Goal: Information Seeking & Learning: Learn about a topic

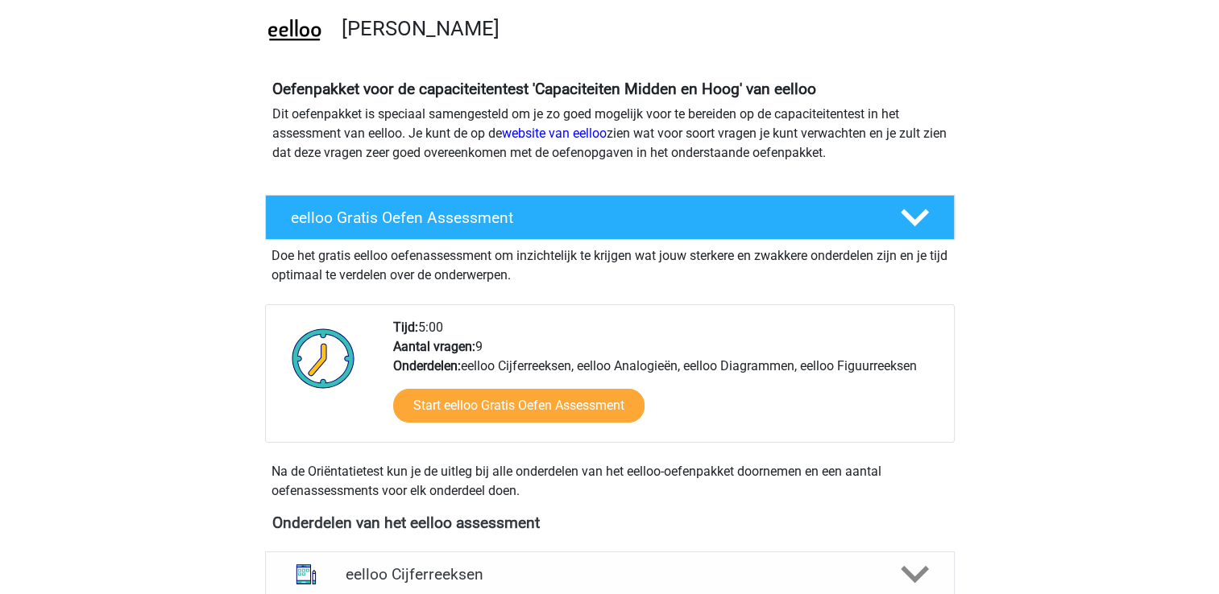
scroll to position [161, 0]
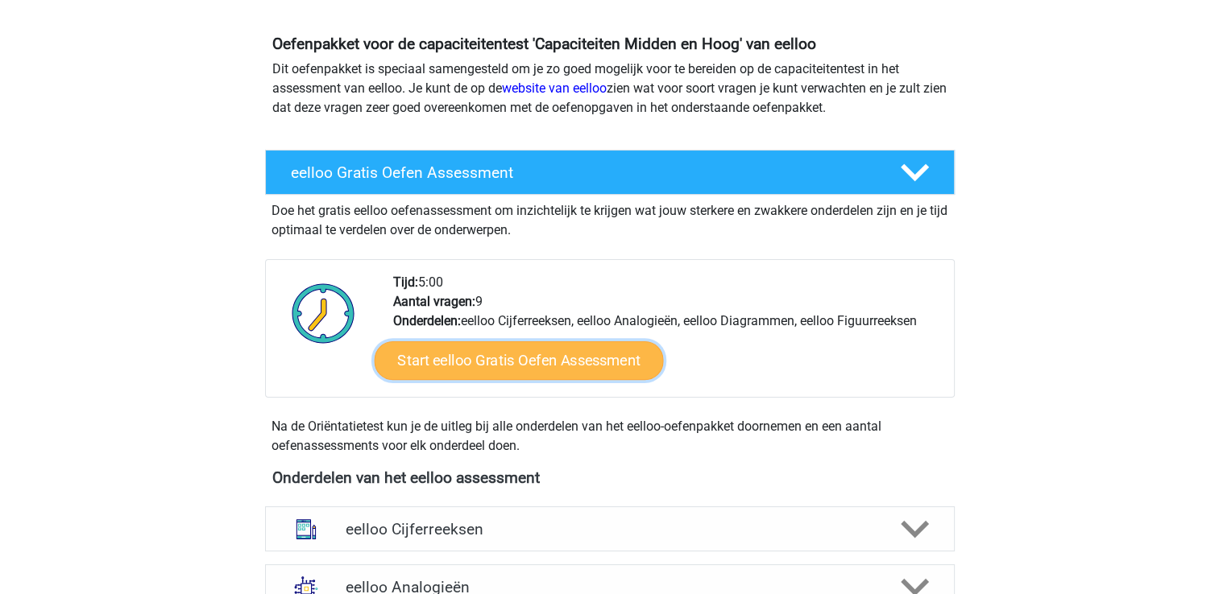
click at [533, 362] on link "Start eelloo Gratis Oefen Assessment" at bounding box center [518, 361] width 289 height 39
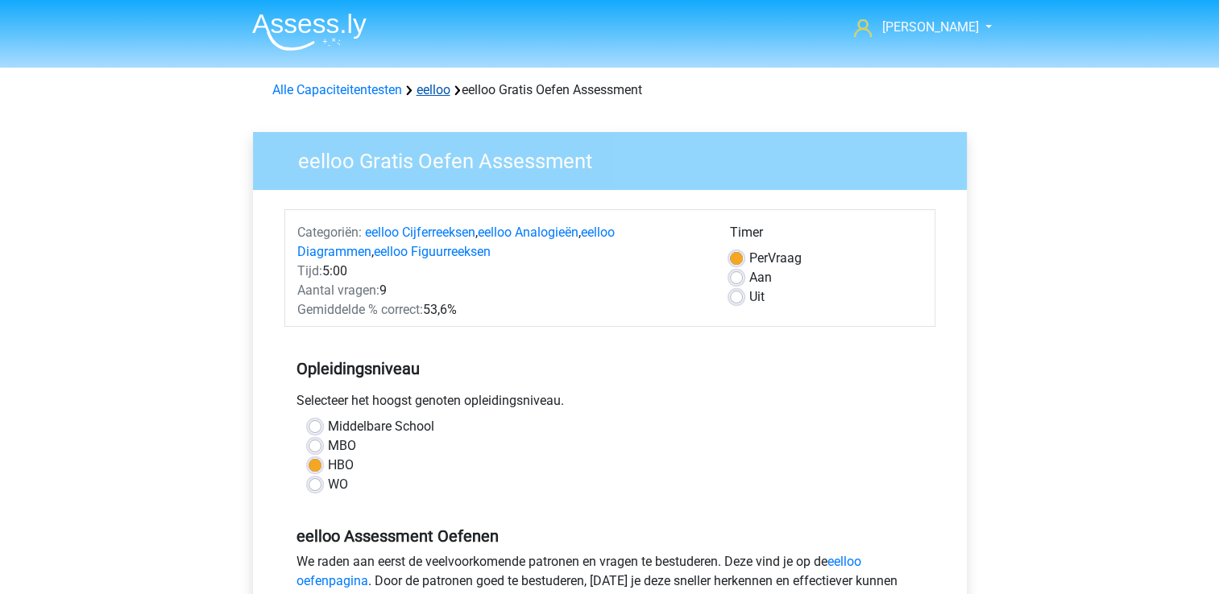
click at [439, 96] on link "eelloo" at bounding box center [433, 89] width 34 height 15
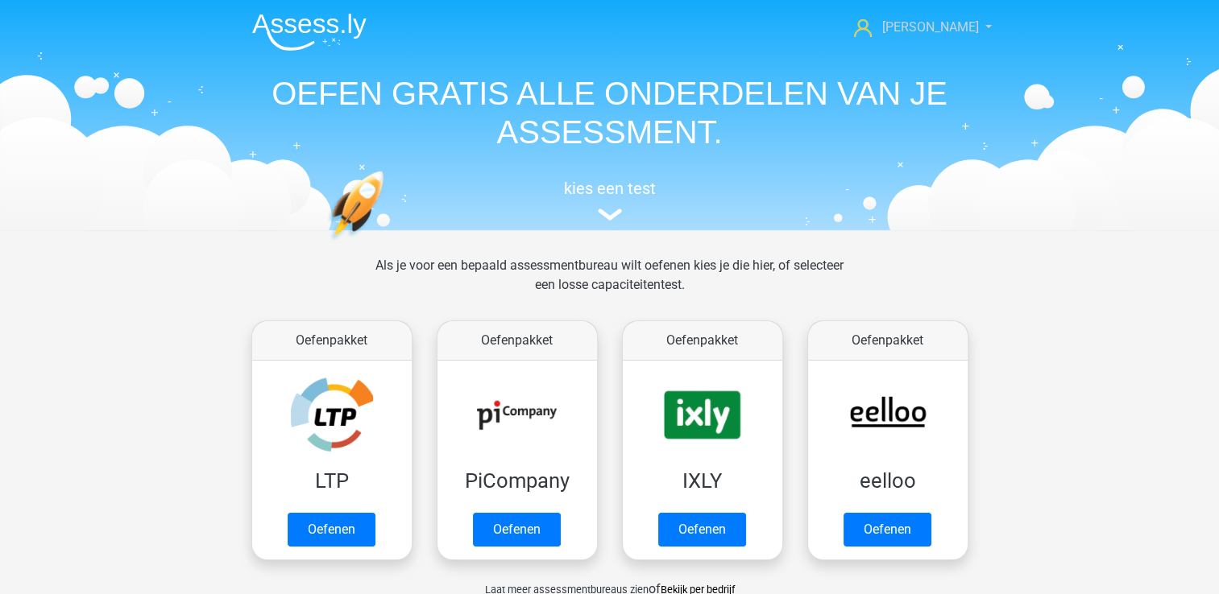
click at [967, 31] on link "[PERSON_NAME]" at bounding box center [913, 27] width 132 height 19
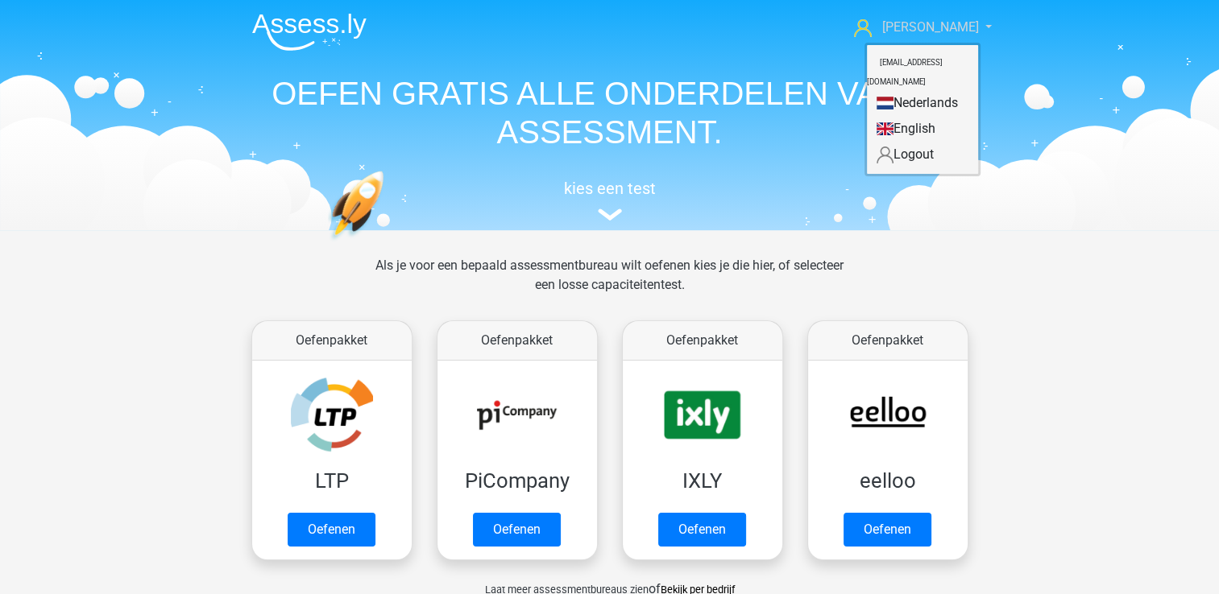
click at [967, 31] on link "[PERSON_NAME]" at bounding box center [913, 27] width 132 height 19
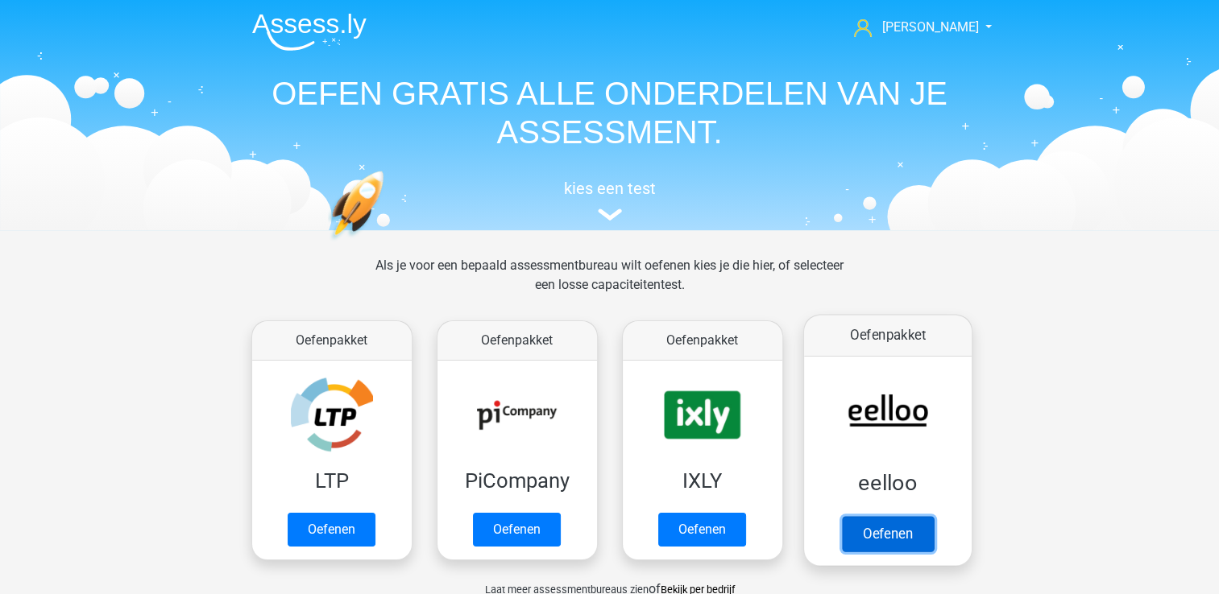
click at [883, 524] on link "Oefenen" at bounding box center [887, 533] width 92 height 35
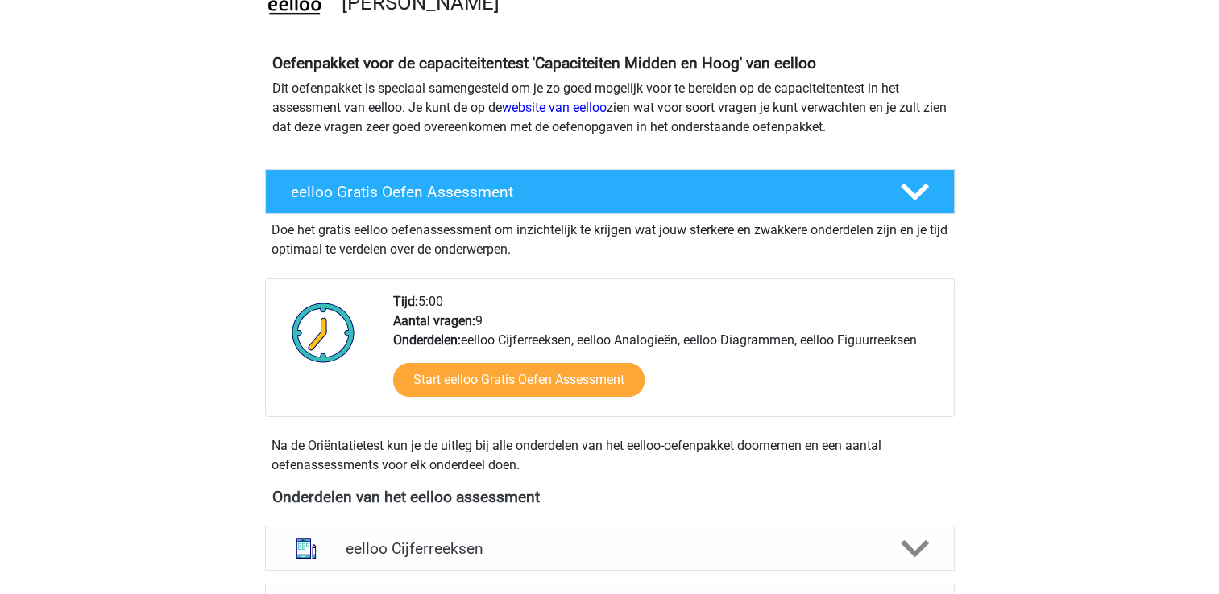
scroll to position [161, 0]
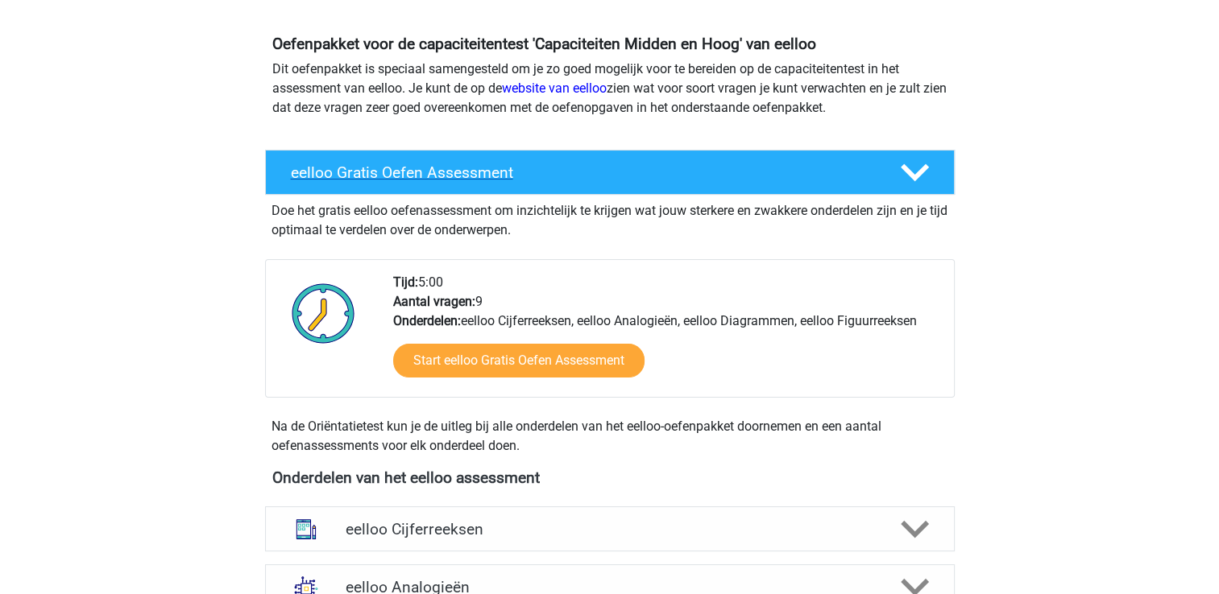
click at [912, 174] on polygon at bounding box center [915, 173] width 28 height 18
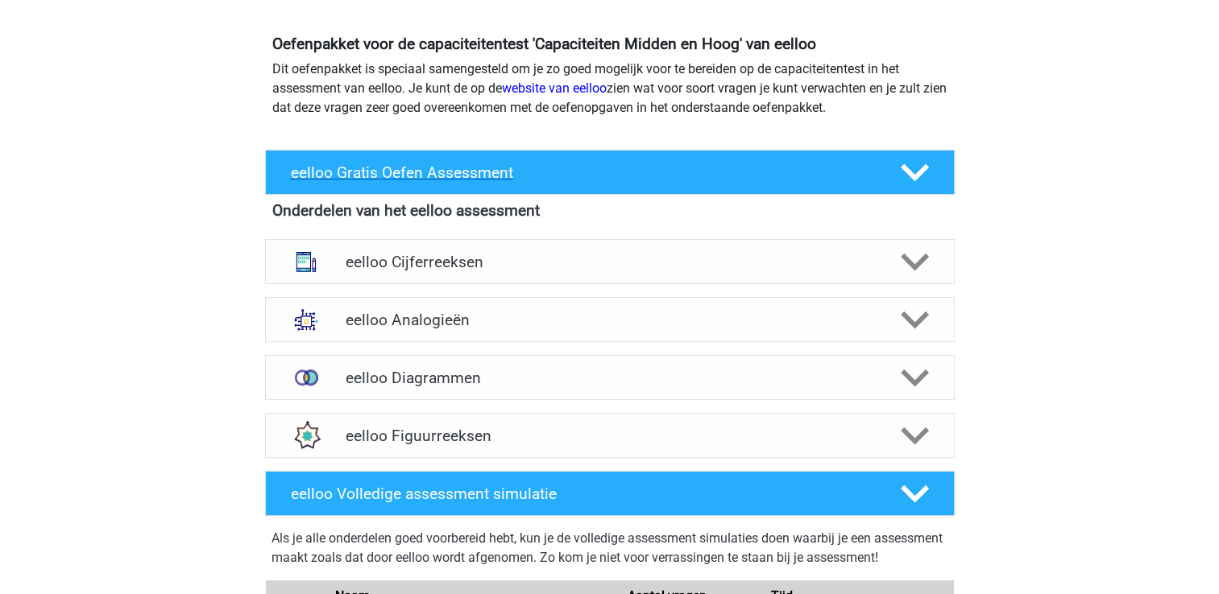
click at [912, 174] on polygon at bounding box center [915, 173] width 28 height 18
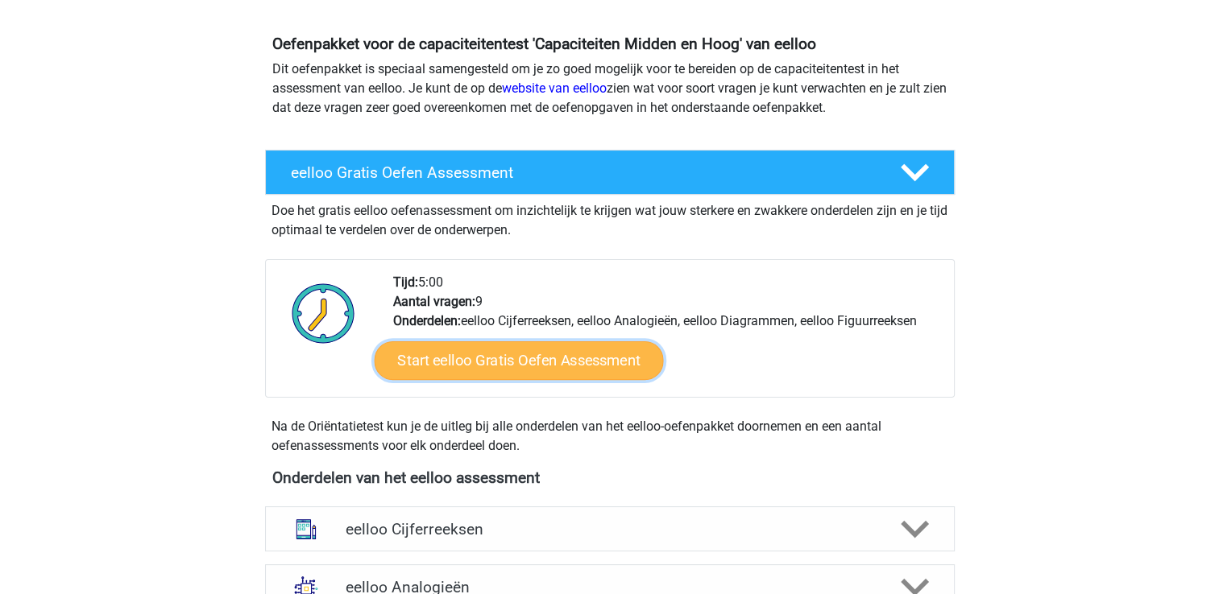
click at [497, 365] on link "Start eelloo Gratis Oefen Assessment" at bounding box center [518, 361] width 289 height 39
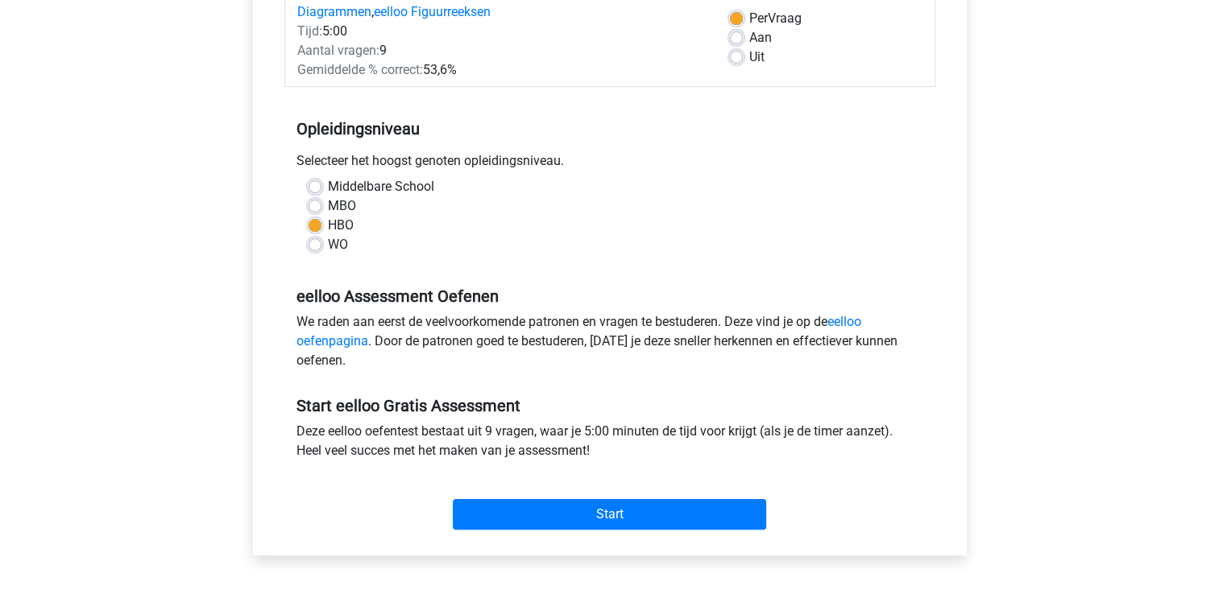
scroll to position [242, 0]
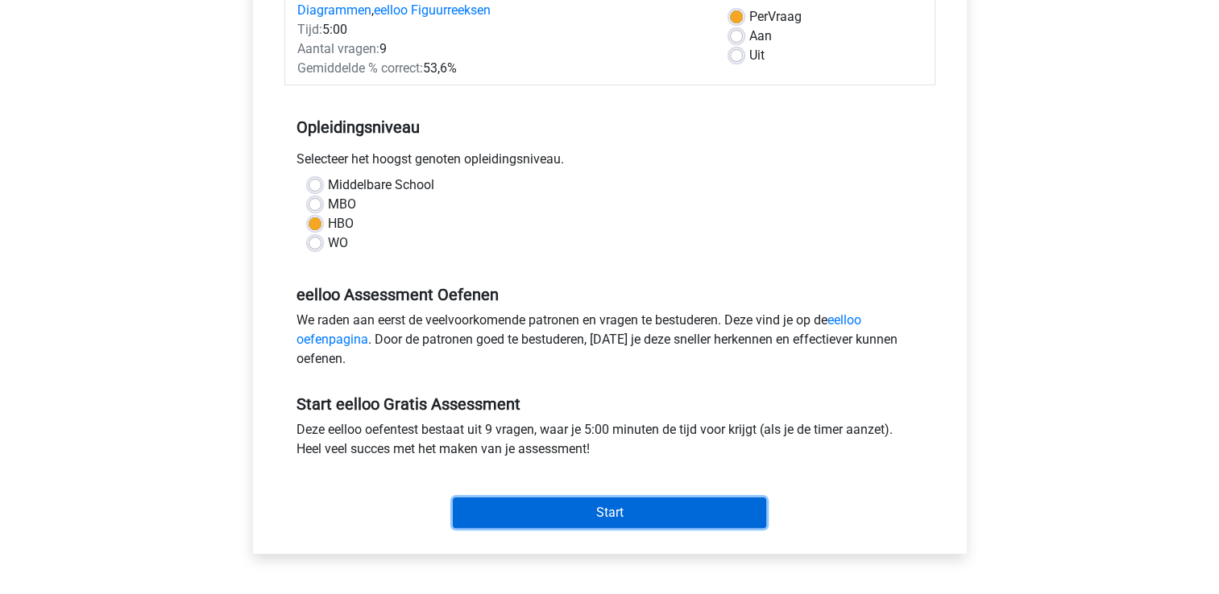
click at [621, 511] on input "Start" at bounding box center [609, 513] width 313 height 31
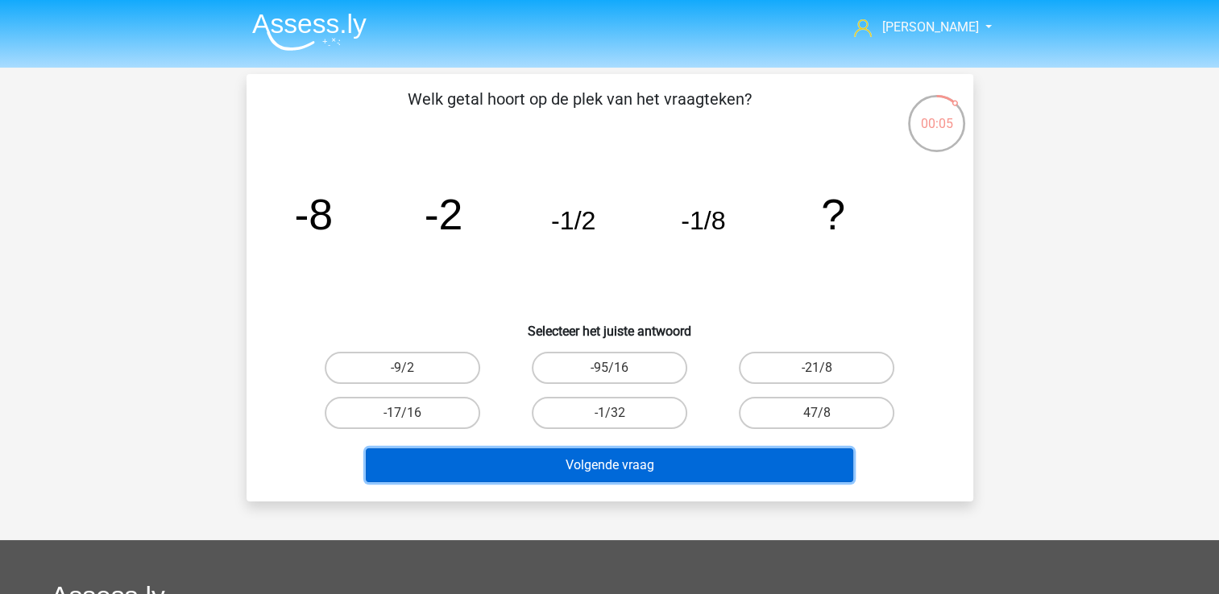
click at [702, 460] on button "Volgende vraag" at bounding box center [609, 466] width 487 height 34
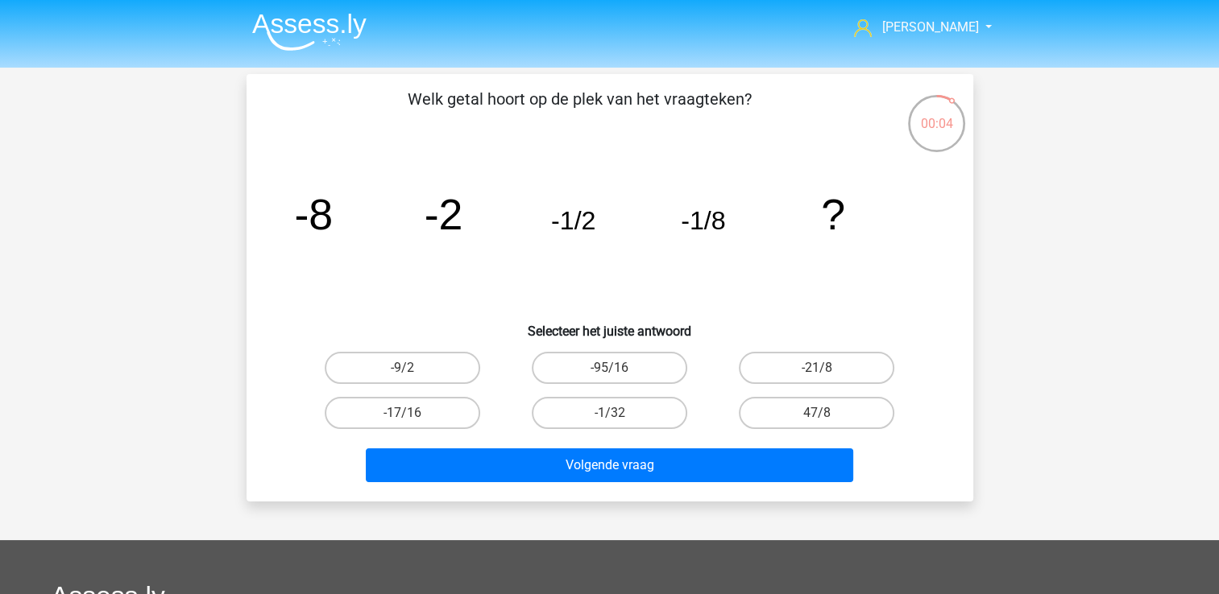
click at [482, 292] on icon "image/svg+xml -8 -2 -1/2 -1/8 ?" at bounding box center [609, 229] width 649 height 163
click at [435, 369] on label "-9/2" at bounding box center [402, 368] width 155 height 32
click at [412, 369] on input "-9/2" at bounding box center [407, 373] width 10 height 10
radio input "true"
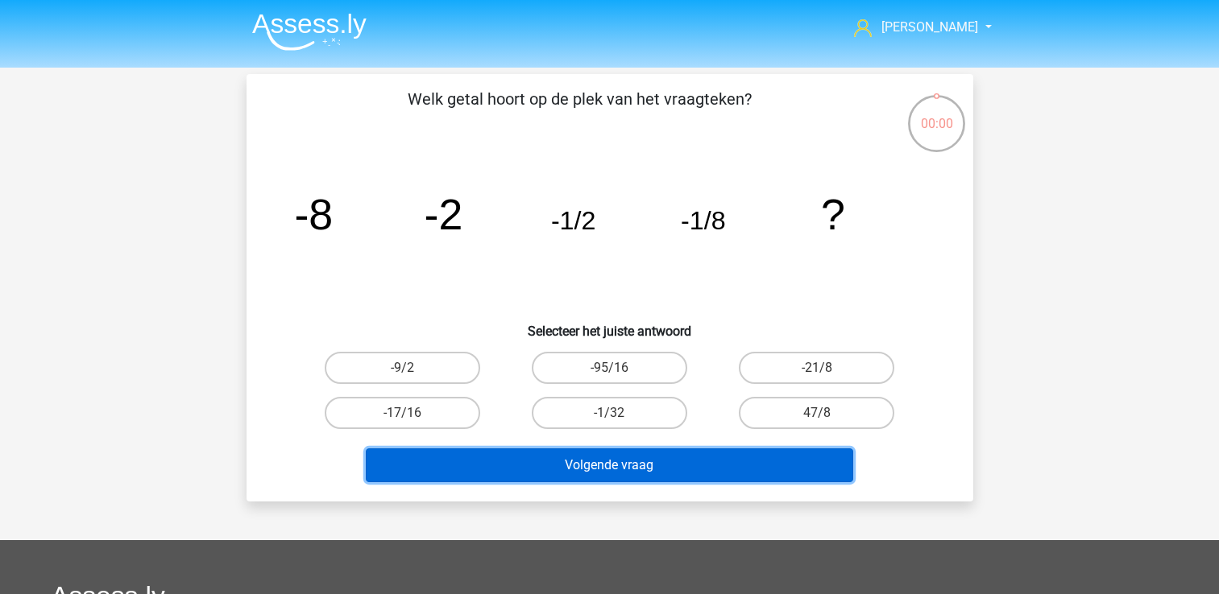
click at [582, 462] on button "Volgende vraag" at bounding box center [609, 466] width 487 height 34
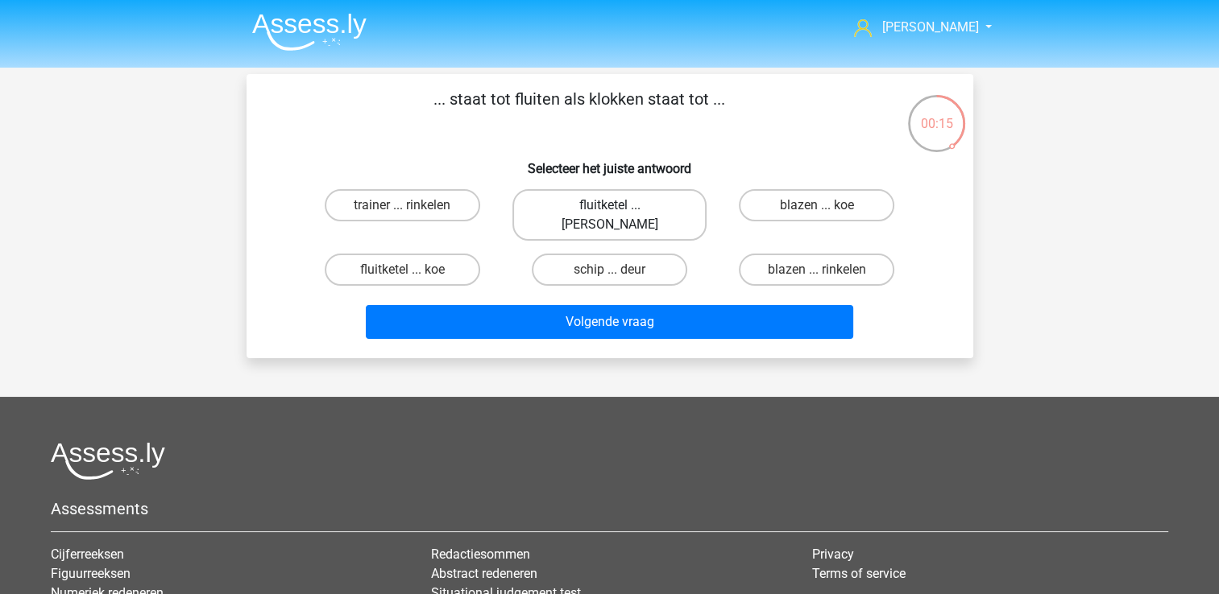
click at [654, 205] on label "fluitketel ... luiden" at bounding box center [609, 215] width 194 height 52
click at [619, 205] on input "fluitketel ... luiden" at bounding box center [614, 210] width 10 height 10
radio input "true"
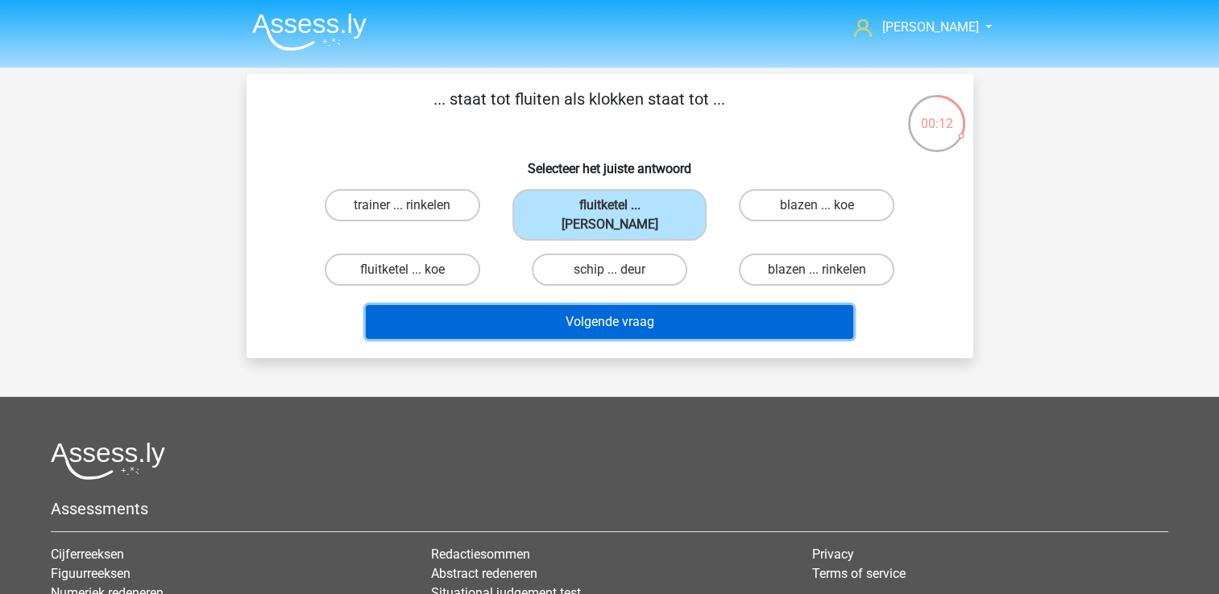
click at [694, 305] on button "Volgende vraag" at bounding box center [609, 322] width 487 height 34
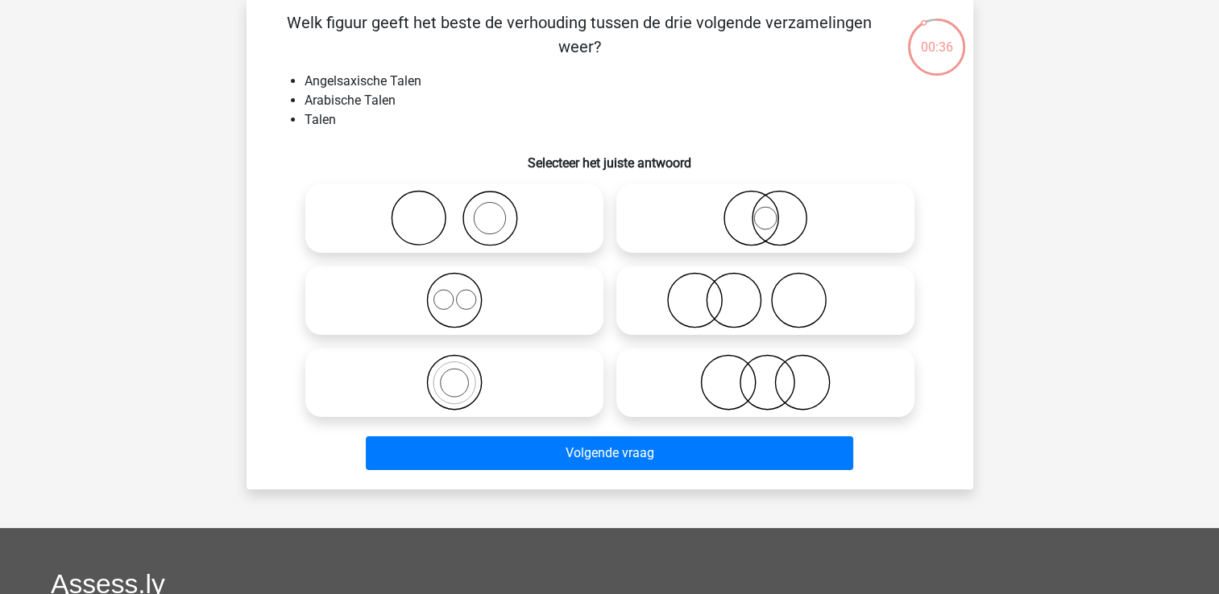
scroll to position [81, 0]
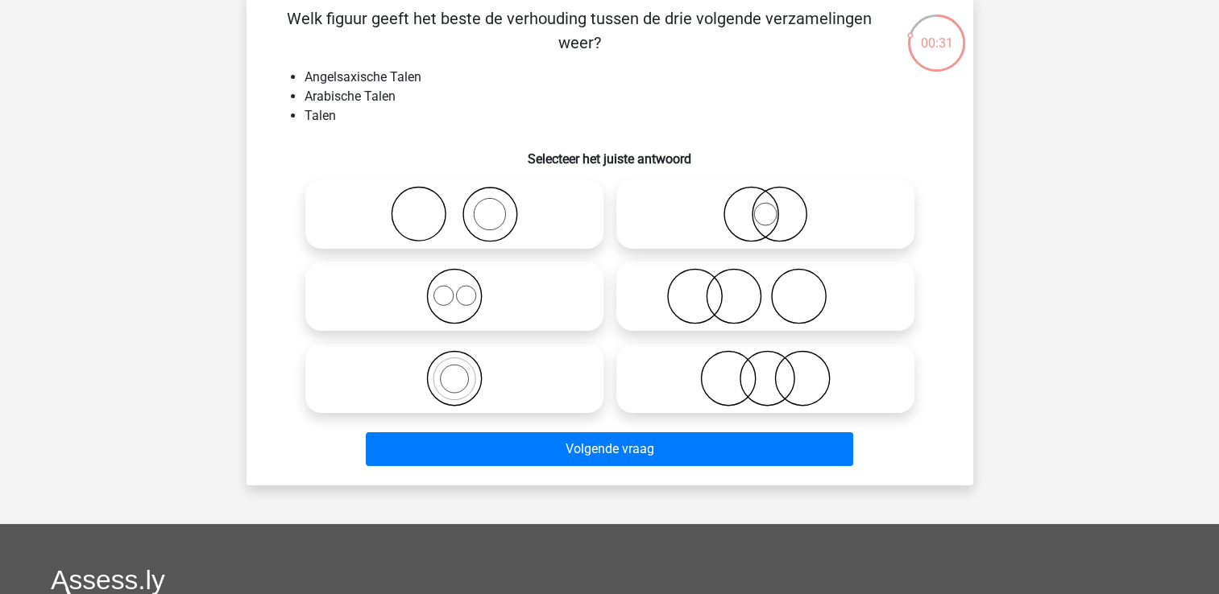
click at [461, 305] on icon at bounding box center [454, 296] width 285 height 56
click at [461, 288] on input "radio" at bounding box center [459, 283] width 10 height 10
radio input "true"
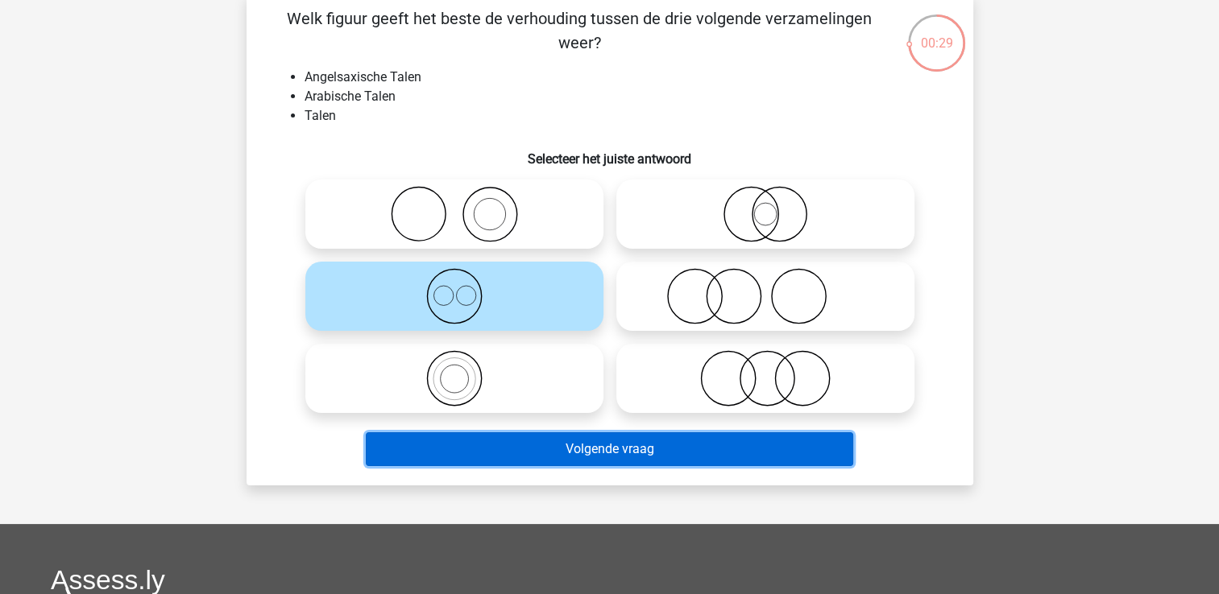
click at [609, 447] on button "Volgende vraag" at bounding box center [609, 450] width 487 height 34
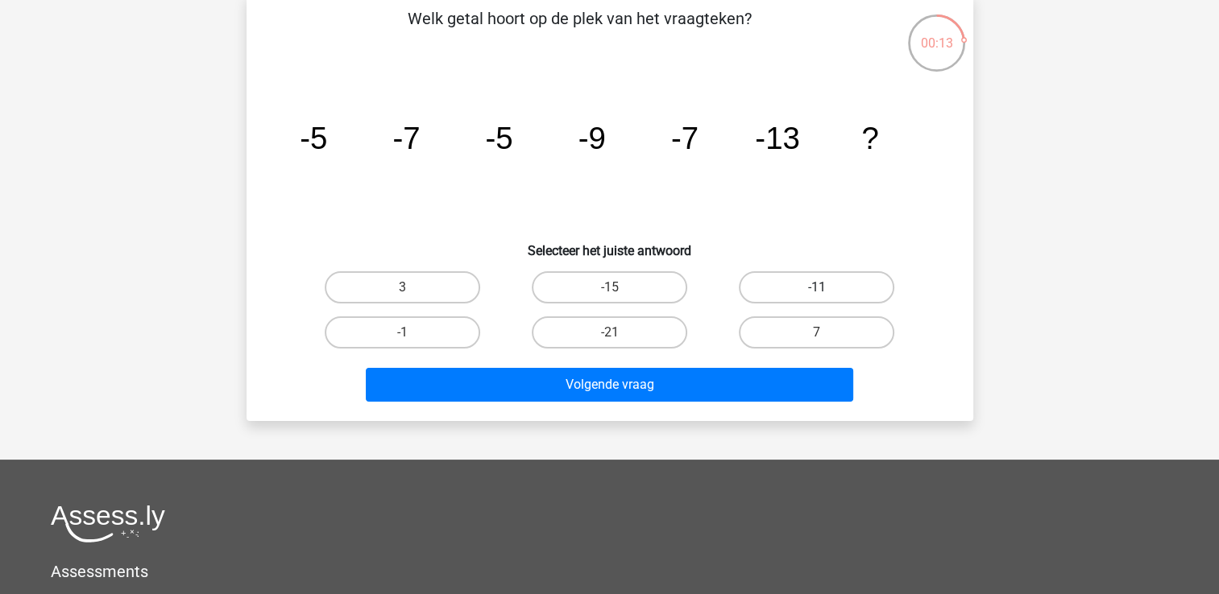
click at [814, 290] on label "-11" at bounding box center [816, 287] width 155 height 32
click at [817, 290] on input "-11" at bounding box center [822, 293] width 10 height 10
radio input "true"
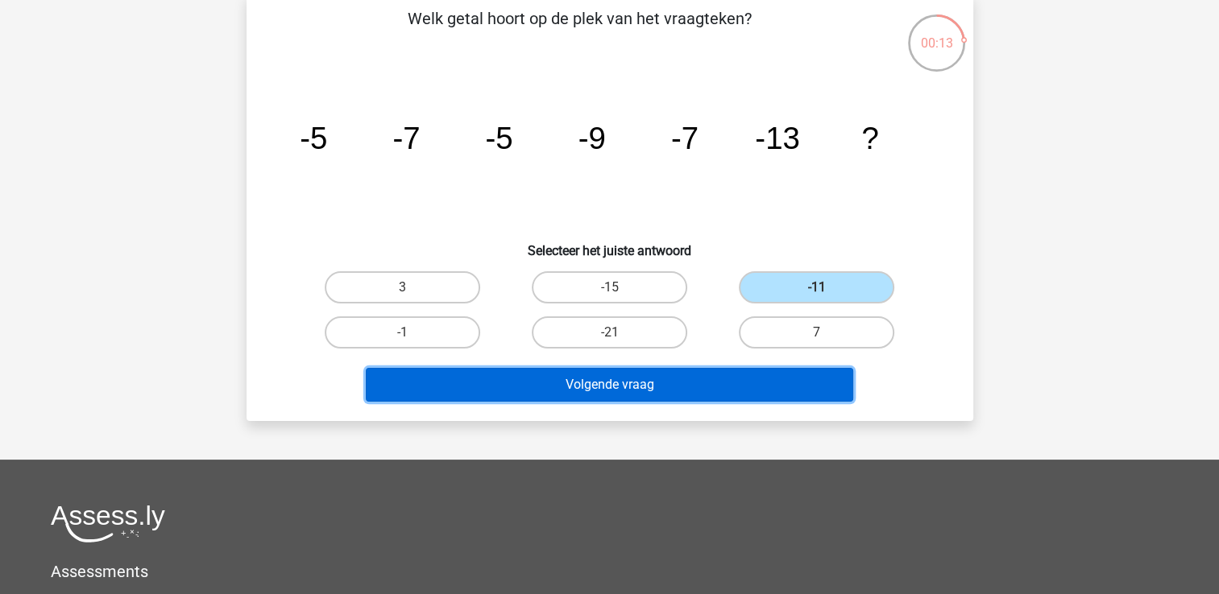
click at [709, 377] on button "Volgende vraag" at bounding box center [609, 385] width 487 height 34
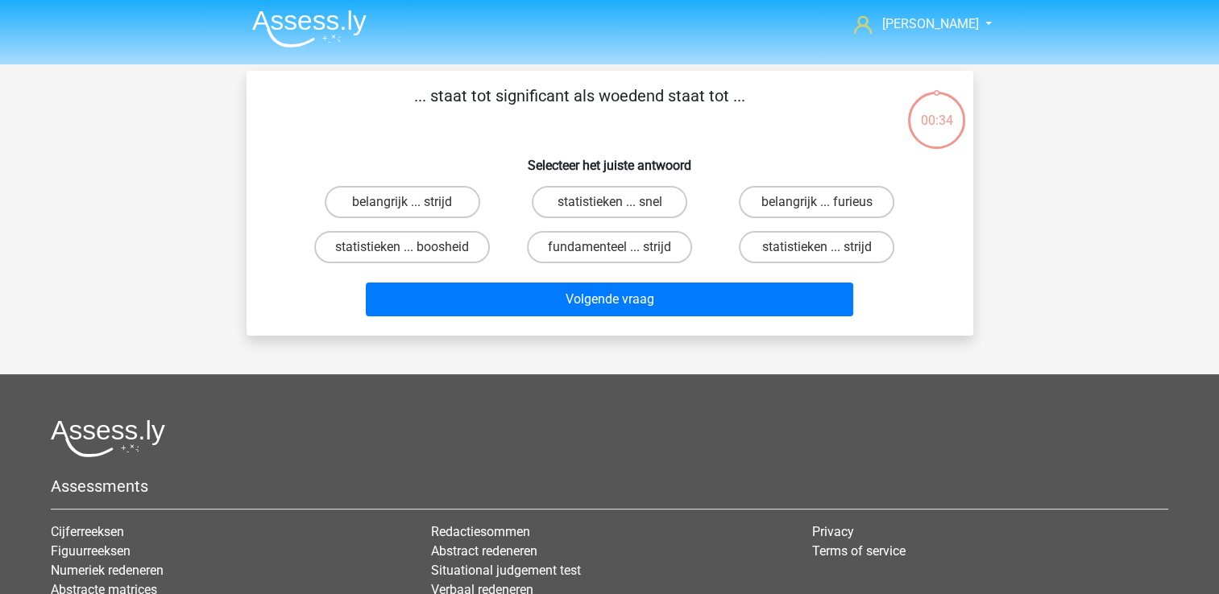
scroll to position [0, 0]
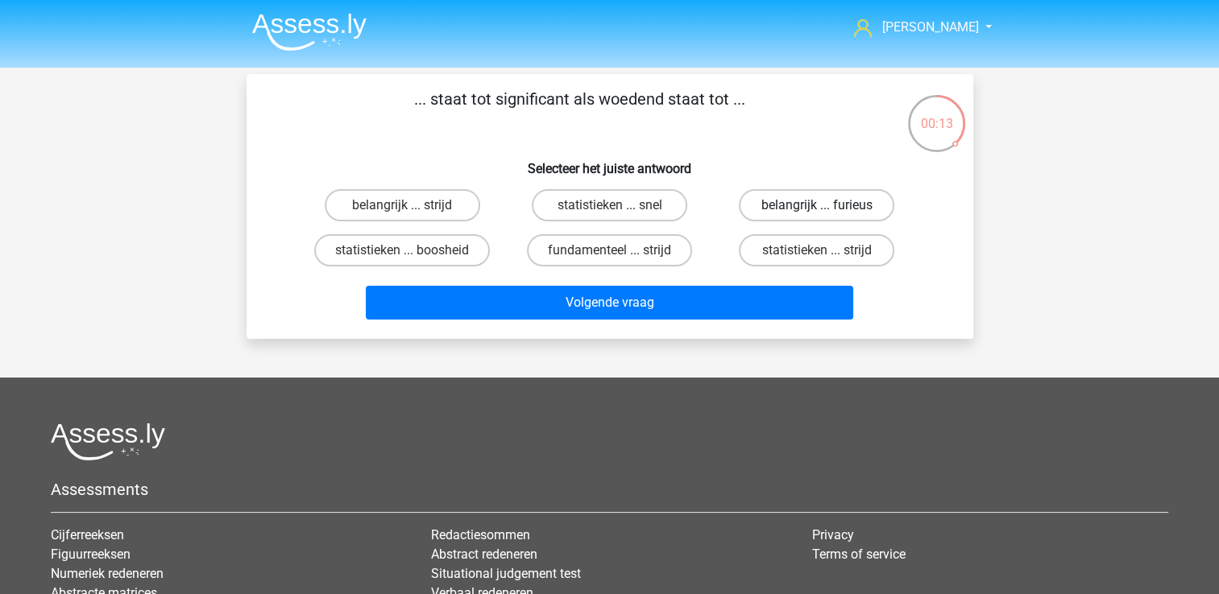
click at [848, 204] on label "belangrijk ... furieus" at bounding box center [816, 205] width 155 height 32
click at [827, 205] on input "belangrijk ... furieus" at bounding box center [822, 210] width 10 height 10
radio input "true"
click at [415, 247] on label "statistieken ... boosheid" at bounding box center [402, 250] width 176 height 32
click at [412, 251] on input "statistieken ... boosheid" at bounding box center [407, 256] width 10 height 10
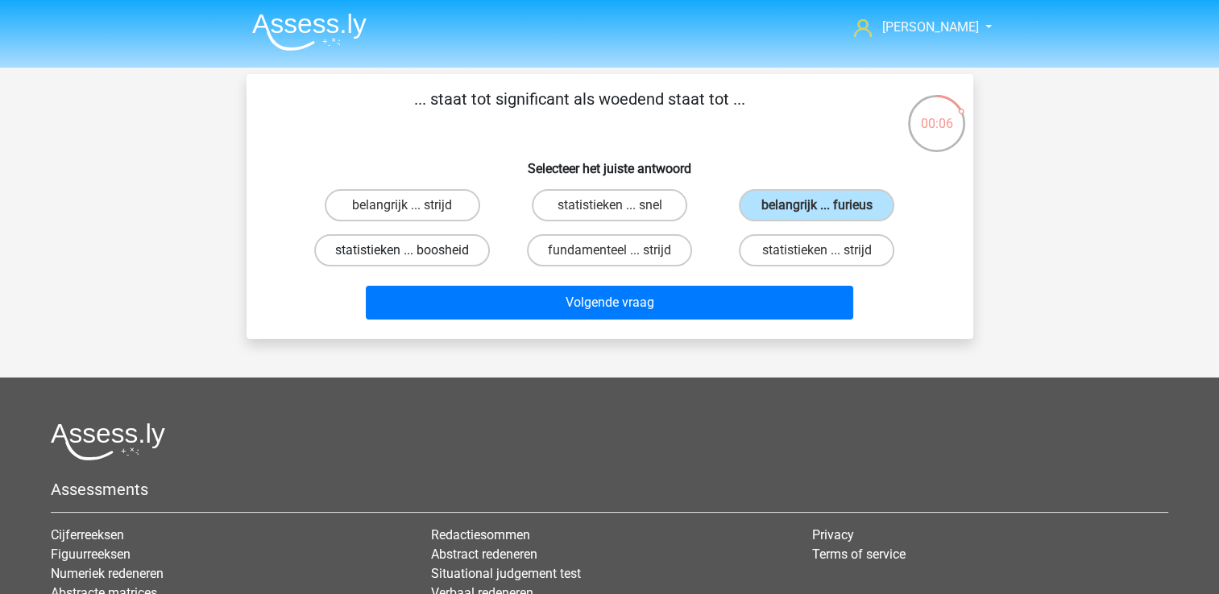
radio input "true"
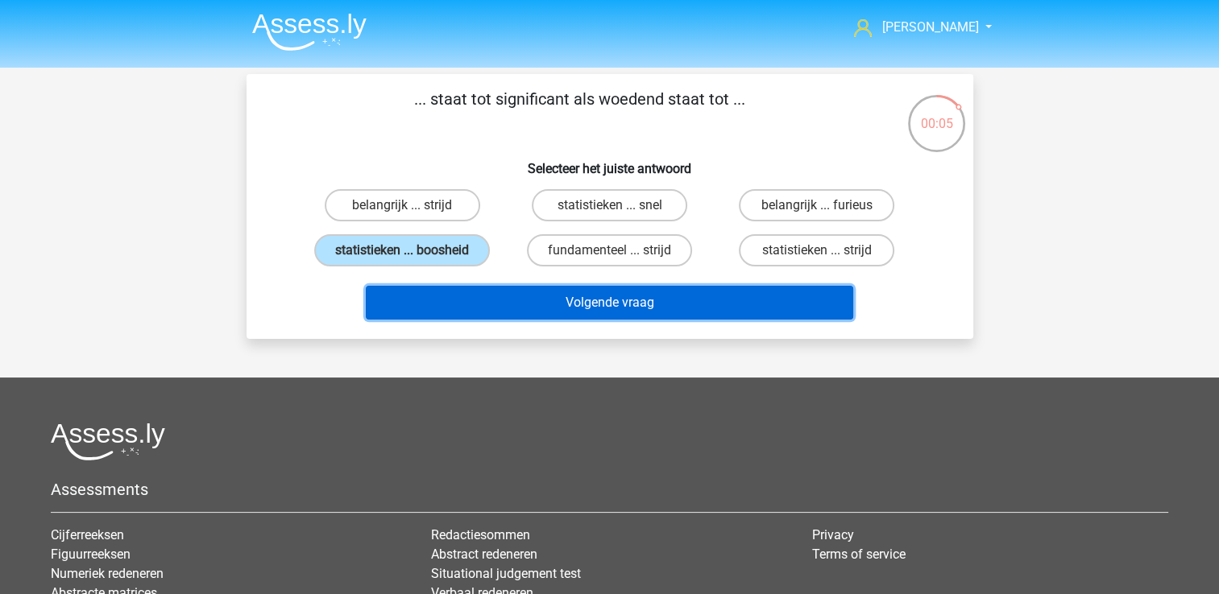
click at [556, 302] on button "Volgende vraag" at bounding box center [609, 303] width 487 height 34
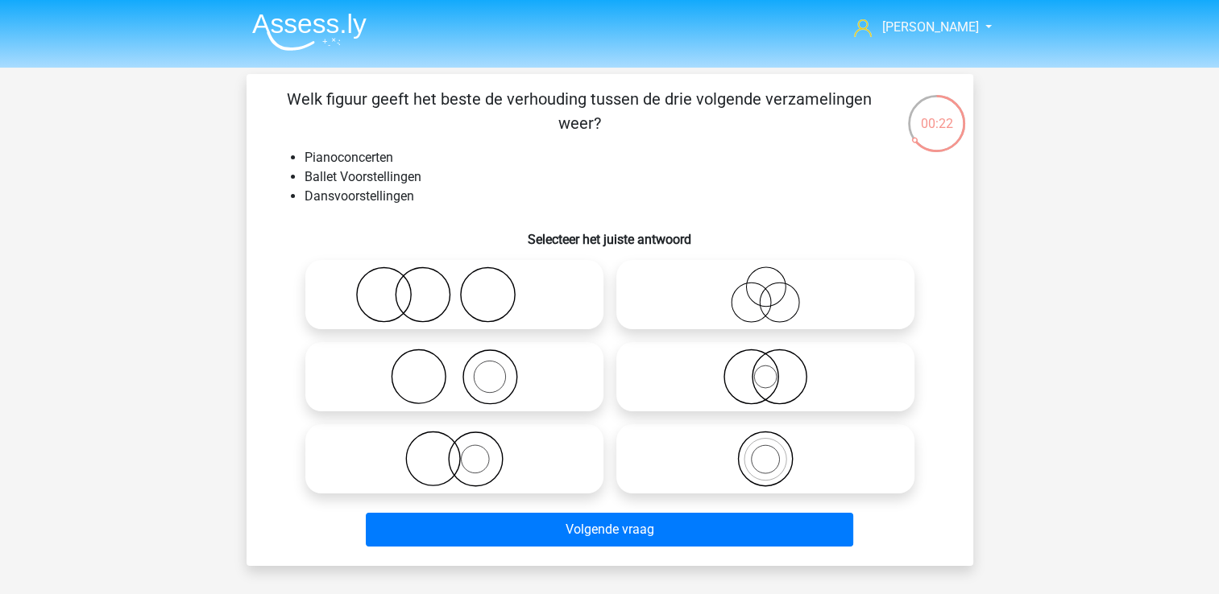
click at [495, 295] on icon at bounding box center [454, 295] width 285 height 56
click at [465, 287] on input "radio" at bounding box center [459, 281] width 10 height 10
radio input "true"
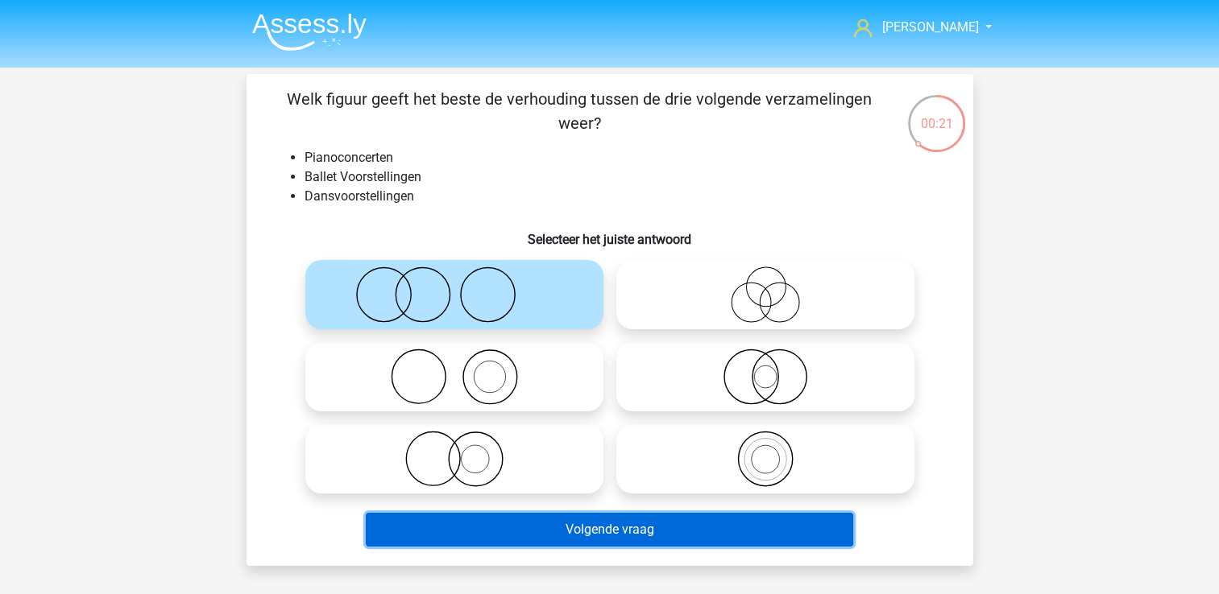
click at [607, 526] on button "Volgende vraag" at bounding box center [609, 530] width 487 height 34
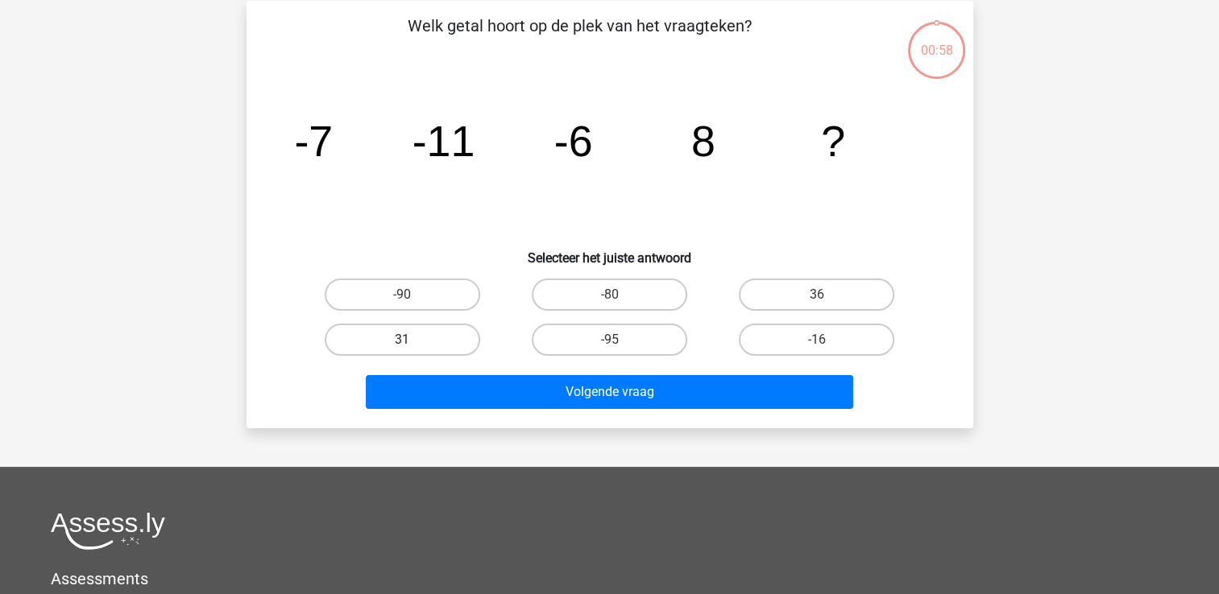
scroll to position [74, 0]
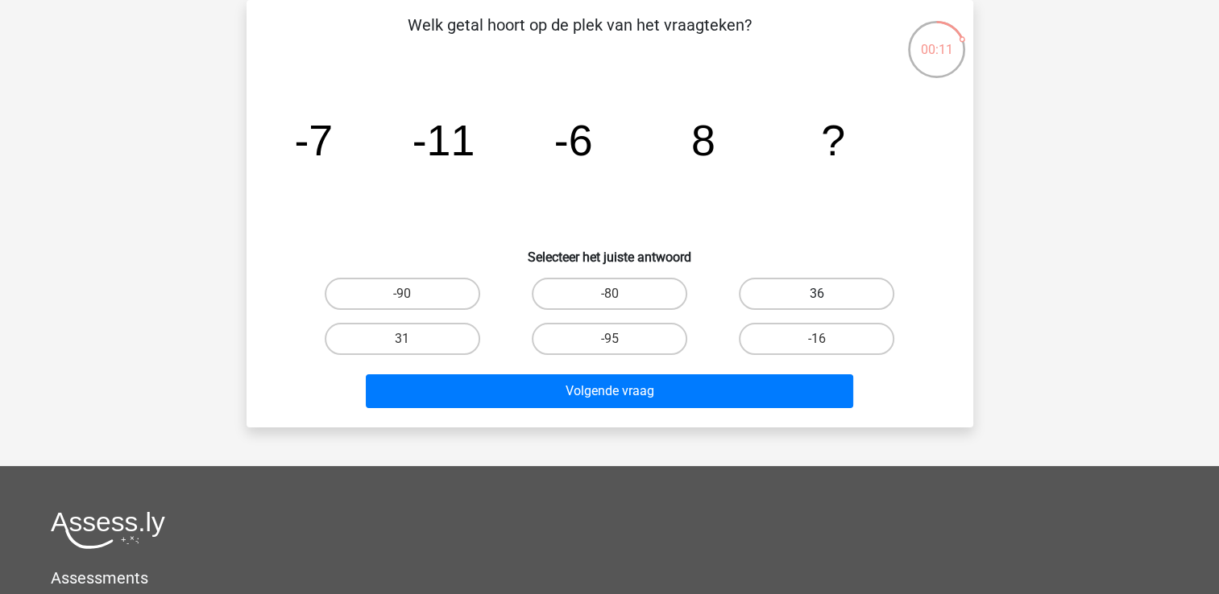
click at [813, 295] on label "36" at bounding box center [816, 294] width 155 height 32
click at [817, 295] on input "36" at bounding box center [822, 299] width 10 height 10
radio input "true"
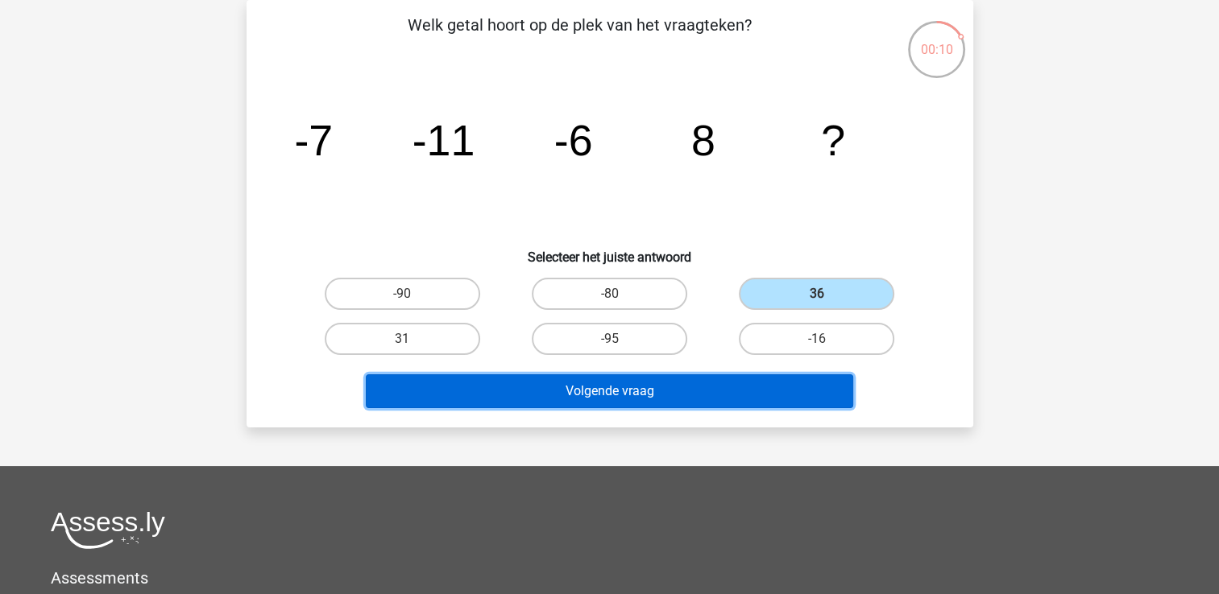
click at [633, 384] on button "Volgende vraag" at bounding box center [609, 392] width 487 height 34
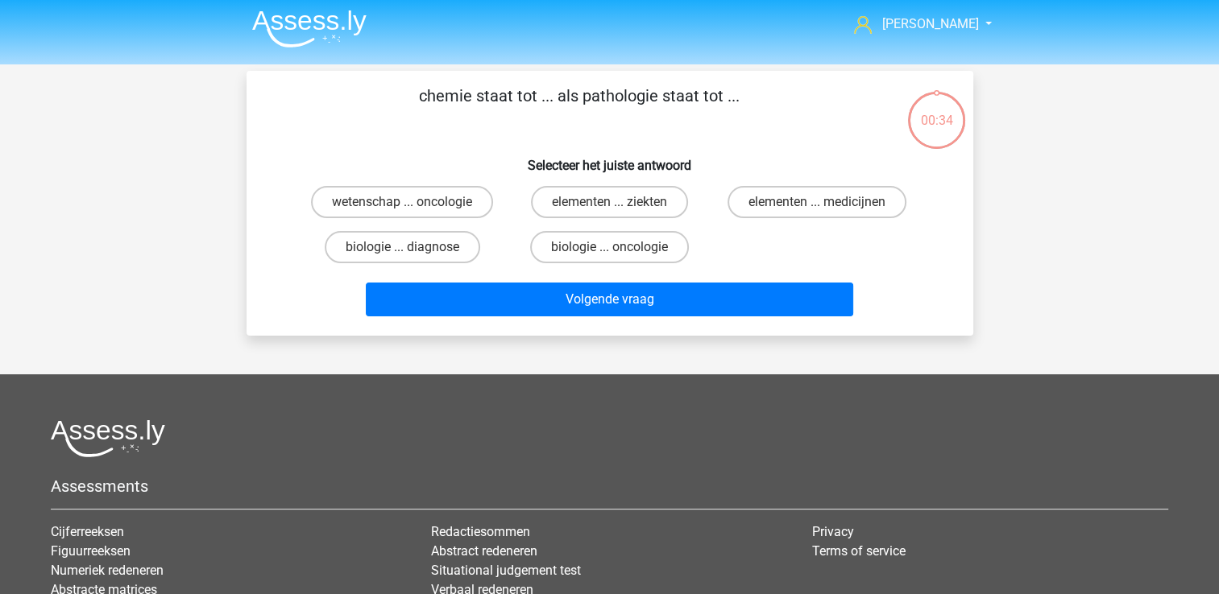
scroll to position [0, 0]
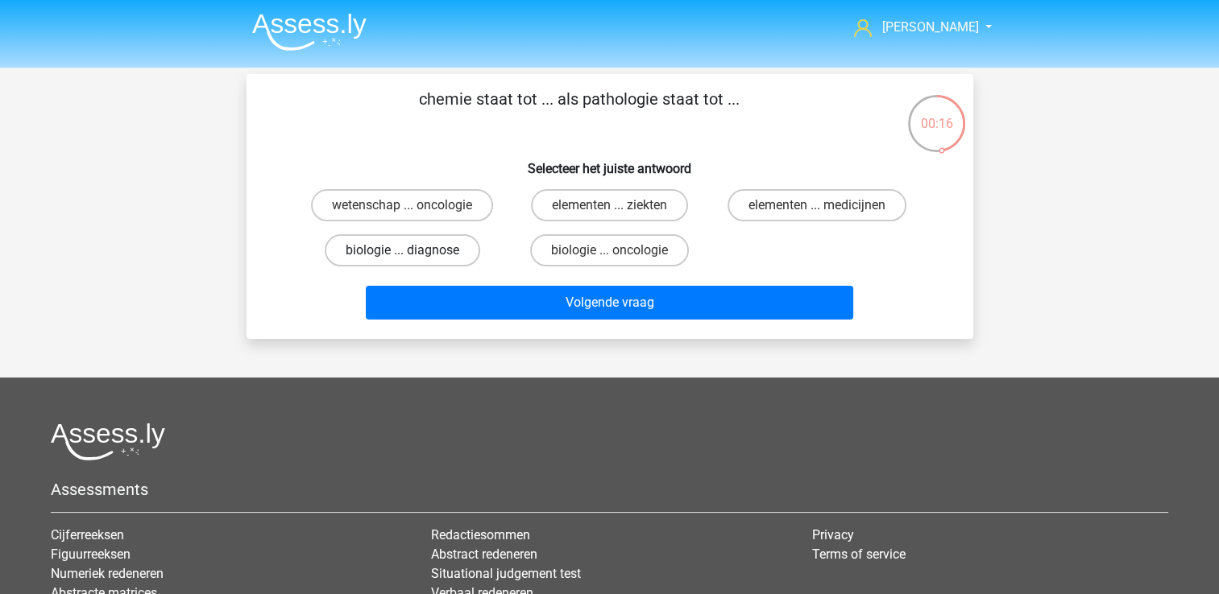
click at [436, 253] on label "biologie ... diagnose" at bounding box center [402, 250] width 155 height 32
click at [412, 253] on input "biologie ... diagnose" at bounding box center [407, 256] width 10 height 10
radio input "true"
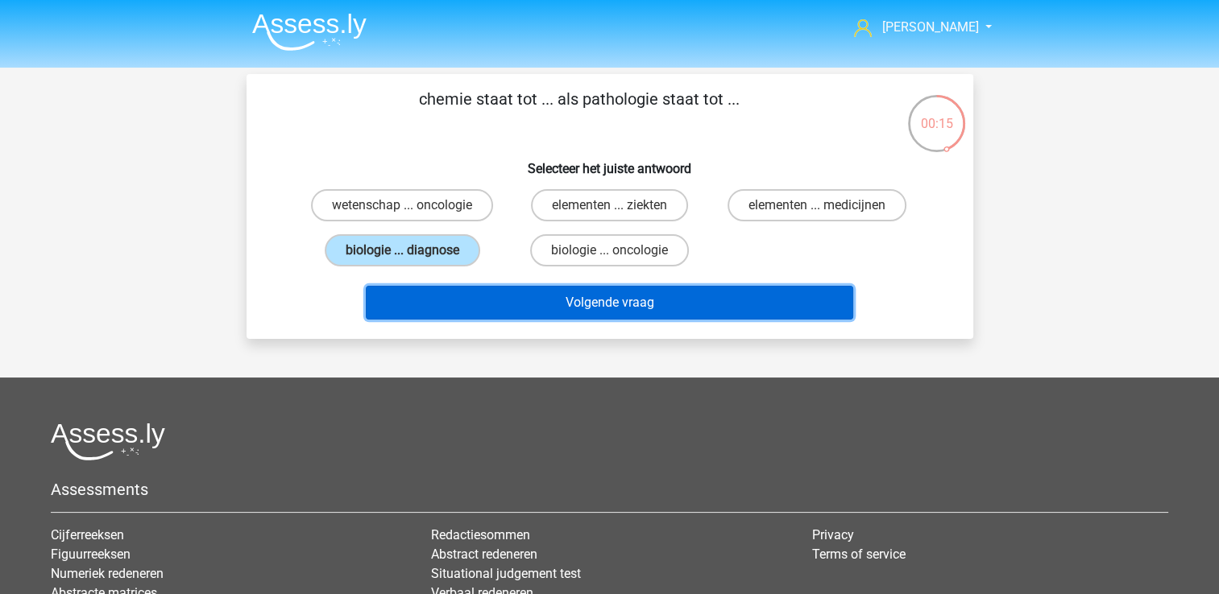
click at [543, 295] on button "Volgende vraag" at bounding box center [609, 303] width 487 height 34
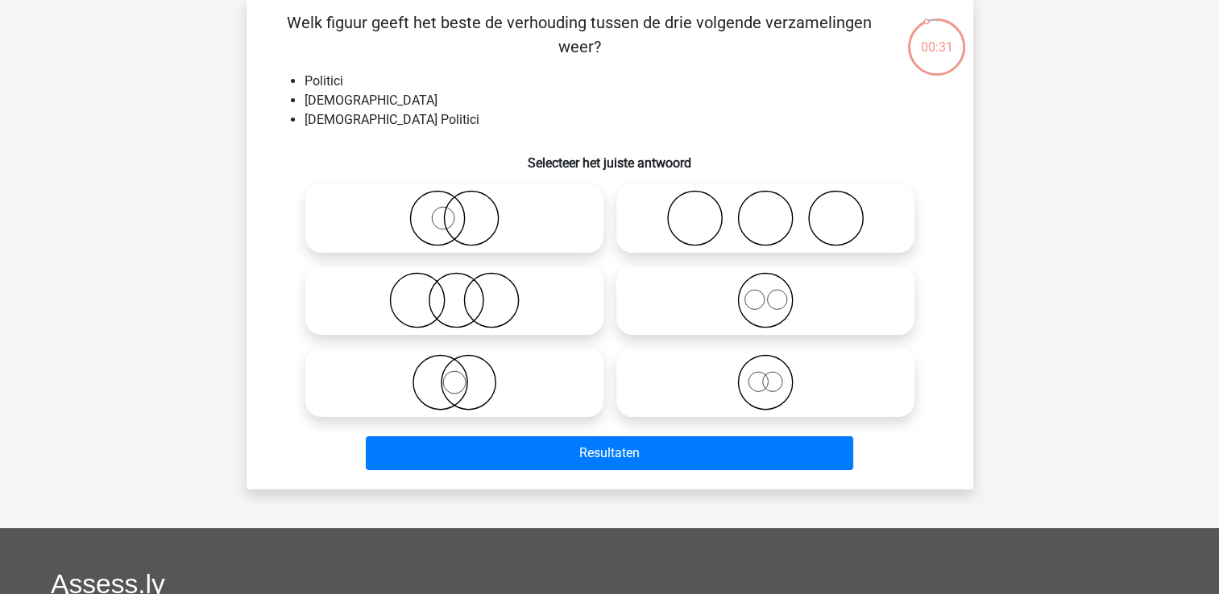
scroll to position [81, 0]
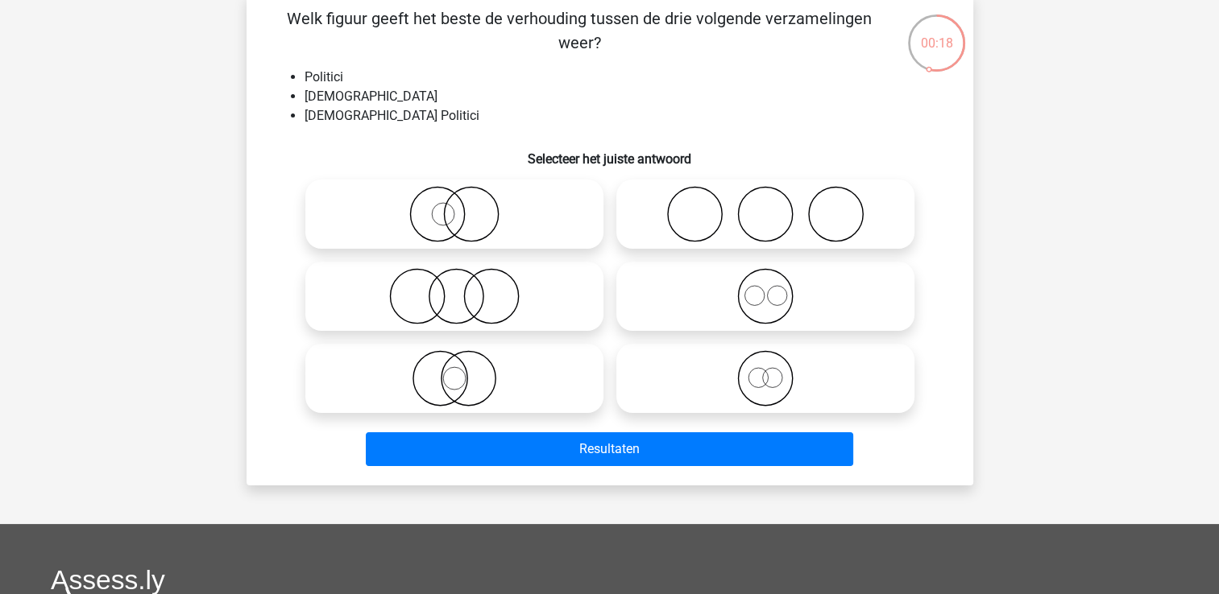
click at [478, 306] on icon at bounding box center [454, 296] width 285 height 56
click at [465, 288] on input "radio" at bounding box center [459, 283] width 10 height 10
radio input "true"
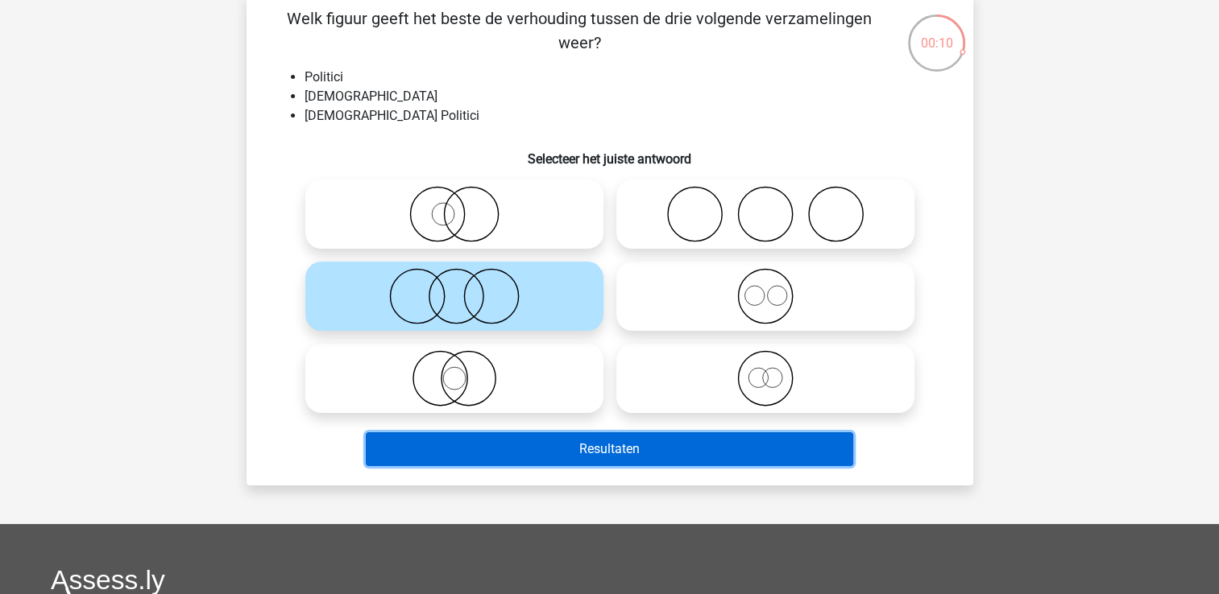
click at [614, 456] on button "Resultaten" at bounding box center [609, 450] width 487 height 34
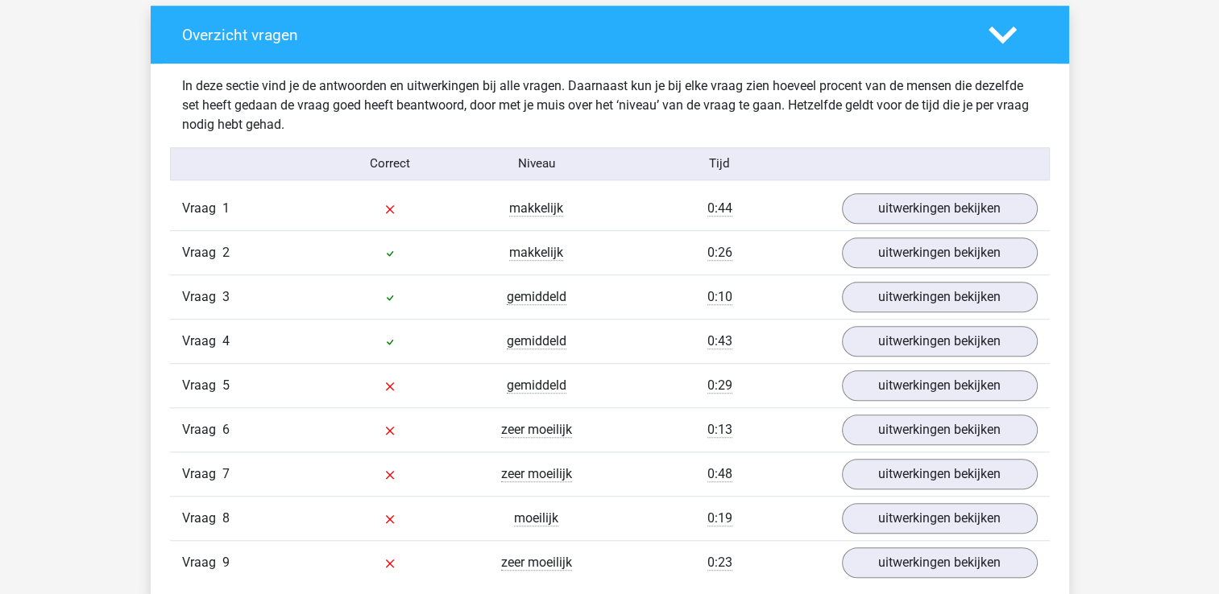
scroll to position [1289, 0]
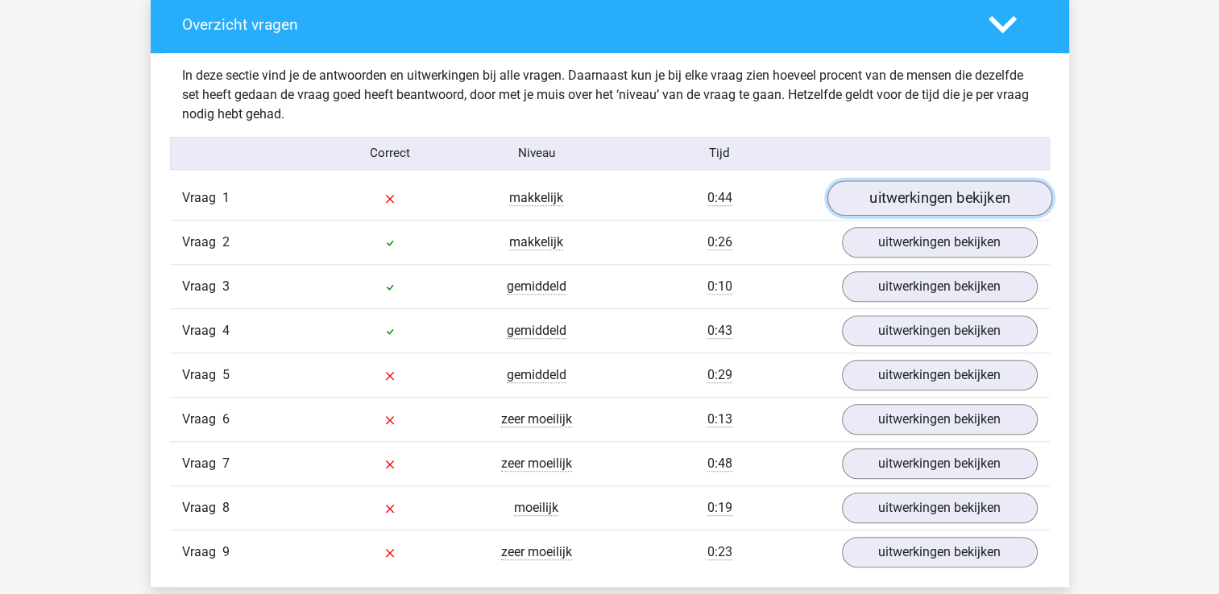
click at [945, 194] on link "uitwerkingen bekijken" at bounding box center [938, 197] width 225 height 35
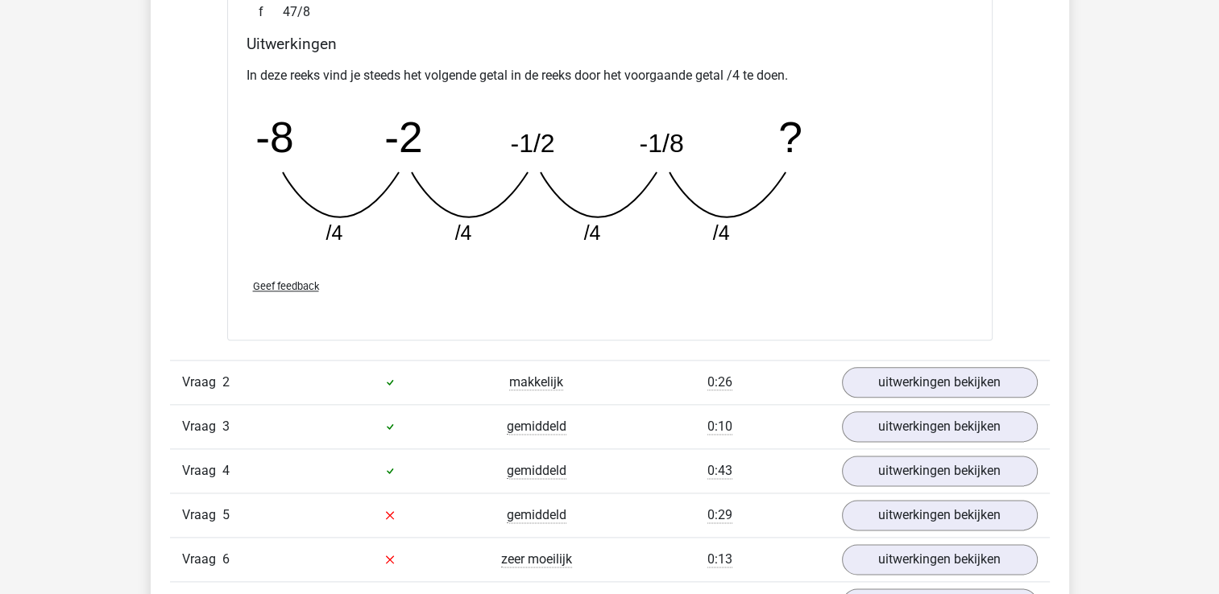
scroll to position [2014, 0]
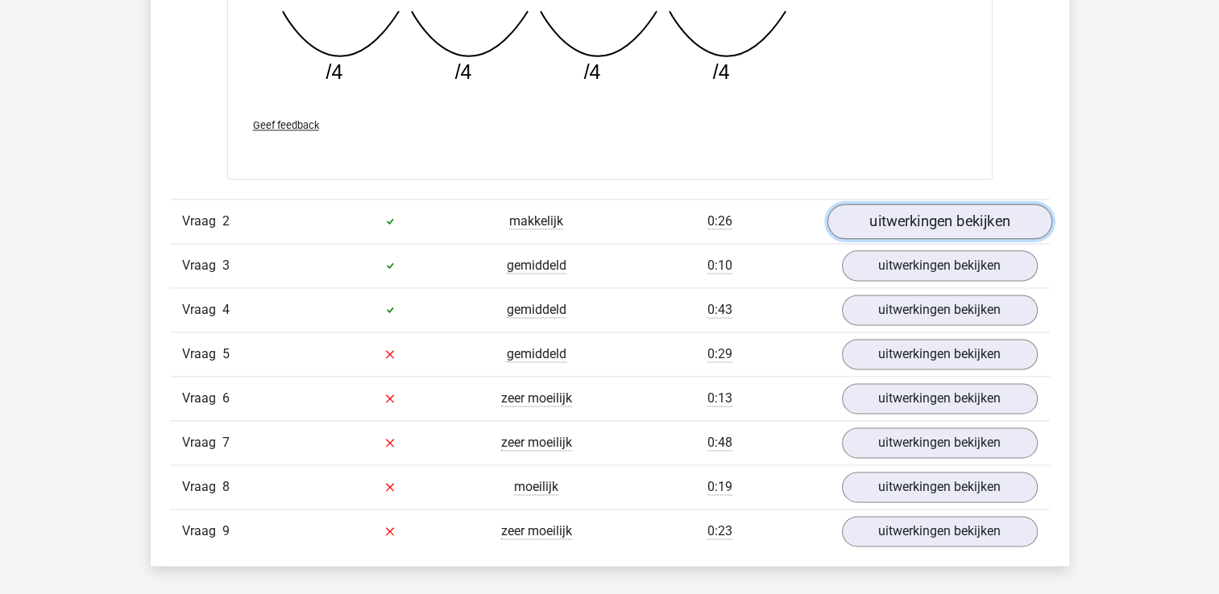
click at [965, 221] on link "uitwerkingen bekijken" at bounding box center [938, 221] width 225 height 35
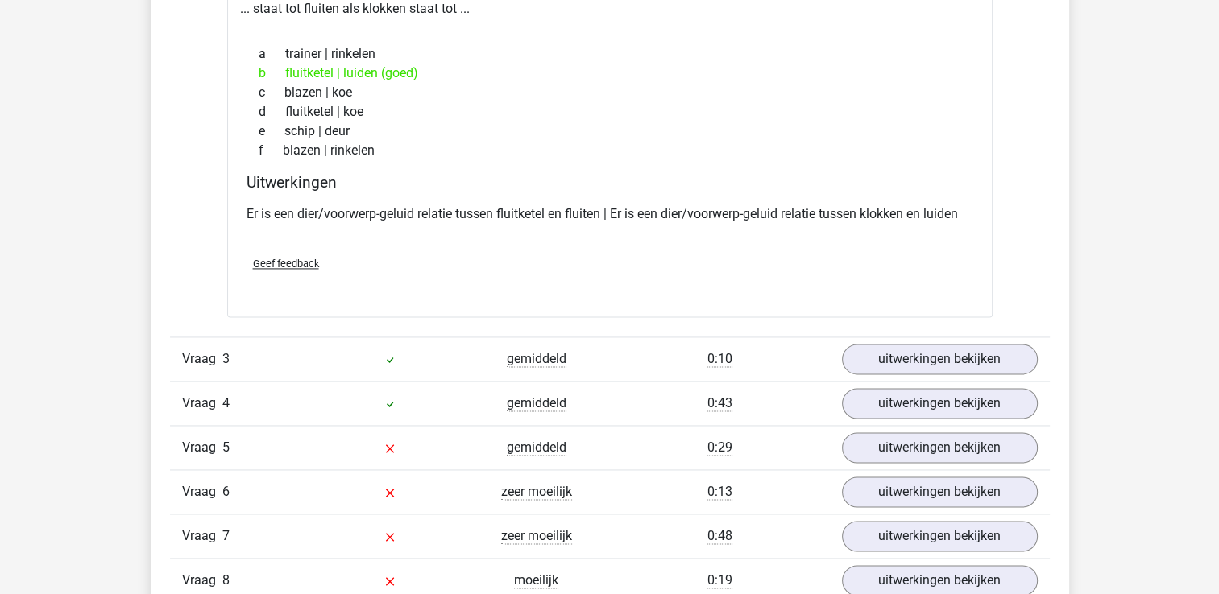
scroll to position [2336, 0]
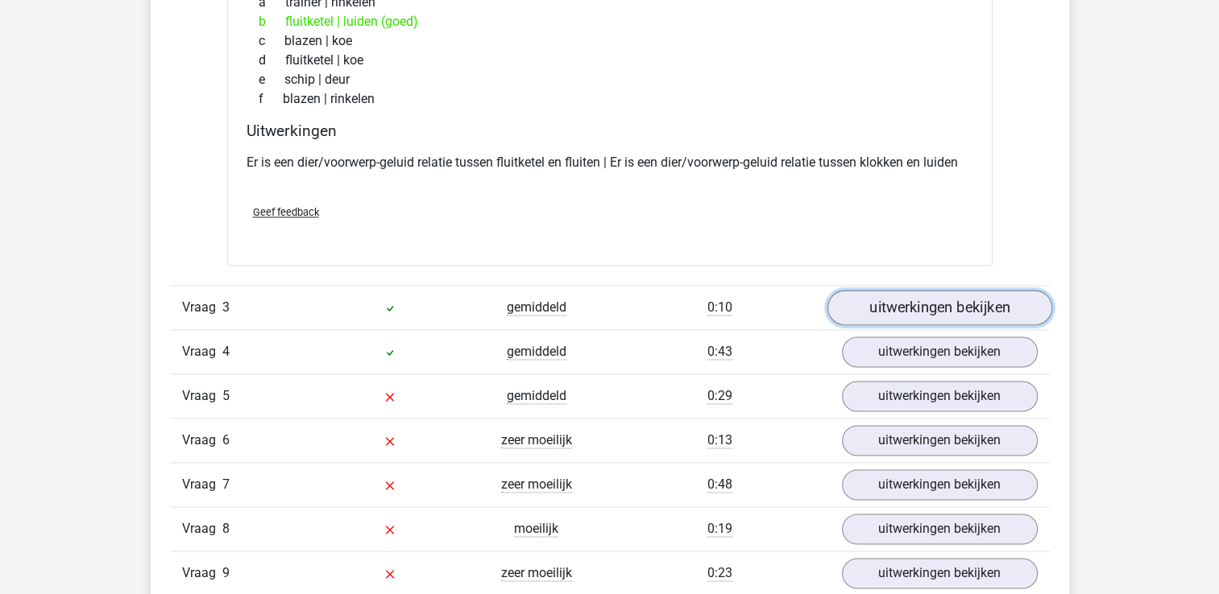
click at [901, 304] on link "uitwerkingen bekijken" at bounding box center [938, 307] width 225 height 35
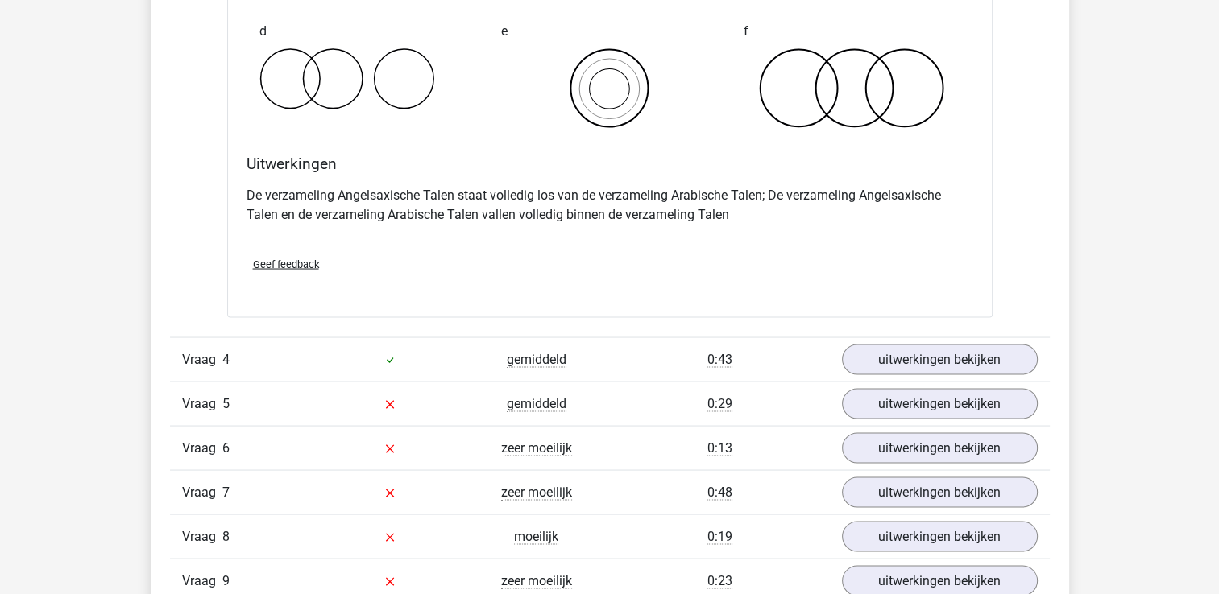
scroll to position [2980, 0]
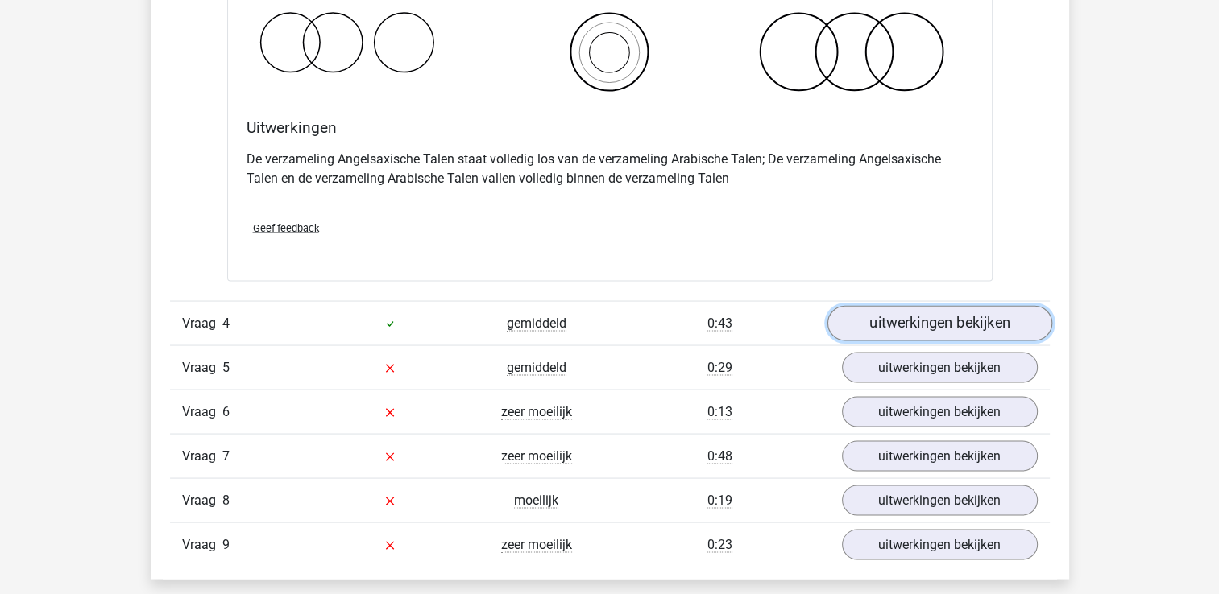
click at [913, 321] on link "uitwerkingen bekijken" at bounding box center [938, 322] width 225 height 35
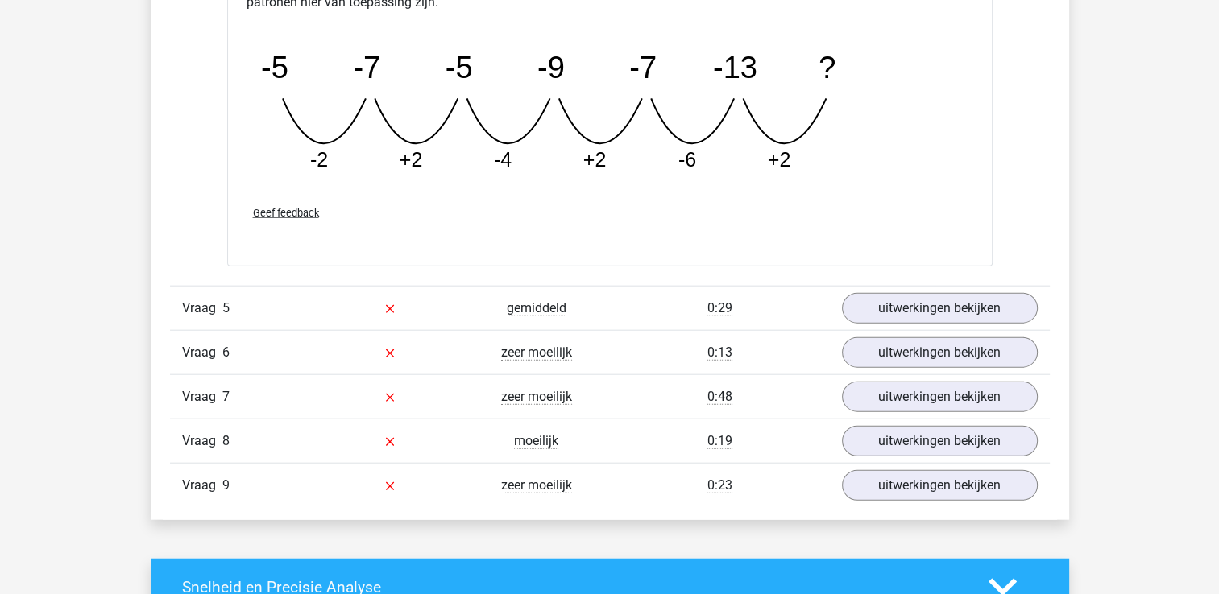
scroll to position [3786, 0]
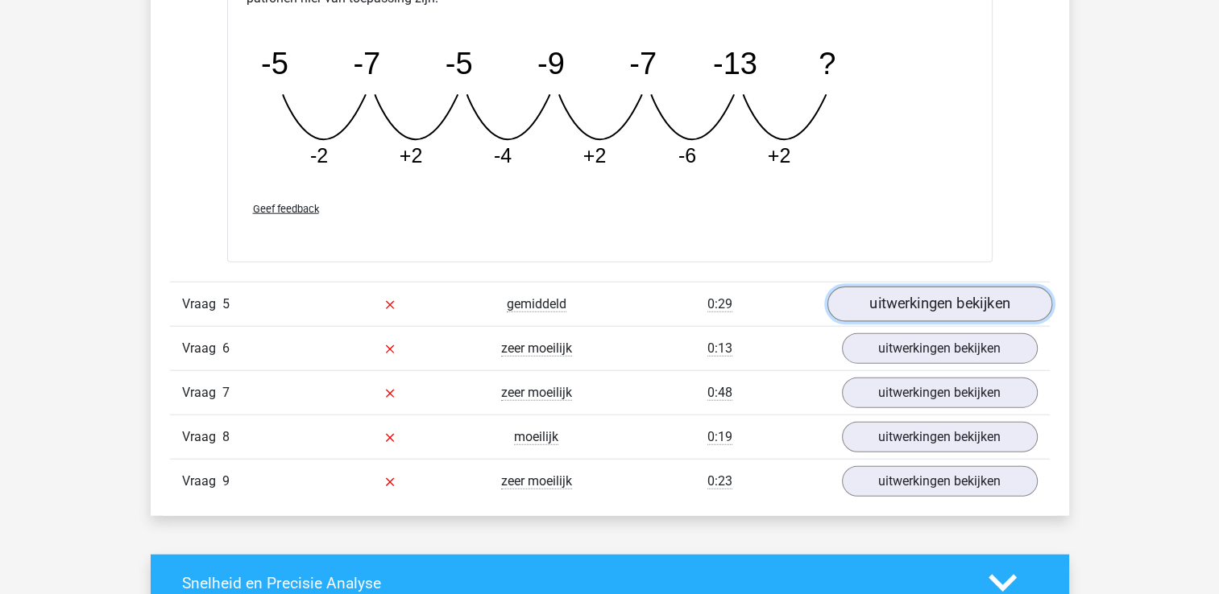
click at [888, 308] on link "uitwerkingen bekijken" at bounding box center [938, 304] width 225 height 35
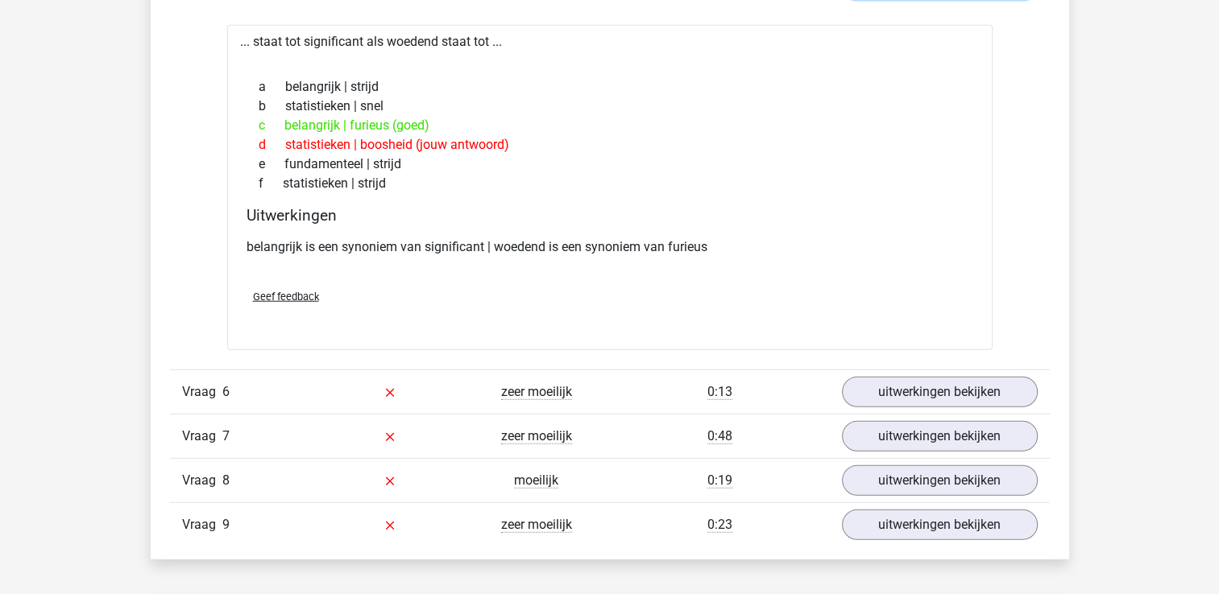
scroll to position [4108, 0]
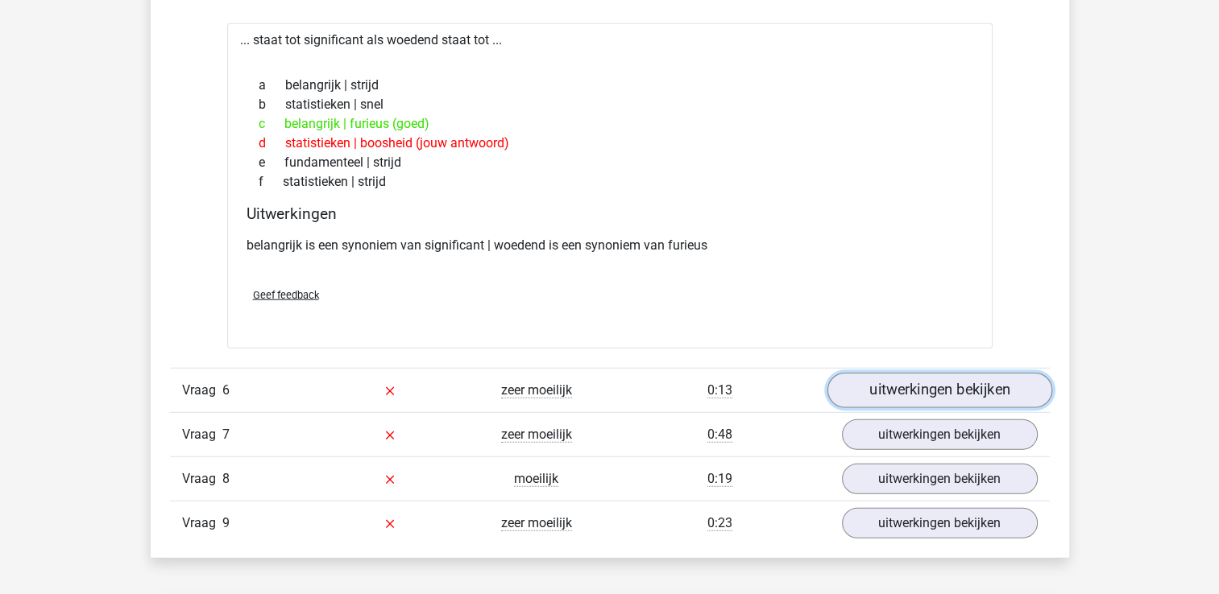
click at [963, 384] on link "uitwerkingen bekijken" at bounding box center [938, 390] width 225 height 35
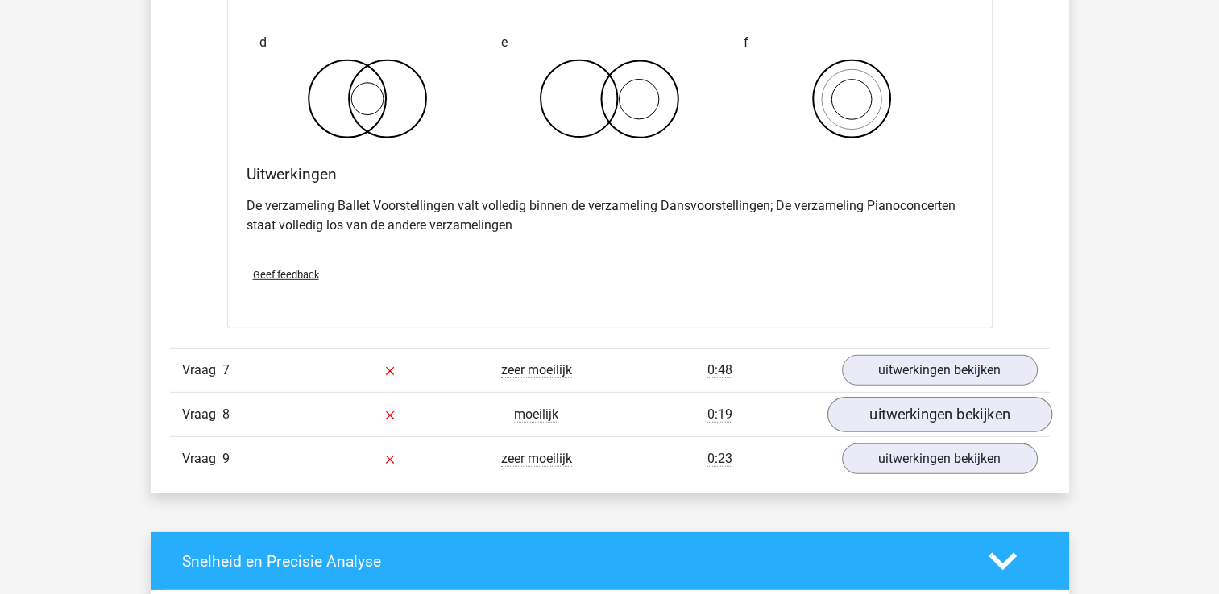
scroll to position [4833, 0]
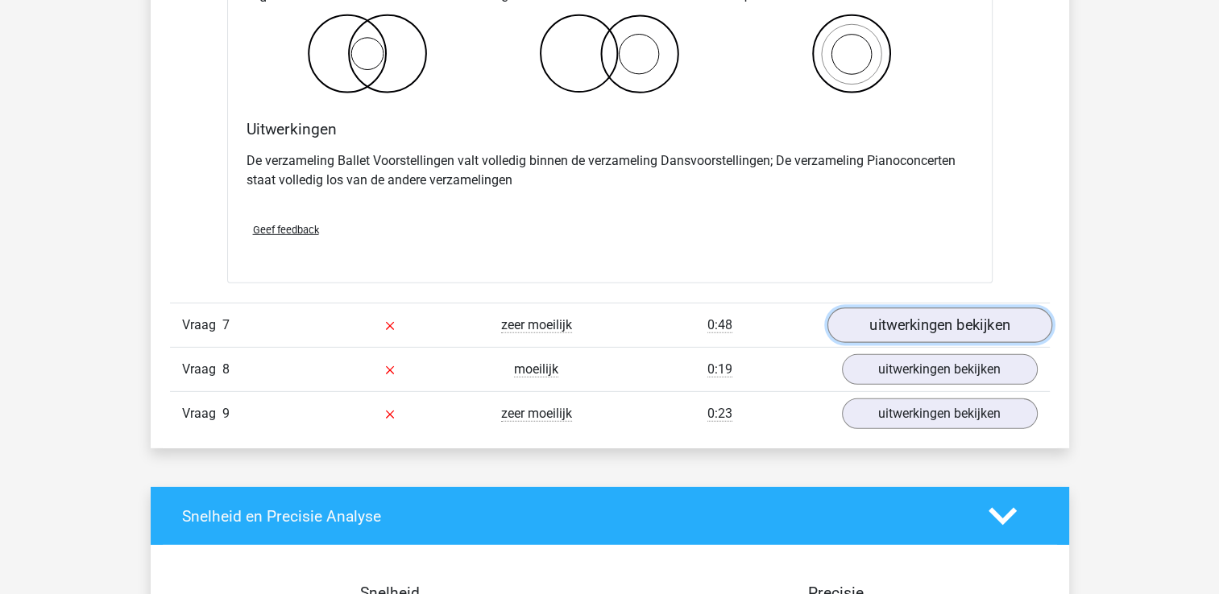
click at [924, 321] on link "uitwerkingen bekijken" at bounding box center [938, 325] width 225 height 35
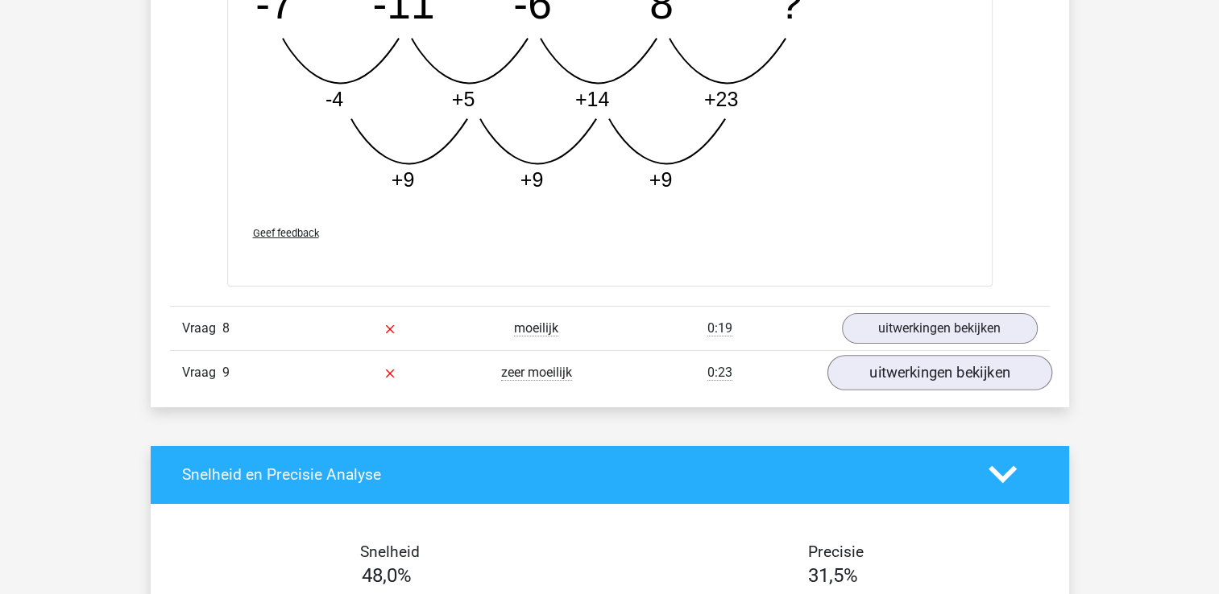
scroll to position [5719, 0]
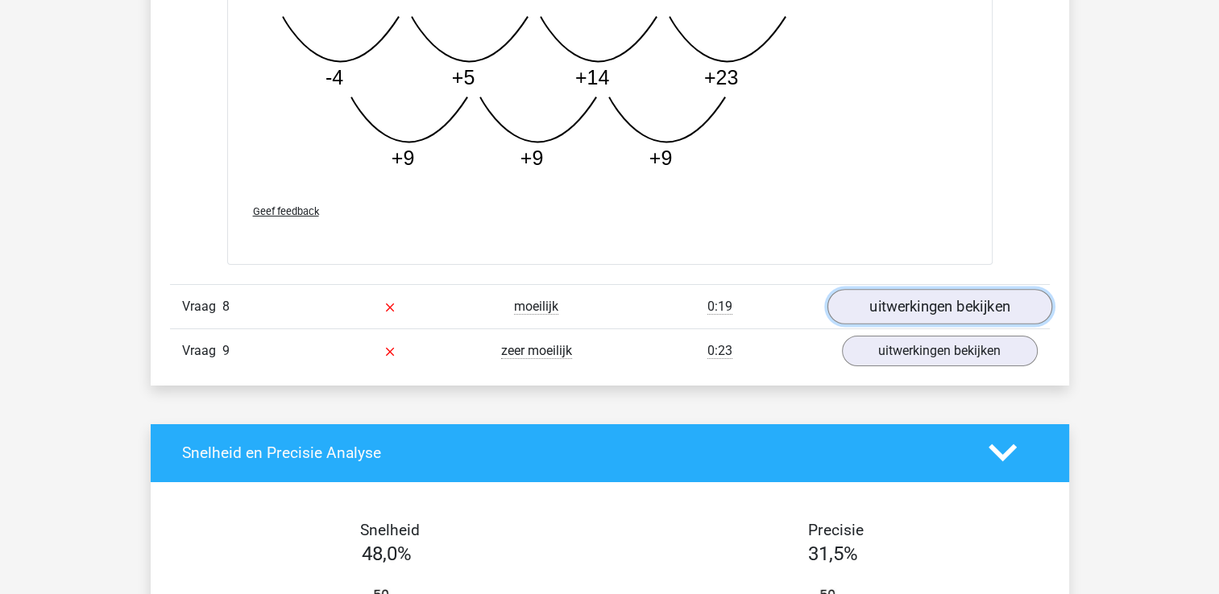
click at [903, 314] on link "uitwerkingen bekijken" at bounding box center [938, 306] width 225 height 35
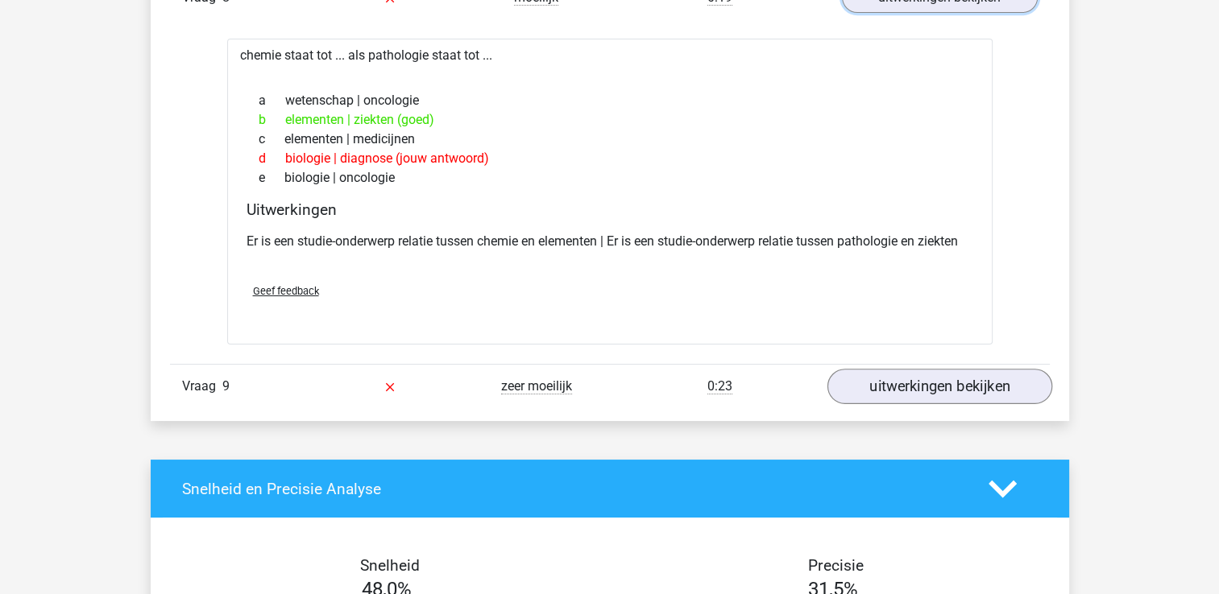
scroll to position [6041, 0]
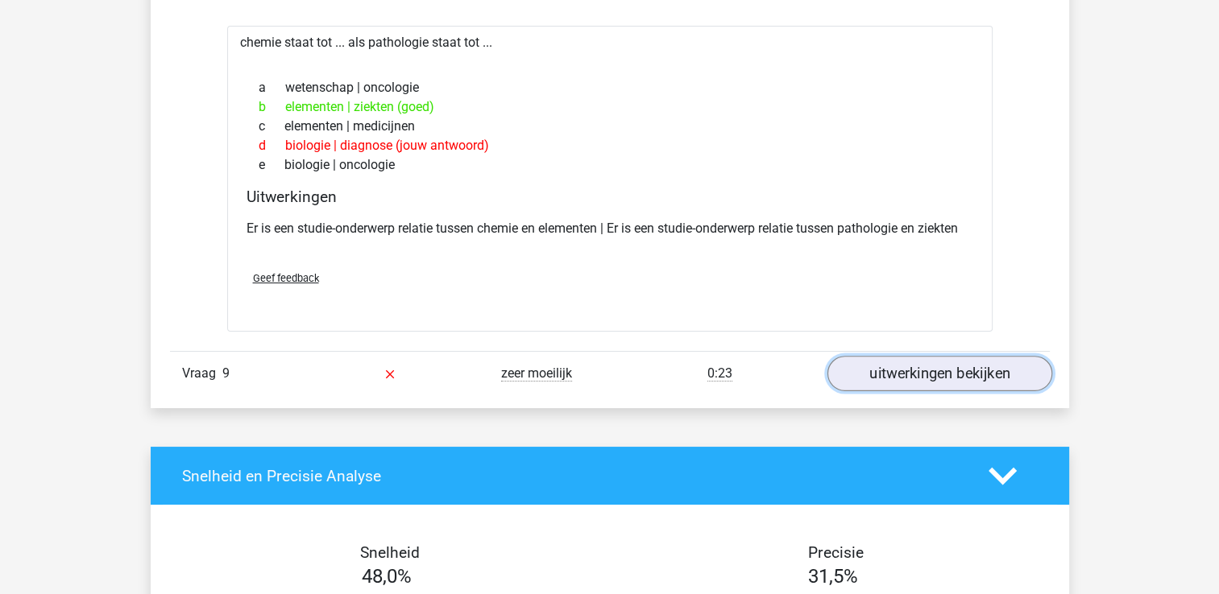
click at [879, 363] on link "uitwerkingen bekijken" at bounding box center [938, 373] width 225 height 35
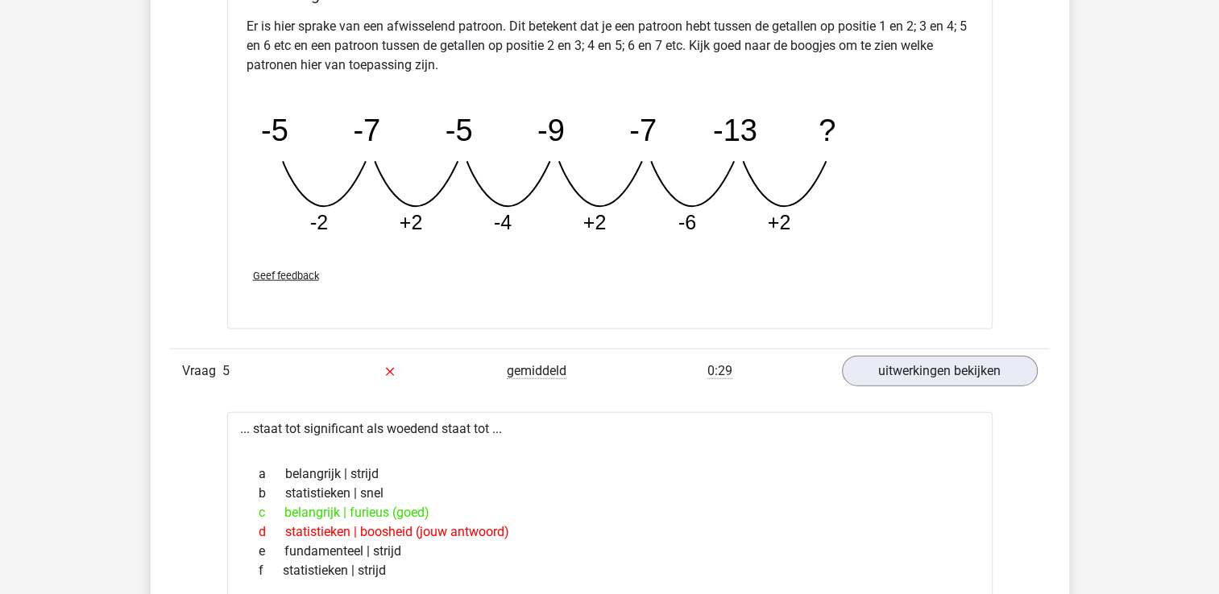
scroll to position [3383, 0]
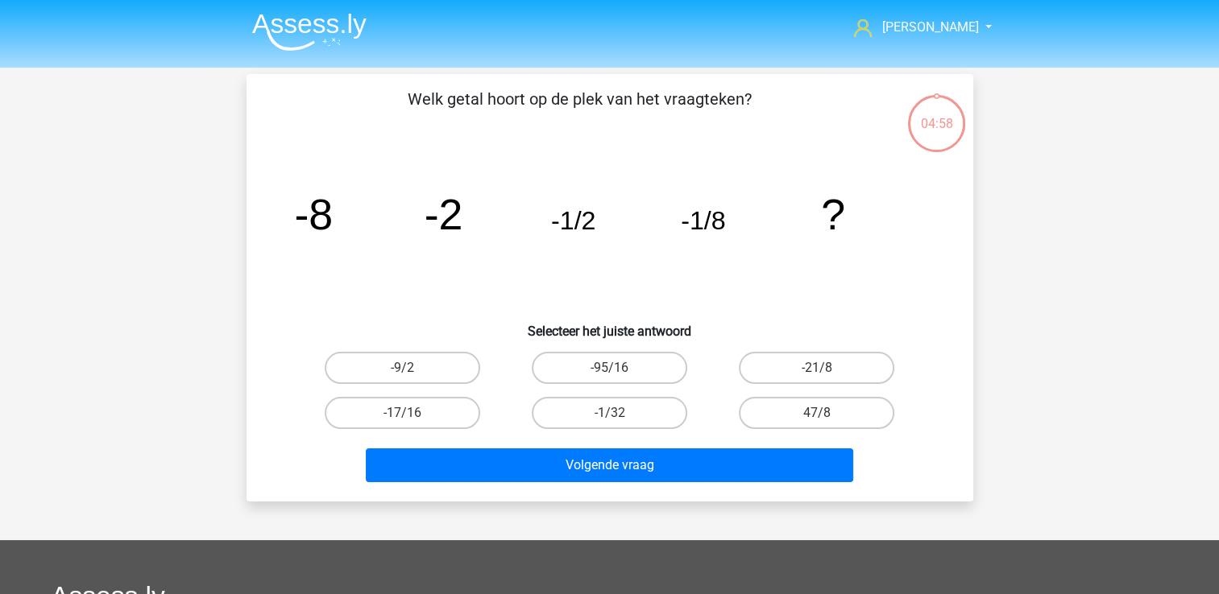
click at [332, 43] on img at bounding box center [309, 32] width 114 height 38
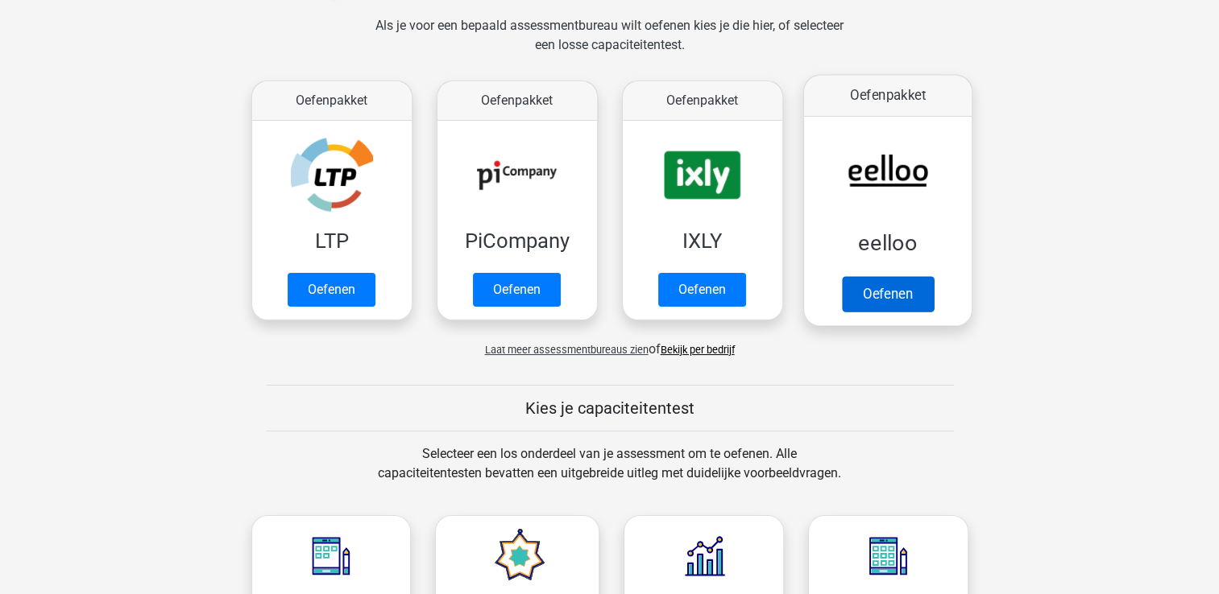
scroll to position [242, 0]
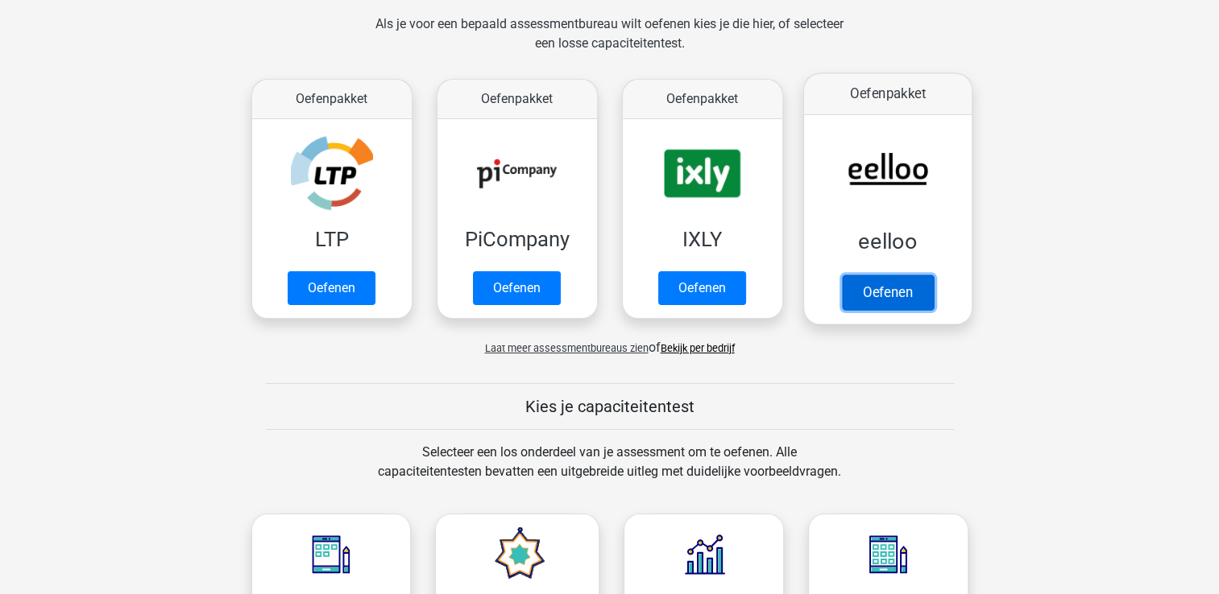
click at [867, 275] on link "Oefenen" at bounding box center [887, 292] width 92 height 35
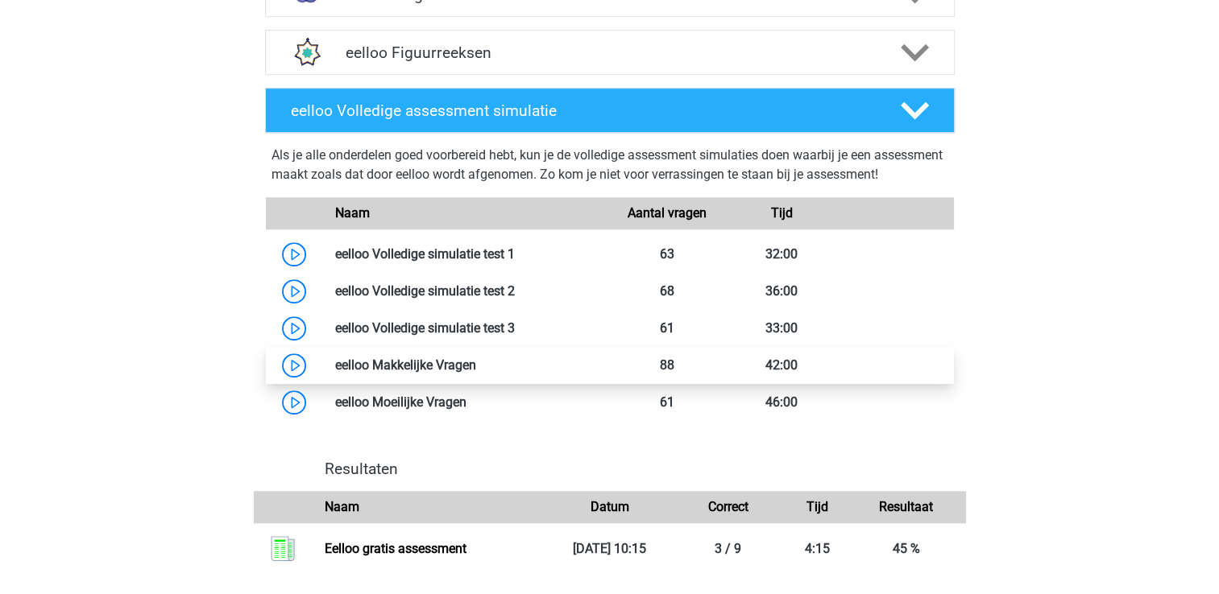
scroll to position [886, 0]
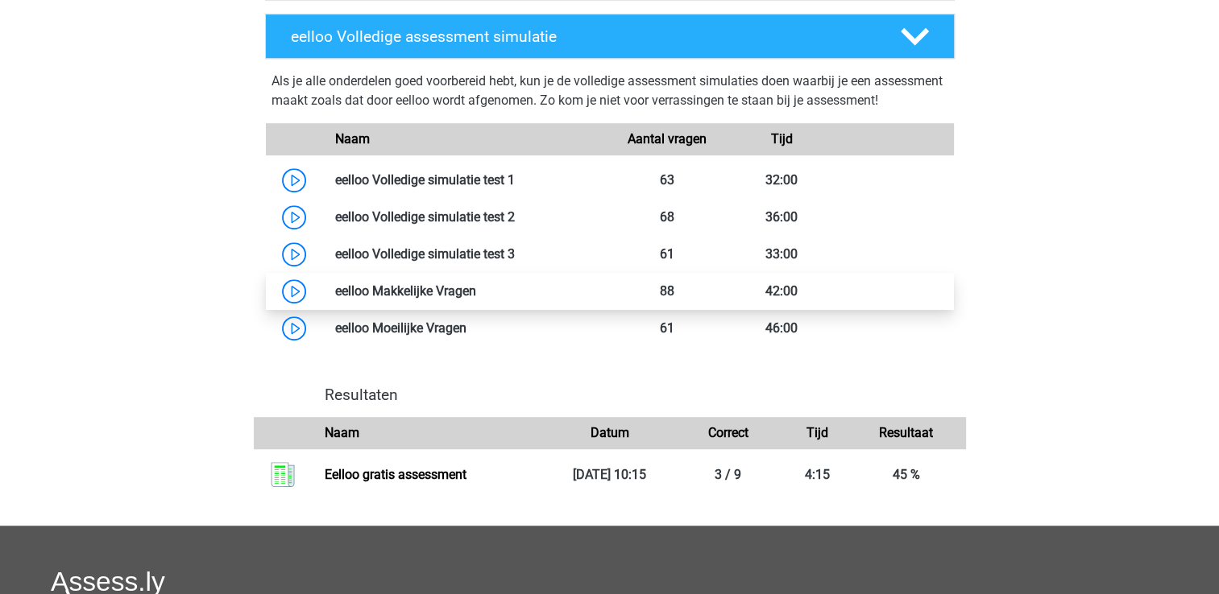
click at [476, 299] on link at bounding box center [476, 291] width 0 height 15
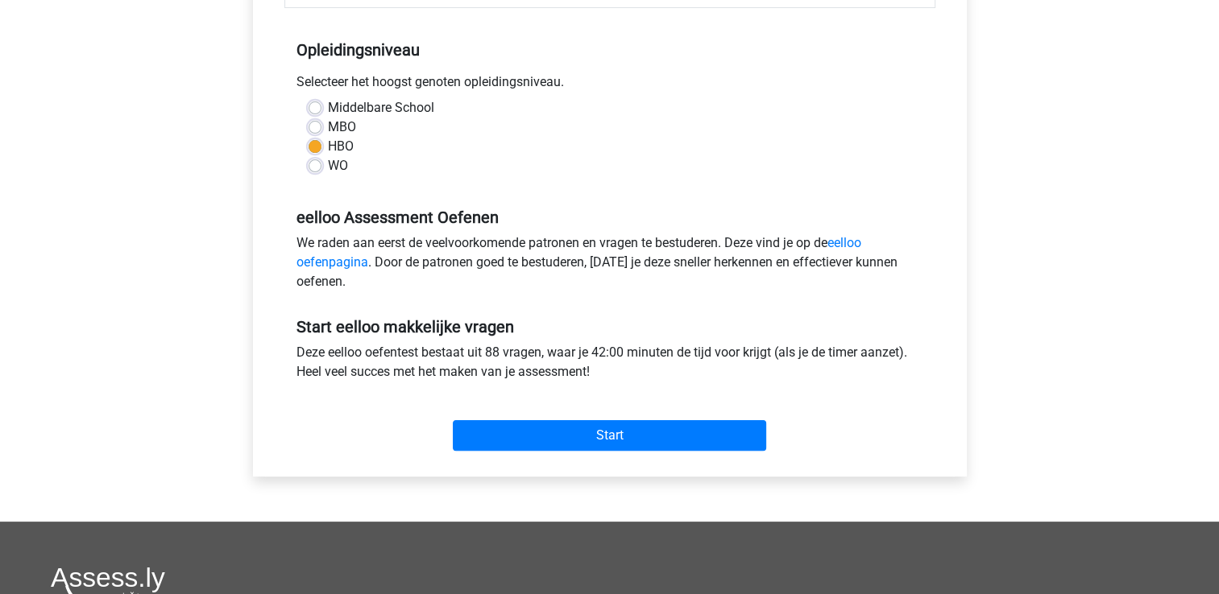
scroll to position [322, 0]
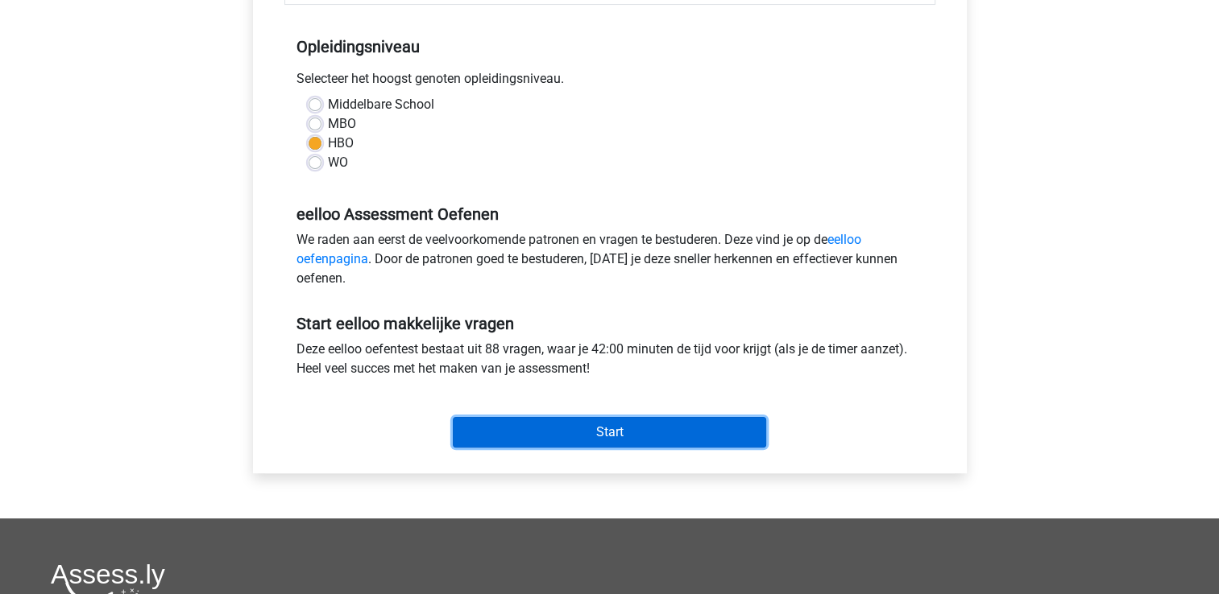
click at [616, 427] on input "Start" at bounding box center [609, 432] width 313 height 31
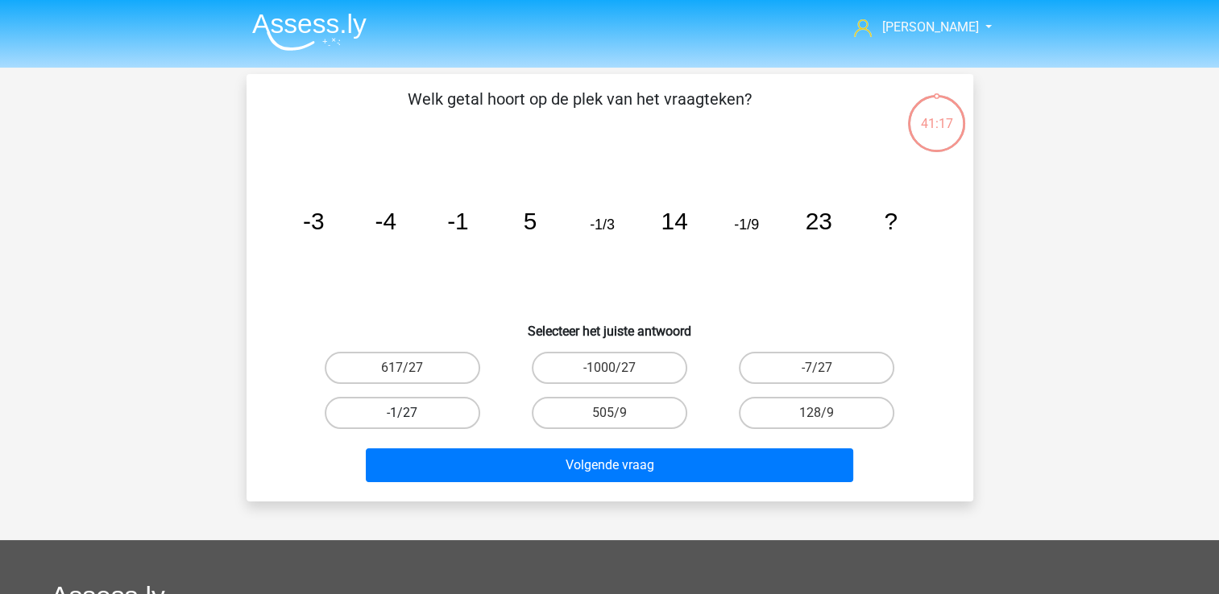
click at [448, 408] on label "-1/27" at bounding box center [402, 413] width 155 height 32
click at [412, 413] on input "-1/27" at bounding box center [407, 418] width 10 height 10
radio input "true"
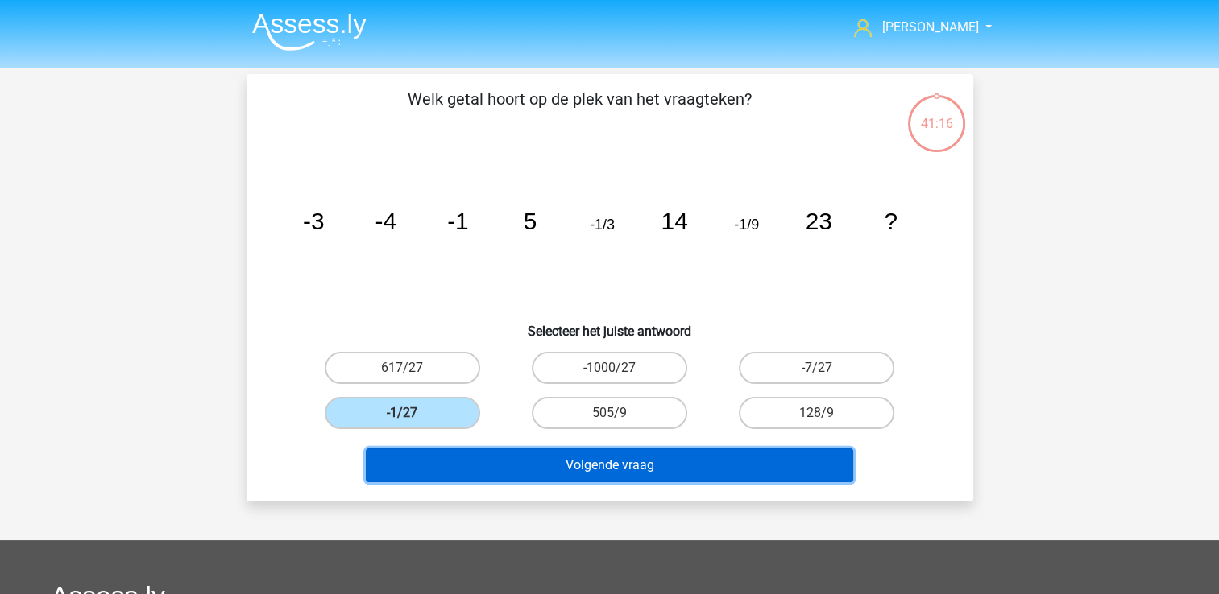
click at [578, 465] on button "Volgende vraag" at bounding box center [609, 466] width 487 height 34
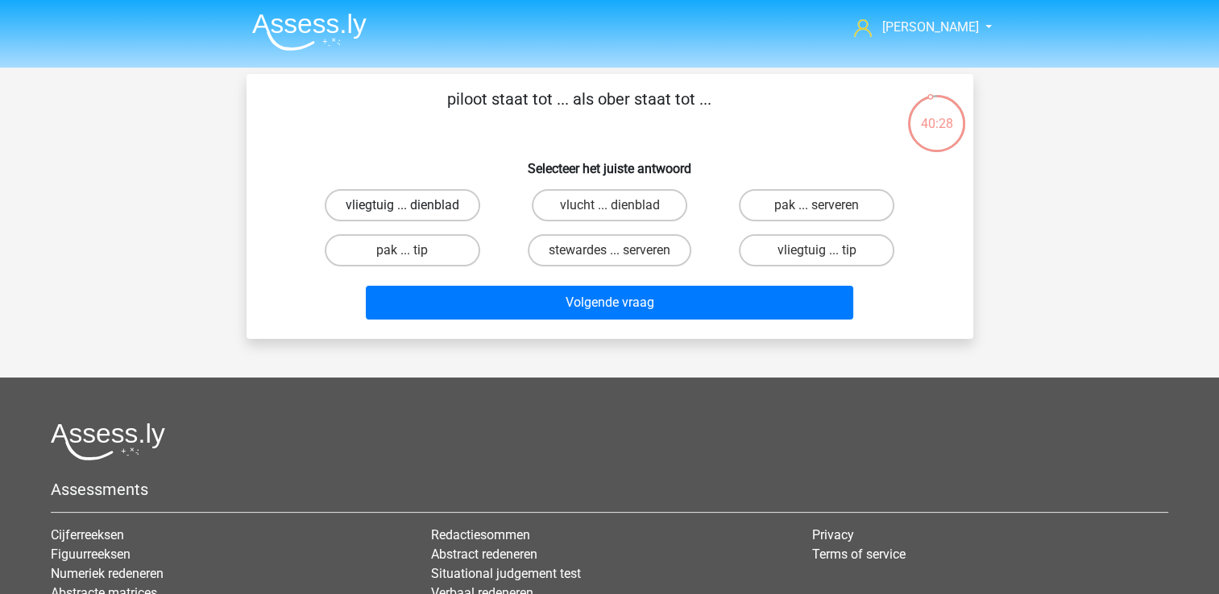
click at [441, 205] on label "vliegtuig ... dienblad" at bounding box center [402, 205] width 155 height 32
click at [412, 205] on input "vliegtuig ... dienblad" at bounding box center [407, 210] width 10 height 10
radio input "true"
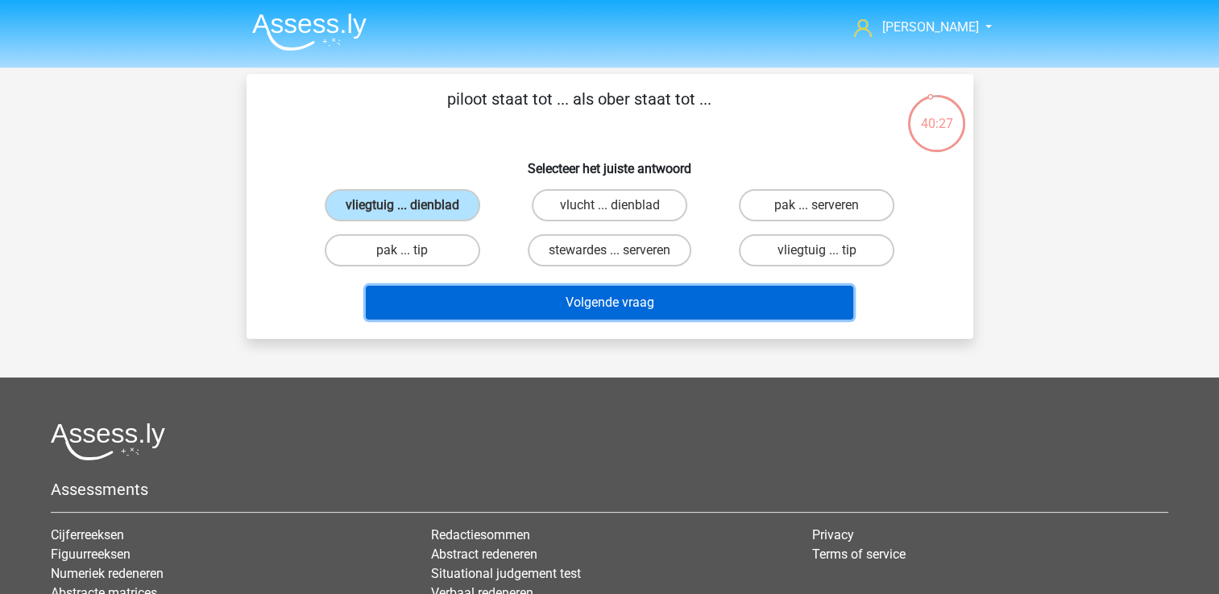
click at [636, 301] on button "Volgende vraag" at bounding box center [609, 303] width 487 height 34
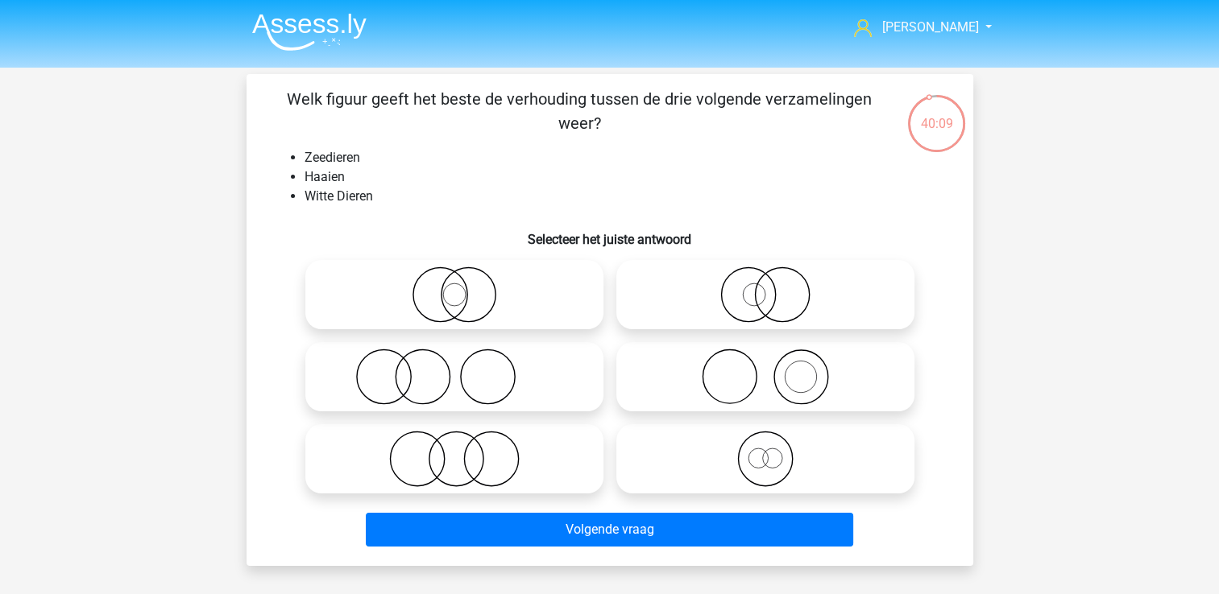
click at [780, 304] on icon at bounding box center [765, 295] width 285 height 56
click at [776, 287] on input "radio" at bounding box center [770, 281] width 10 height 10
radio input "true"
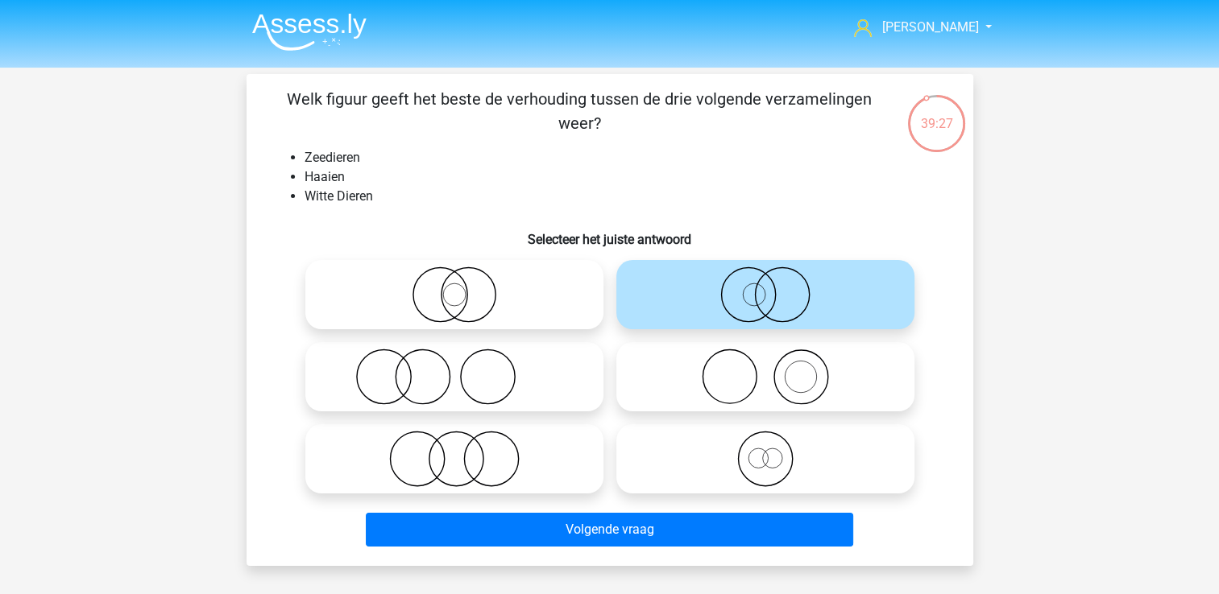
click at [813, 383] on icon at bounding box center [765, 377] width 285 height 56
click at [776, 369] on input "radio" at bounding box center [770, 363] width 10 height 10
radio input "true"
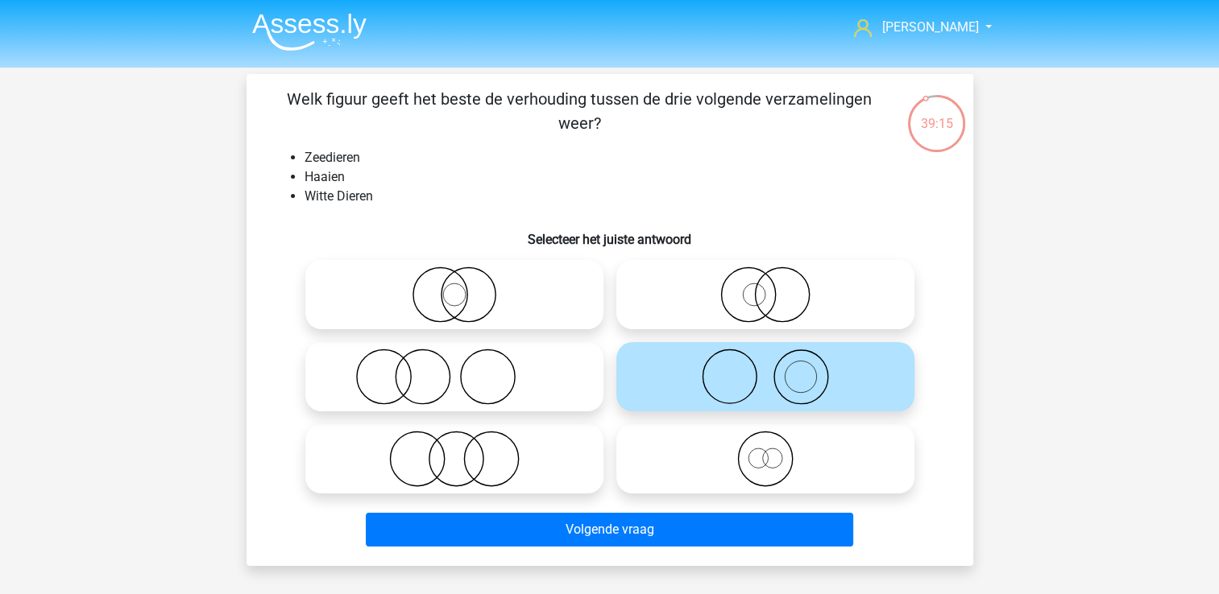
click at [762, 304] on icon at bounding box center [765, 295] width 285 height 56
click at [765, 287] on input "radio" at bounding box center [770, 281] width 10 height 10
radio input "true"
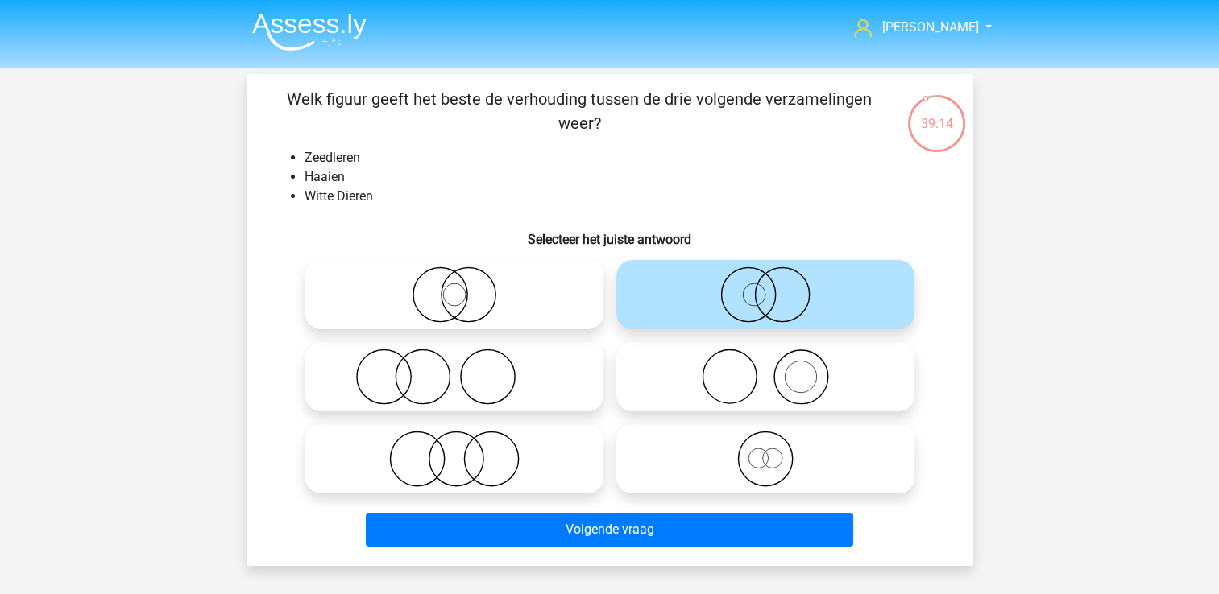
click at [605, 511] on div "Volgende vraag" at bounding box center [609, 526] width 675 height 53
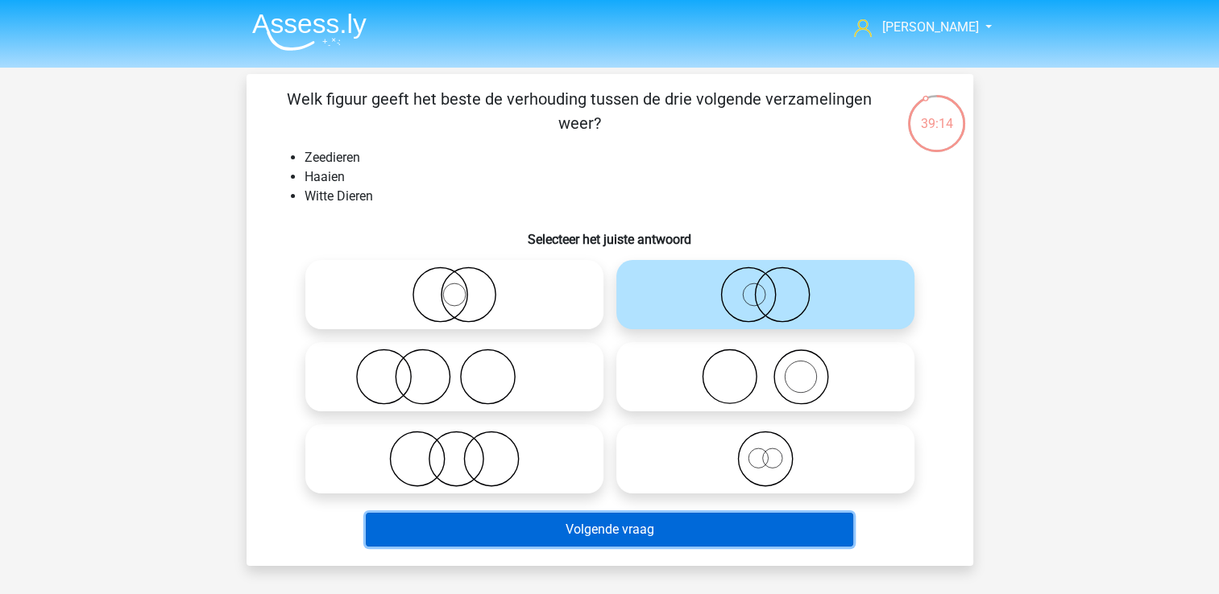
click at [604, 520] on button "Volgende vraag" at bounding box center [609, 530] width 487 height 34
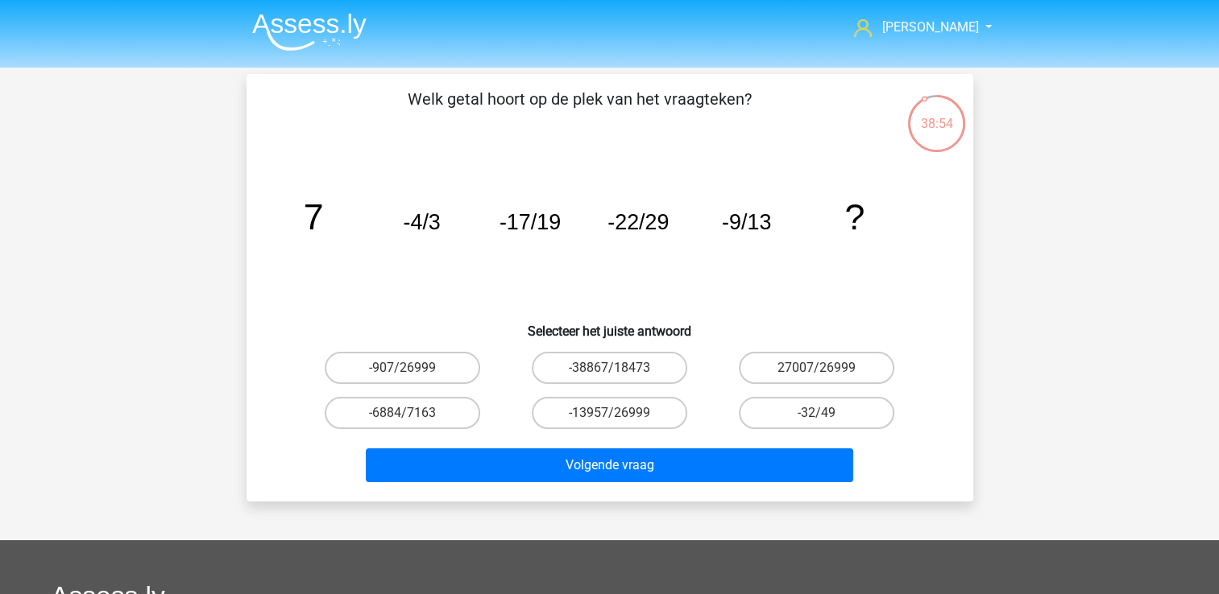
click at [329, 32] on img at bounding box center [309, 32] width 114 height 38
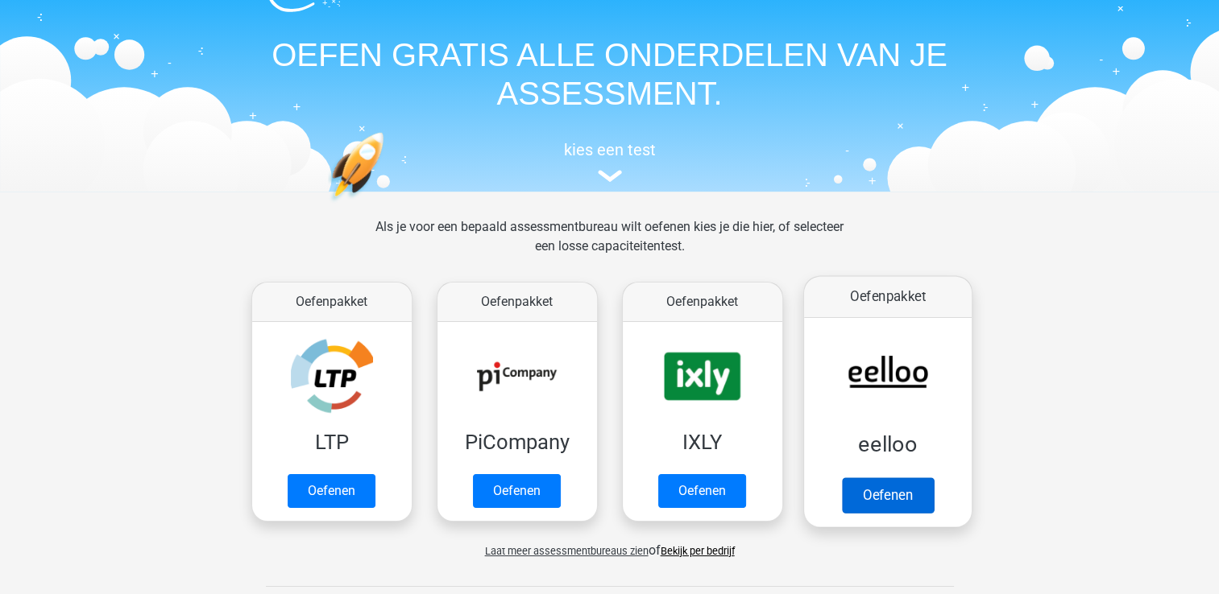
scroll to position [81, 0]
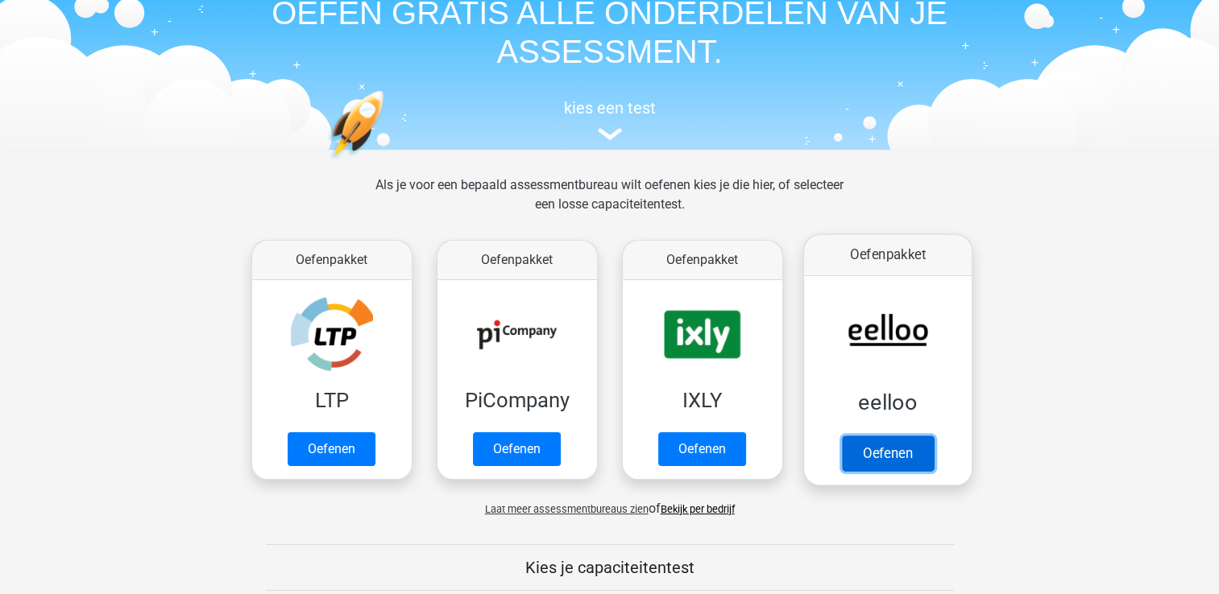
click at [885, 436] on link "Oefenen" at bounding box center [887, 453] width 92 height 35
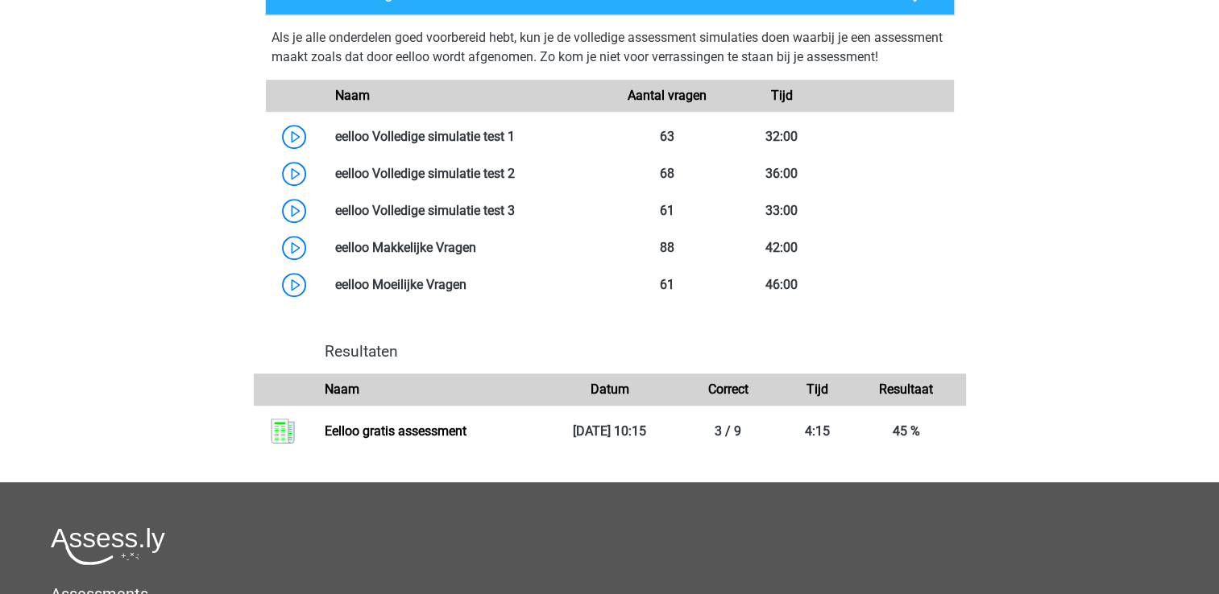
scroll to position [967, 0]
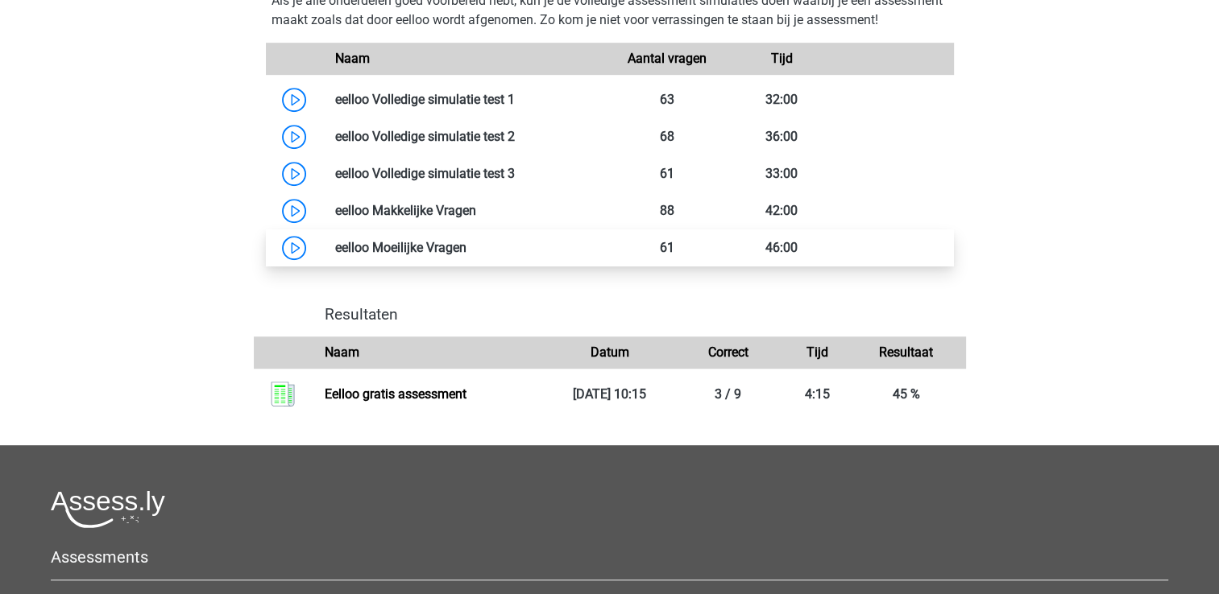
click at [466, 255] on link at bounding box center [466, 247] width 0 height 15
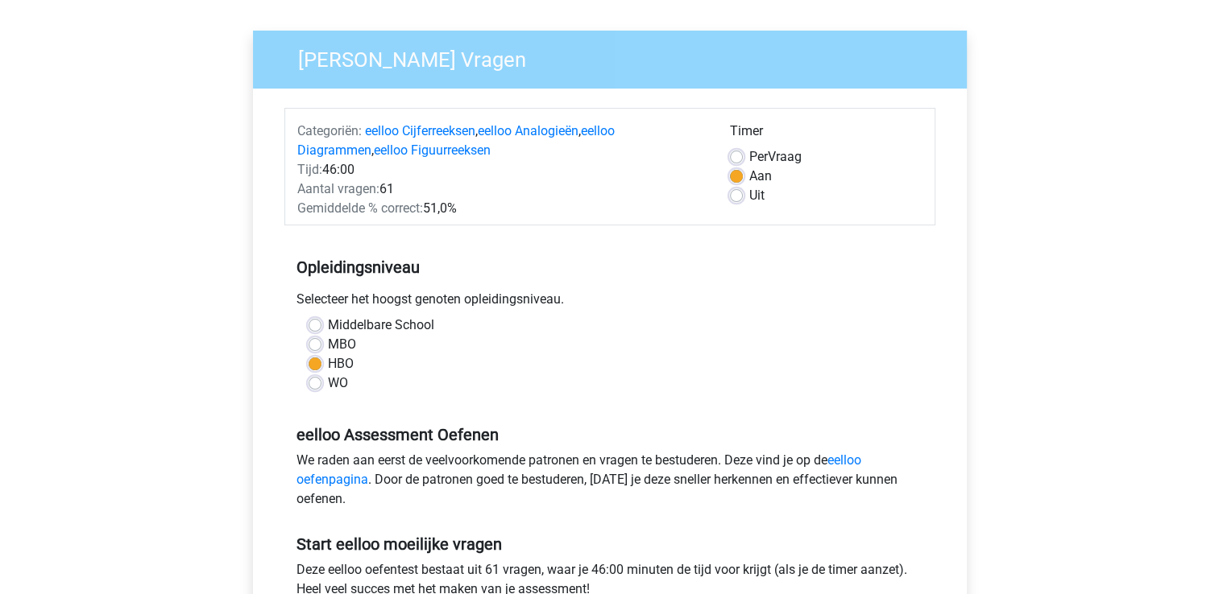
scroll to position [161, 0]
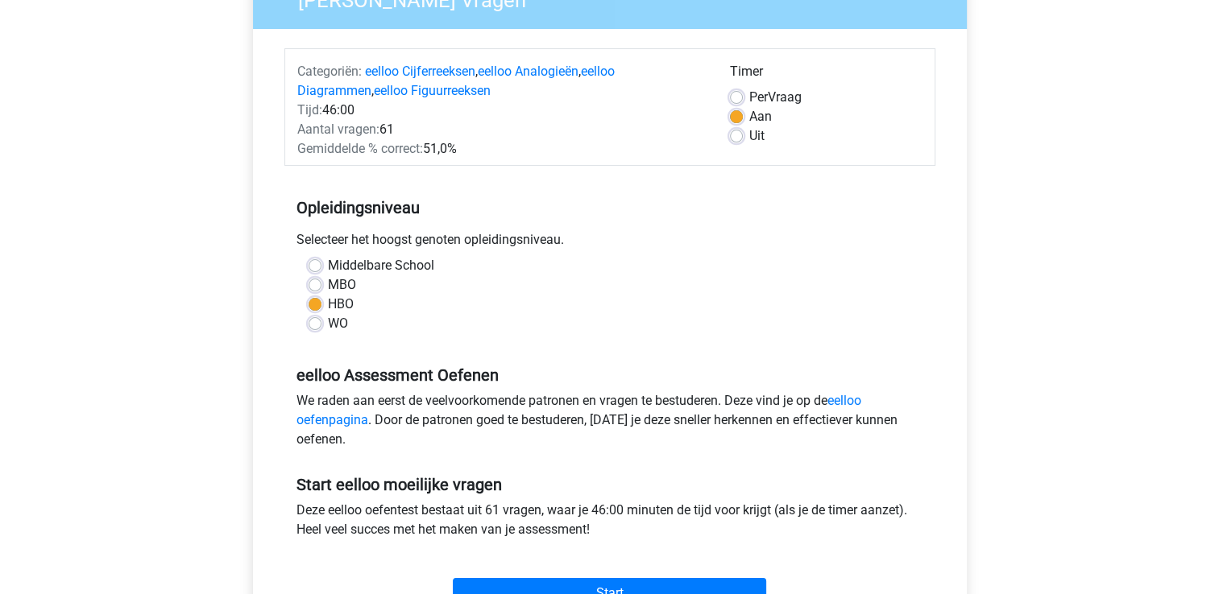
click at [328, 282] on label "MBO" at bounding box center [342, 284] width 28 height 19
click at [314, 282] on input "MBO" at bounding box center [314, 283] width 13 height 16
radio input "true"
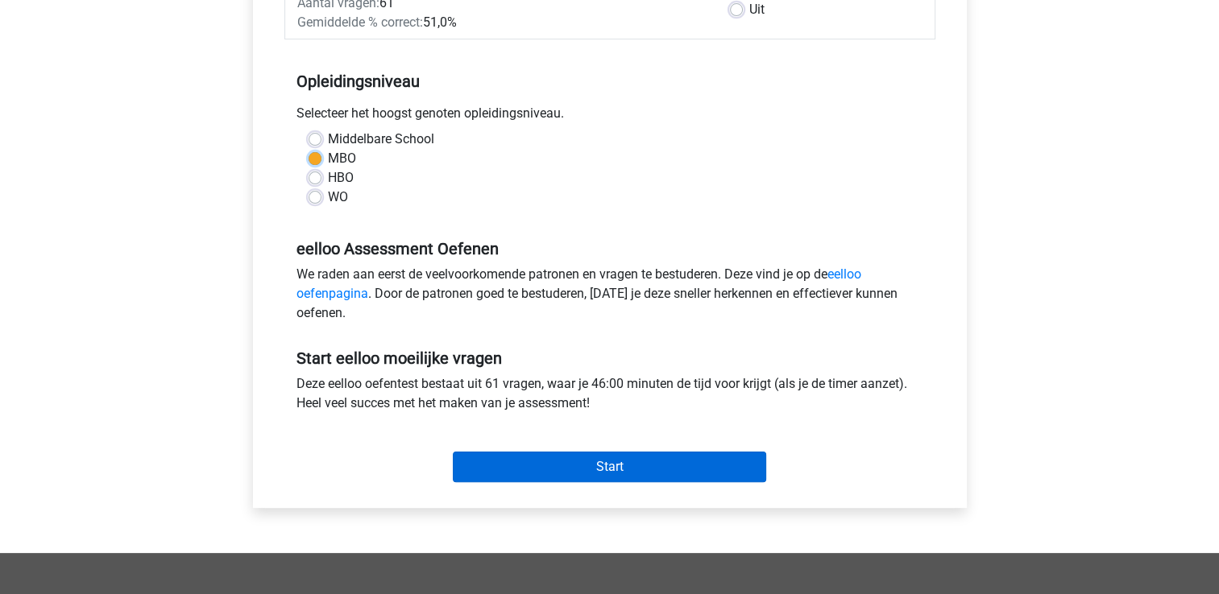
scroll to position [322, 0]
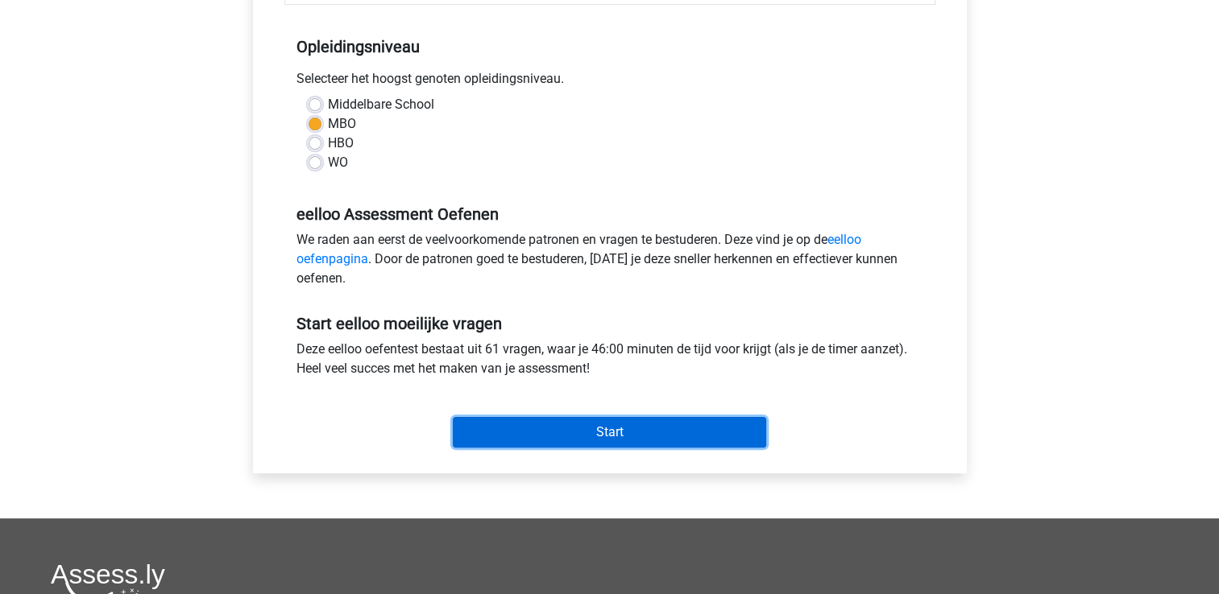
click at [625, 429] on input "Start" at bounding box center [609, 432] width 313 height 31
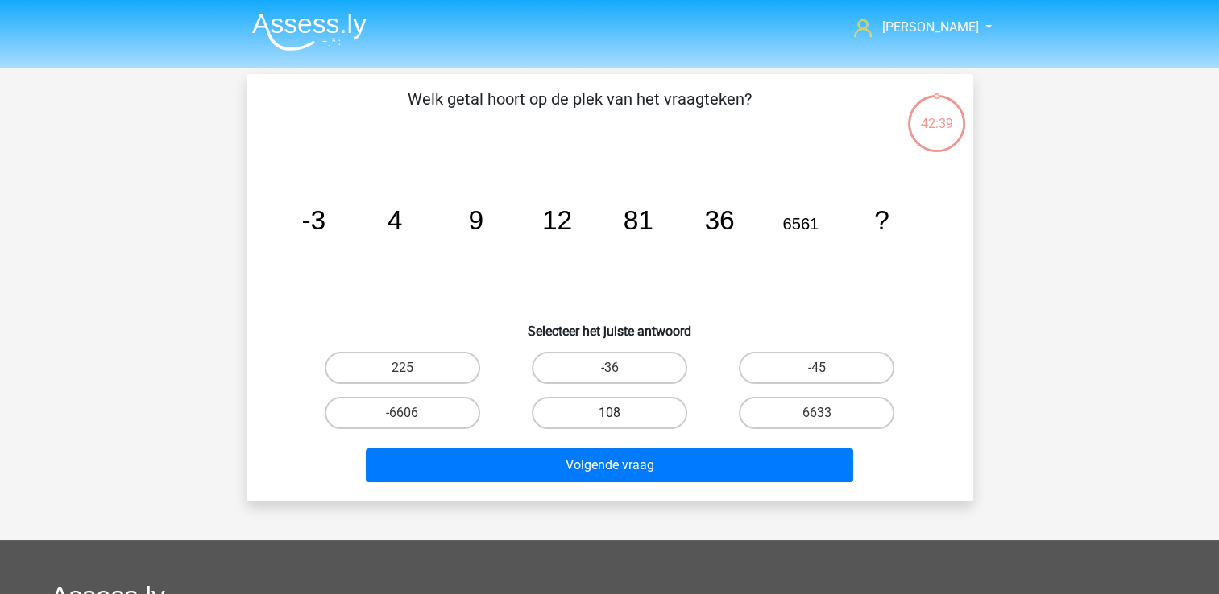
click at [626, 411] on label "108" at bounding box center [609, 413] width 155 height 32
click at [619, 413] on input "108" at bounding box center [614, 418] width 10 height 10
radio input "true"
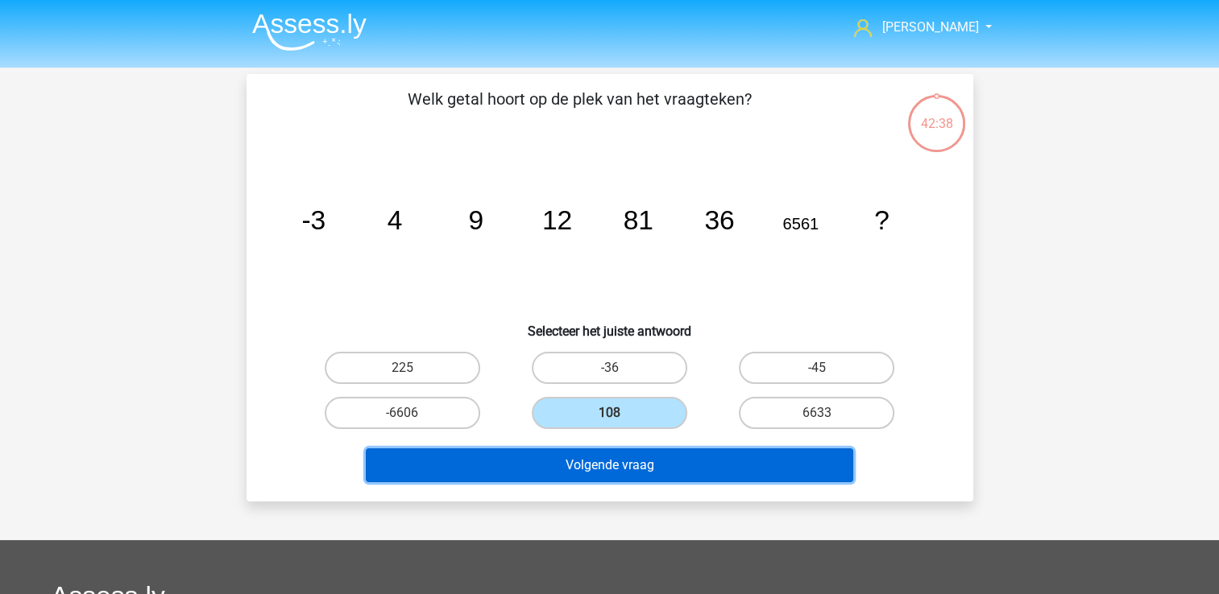
click at [645, 459] on button "Volgende vraag" at bounding box center [609, 466] width 487 height 34
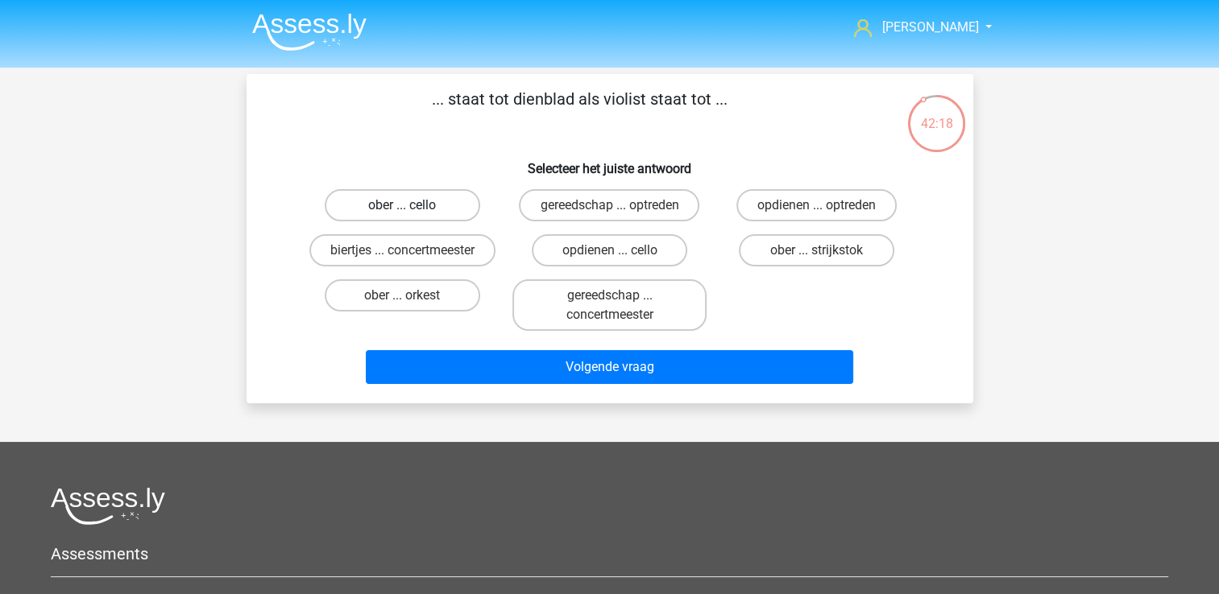
click at [438, 208] on label "ober ... cello" at bounding box center [402, 205] width 155 height 32
click at [412, 208] on input "ober ... cello" at bounding box center [407, 210] width 10 height 10
radio input "true"
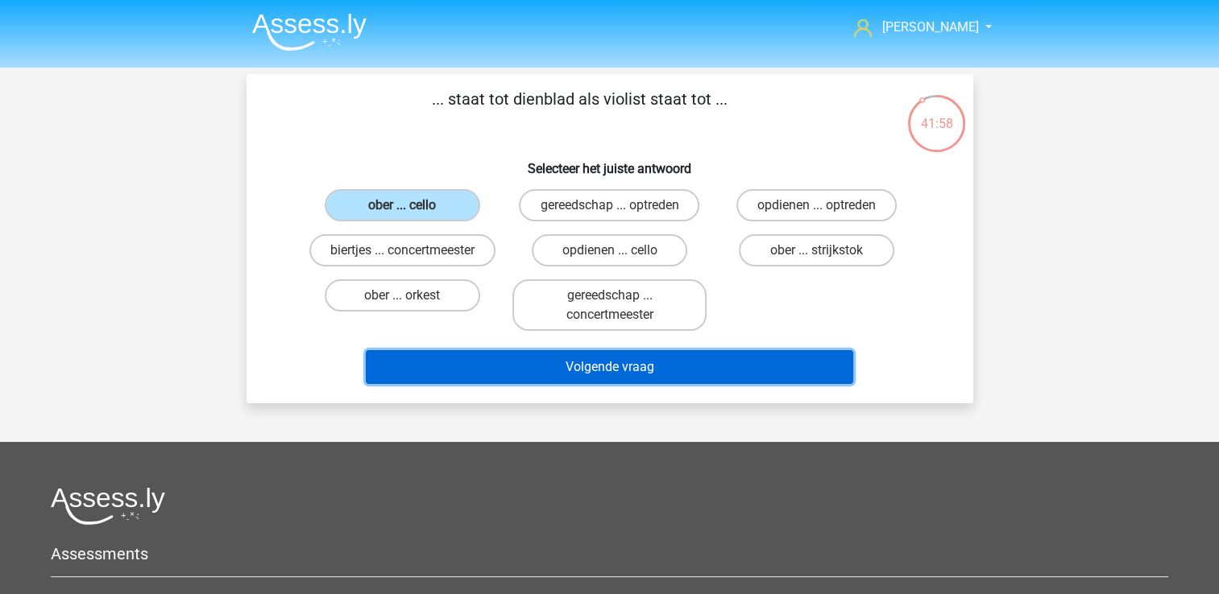
click at [713, 364] on button "Volgende vraag" at bounding box center [609, 367] width 487 height 34
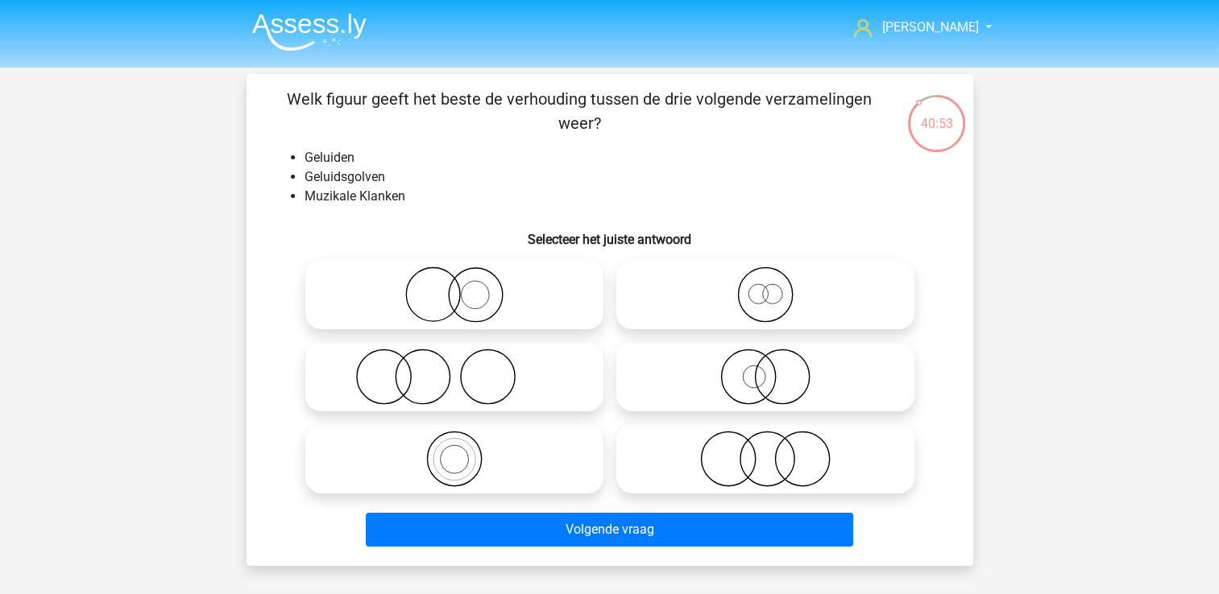
click at [769, 304] on icon at bounding box center [765, 295] width 285 height 56
click at [769, 287] on input "radio" at bounding box center [770, 281] width 10 height 10
radio input "true"
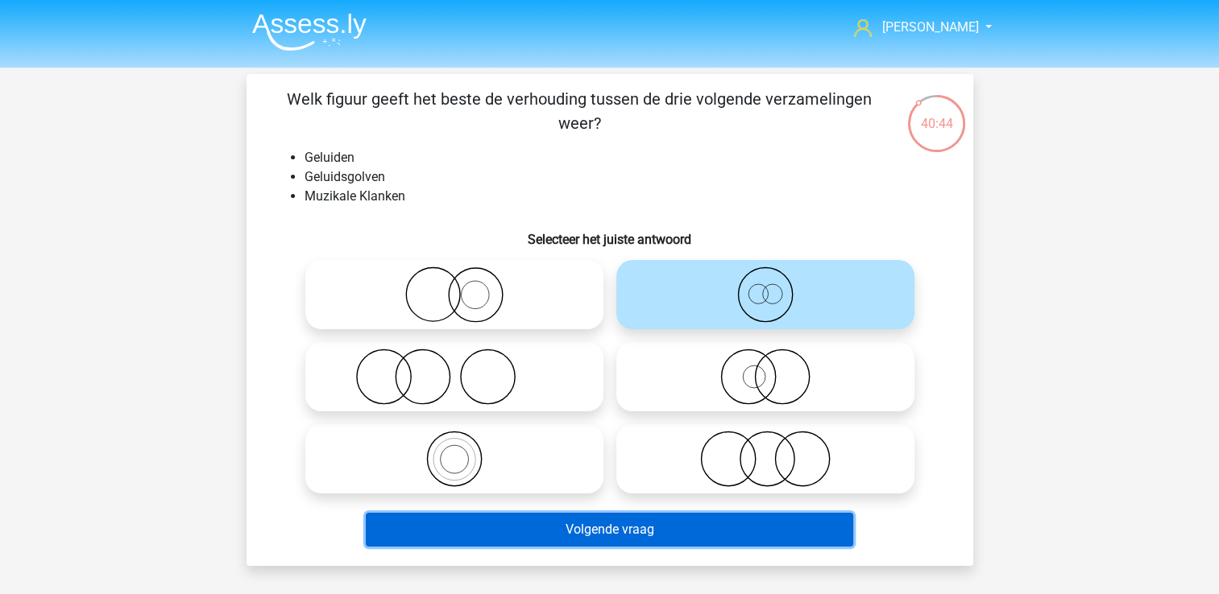
click at [599, 530] on button "Volgende vraag" at bounding box center [609, 530] width 487 height 34
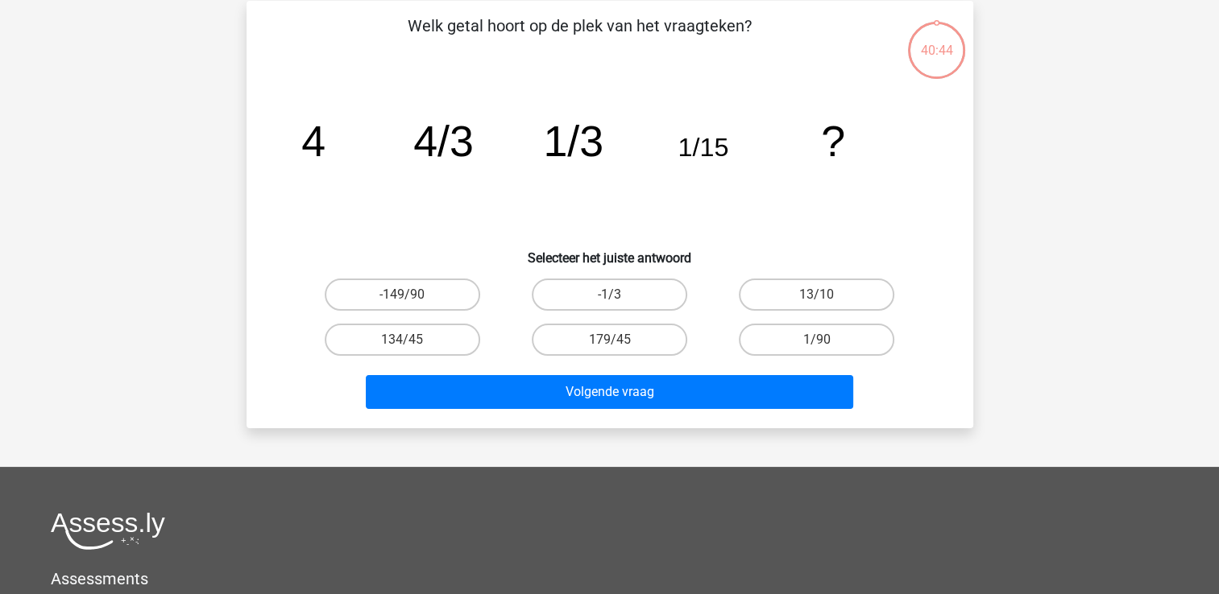
scroll to position [74, 0]
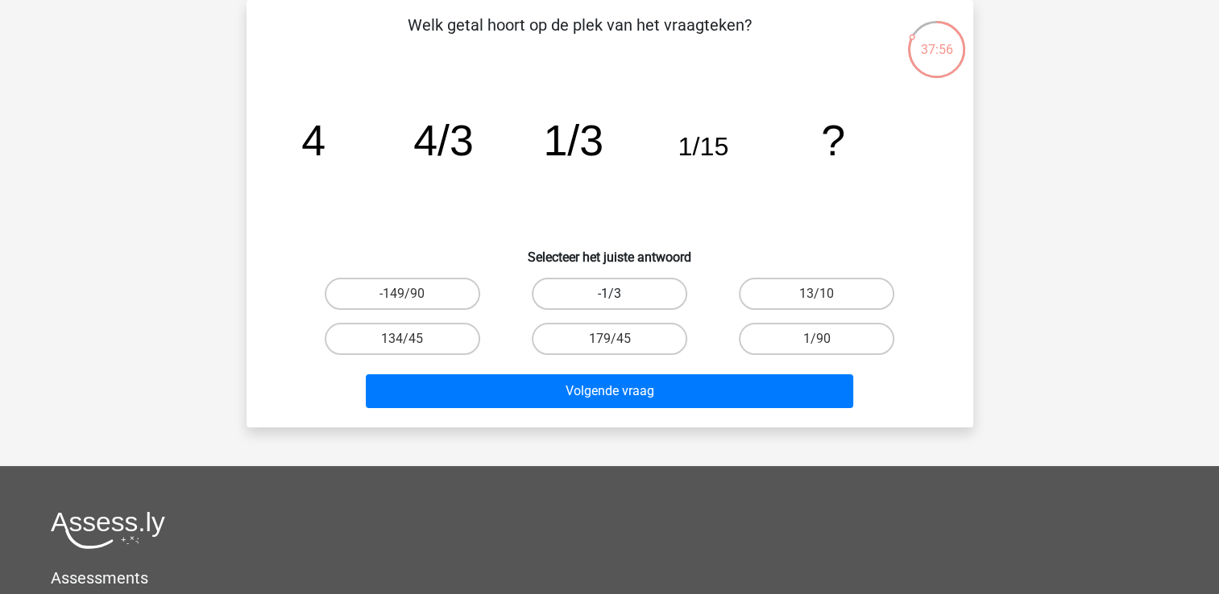
click at [648, 298] on label "-1/3" at bounding box center [609, 294] width 155 height 32
click at [619, 298] on input "-1/3" at bounding box center [614, 299] width 10 height 10
radio input "true"
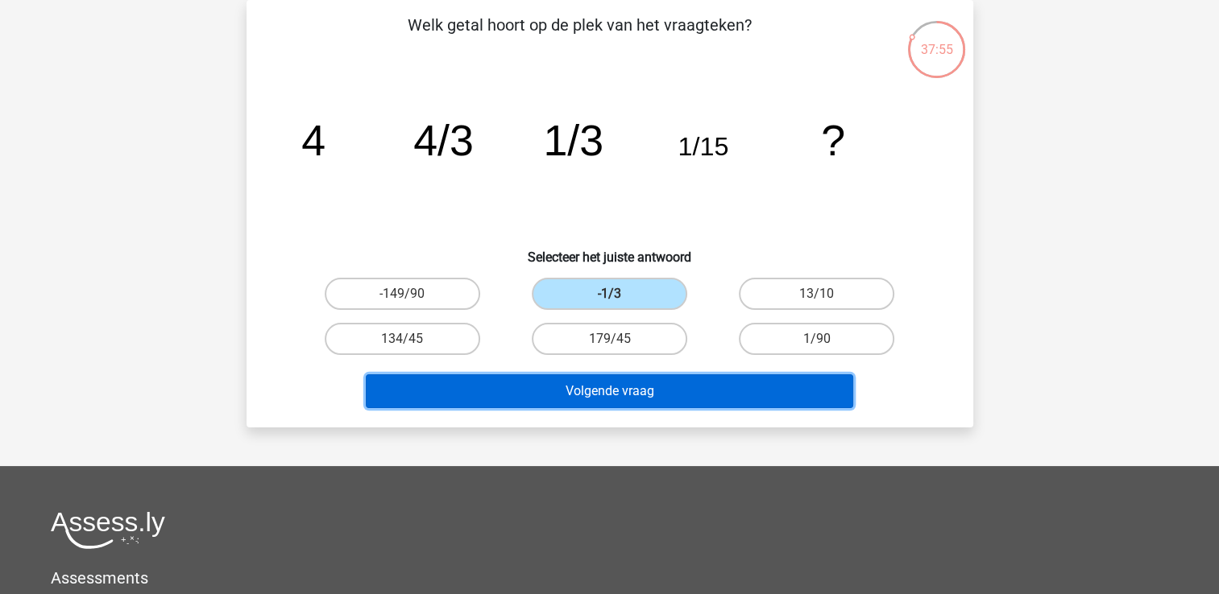
click at [653, 383] on button "Volgende vraag" at bounding box center [609, 392] width 487 height 34
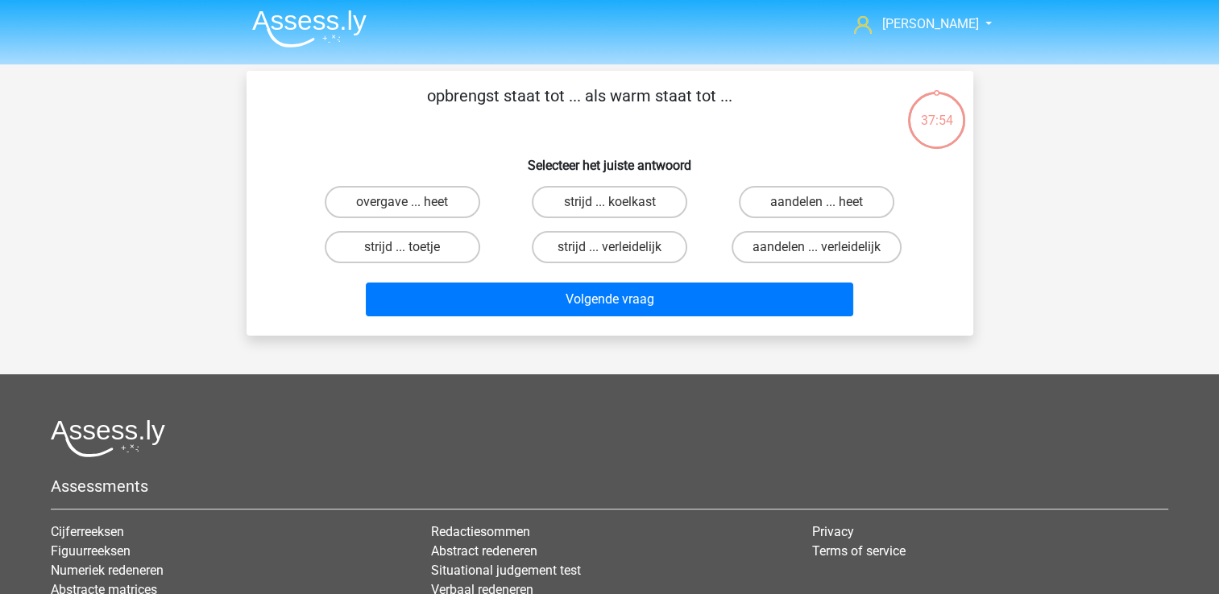
scroll to position [0, 0]
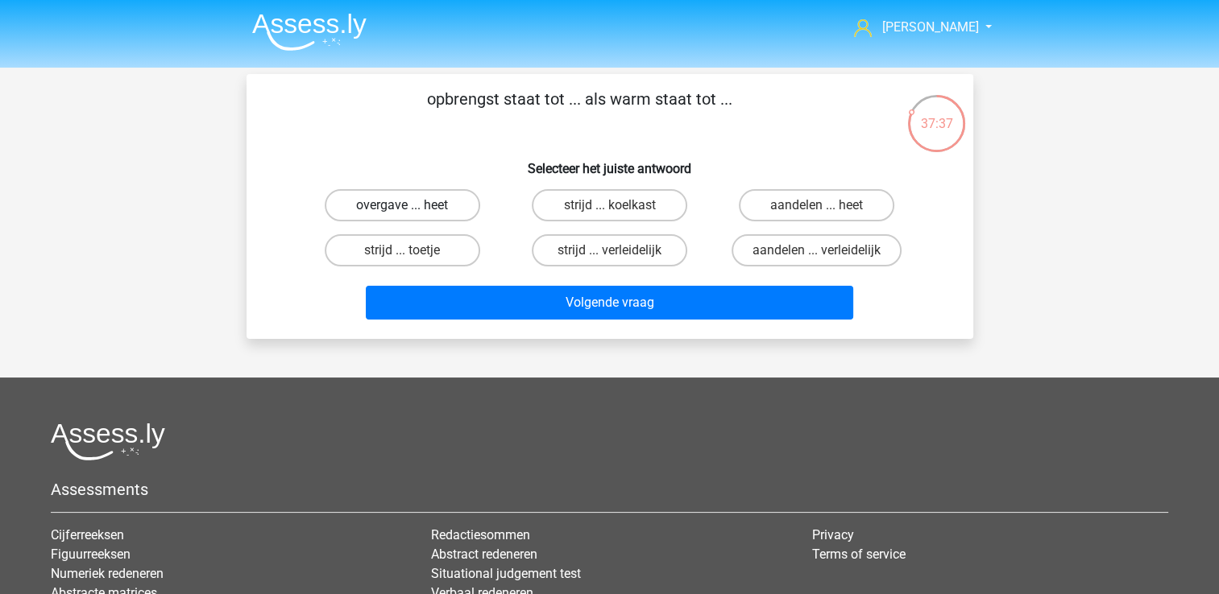
click at [421, 206] on label "overgave ... heet" at bounding box center [402, 205] width 155 height 32
click at [412, 206] on input "overgave ... heet" at bounding box center [407, 210] width 10 height 10
radio input "true"
click at [830, 246] on label "aandelen ... verleidelijk" at bounding box center [816, 250] width 170 height 32
click at [827, 251] on input "aandelen ... verleidelijk" at bounding box center [822, 256] width 10 height 10
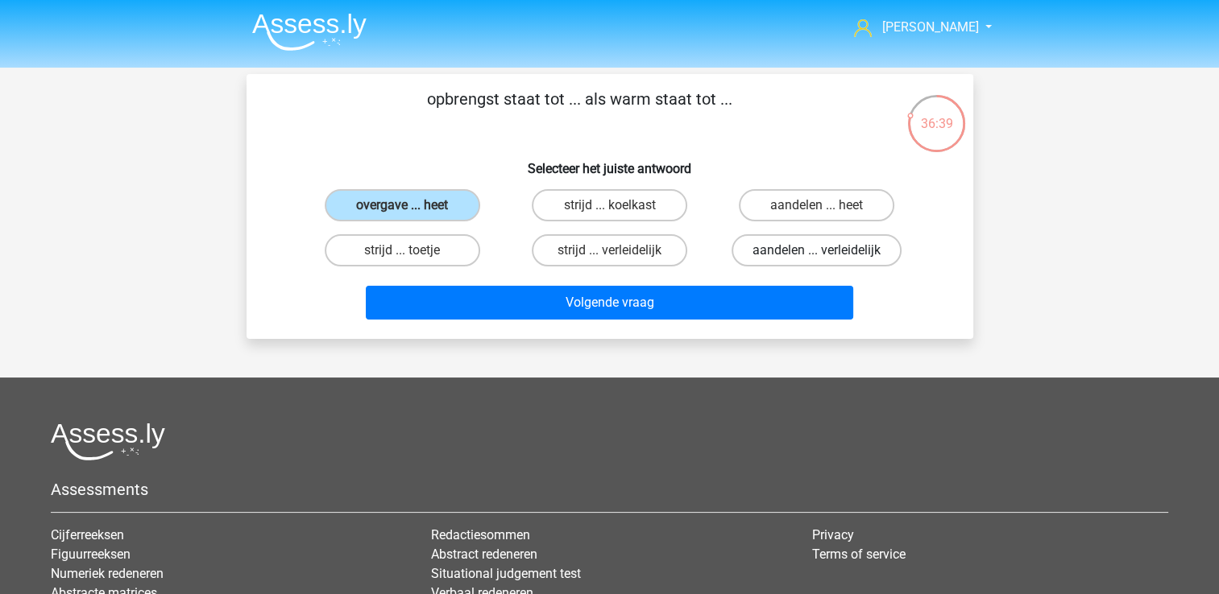
radio input "true"
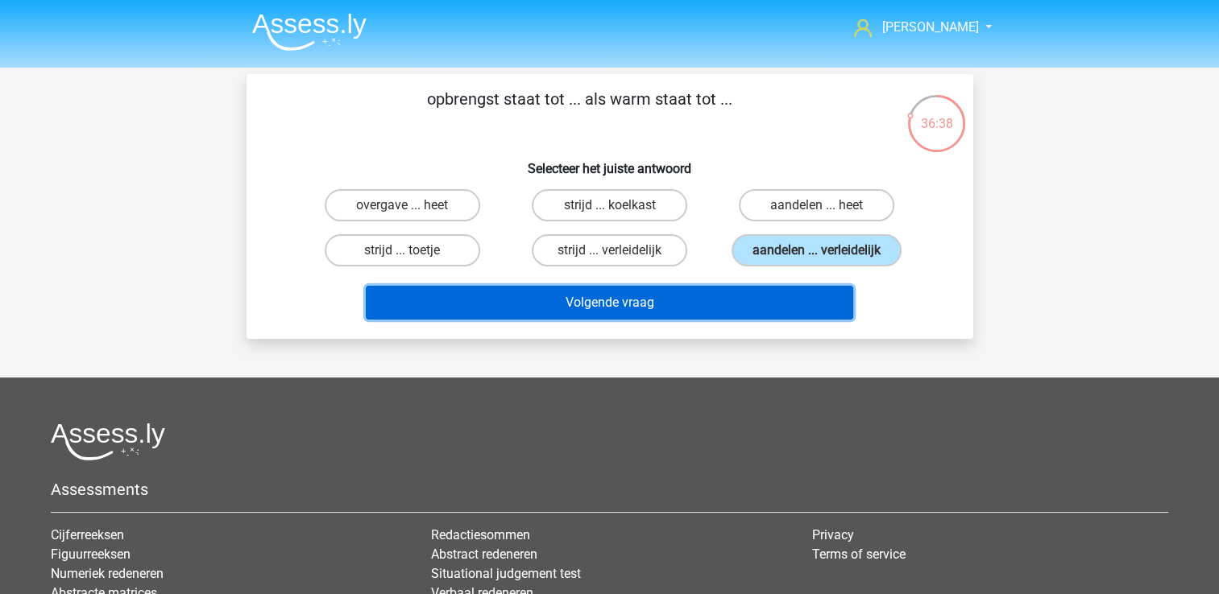
click at [673, 301] on button "Volgende vraag" at bounding box center [609, 303] width 487 height 34
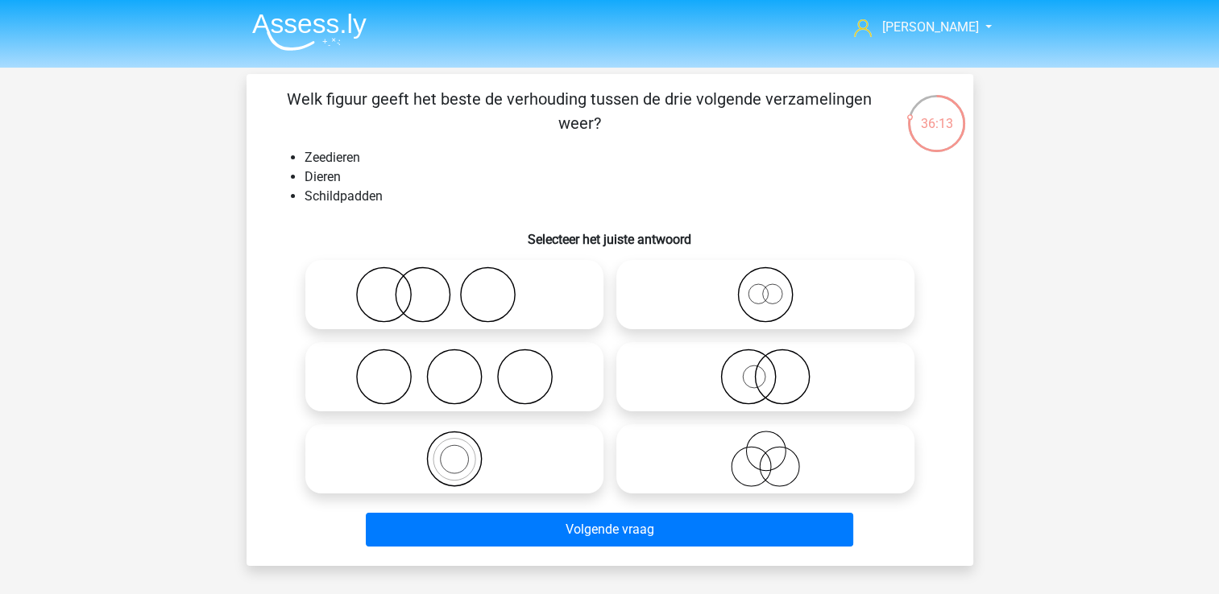
click at [771, 302] on icon at bounding box center [765, 295] width 285 height 56
click at [771, 287] on input "radio" at bounding box center [770, 281] width 10 height 10
radio input "true"
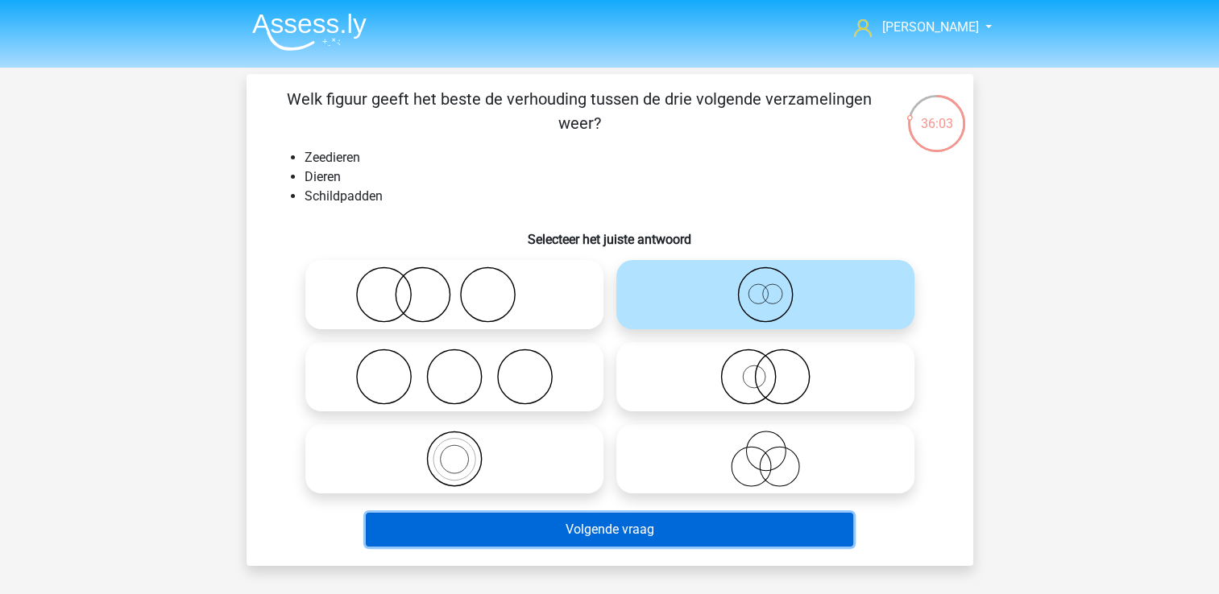
click at [684, 531] on button "Volgende vraag" at bounding box center [609, 530] width 487 height 34
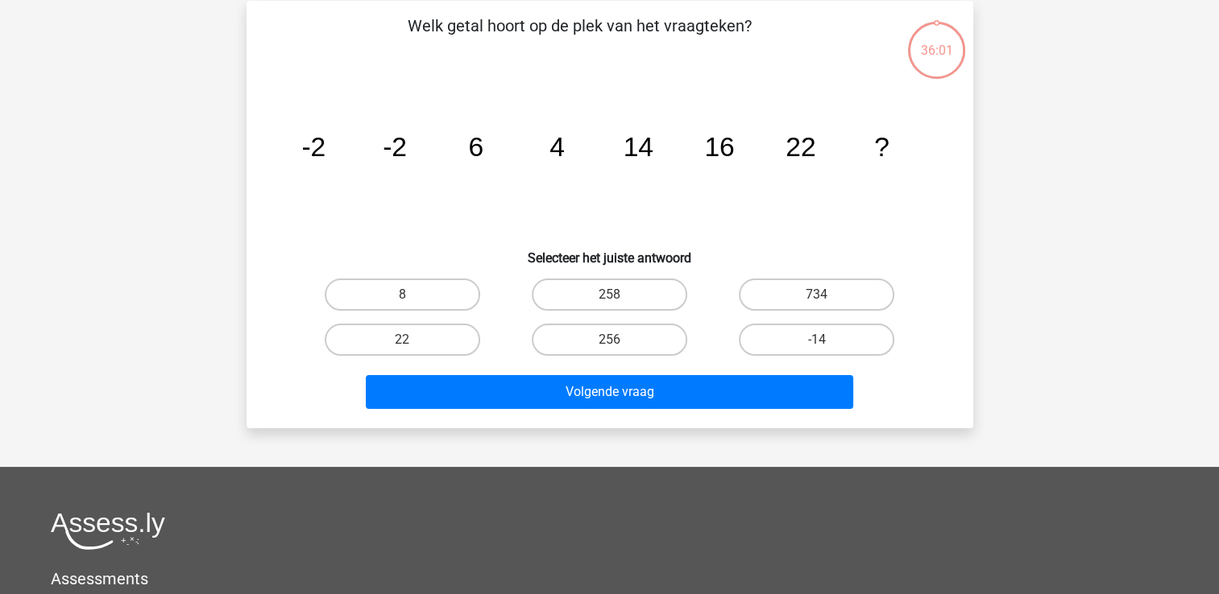
scroll to position [74, 0]
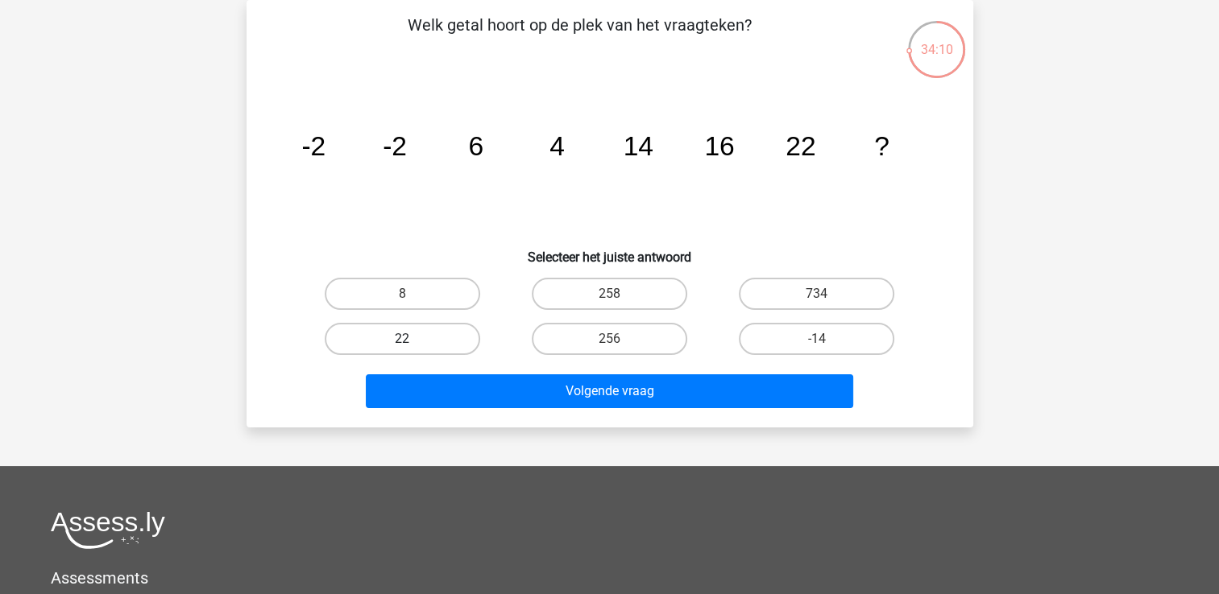
click at [419, 336] on label "22" at bounding box center [402, 339] width 155 height 32
click at [412, 339] on input "22" at bounding box center [407, 344] width 10 height 10
radio input "true"
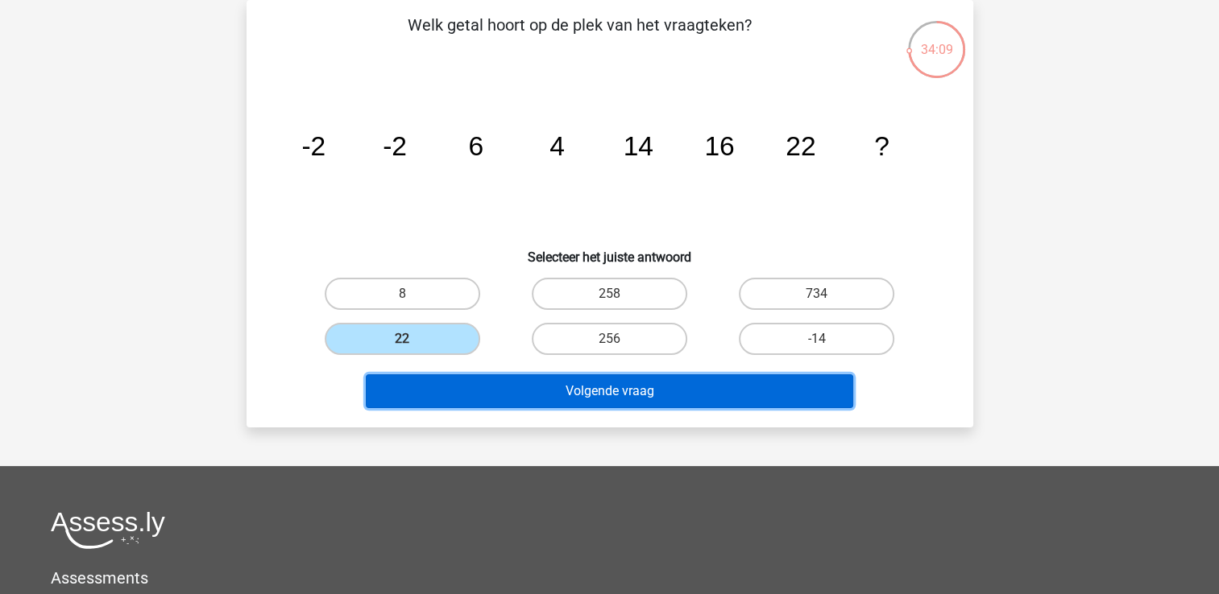
click at [656, 387] on button "Volgende vraag" at bounding box center [609, 392] width 487 height 34
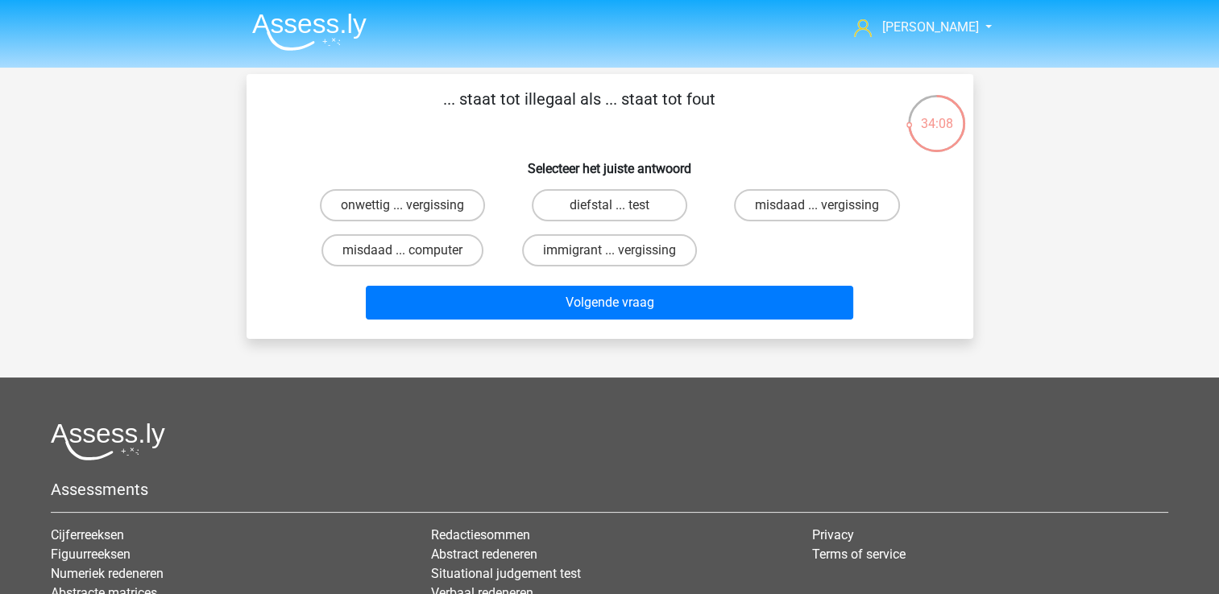
scroll to position [0, 0]
click at [444, 209] on label "onwettig ... vergissing" at bounding box center [402, 205] width 165 height 32
click at [412, 209] on input "onwettig ... vergissing" at bounding box center [407, 210] width 10 height 10
radio input "true"
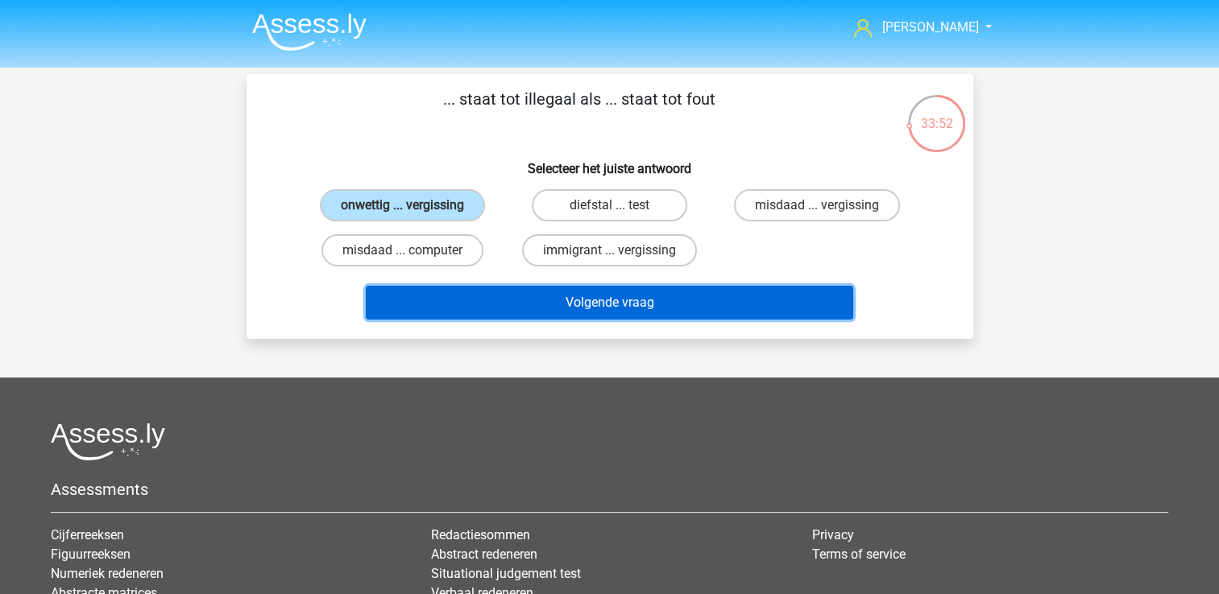
click at [611, 295] on button "Volgende vraag" at bounding box center [609, 303] width 487 height 34
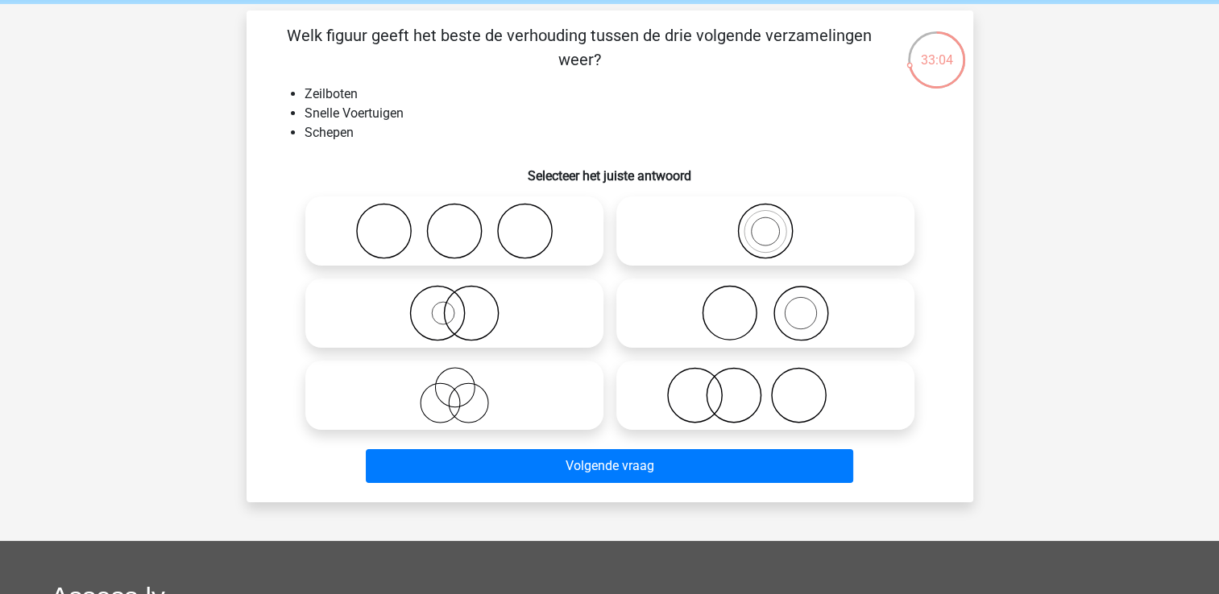
scroll to position [81, 0]
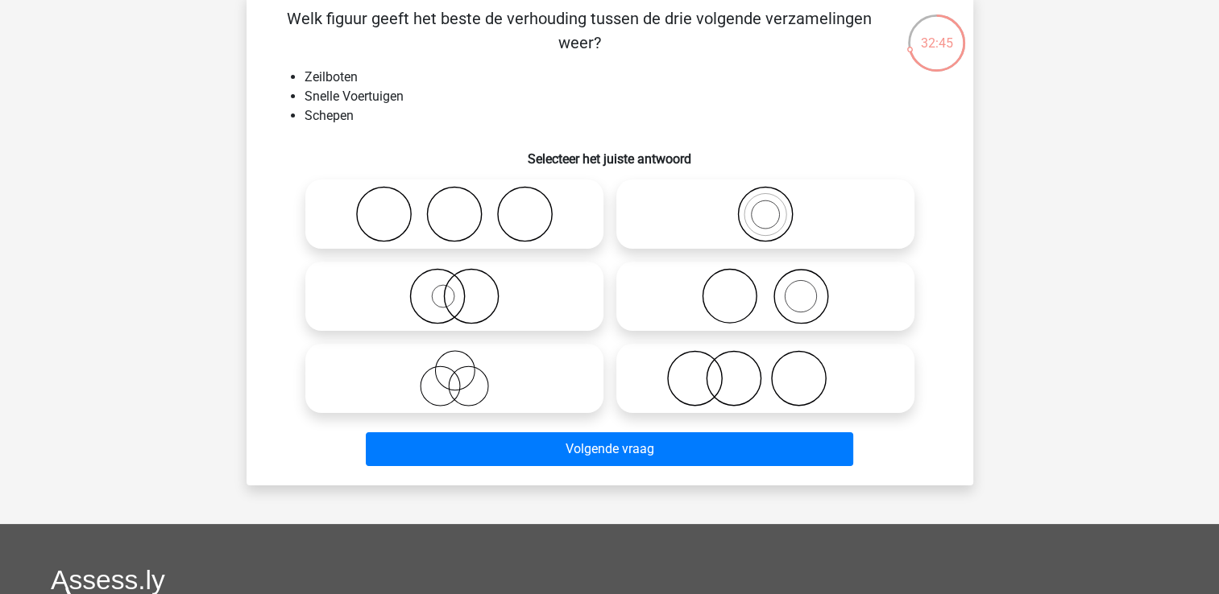
click at [783, 295] on icon at bounding box center [765, 296] width 285 height 56
click at [776, 288] on input "radio" at bounding box center [770, 283] width 10 height 10
radio input "true"
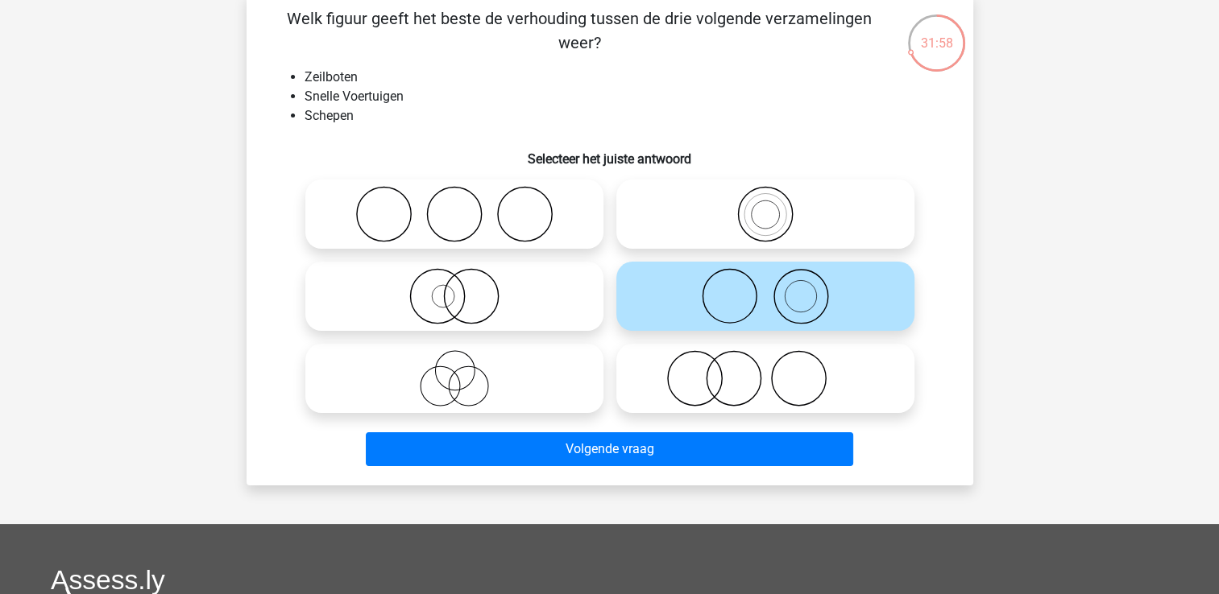
click at [464, 292] on icon at bounding box center [454, 296] width 285 height 56
click at [464, 288] on input "radio" at bounding box center [459, 283] width 10 height 10
radio input "true"
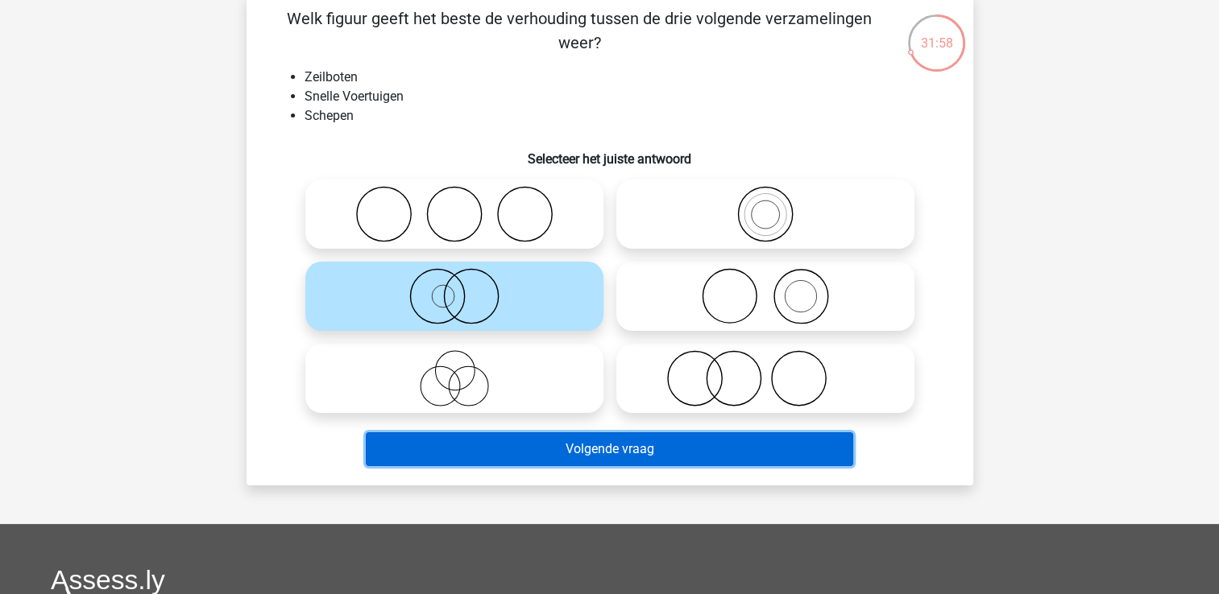
click at [576, 449] on button "Volgende vraag" at bounding box center [609, 450] width 487 height 34
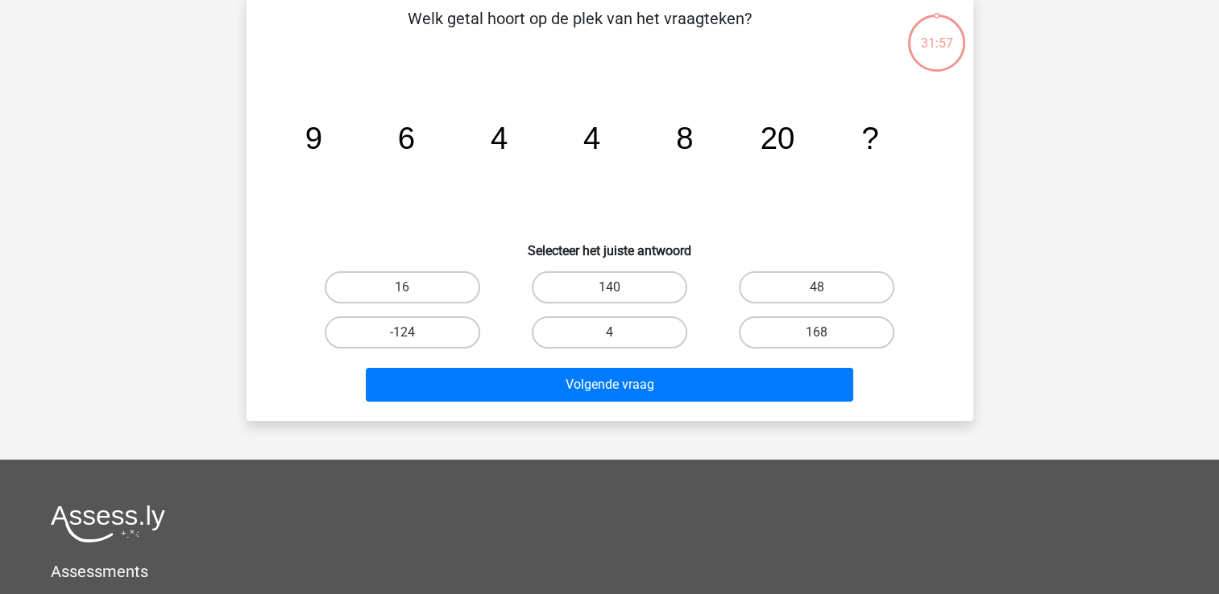
scroll to position [74, 0]
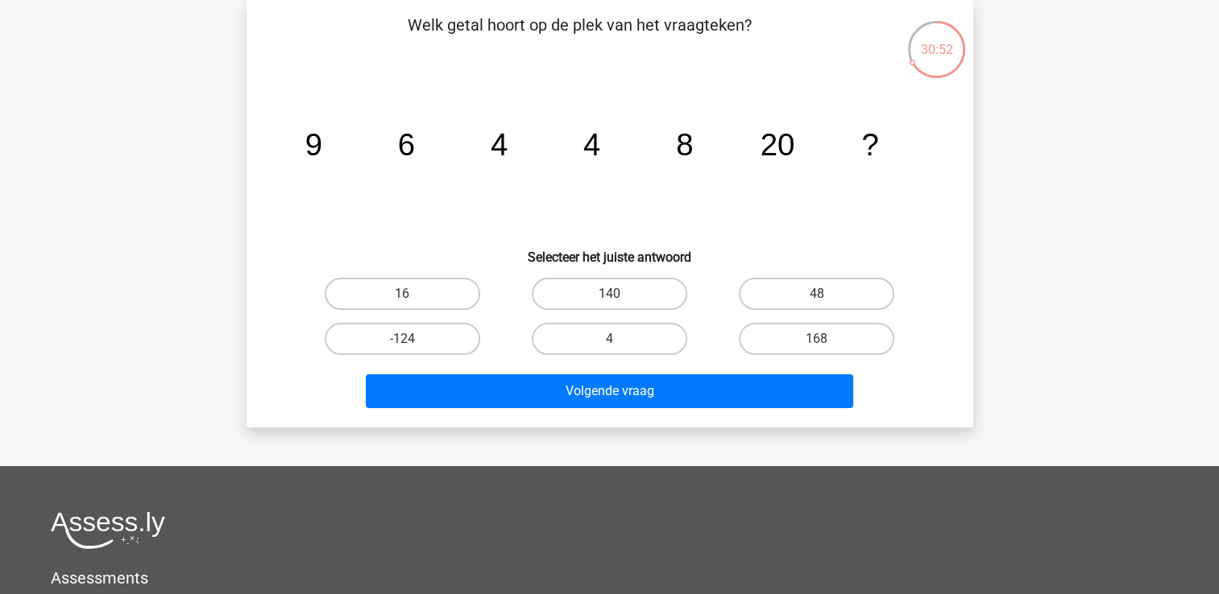
click at [408, 296] on input "16" at bounding box center [407, 299] width 10 height 10
radio input "true"
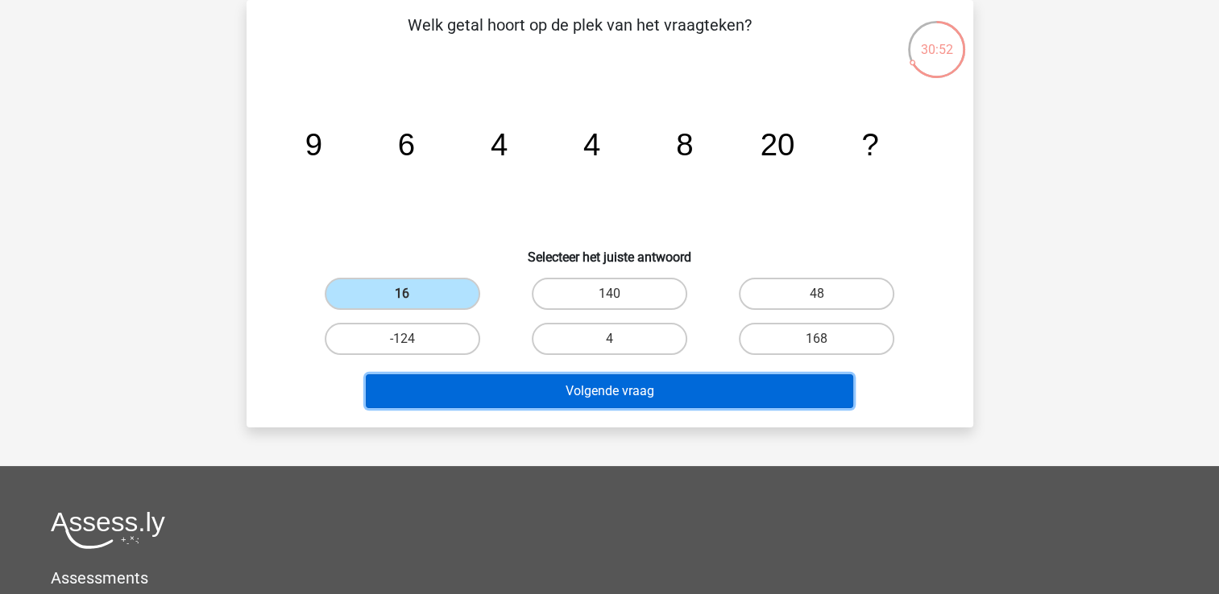
click at [541, 392] on button "Volgende vraag" at bounding box center [609, 392] width 487 height 34
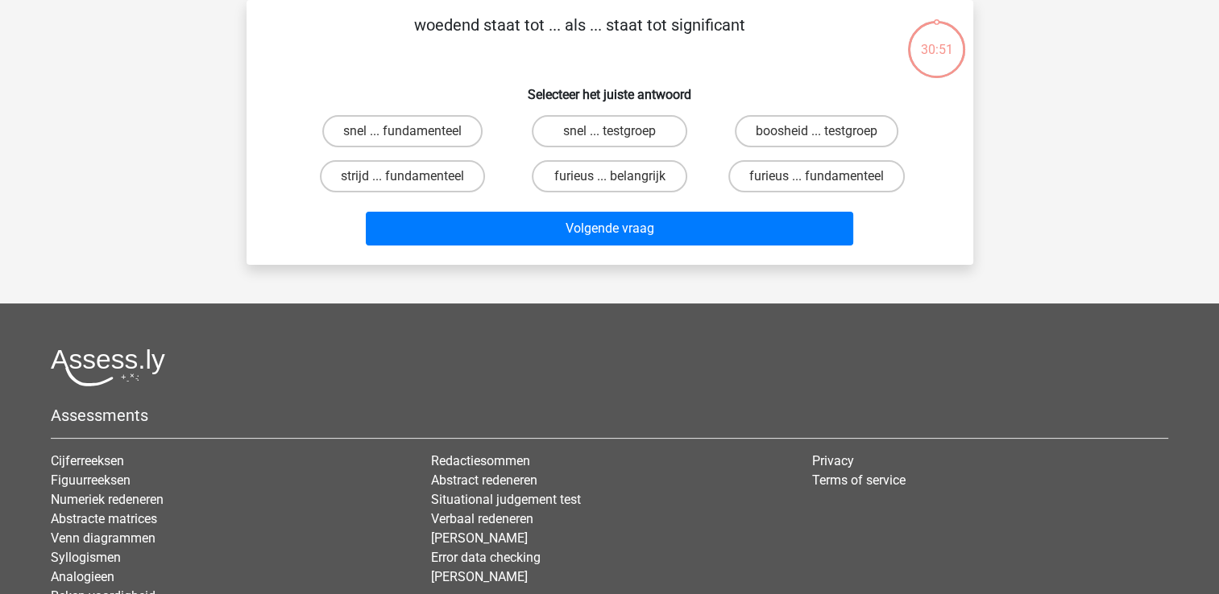
scroll to position [0, 0]
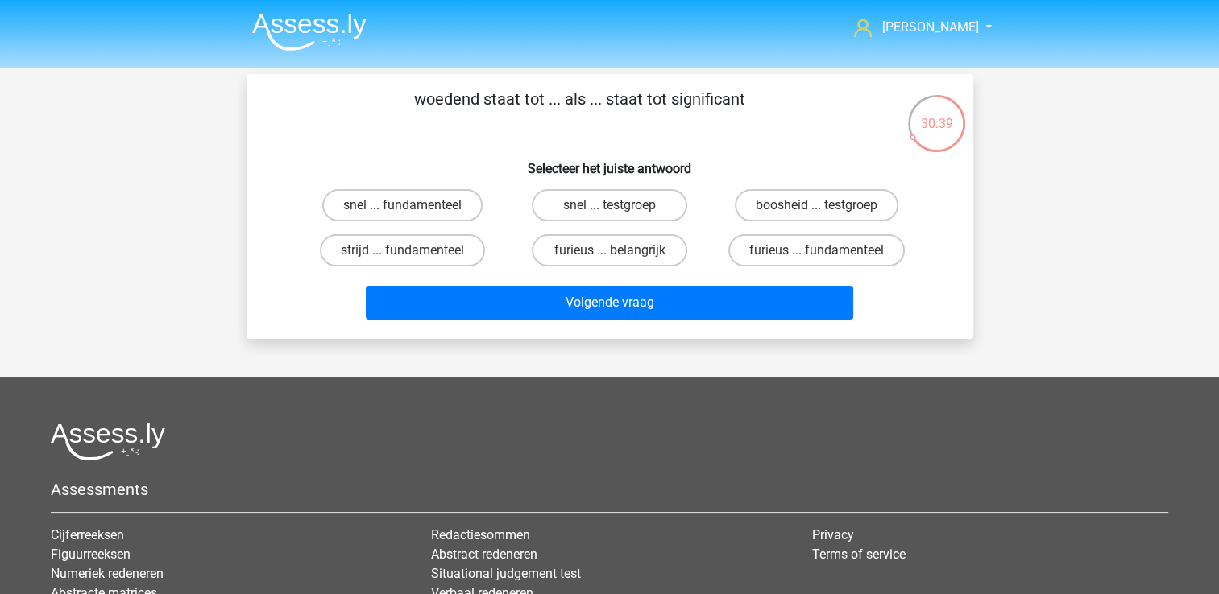
click at [613, 251] on input "furieus ... belangrijk" at bounding box center [614, 256] width 10 height 10
radio input "true"
drag, startPoint x: 670, startPoint y: 101, endPoint x: 747, endPoint y: 94, distance: 77.7
click at [747, 94] on p "woedend staat tot ... als ... staat tot significant" at bounding box center [579, 111] width 615 height 48
drag, startPoint x: 747, startPoint y: 94, endPoint x: 738, endPoint y: 98, distance: 10.5
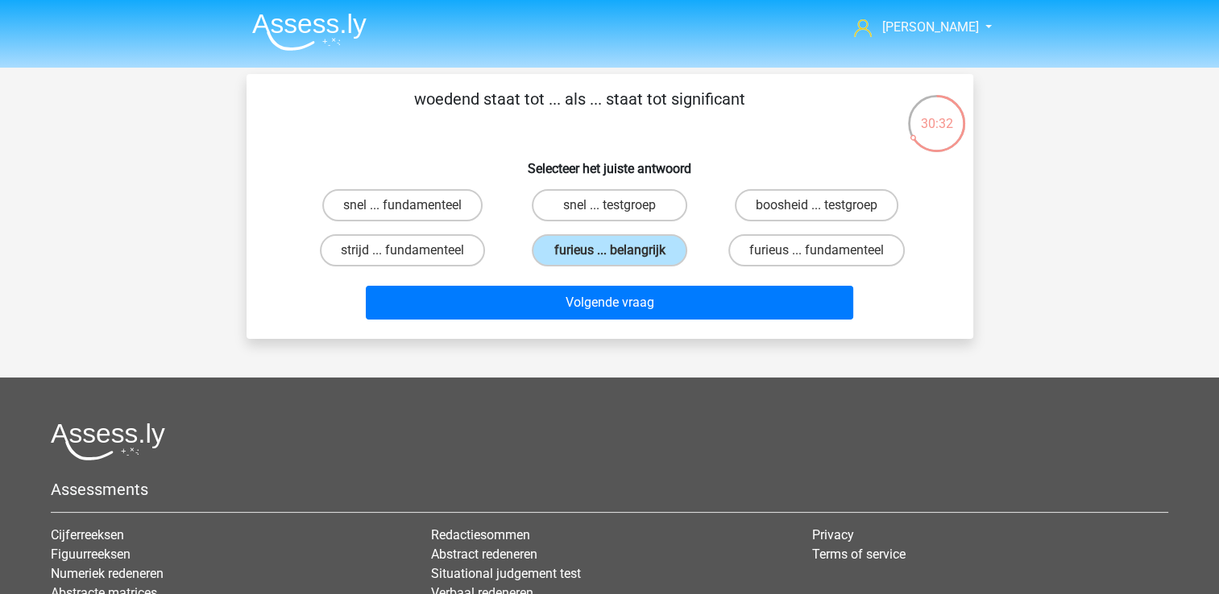
copy p "significant"
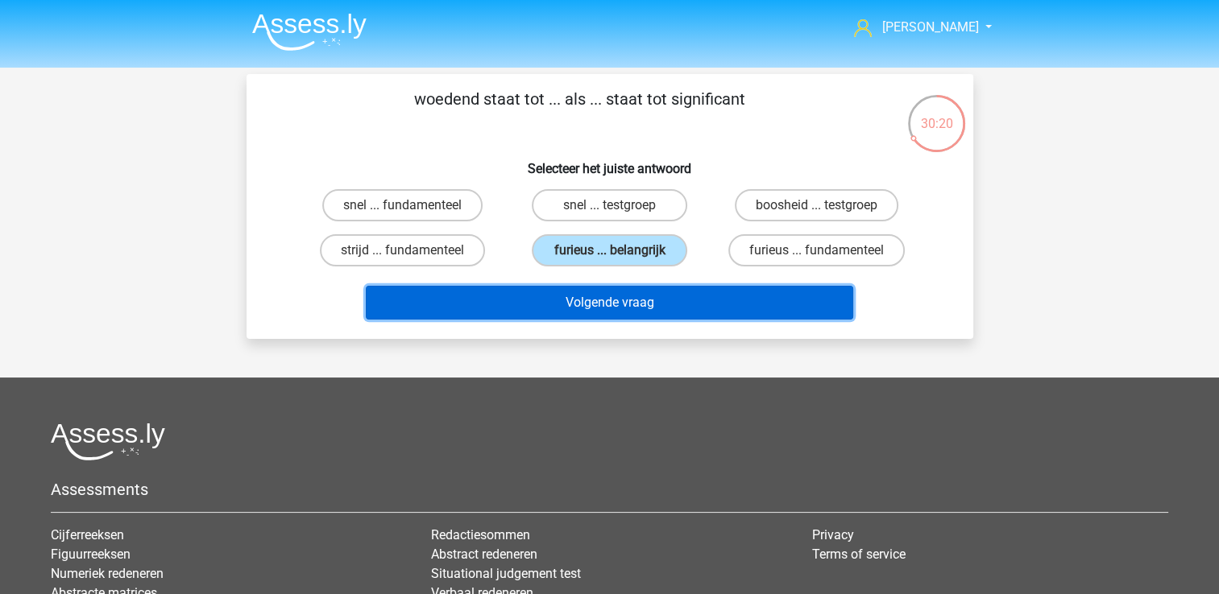
click at [642, 307] on button "Volgende vraag" at bounding box center [609, 303] width 487 height 34
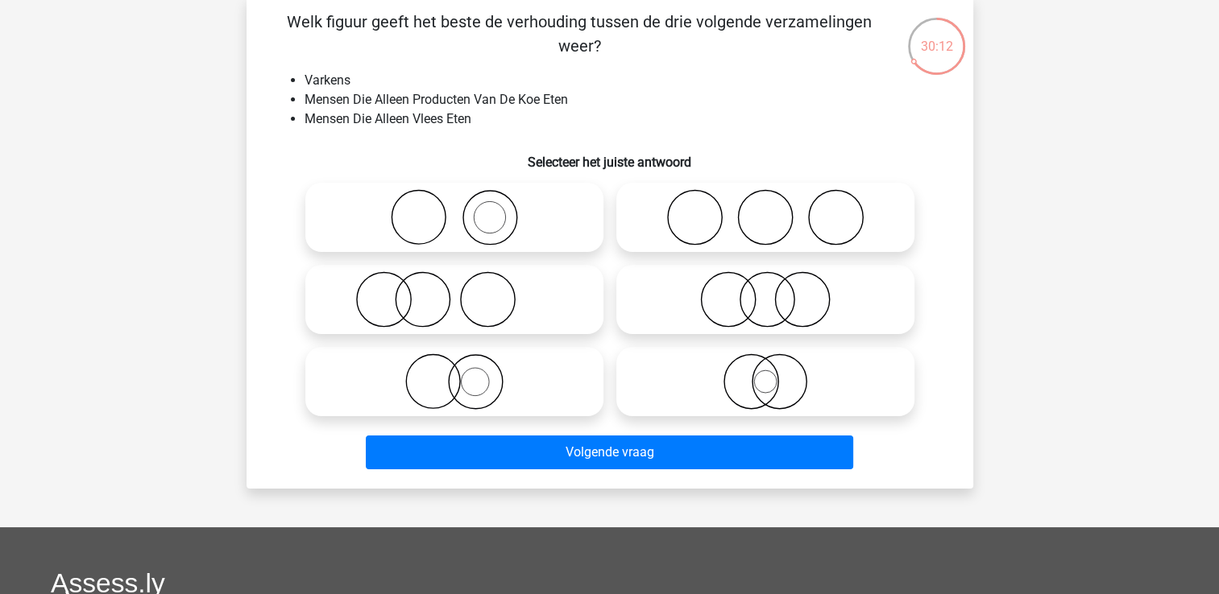
scroll to position [81, 0]
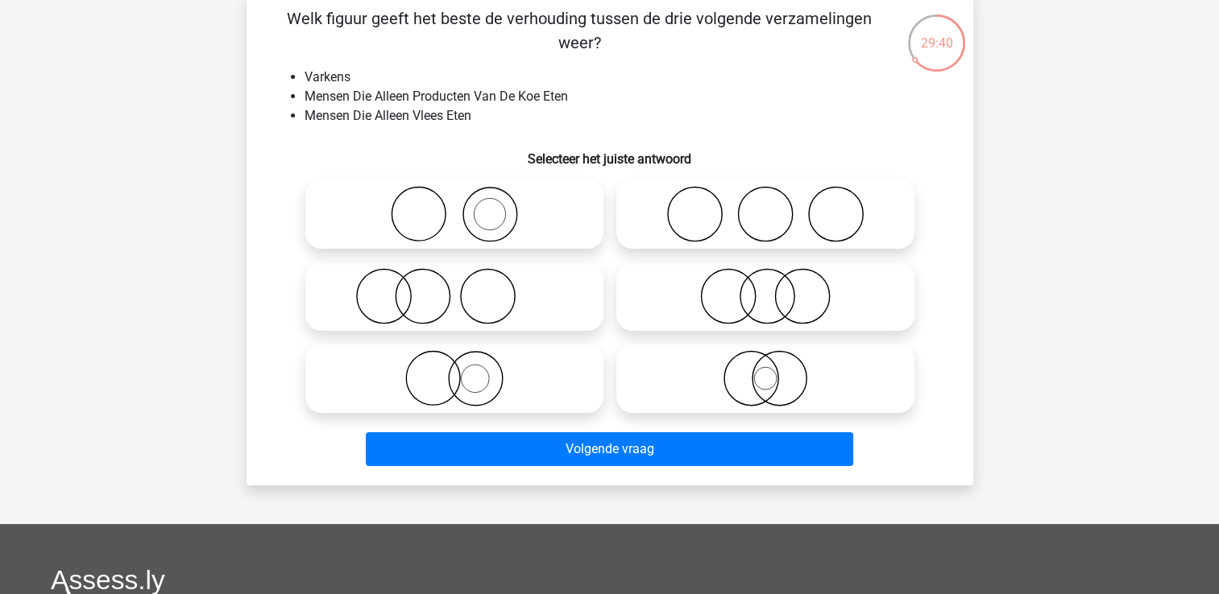
click at [478, 386] on icon at bounding box center [454, 378] width 285 height 56
click at [465, 371] on input "radio" at bounding box center [459, 365] width 10 height 10
radio input "true"
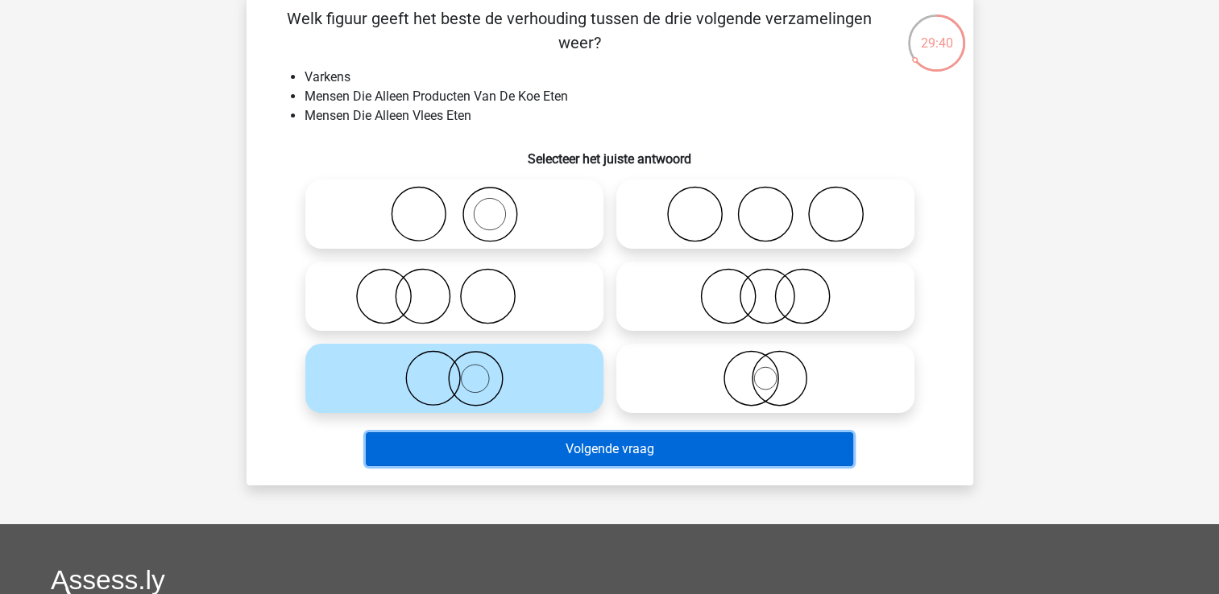
click at [645, 449] on button "Volgende vraag" at bounding box center [609, 450] width 487 height 34
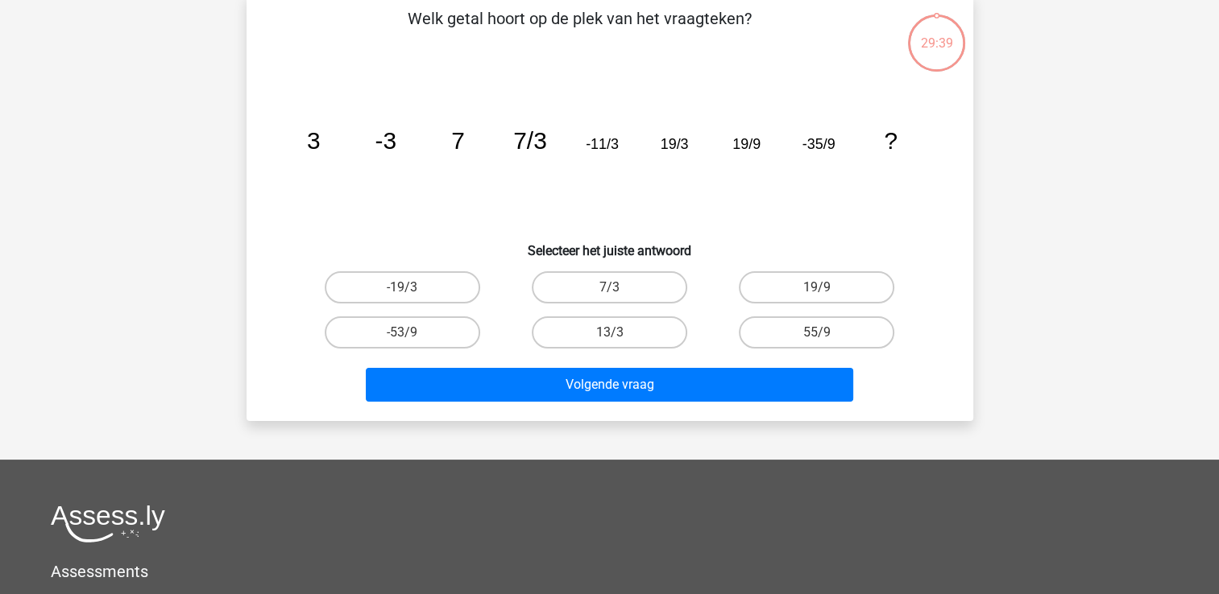
scroll to position [74, 0]
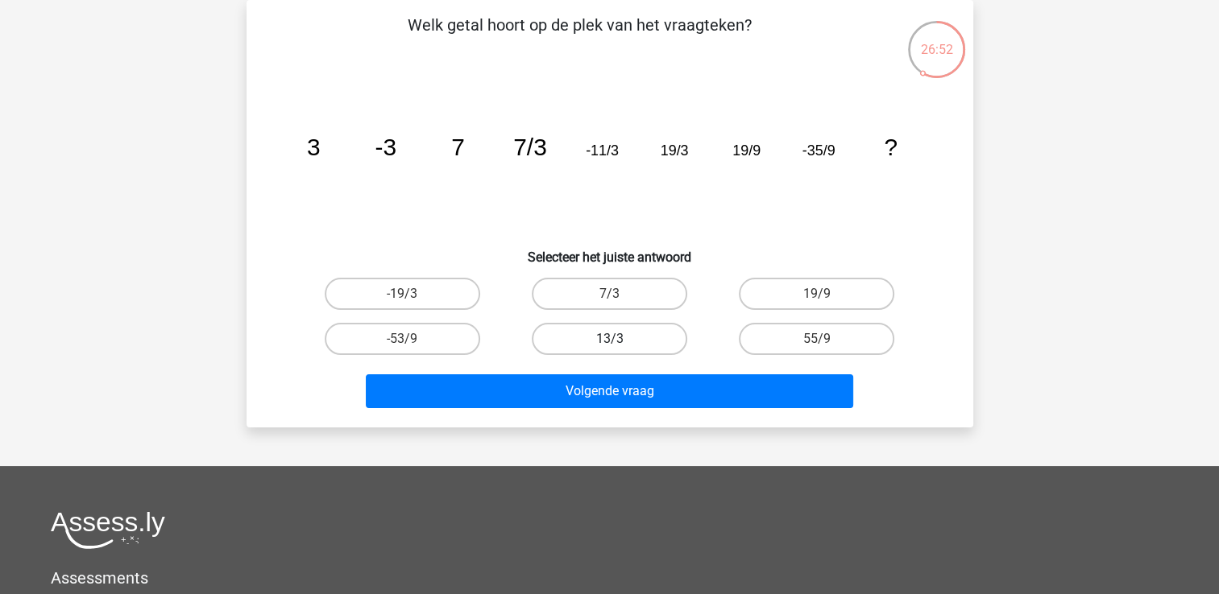
click at [627, 337] on label "13/3" at bounding box center [609, 339] width 155 height 32
click at [619, 339] on input "13/3" at bounding box center [614, 344] width 10 height 10
radio input "true"
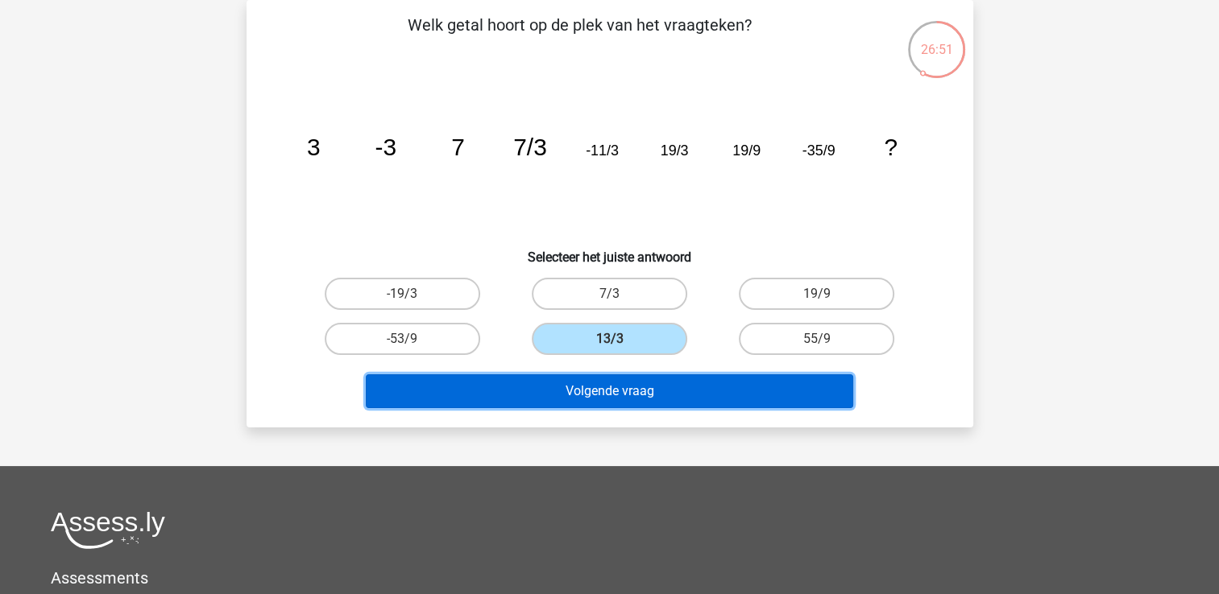
click at [668, 383] on button "Volgende vraag" at bounding box center [609, 392] width 487 height 34
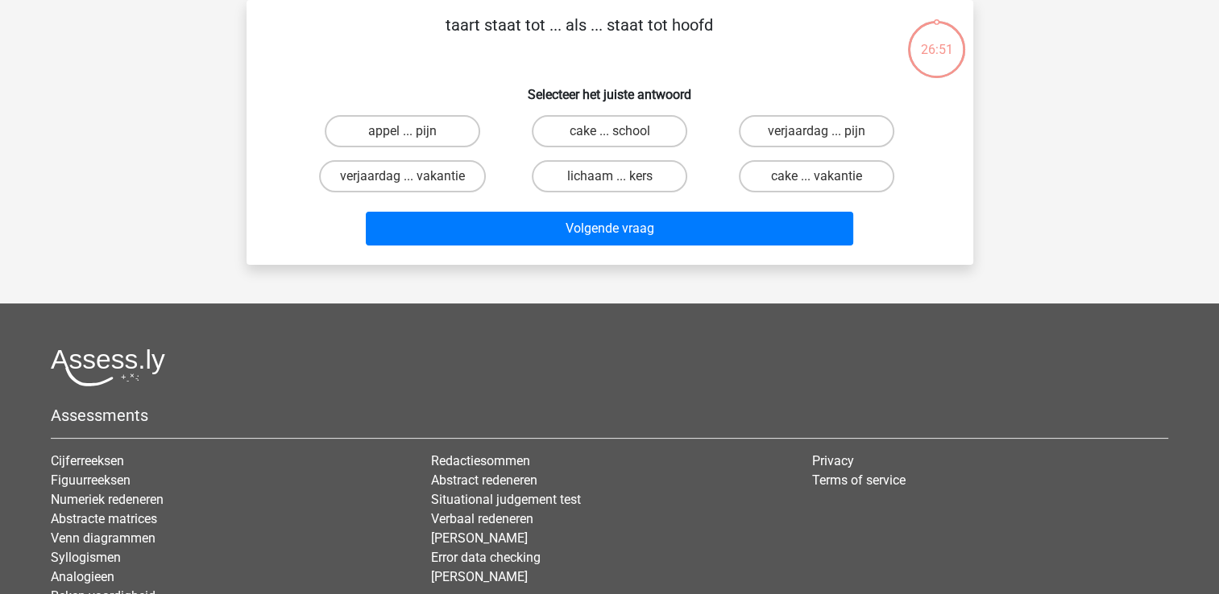
scroll to position [0, 0]
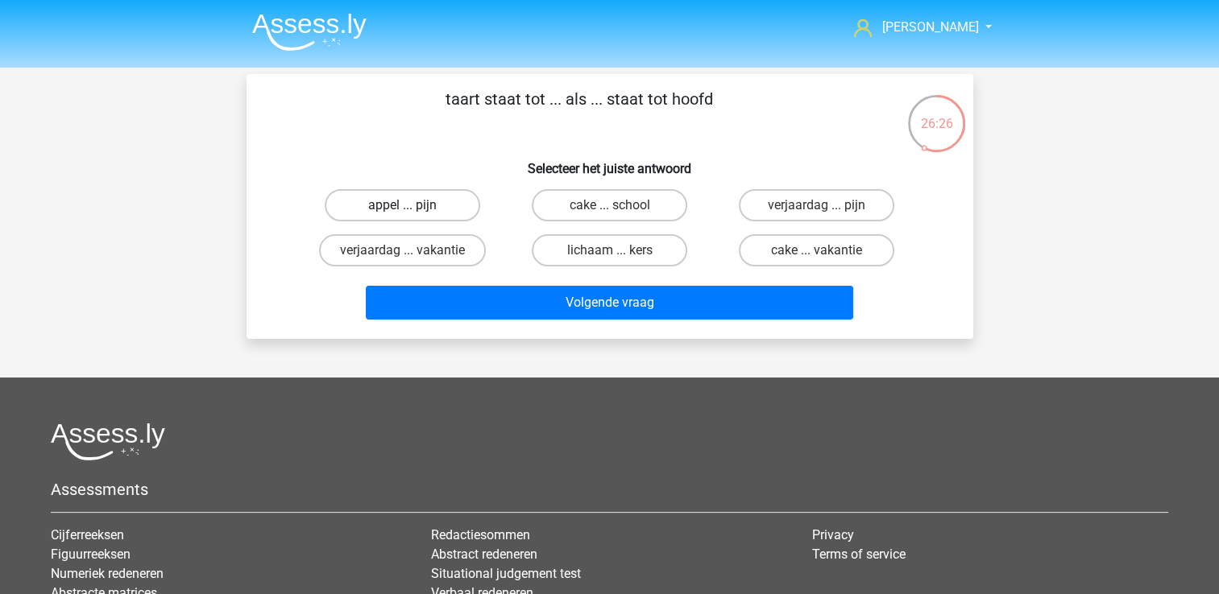
click at [447, 205] on label "appel ... pijn" at bounding box center [402, 205] width 155 height 32
click at [412, 205] on input "appel ... pijn" at bounding box center [407, 210] width 10 height 10
radio input "true"
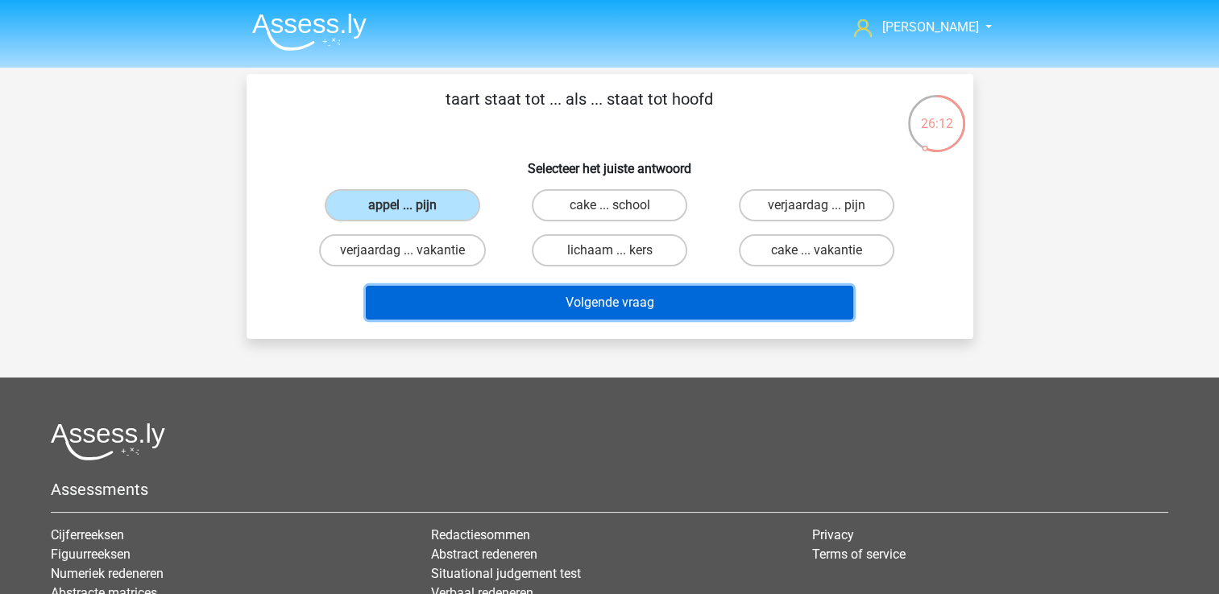
click at [597, 298] on button "Volgende vraag" at bounding box center [609, 303] width 487 height 34
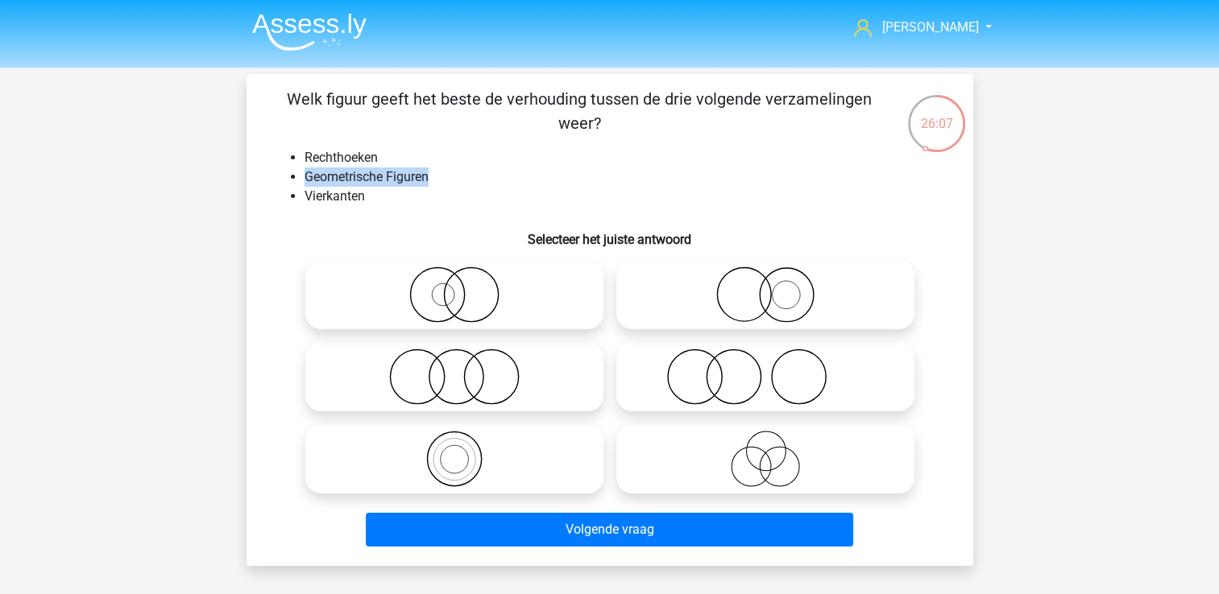
drag, startPoint x: 305, startPoint y: 178, endPoint x: 444, endPoint y: 172, distance: 138.7
click at [444, 172] on li "Geometrische Figuren" at bounding box center [625, 177] width 643 height 19
drag, startPoint x: 444, startPoint y: 172, endPoint x: 404, endPoint y: 174, distance: 40.3
copy li "Geometrische Figuren"
click at [772, 462] on icon at bounding box center [765, 459] width 285 height 56
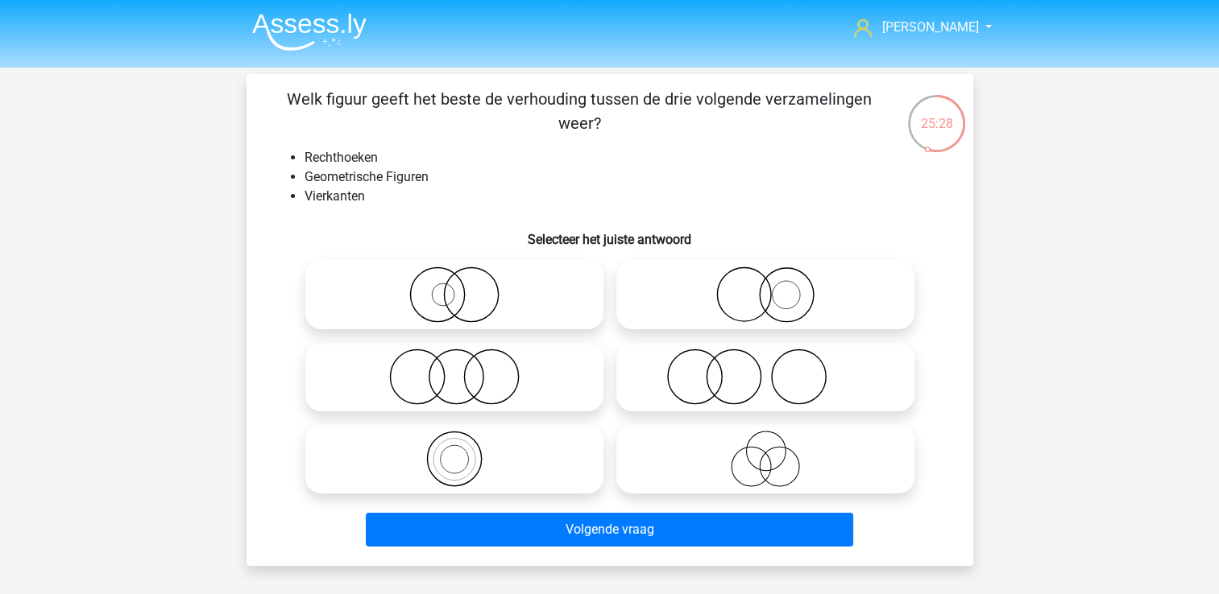
click at [772, 451] on input "radio" at bounding box center [770, 446] width 10 height 10
radio input "true"
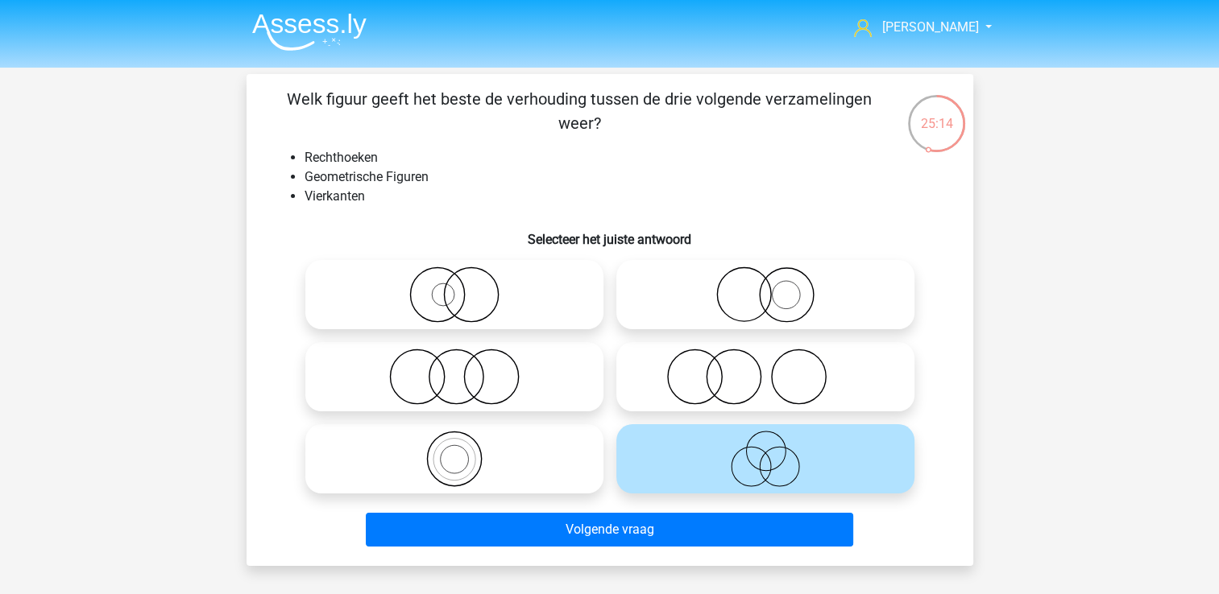
click at [462, 456] on icon at bounding box center [454, 459] width 285 height 56
click at [462, 451] on input "radio" at bounding box center [459, 446] width 10 height 10
radio input "true"
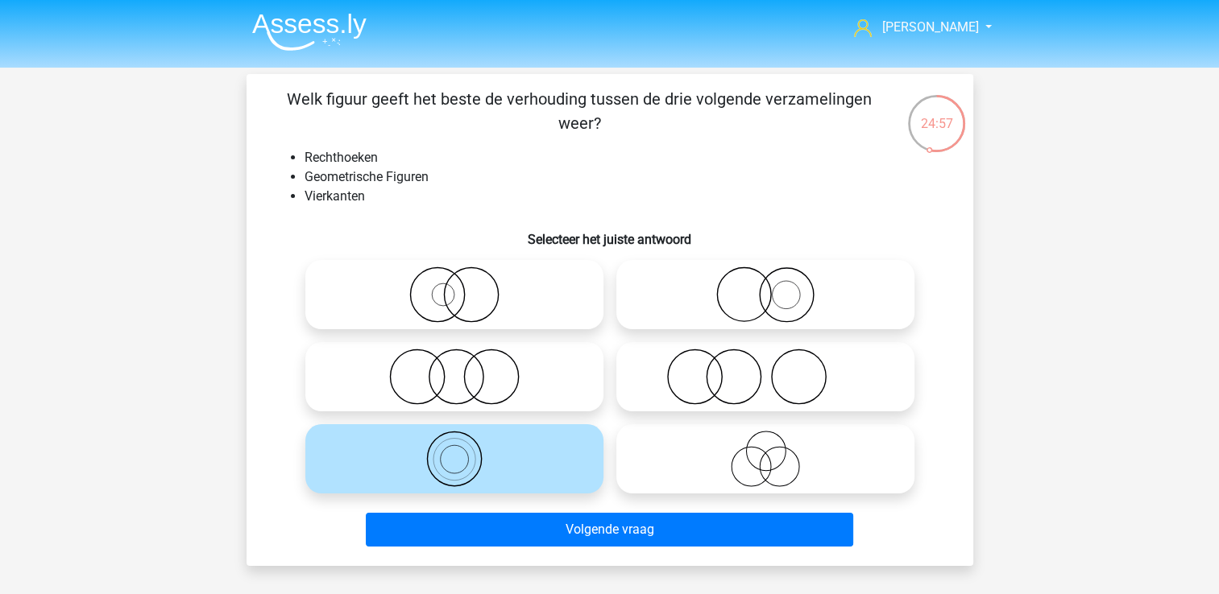
click at [772, 462] on icon at bounding box center [765, 459] width 285 height 56
click at [772, 451] on input "radio" at bounding box center [770, 446] width 10 height 10
radio input "true"
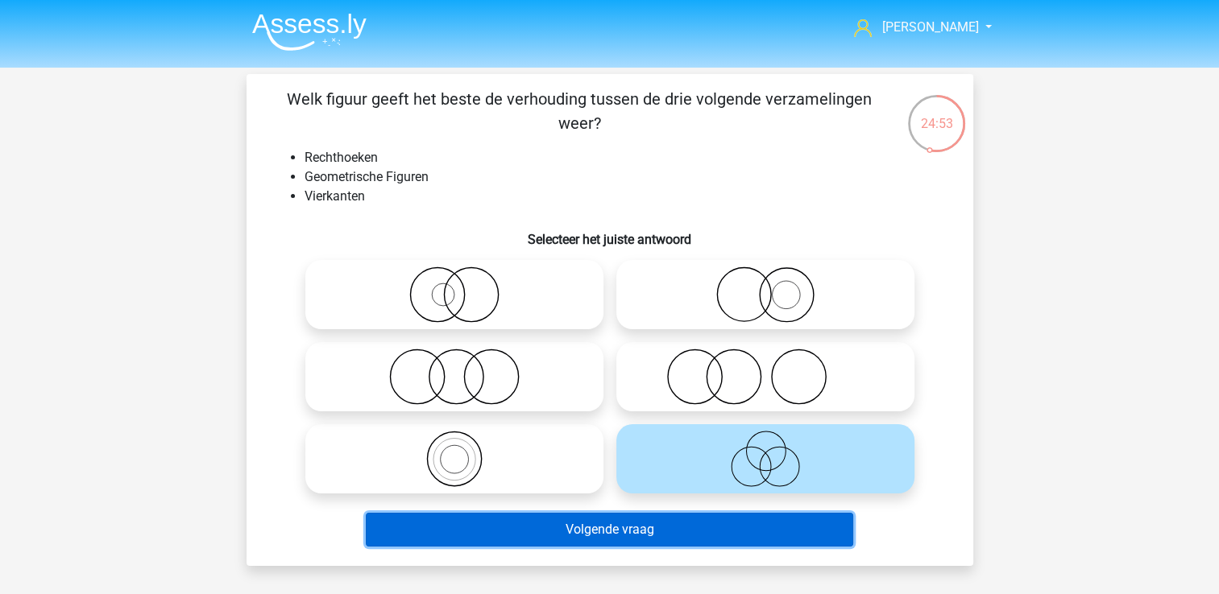
click at [632, 532] on button "Volgende vraag" at bounding box center [609, 530] width 487 height 34
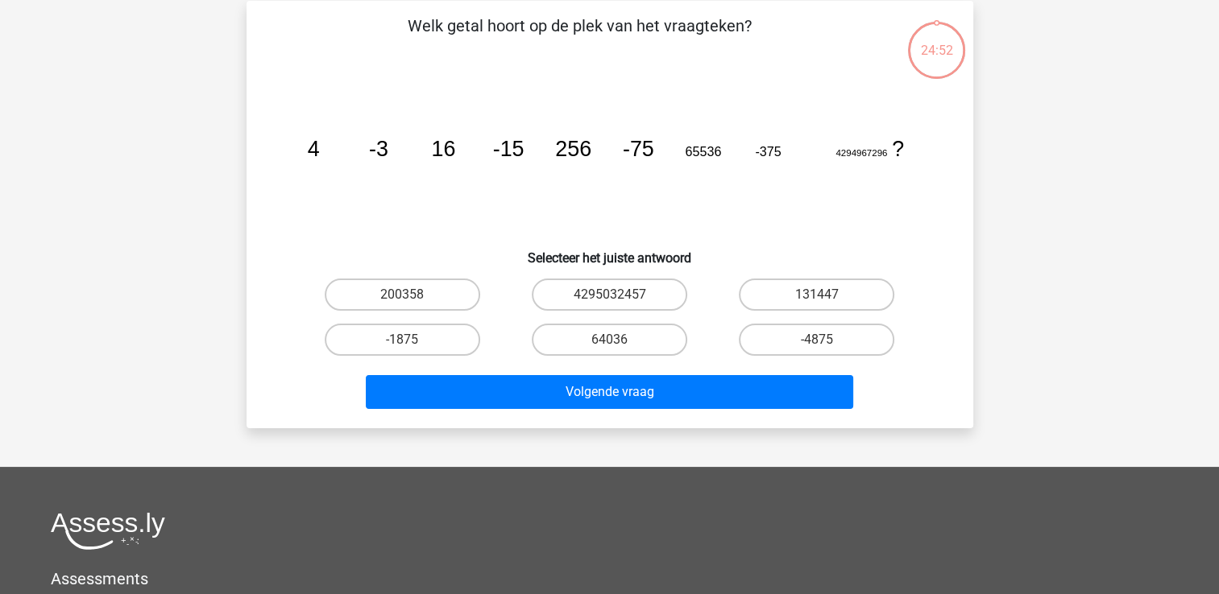
scroll to position [74, 0]
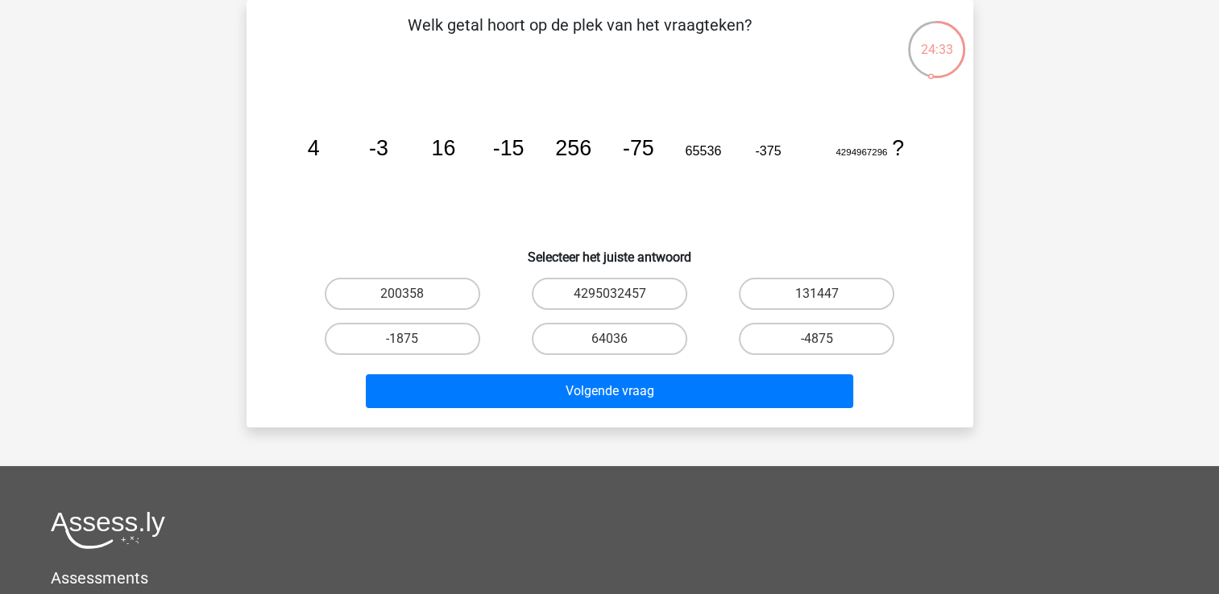
click at [825, 341] on input "-4875" at bounding box center [822, 344] width 10 height 10
radio input "true"
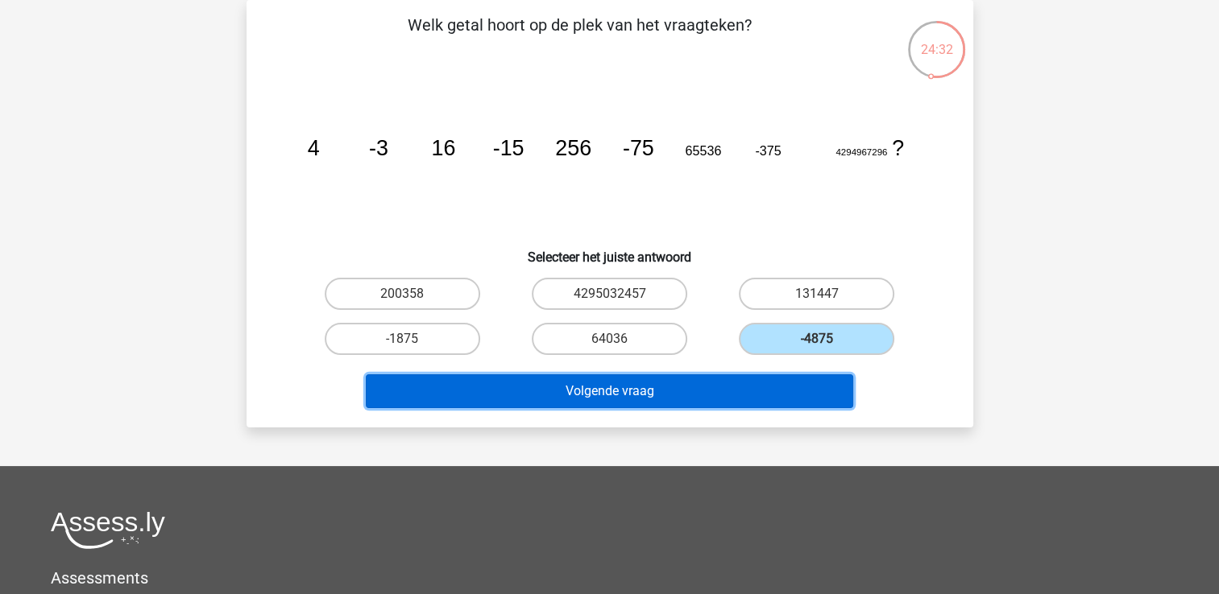
click at [731, 399] on button "Volgende vraag" at bounding box center [609, 392] width 487 height 34
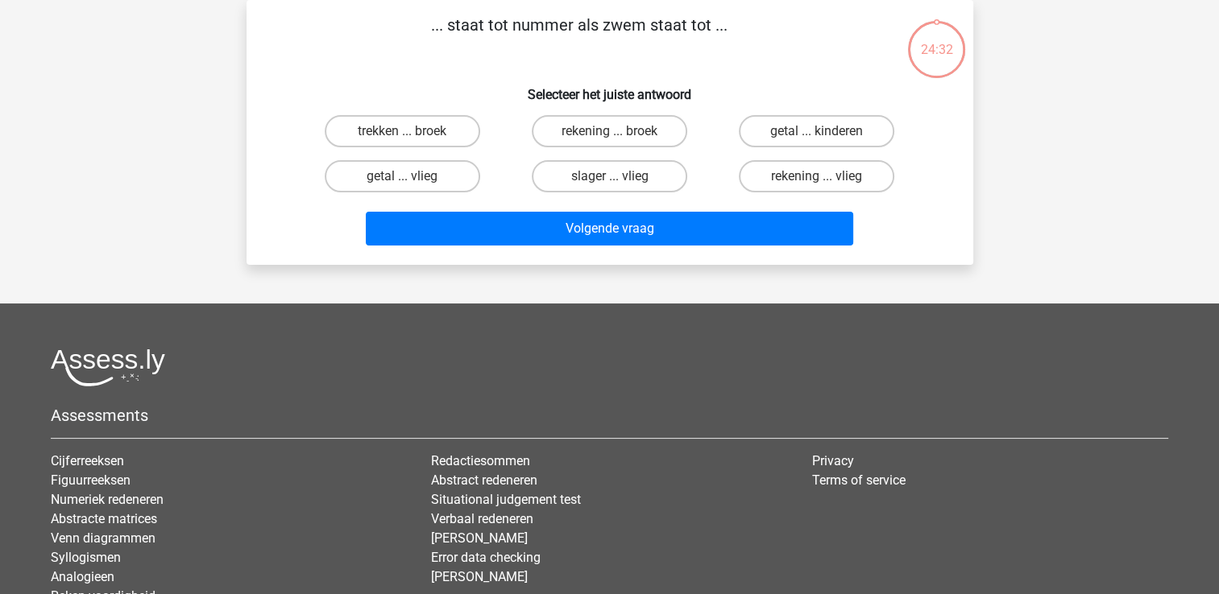
scroll to position [0, 0]
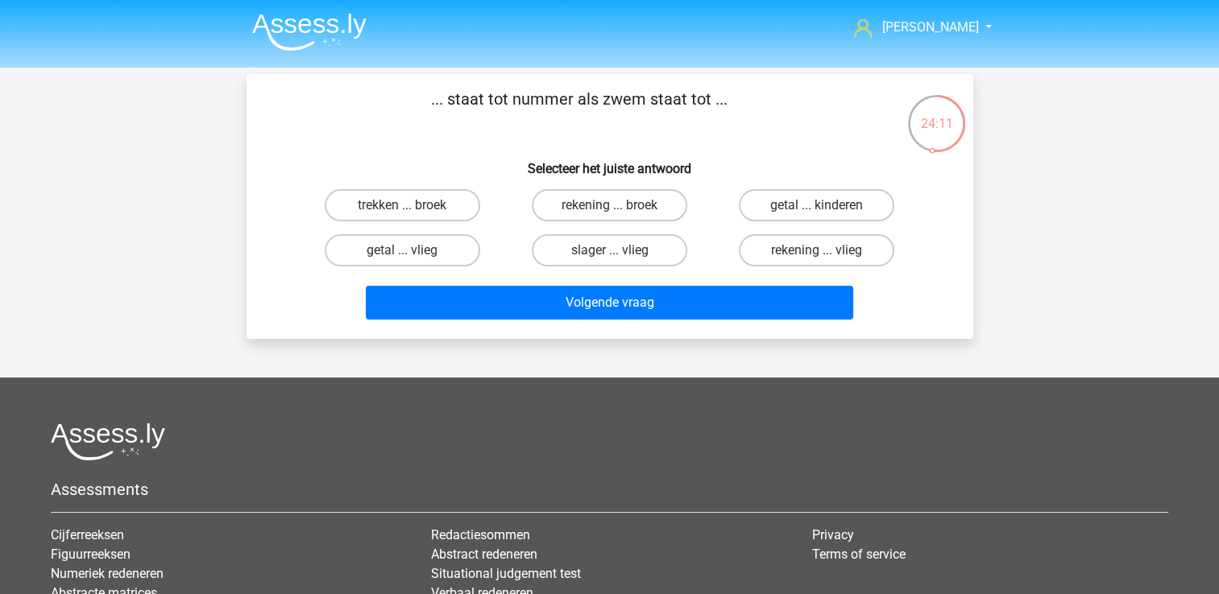
click at [412, 251] on input "getal ... vlieg" at bounding box center [407, 256] width 10 height 10
radio input "true"
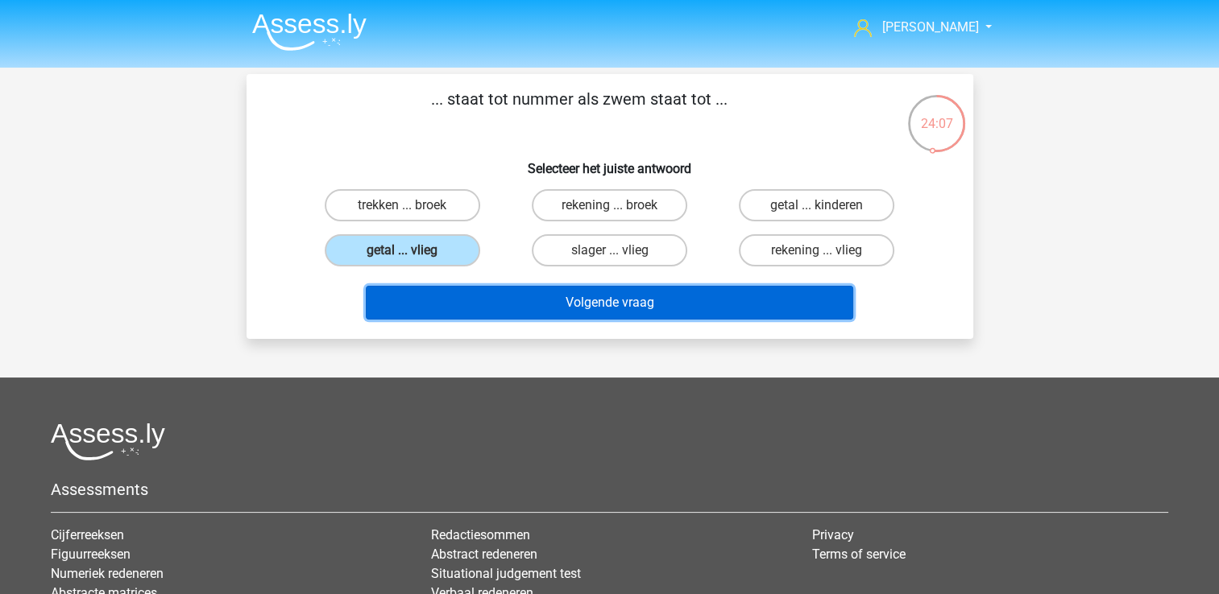
click at [653, 308] on button "Volgende vraag" at bounding box center [609, 303] width 487 height 34
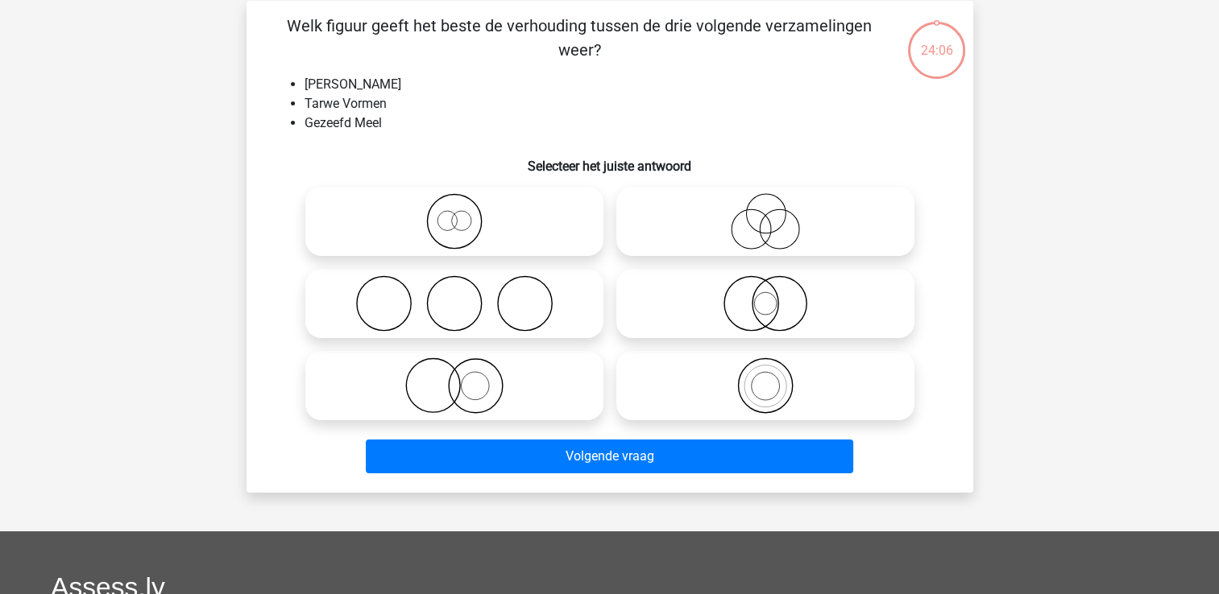
scroll to position [74, 0]
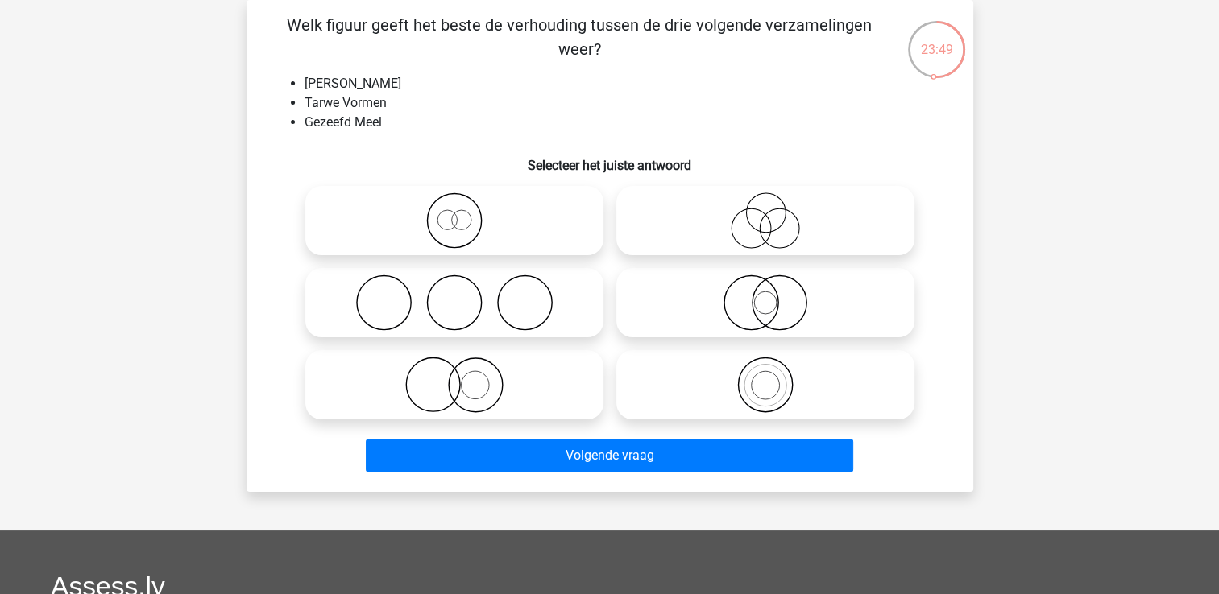
click at [771, 222] on icon at bounding box center [765, 221] width 285 height 56
click at [771, 213] on input "radio" at bounding box center [770, 207] width 10 height 10
radio input "true"
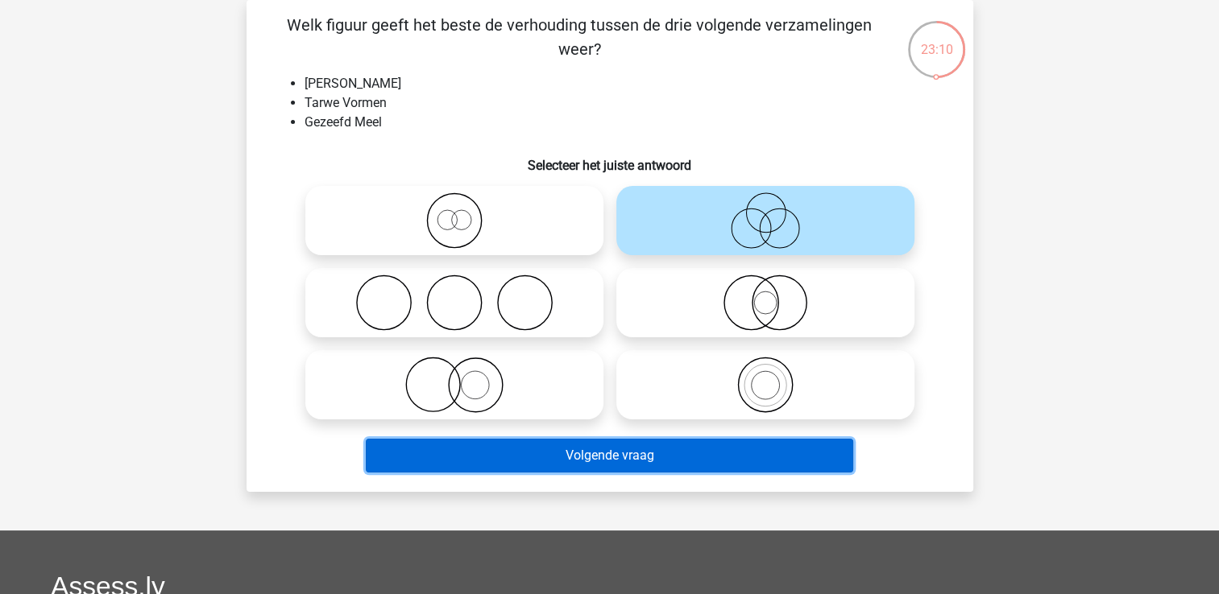
click at [713, 455] on button "Volgende vraag" at bounding box center [609, 456] width 487 height 34
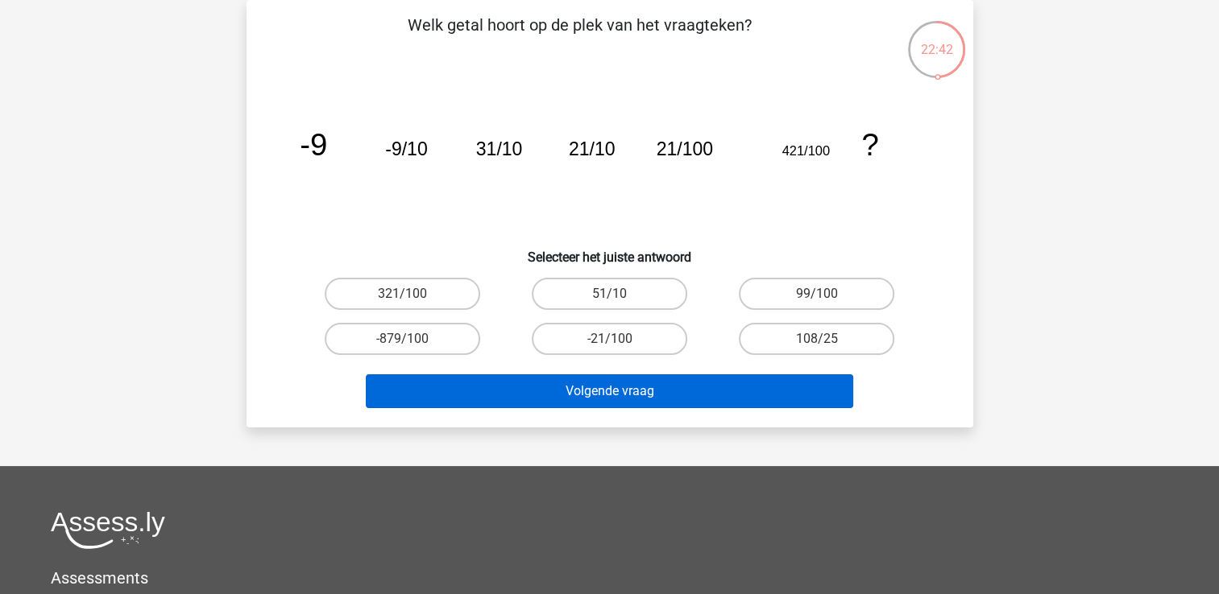
drag, startPoint x: 793, startPoint y: 295, endPoint x: 737, endPoint y: 383, distance: 103.9
click at [793, 295] on label "99/100" at bounding box center [816, 294] width 155 height 32
click at [817, 295] on input "99/100" at bounding box center [822, 299] width 10 height 10
radio input "true"
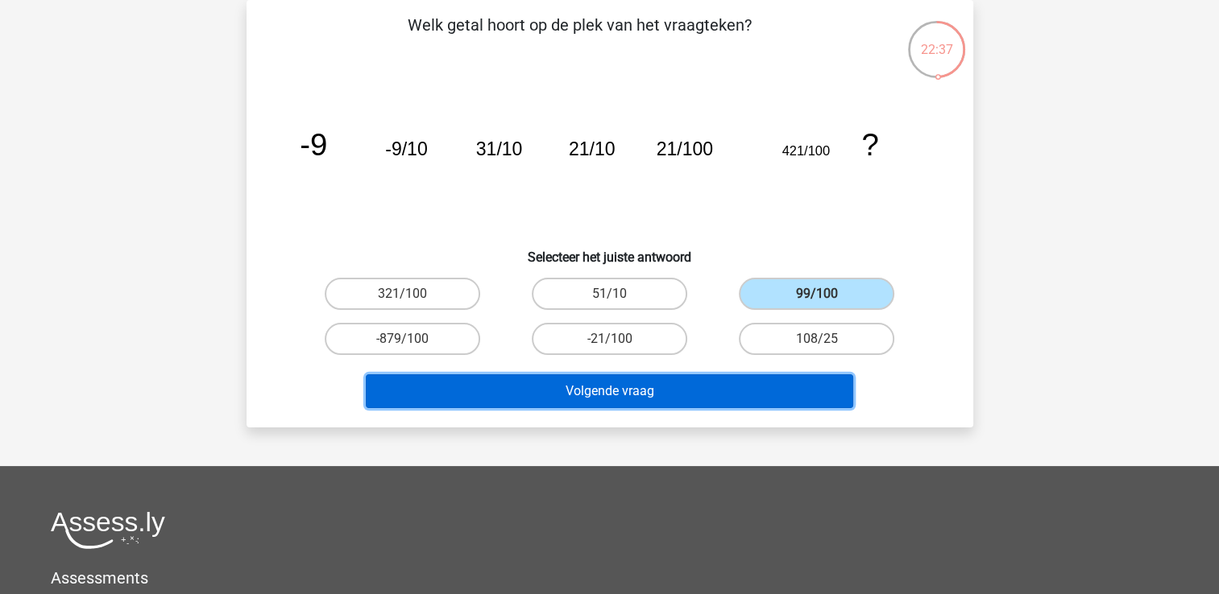
click at [665, 383] on button "Volgende vraag" at bounding box center [609, 392] width 487 height 34
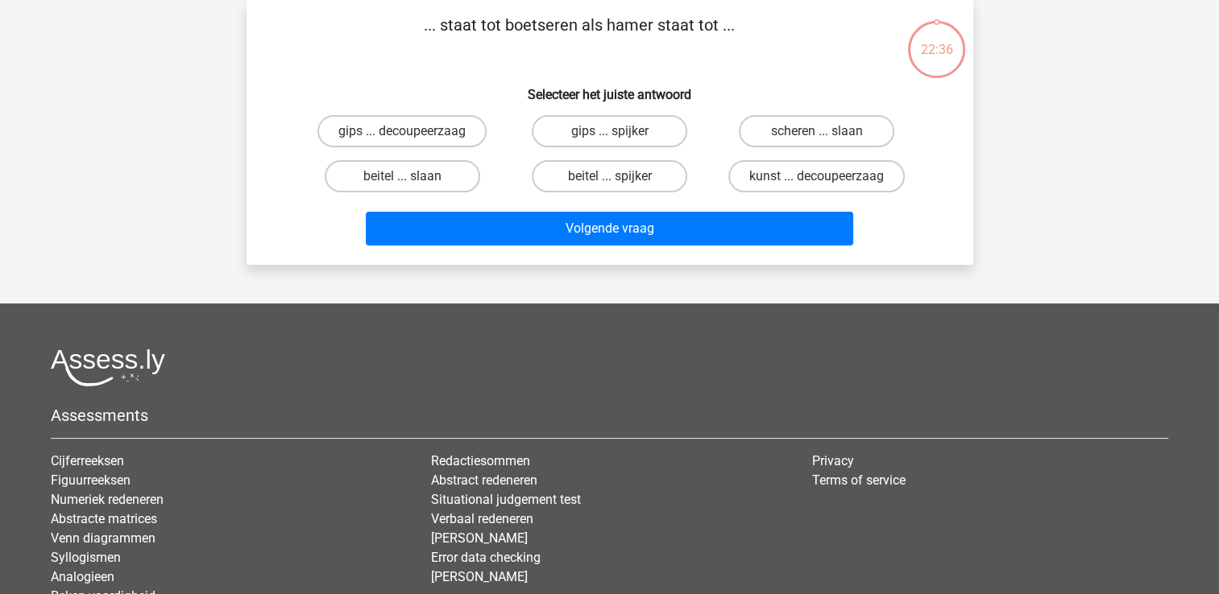
scroll to position [0, 0]
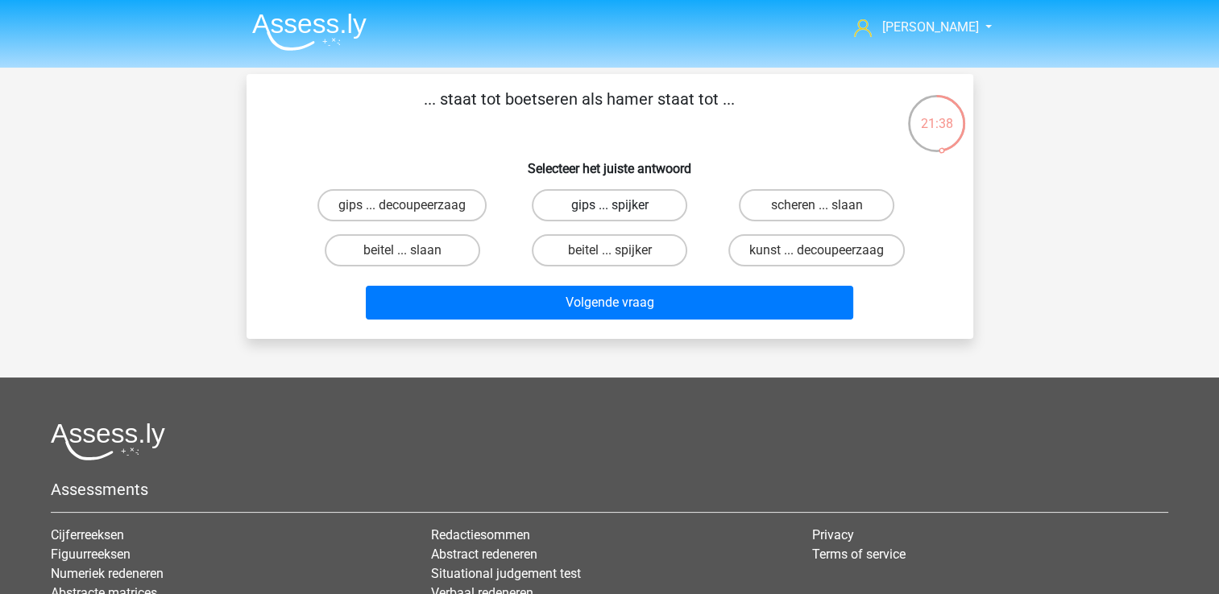
click at [602, 201] on label "gips ... spijker" at bounding box center [609, 205] width 155 height 32
click at [609, 205] on input "gips ... spijker" at bounding box center [614, 210] width 10 height 10
radio input "true"
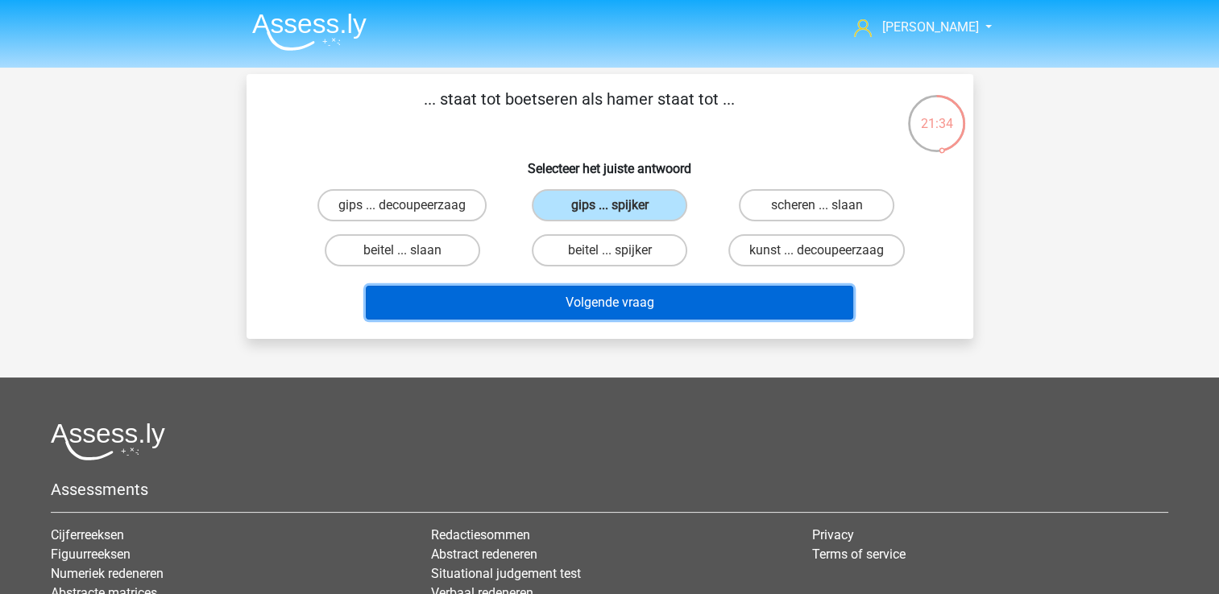
click at [690, 302] on button "Volgende vraag" at bounding box center [609, 303] width 487 height 34
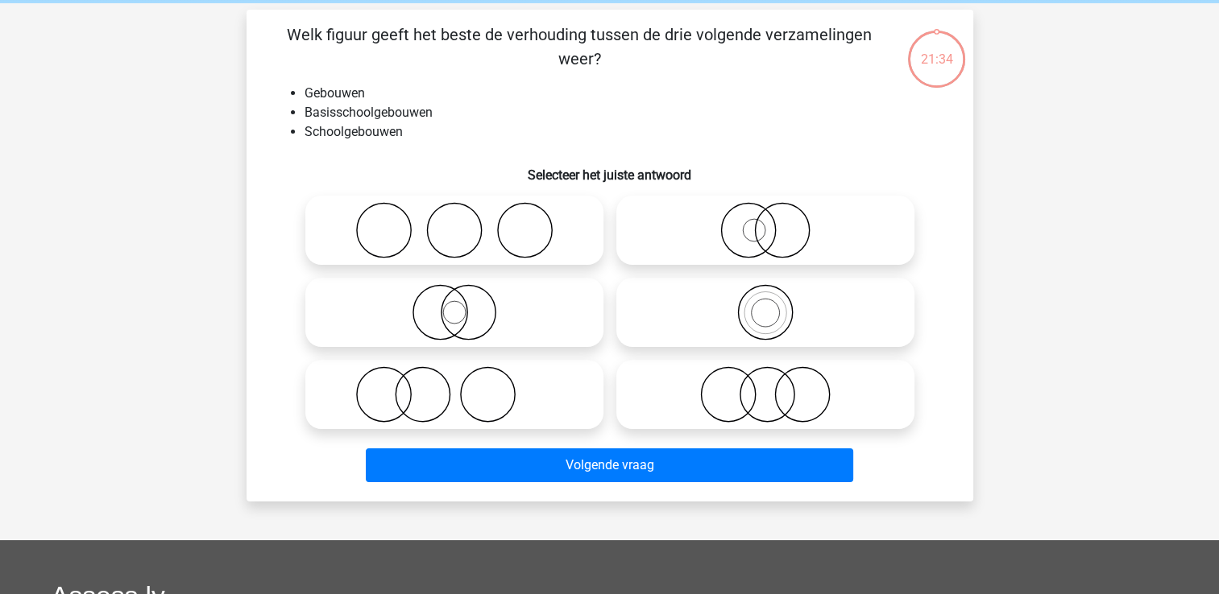
scroll to position [74, 0]
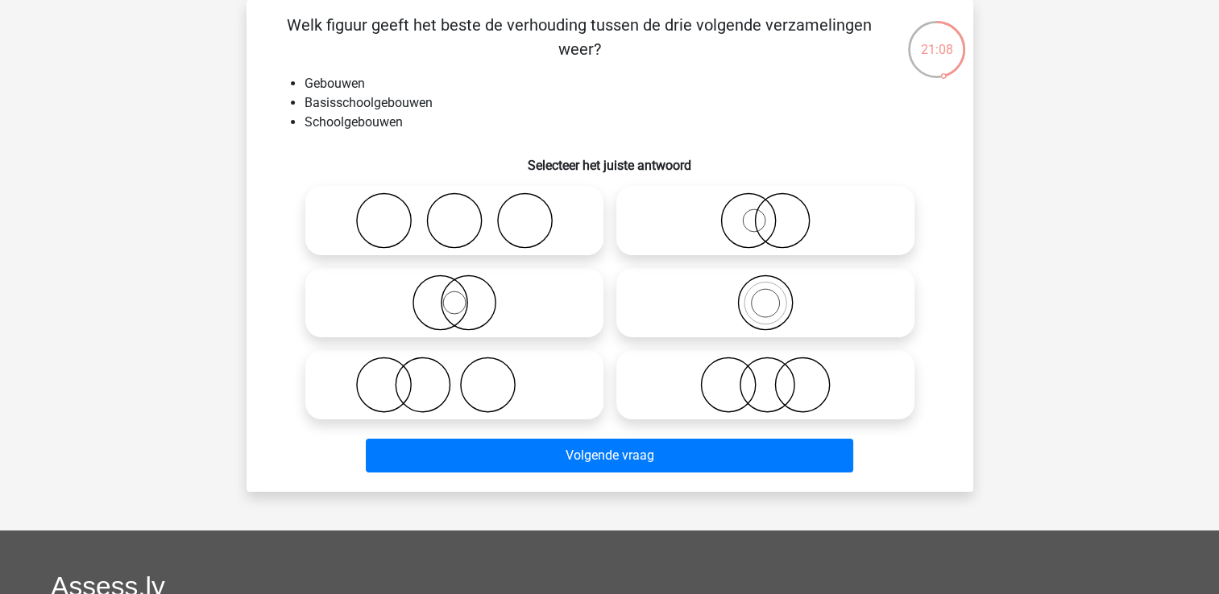
click at [764, 226] on icon at bounding box center [765, 221] width 285 height 56
click at [765, 213] on input "radio" at bounding box center [770, 207] width 10 height 10
radio input "true"
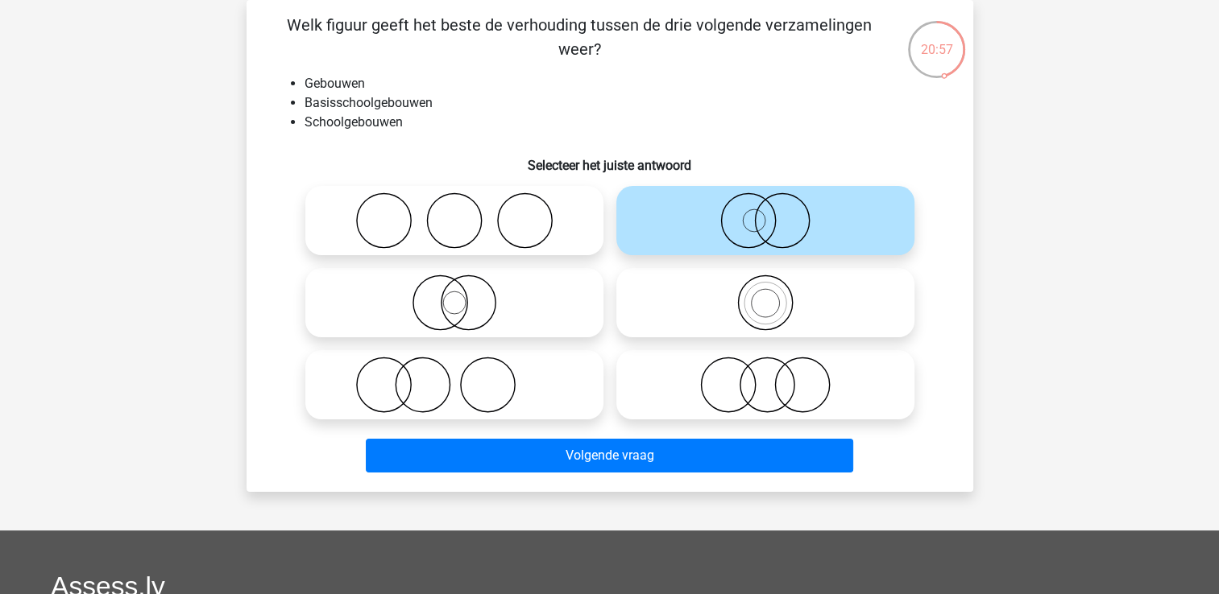
click at [768, 222] on icon at bounding box center [765, 221] width 285 height 56
click at [768, 213] on input "radio" at bounding box center [770, 207] width 10 height 10
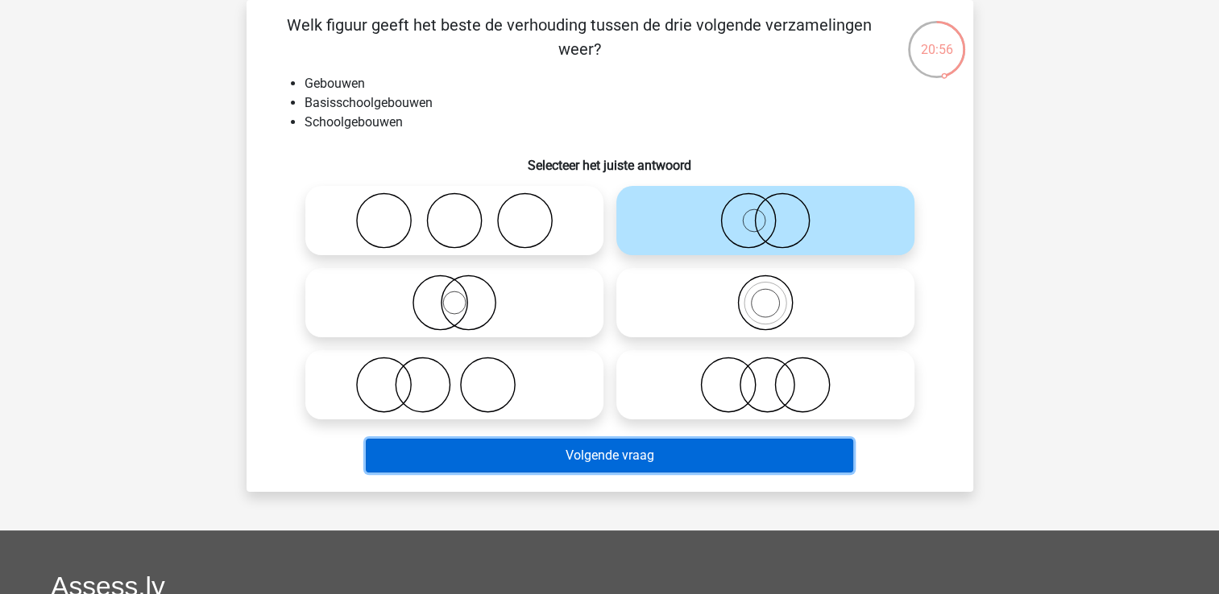
click at [706, 456] on button "Volgende vraag" at bounding box center [609, 456] width 487 height 34
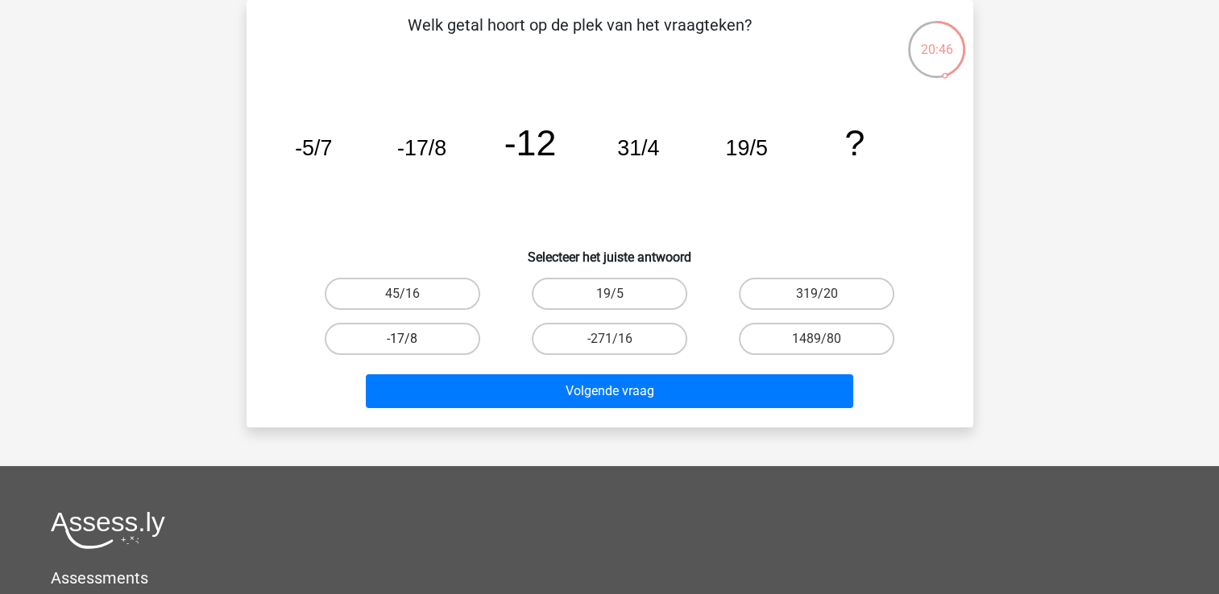
click at [430, 330] on label "-17/8" at bounding box center [402, 339] width 155 height 32
click at [412, 339] on input "-17/8" at bounding box center [407, 344] width 10 height 10
radio input "true"
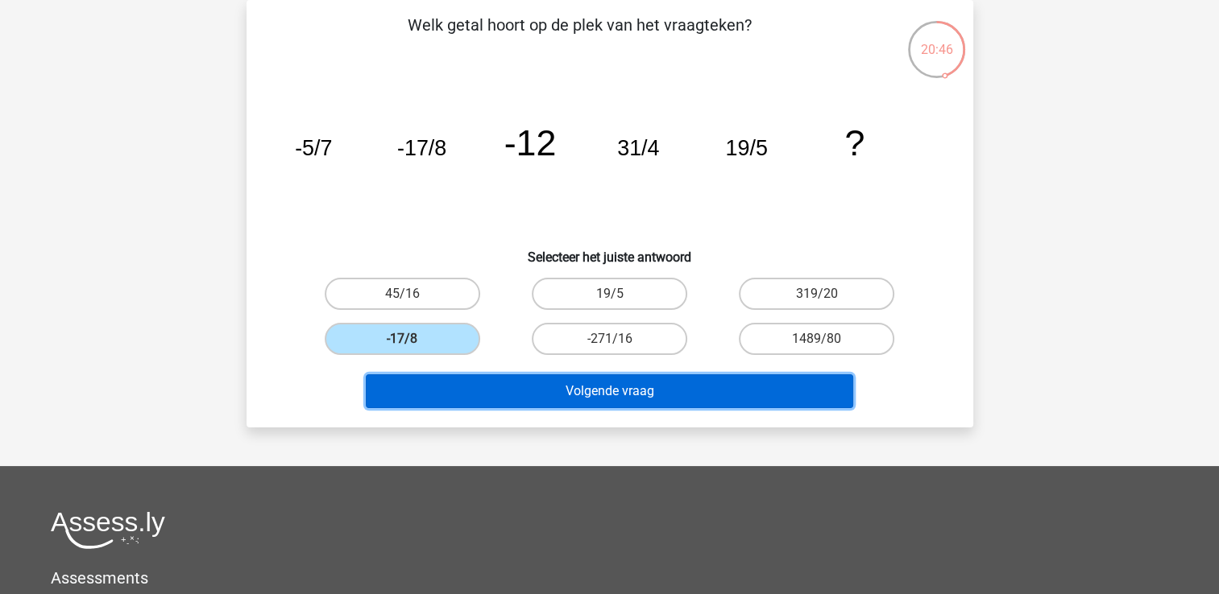
click at [536, 390] on button "Volgende vraag" at bounding box center [609, 392] width 487 height 34
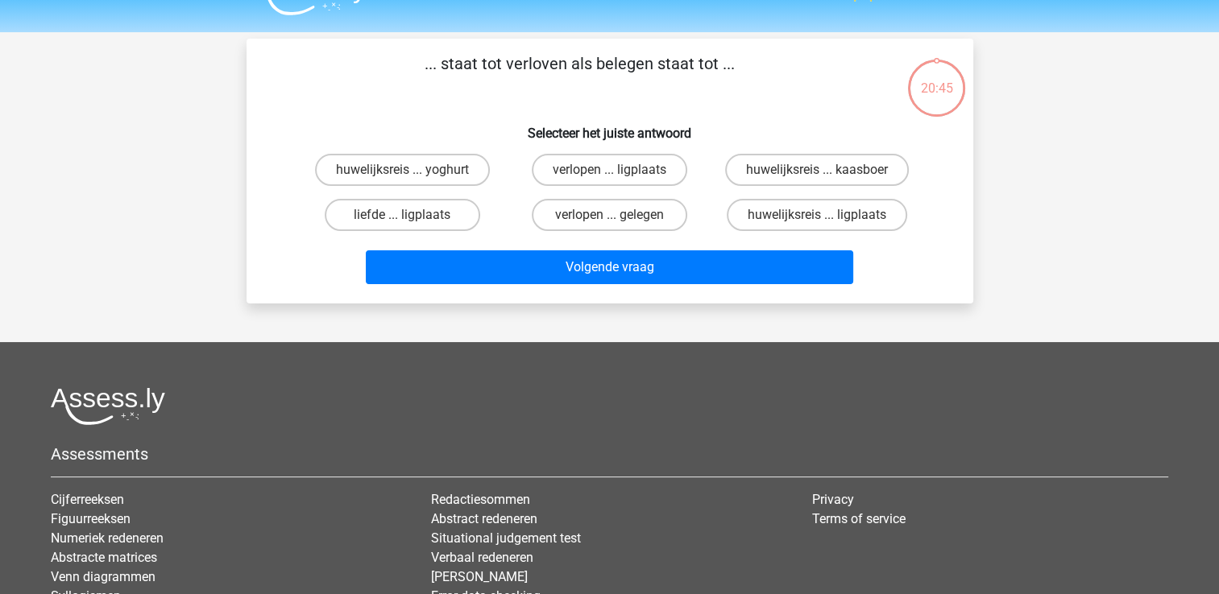
scroll to position [0, 0]
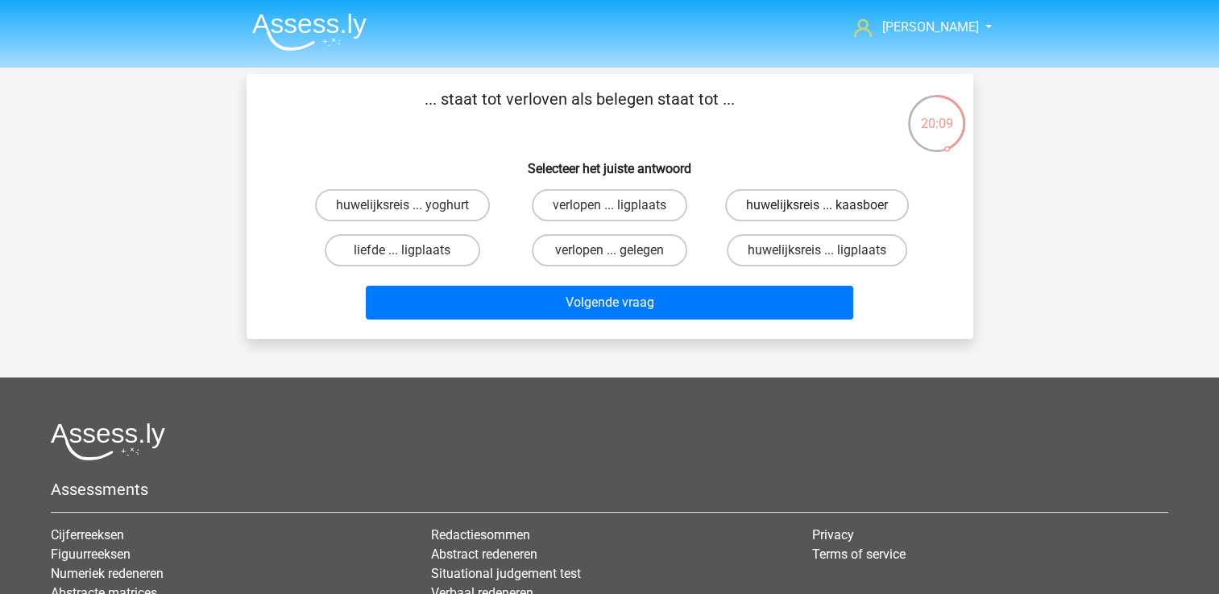
click at [843, 206] on label "huwelijksreis ... kaasboer" at bounding box center [817, 205] width 184 height 32
click at [827, 206] on input "huwelijksreis ... kaasboer" at bounding box center [822, 210] width 10 height 10
radio input "true"
click at [445, 208] on label "huwelijksreis ... yoghurt" at bounding box center [402, 205] width 175 height 32
click at [412, 208] on input "huwelijksreis ... yoghurt" at bounding box center [407, 210] width 10 height 10
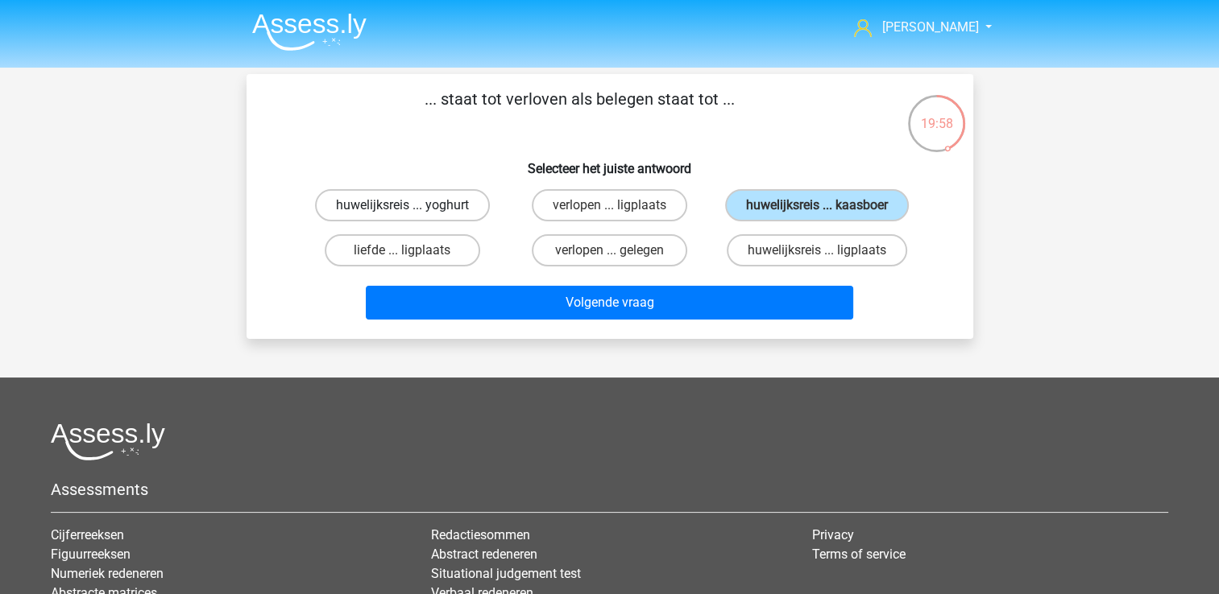
radio input "true"
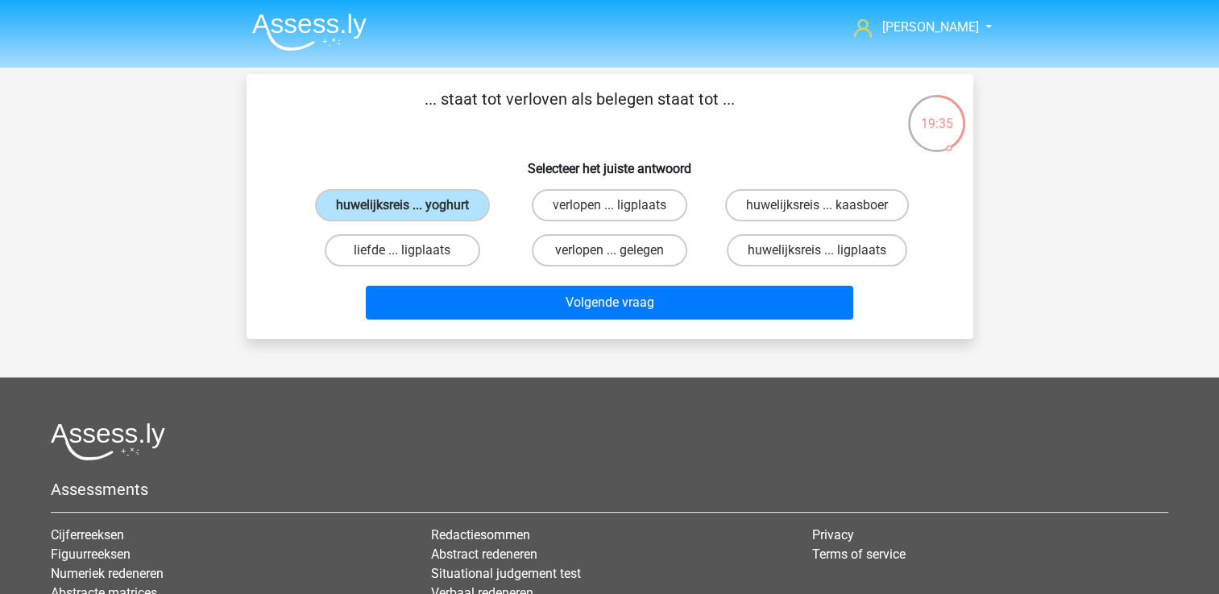
click at [761, 147] on div "... staat tot verloven als belegen staat tot ... Selecteer het juiste antwoord …" at bounding box center [610, 206] width 714 height 239
click at [657, 246] on label "verlopen ... gelegen" at bounding box center [609, 250] width 155 height 32
click at [619, 251] on input "verlopen ... gelegen" at bounding box center [614, 256] width 10 height 10
radio input "true"
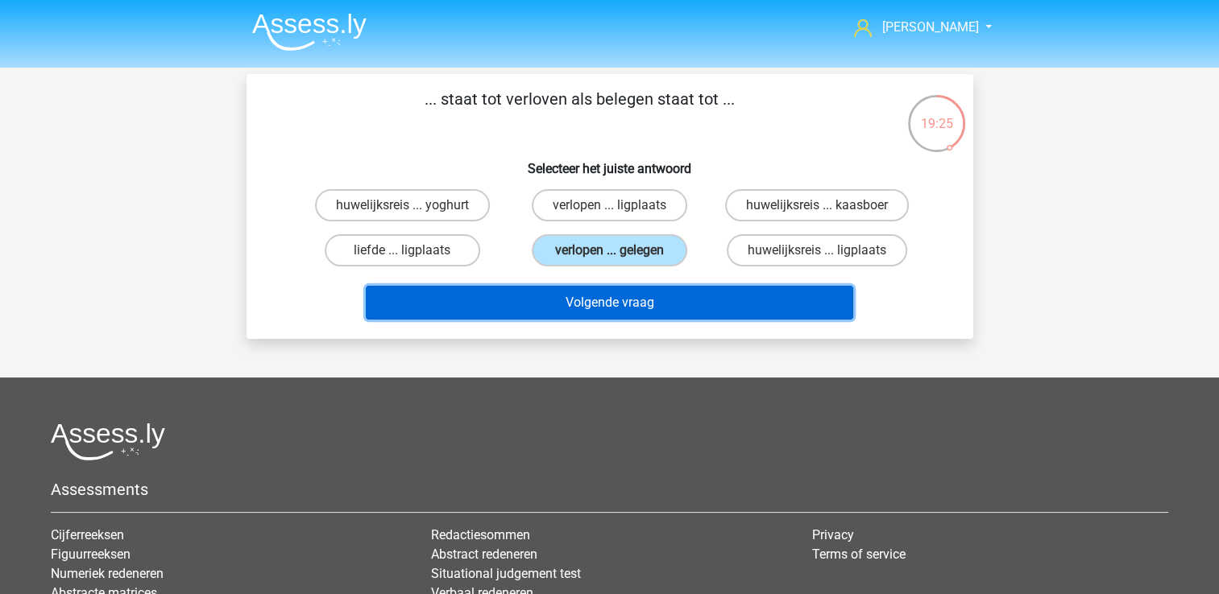
click at [652, 296] on button "Volgende vraag" at bounding box center [609, 303] width 487 height 34
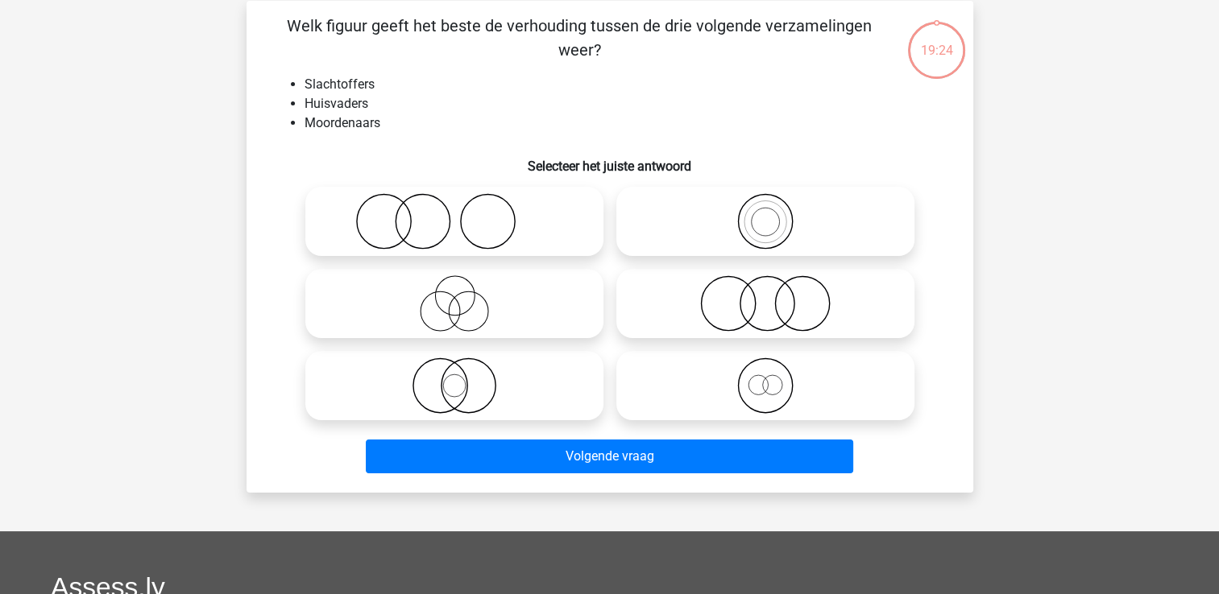
scroll to position [74, 0]
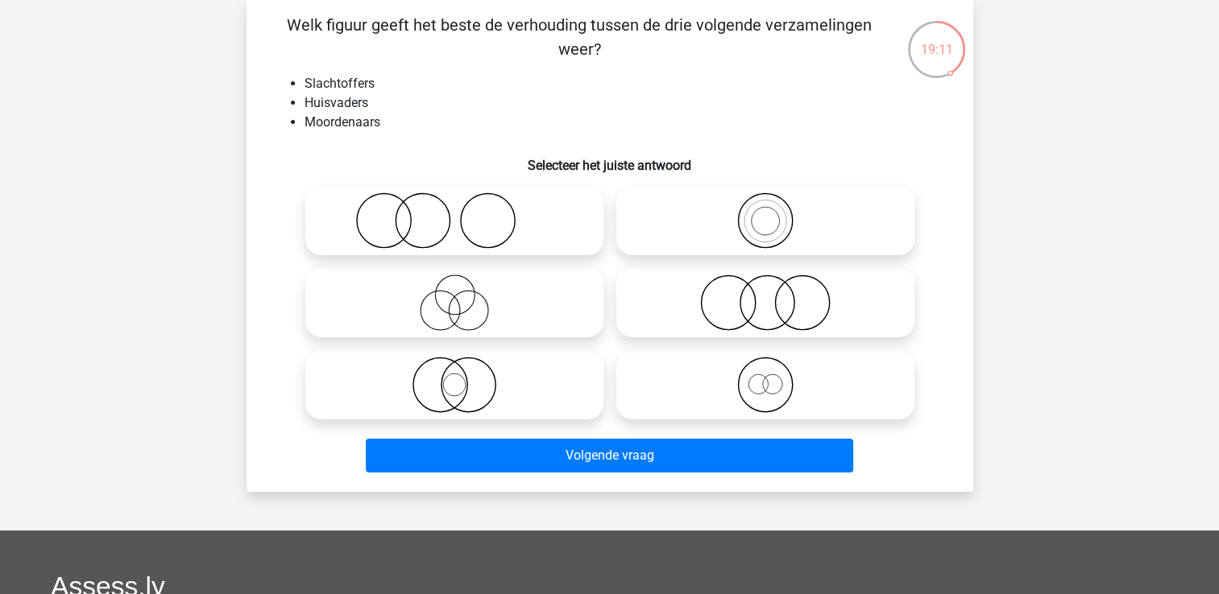
click at [457, 310] on icon at bounding box center [454, 303] width 285 height 56
click at [457, 295] on input "radio" at bounding box center [459, 289] width 10 height 10
radio input "true"
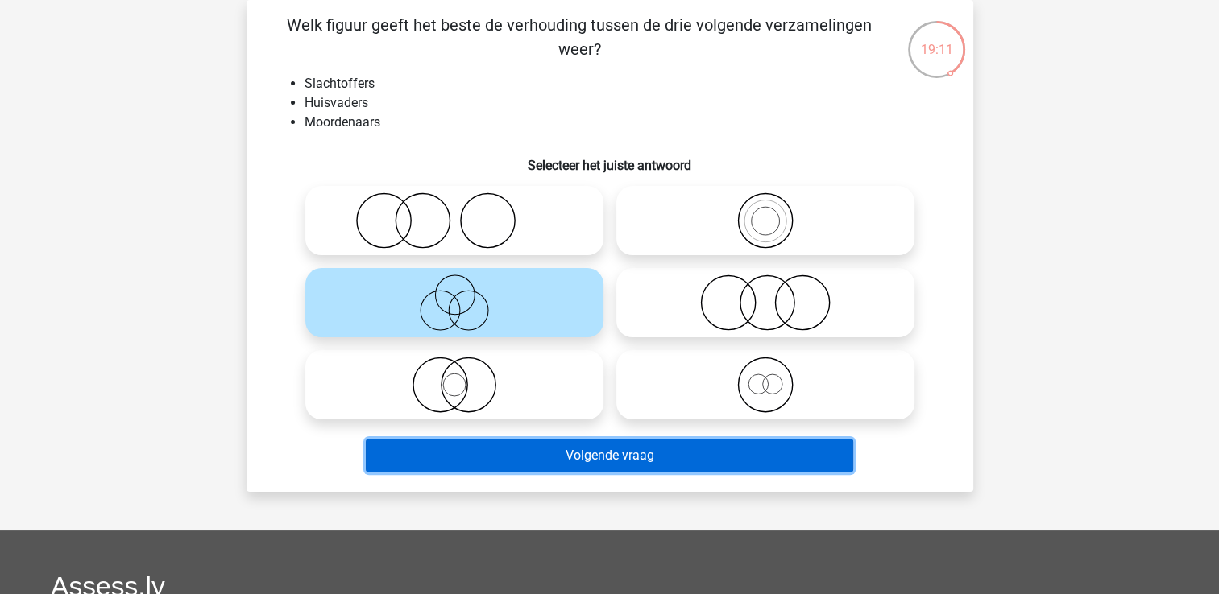
click at [694, 447] on button "Volgende vraag" at bounding box center [609, 456] width 487 height 34
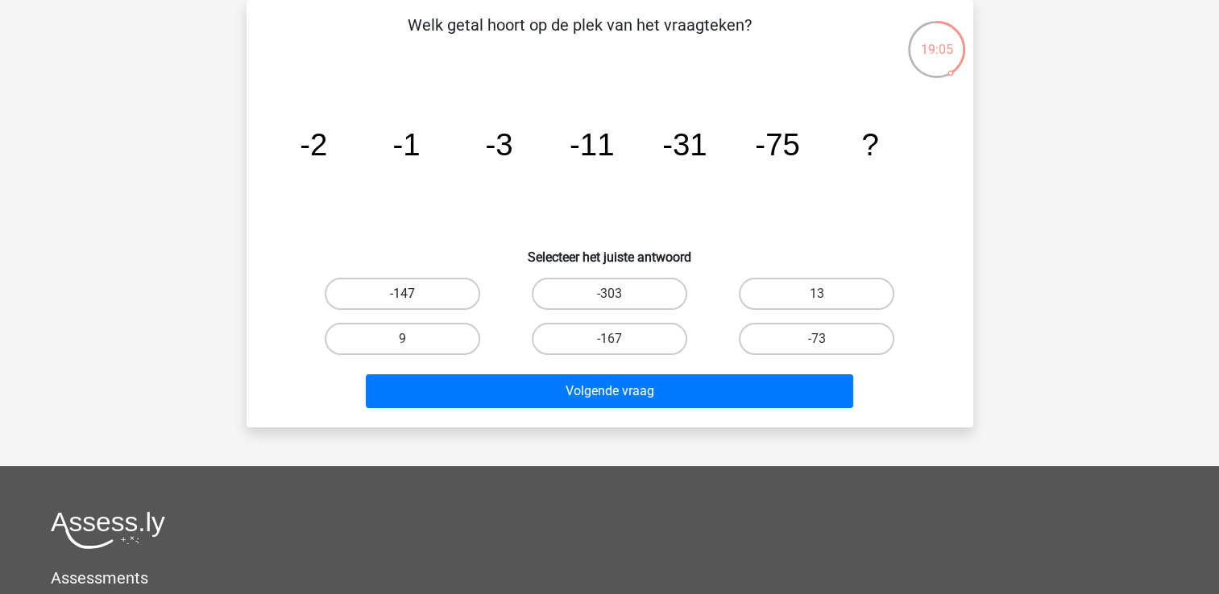
click at [416, 300] on label "-147" at bounding box center [402, 294] width 155 height 32
click at [412, 300] on input "-147" at bounding box center [407, 299] width 10 height 10
radio input "true"
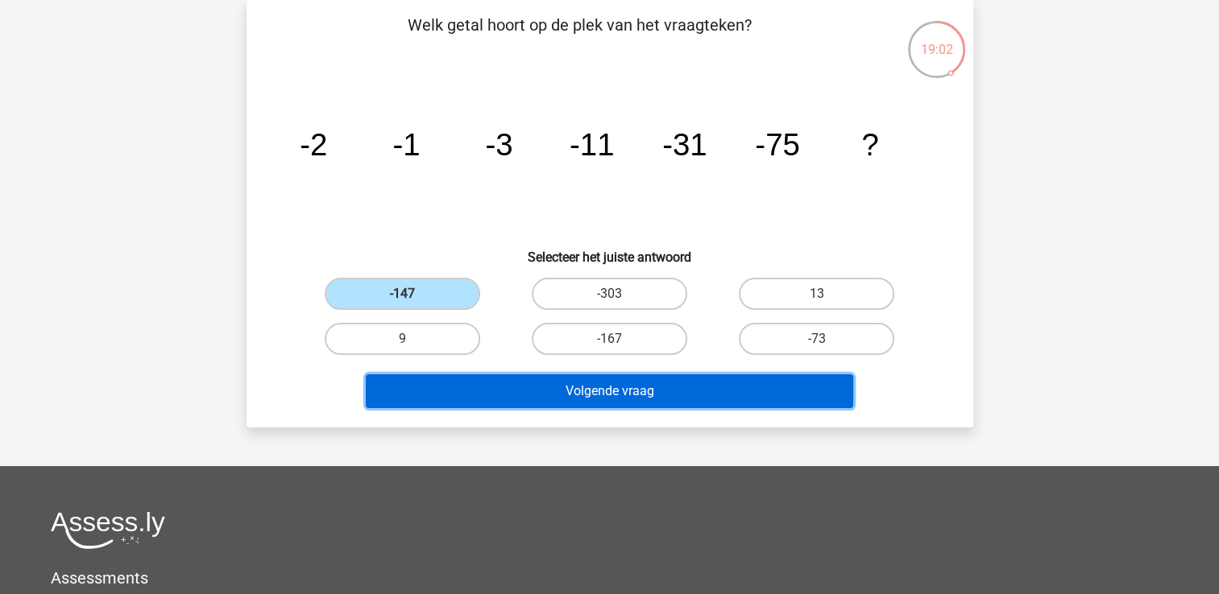
click at [601, 388] on button "Volgende vraag" at bounding box center [609, 392] width 487 height 34
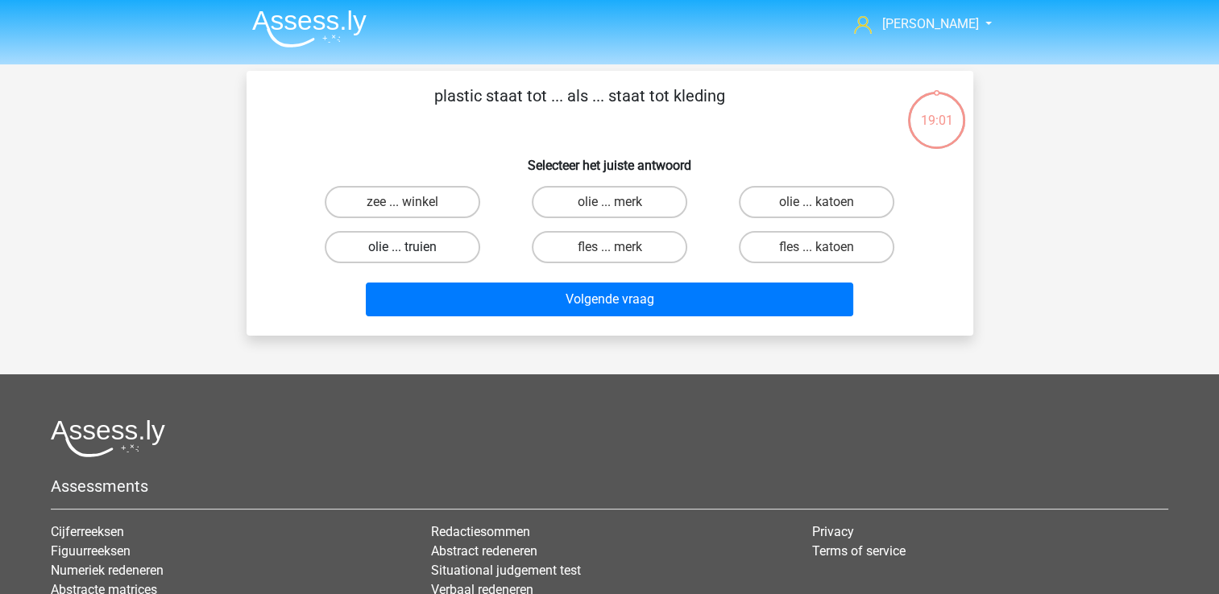
scroll to position [0, 0]
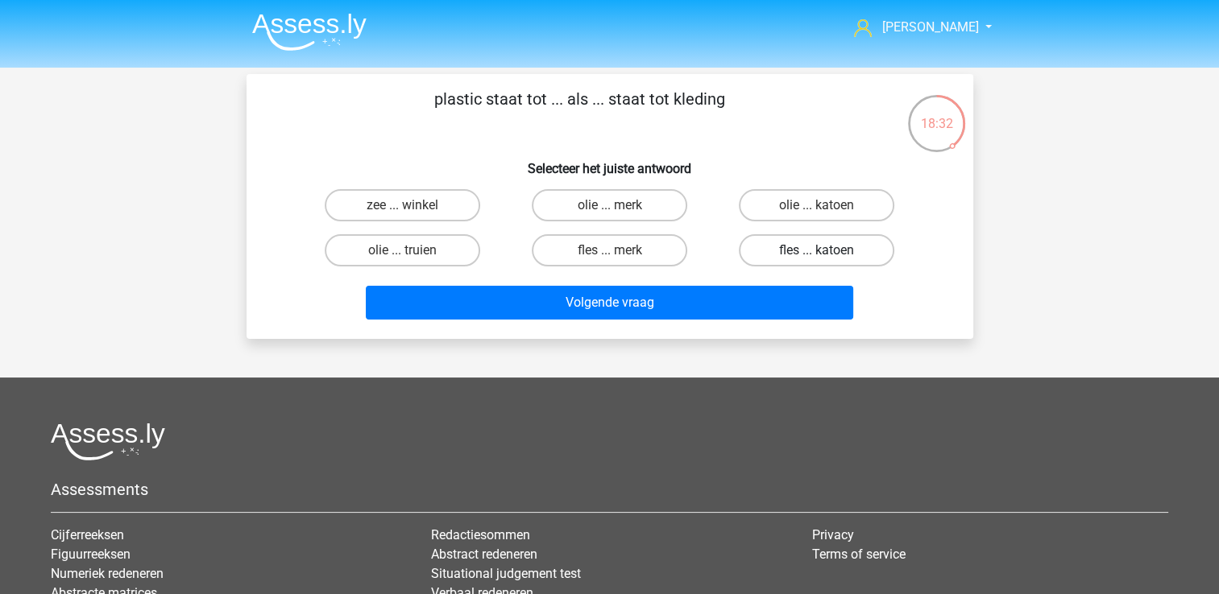
click at [804, 252] on label "fles ... katoen" at bounding box center [816, 250] width 155 height 32
click at [817, 252] on input "fles ... katoen" at bounding box center [822, 256] width 10 height 10
radio input "true"
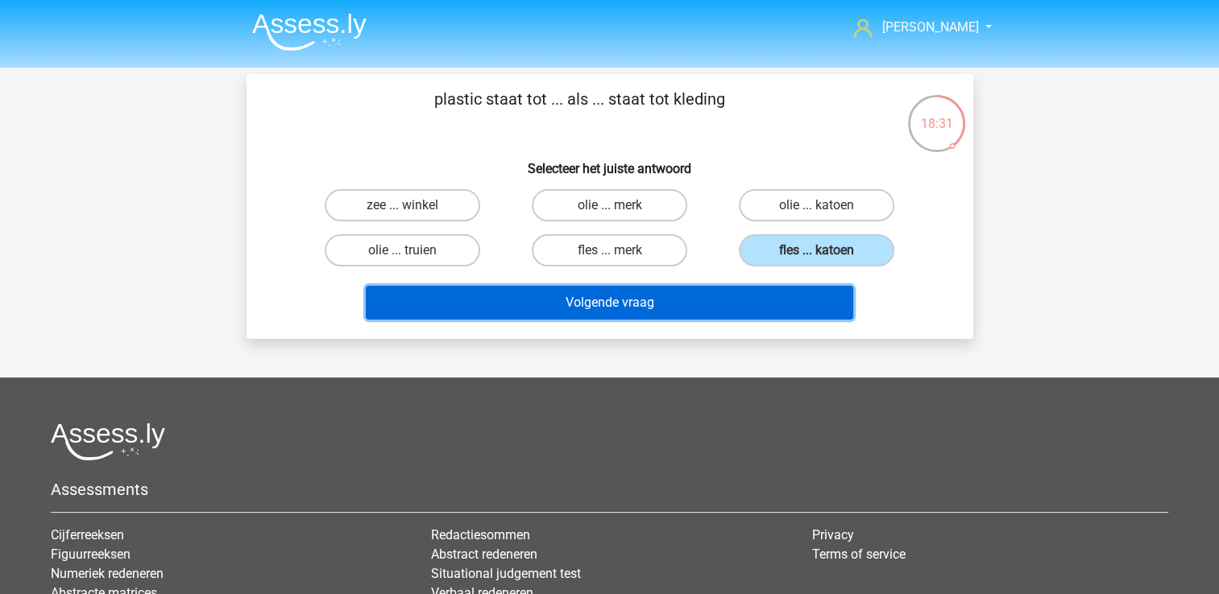
click at [677, 292] on button "Volgende vraag" at bounding box center [609, 303] width 487 height 34
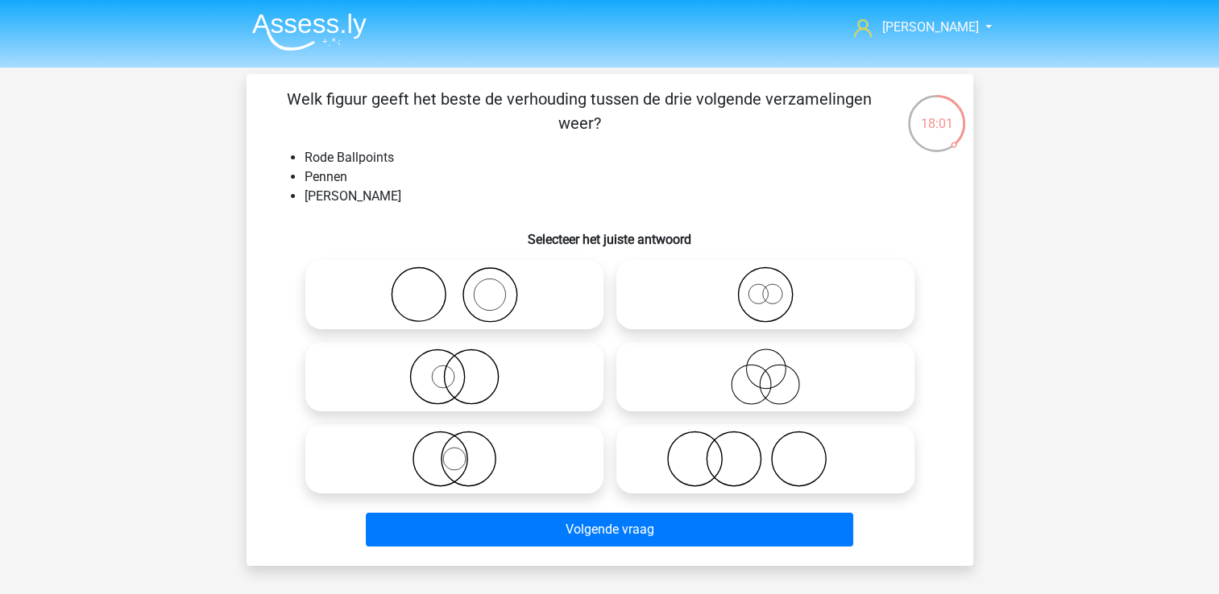
click at [776, 293] on icon at bounding box center [765, 295] width 285 height 56
click at [776, 287] on input "radio" at bounding box center [770, 281] width 10 height 10
radio input "true"
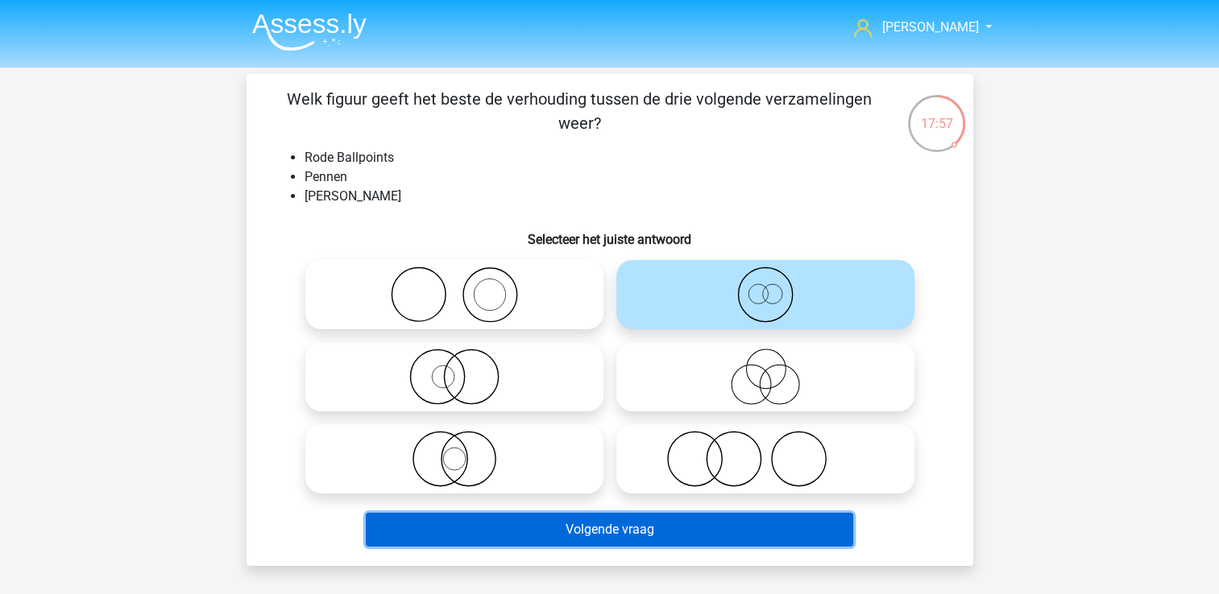
click at [647, 526] on button "Volgende vraag" at bounding box center [609, 530] width 487 height 34
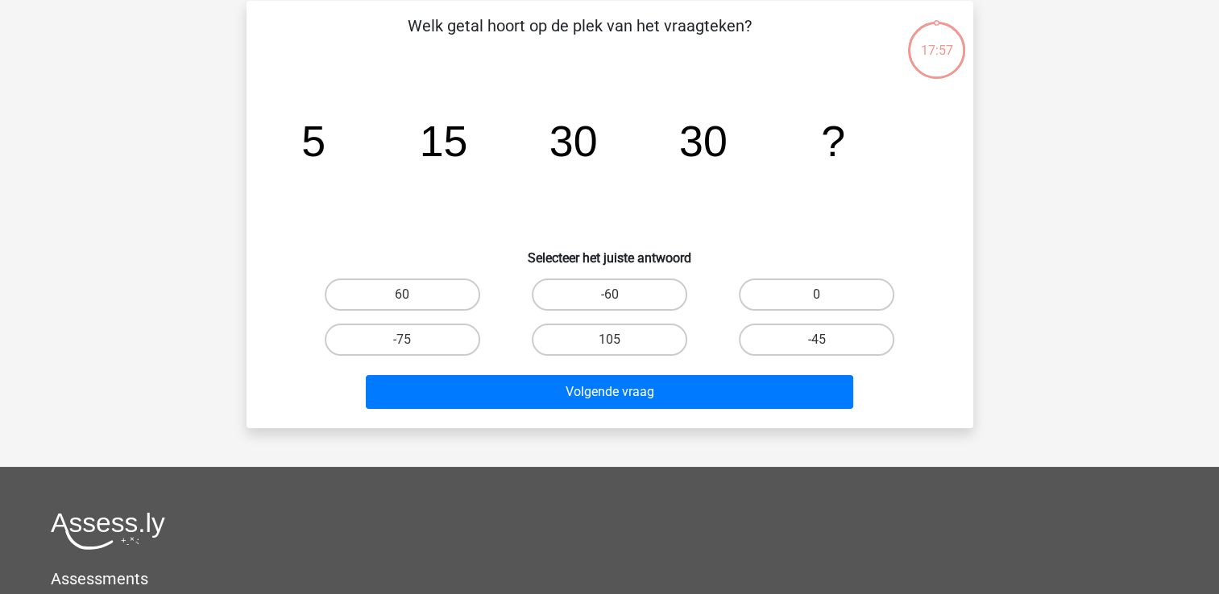
scroll to position [74, 0]
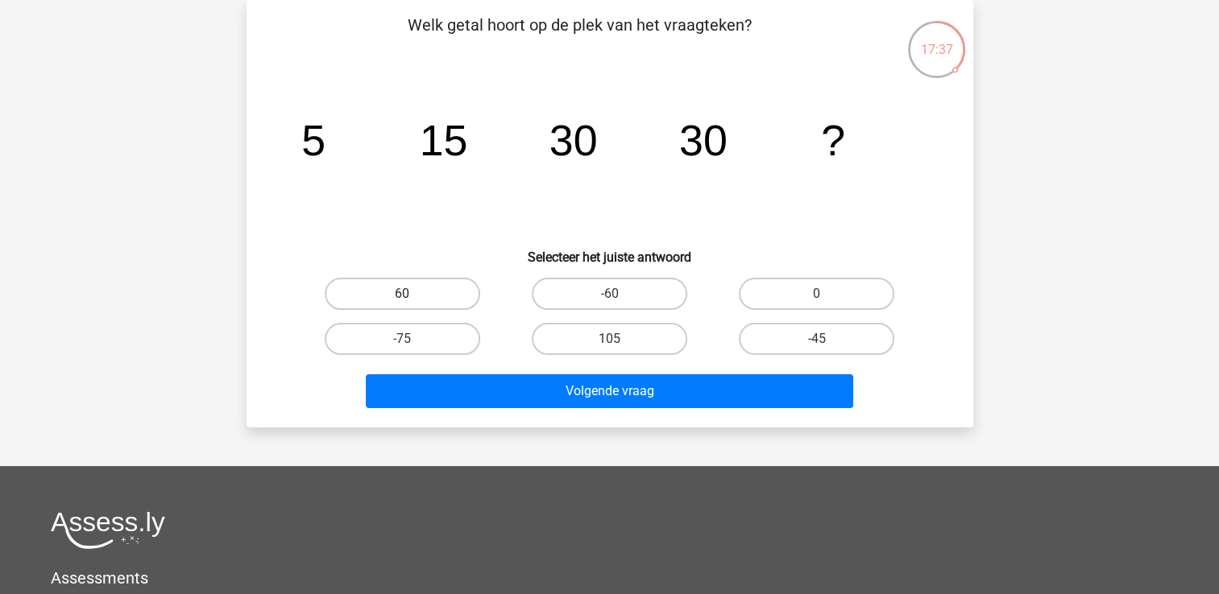
click at [416, 295] on label "60" at bounding box center [402, 294] width 155 height 32
click at [412, 295] on input "60" at bounding box center [407, 299] width 10 height 10
radio input "true"
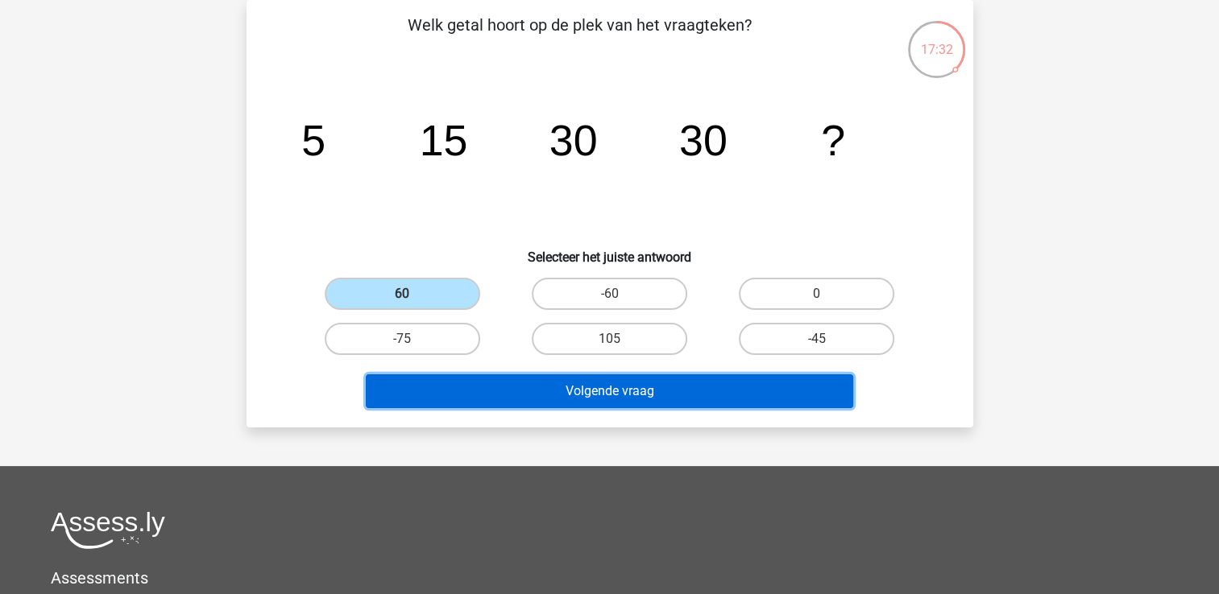
click at [513, 388] on button "Volgende vraag" at bounding box center [609, 392] width 487 height 34
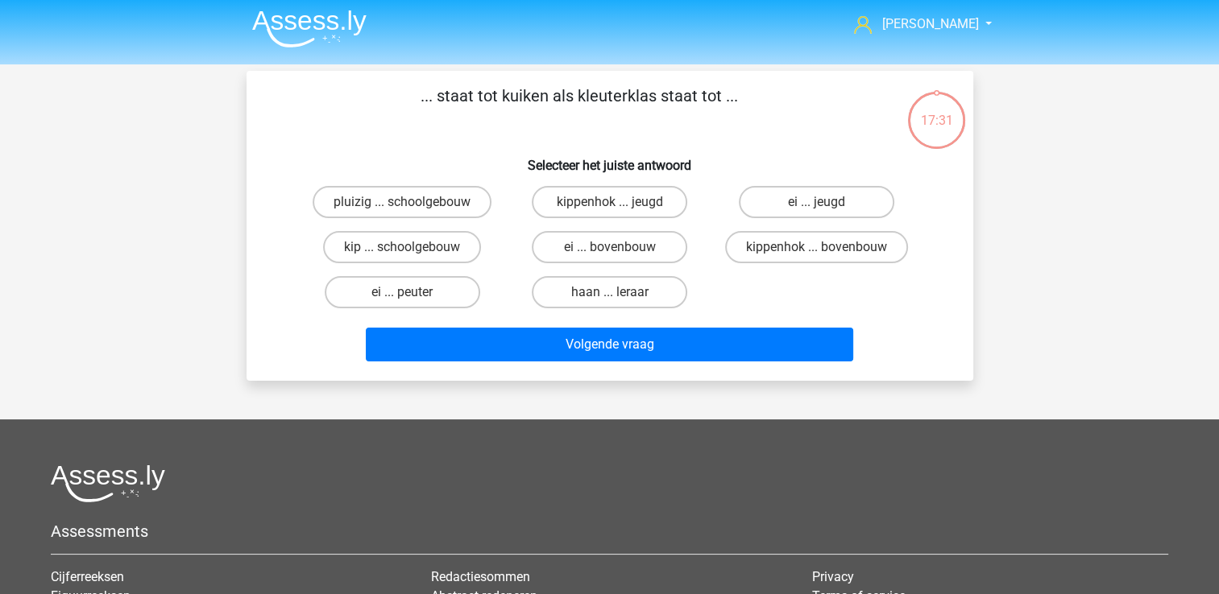
scroll to position [0, 0]
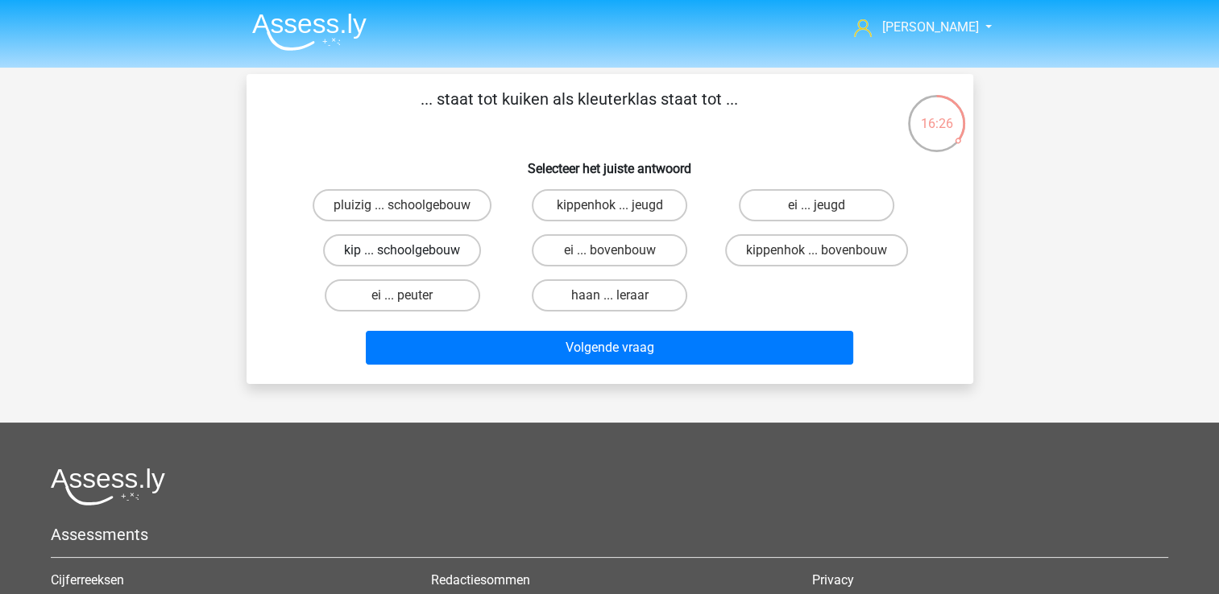
click at [435, 253] on label "kip ... schoolgebouw" at bounding box center [402, 250] width 158 height 32
click at [412, 253] on input "kip ... schoolgebouw" at bounding box center [407, 256] width 10 height 10
radio input "true"
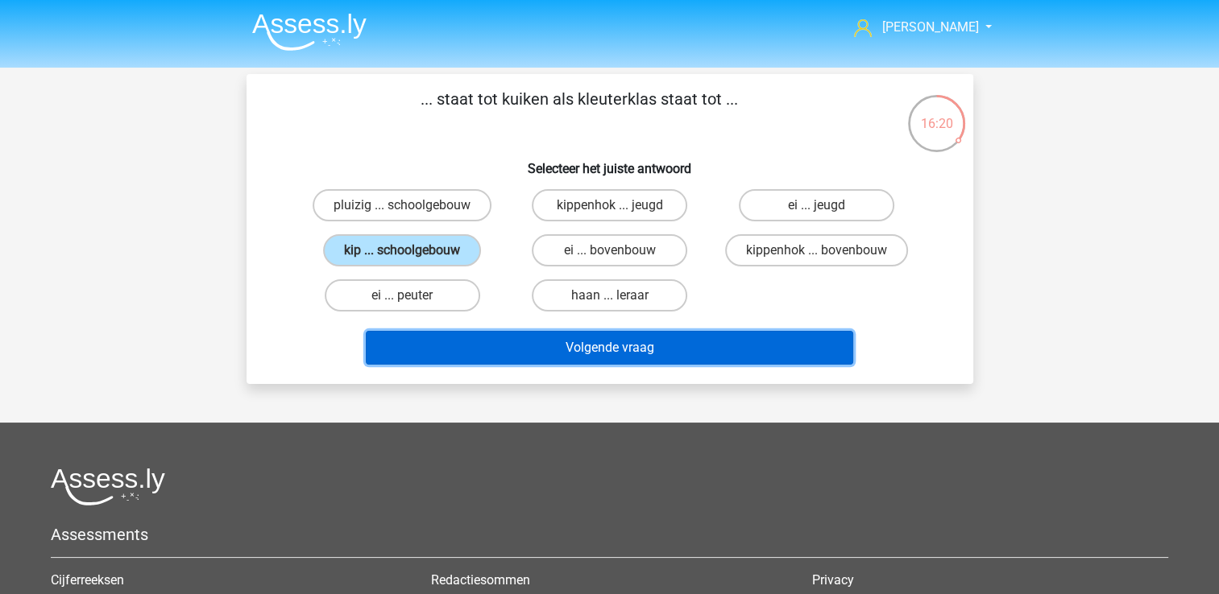
click at [616, 343] on button "Volgende vraag" at bounding box center [609, 348] width 487 height 34
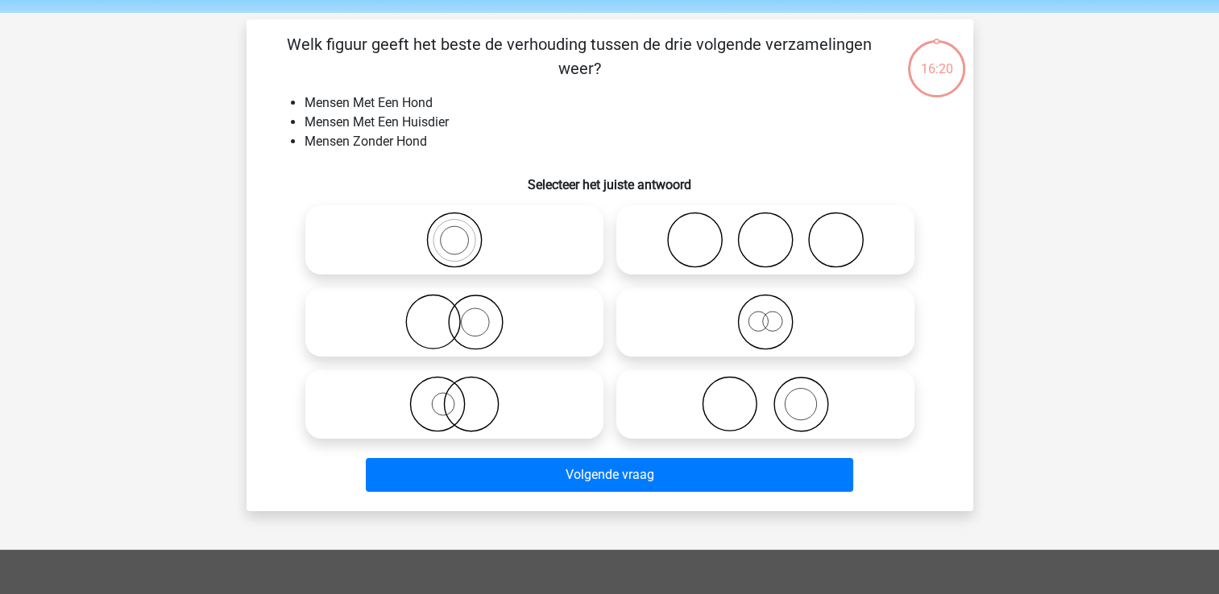
scroll to position [74, 0]
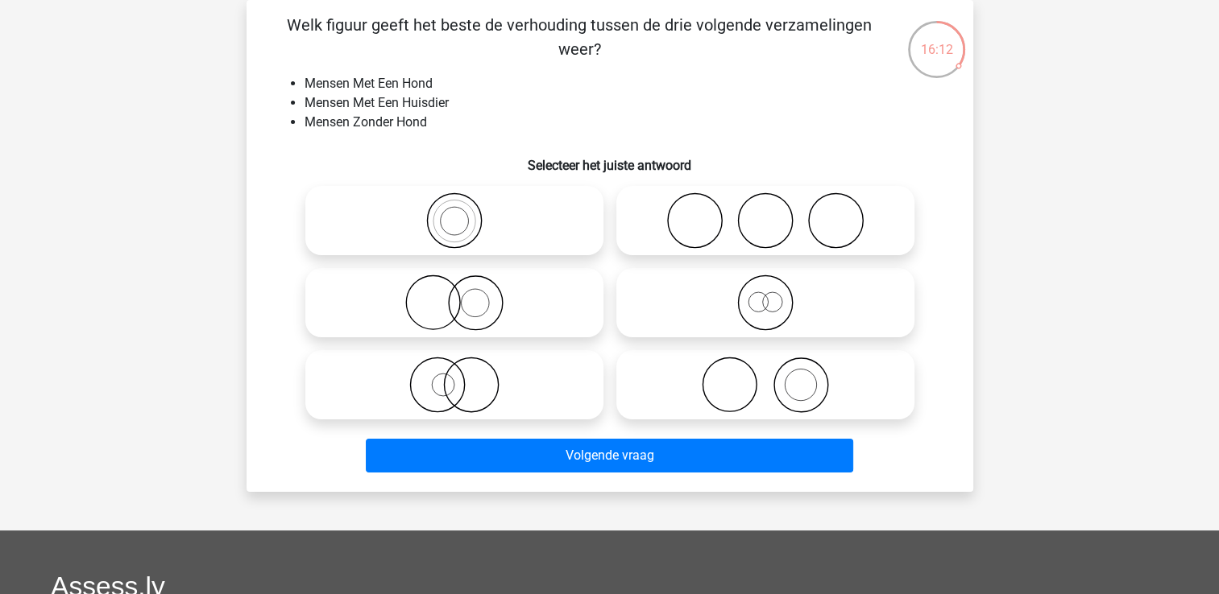
click at [803, 387] on icon at bounding box center [765, 385] width 285 height 56
click at [776, 377] on input "radio" at bounding box center [770, 371] width 10 height 10
radio input "true"
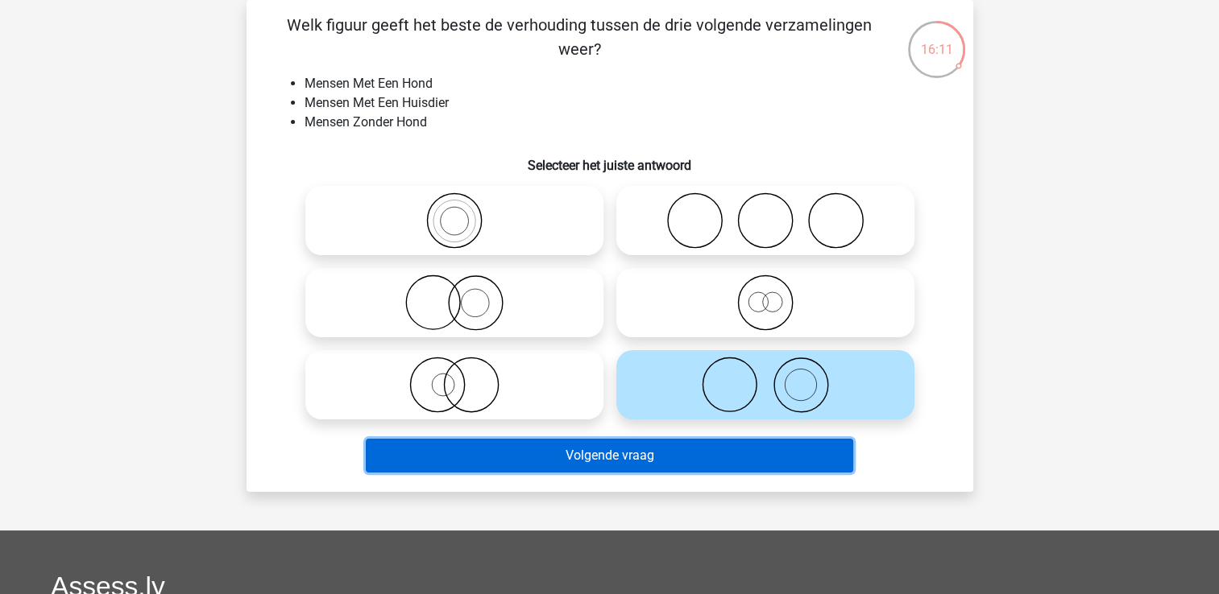
click at [758, 466] on button "Volgende vraag" at bounding box center [609, 456] width 487 height 34
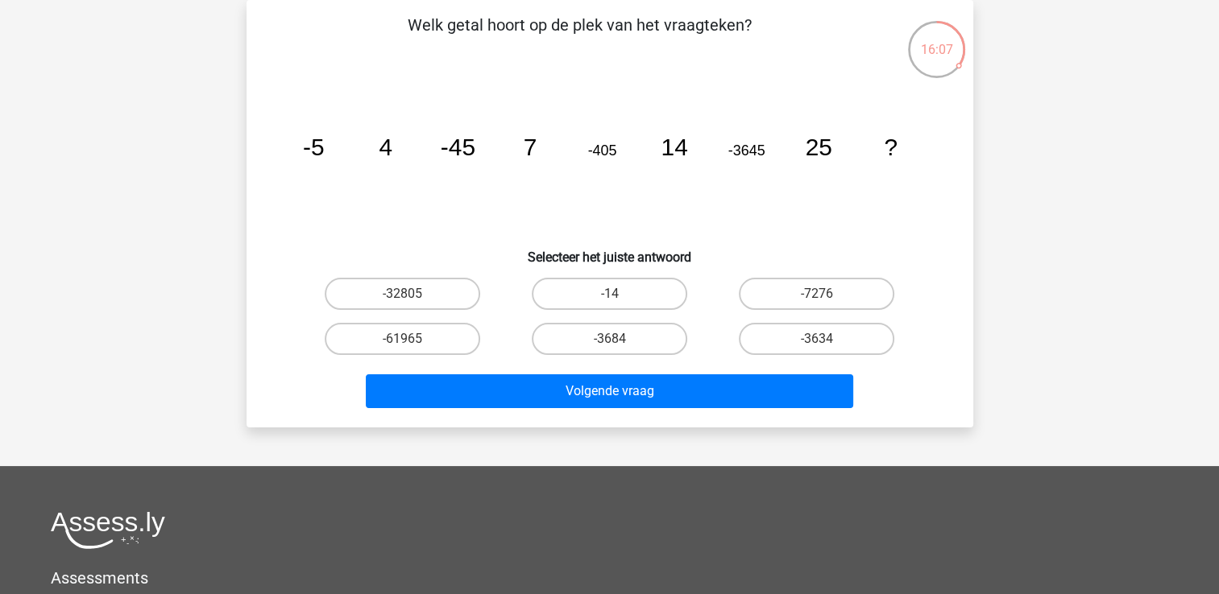
click at [822, 296] on input "-7276" at bounding box center [822, 299] width 10 height 10
radio input "true"
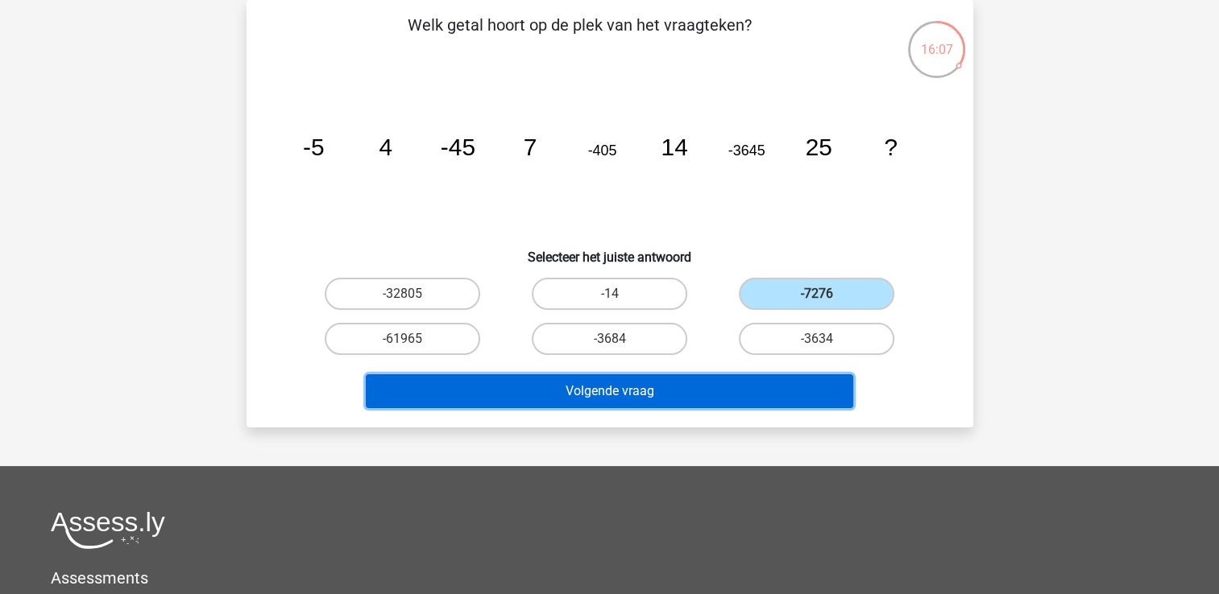
click at [705, 395] on button "Volgende vraag" at bounding box center [609, 392] width 487 height 34
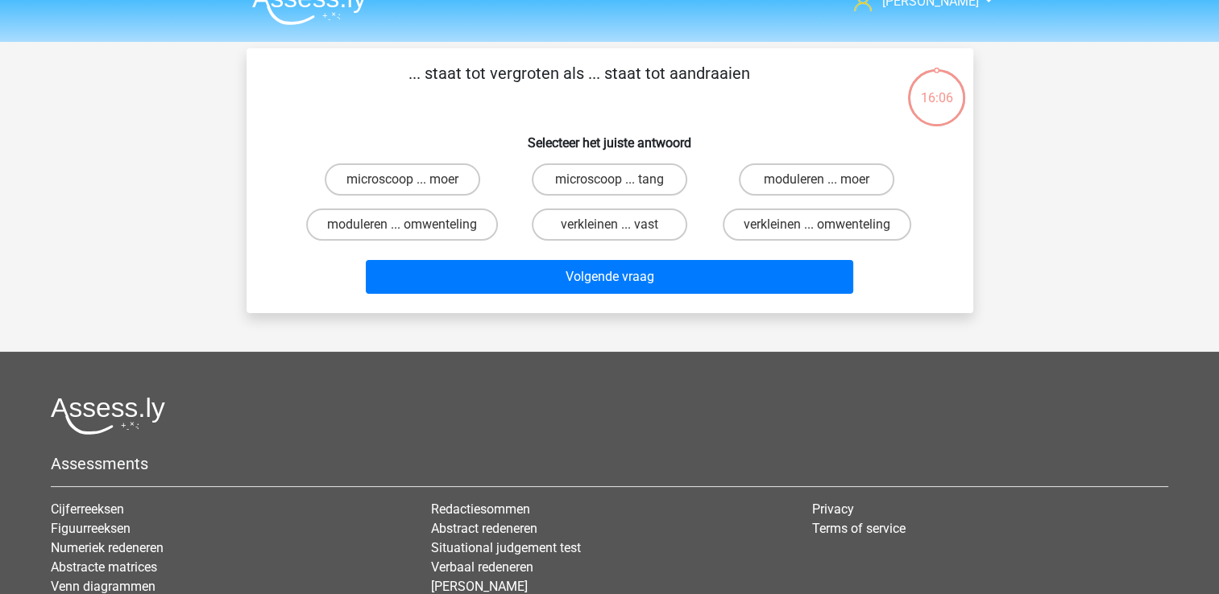
scroll to position [0, 0]
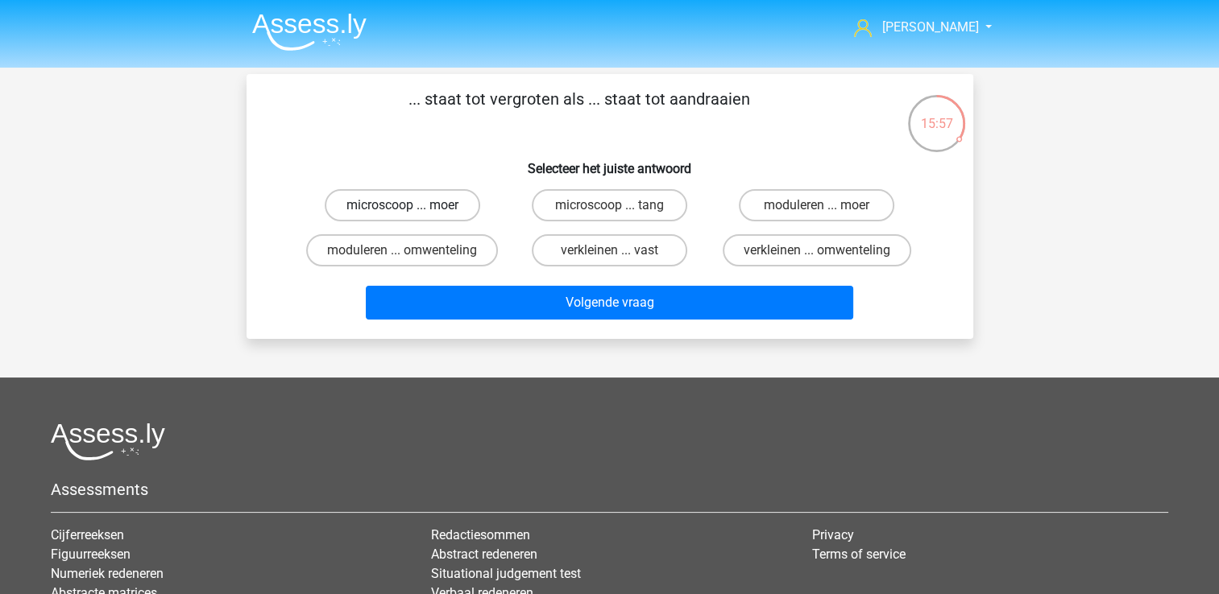
click at [417, 203] on label "microscoop ... moer" at bounding box center [402, 205] width 155 height 32
click at [412, 205] on input "microscoop ... moer" at bounding box center [407, 210] width 10 height 10
radio input "true"
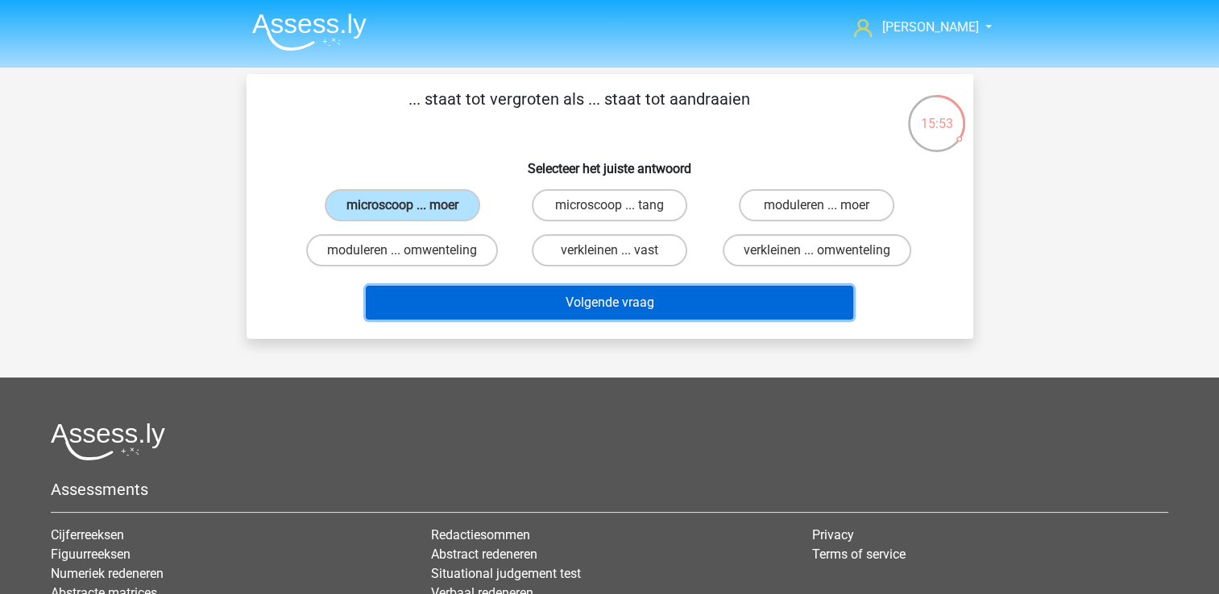
click at [557, 304] on button "Volgende vraag" at bounding box center [609, 303] width 487 height 34
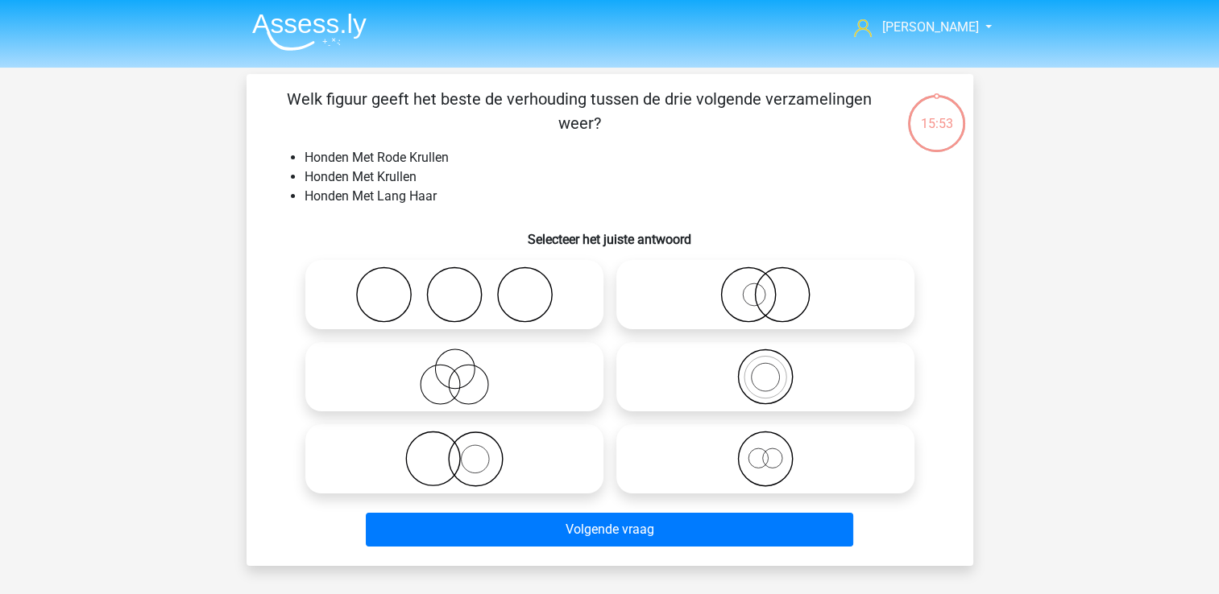
scroll to position [74, 0]
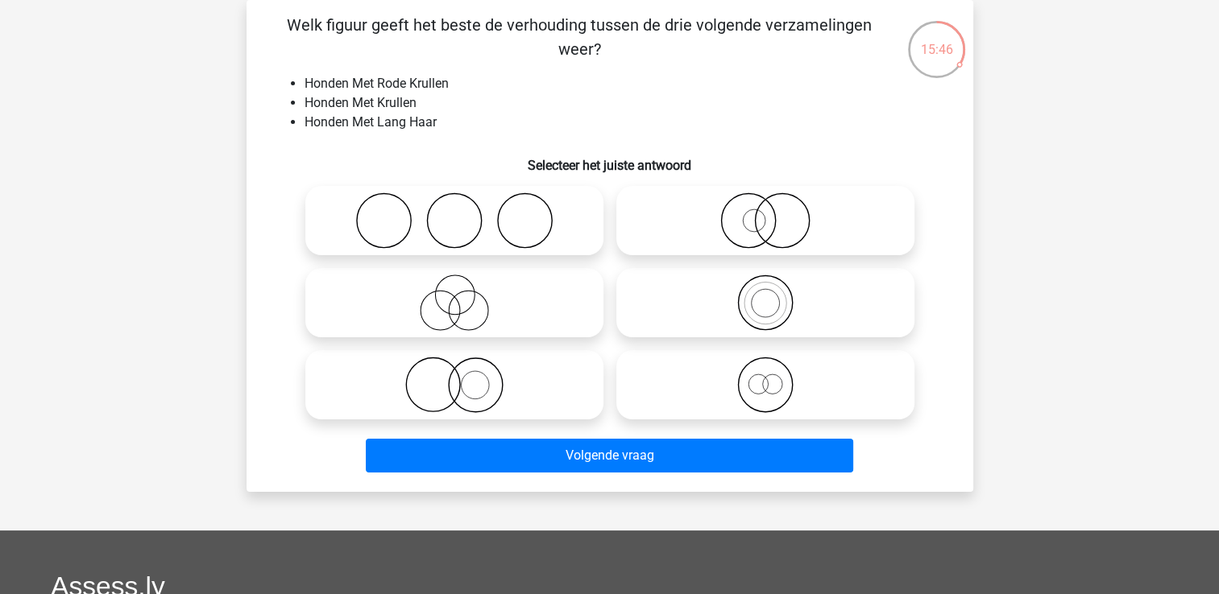
click at [483, 304] on icon at bounding box center [454, 303] width 285 height 56
click at [465, 295] on input "radio" at bounding box center [459, 289] width 10 height 10
radio input "true"
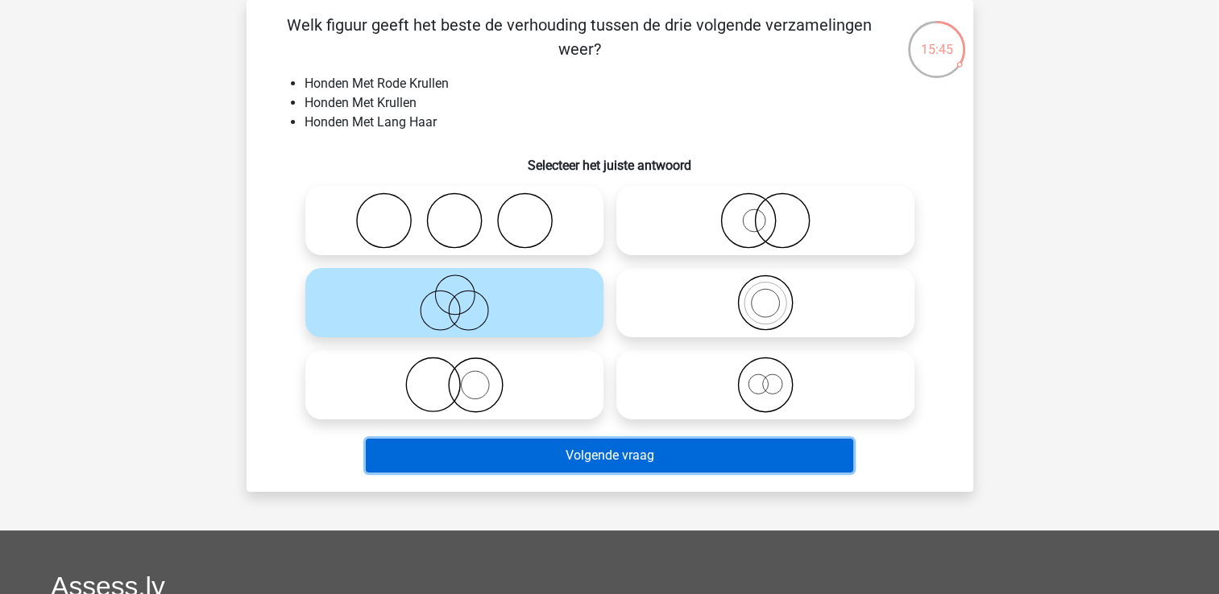
click at [662, 452] on button "Volgende vraag" at bounding box center [609, 456] width 487 height 34
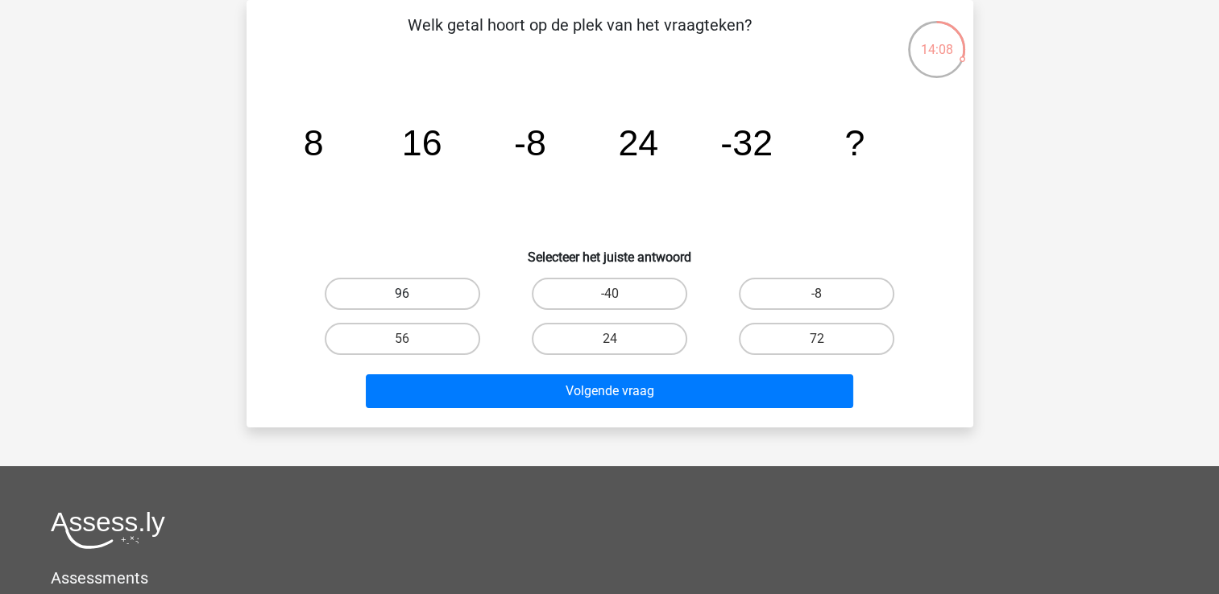
click at [423, 294] on label "96" at bounding box center [402, 294] width 155 height 32
click at [412, 294] on input "96" at bounding box center [407, 299] width 10 height 10
radio input "true"
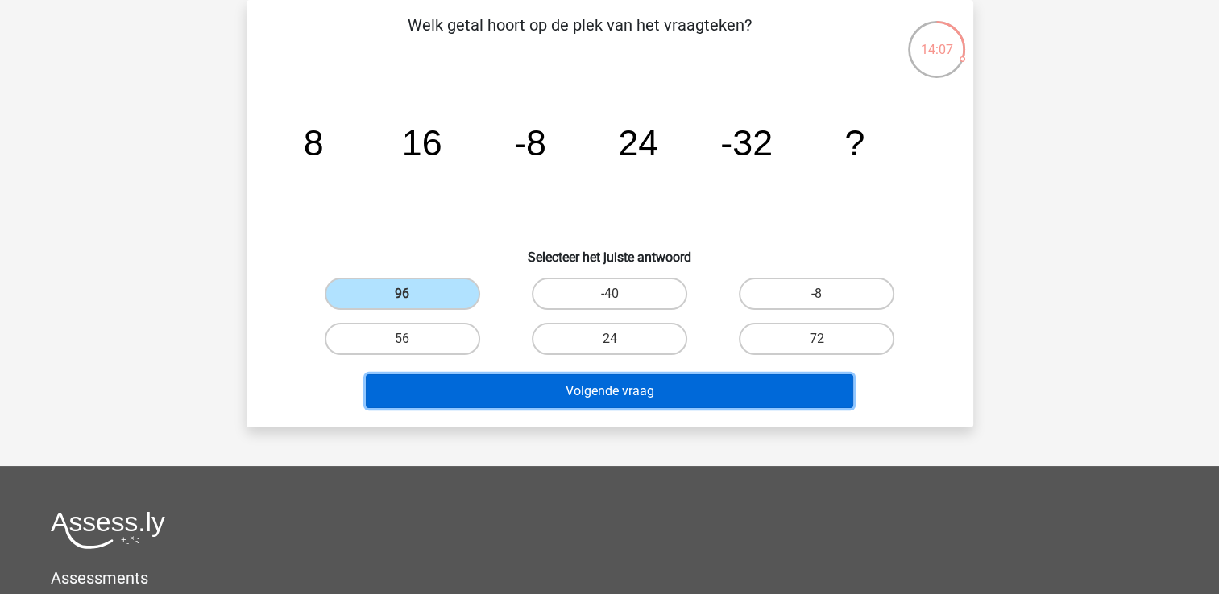
click at [559, 392] on button "Volgende vraag" at bounding box center [609, 392] width 487 height 34
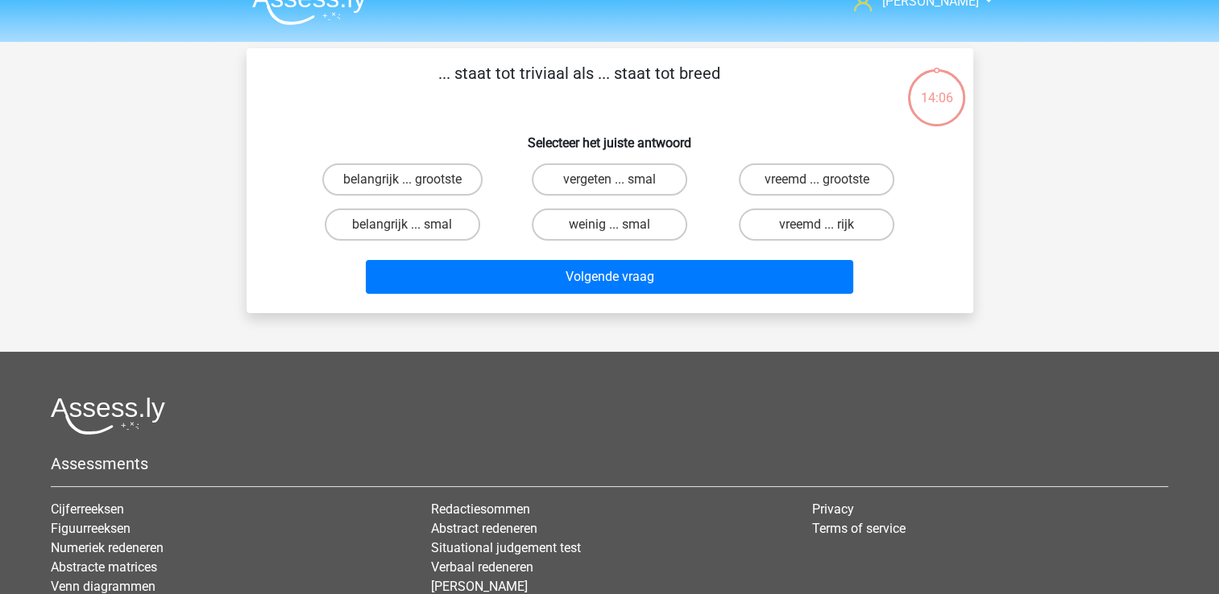
scroll to position [0, 0]
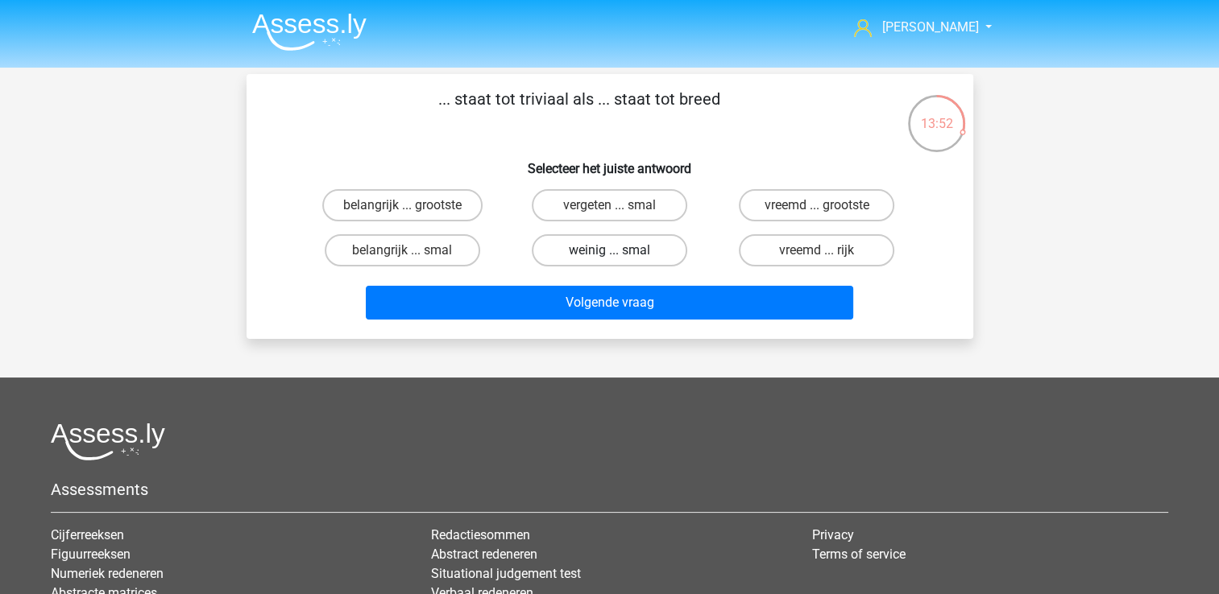
click at [627, 252] on label "weinig ... smal" at bounding box center [609, 250] width 155 height 32
click at [619, 252] on input "weinig ... smal" at bounding box center [614, 256] width 10 height 10
radio input "true"
click at [626, 208] on label "vergeten ... smal" at bounding box center [609, 205] width 155 height 32
click at [619, 208] on input "vergeten ... smal" at bounding box center [614, 210] width 10 height 10
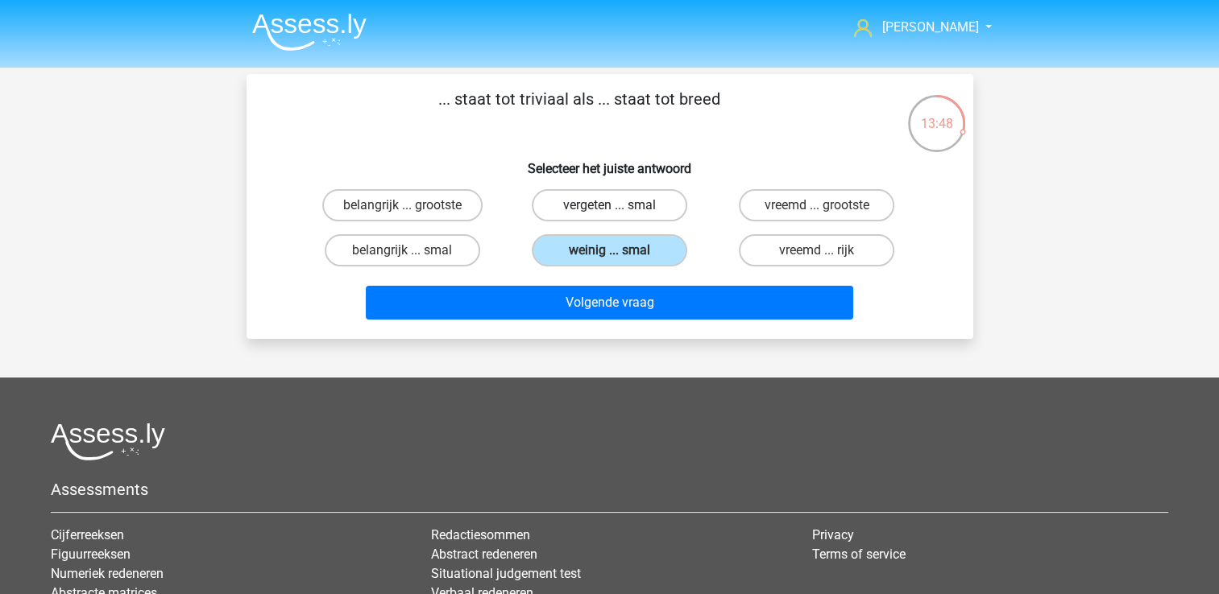
radio input "true"
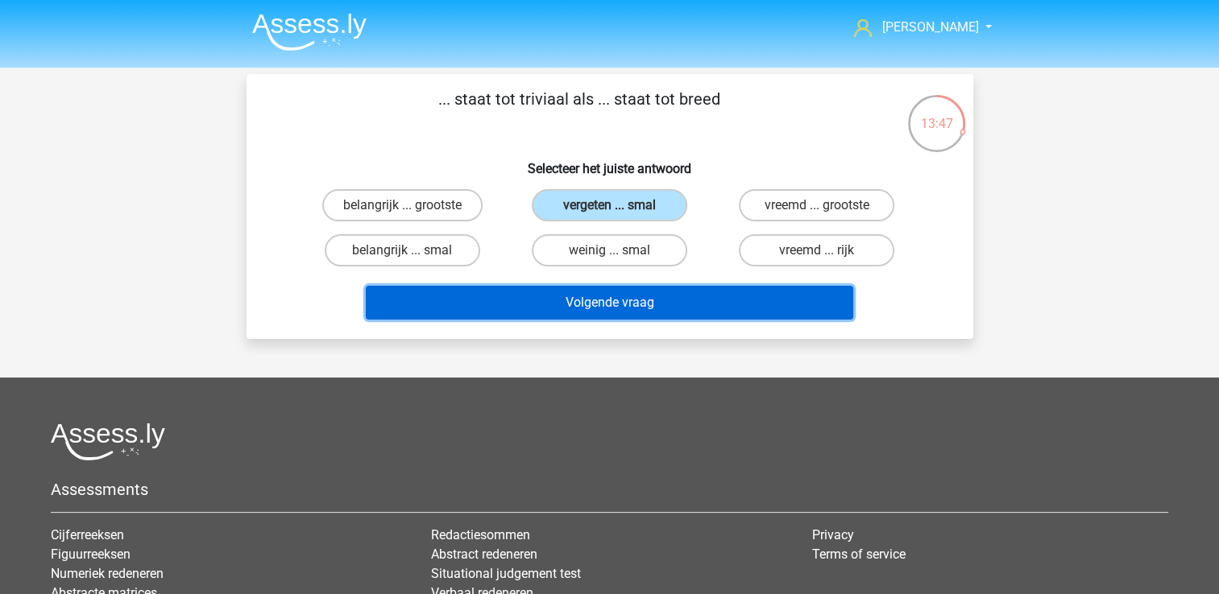
click at [627, 301] on button "Volgende vraag" at bounding box center [609, 303] width 487 height 34
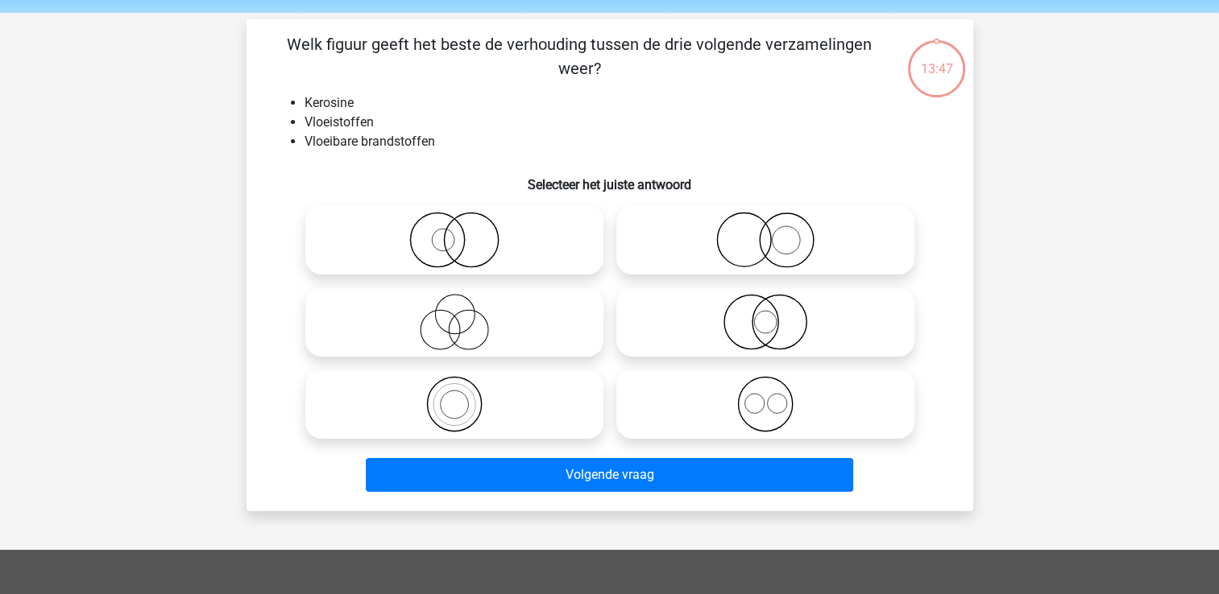
scroll to position [74, 0]
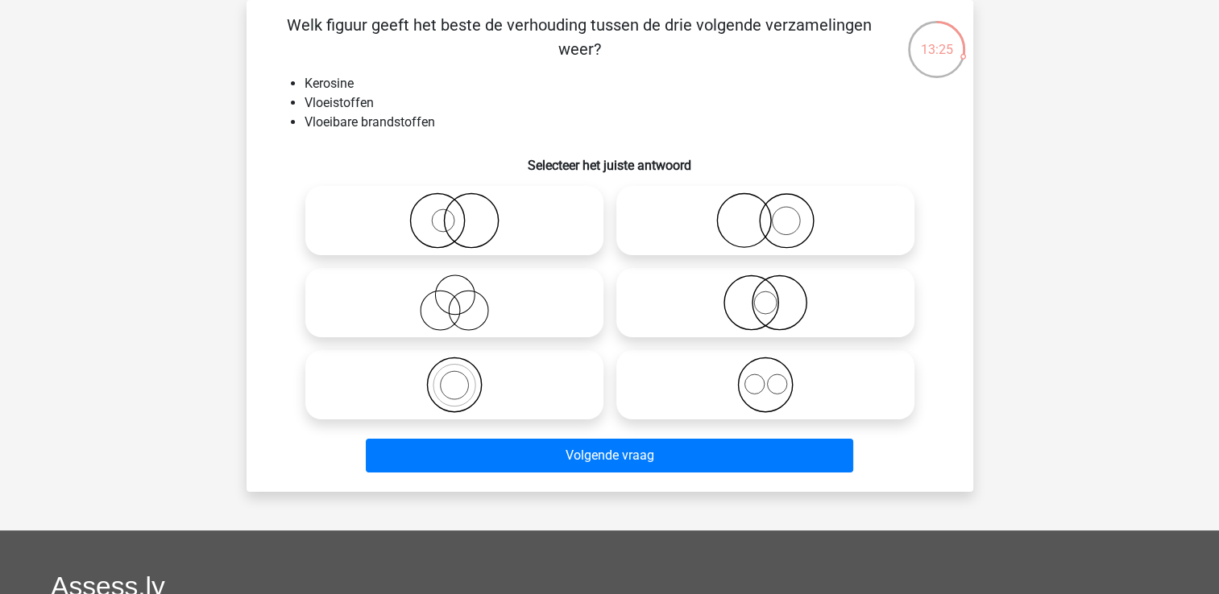
click at [754, 387] on icon at bounding box center [765, 385] width 285 height 56
click at [765, 377] on input "radio" at bounding box center [770, 371] width 10 height 10
radio input "true"
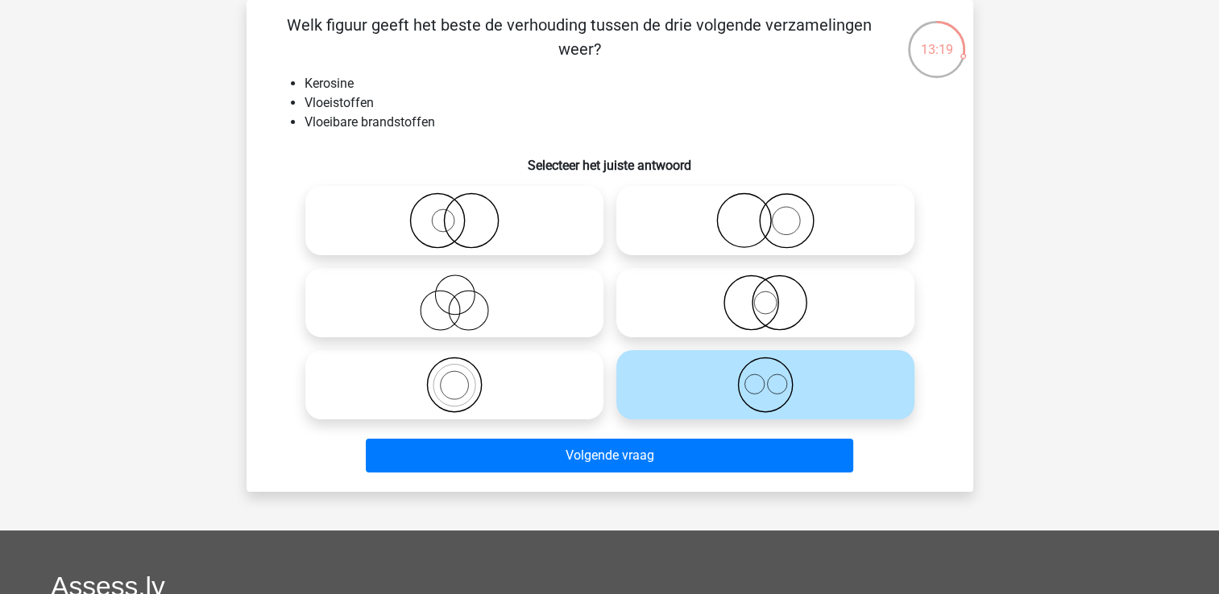
click at [462, 386] on icon at bounding box center [454, 385] width 285 height 56
click at [462, 377] on input "radio" at bounding box center [459, 371] width 10 height 10
radio input "true"
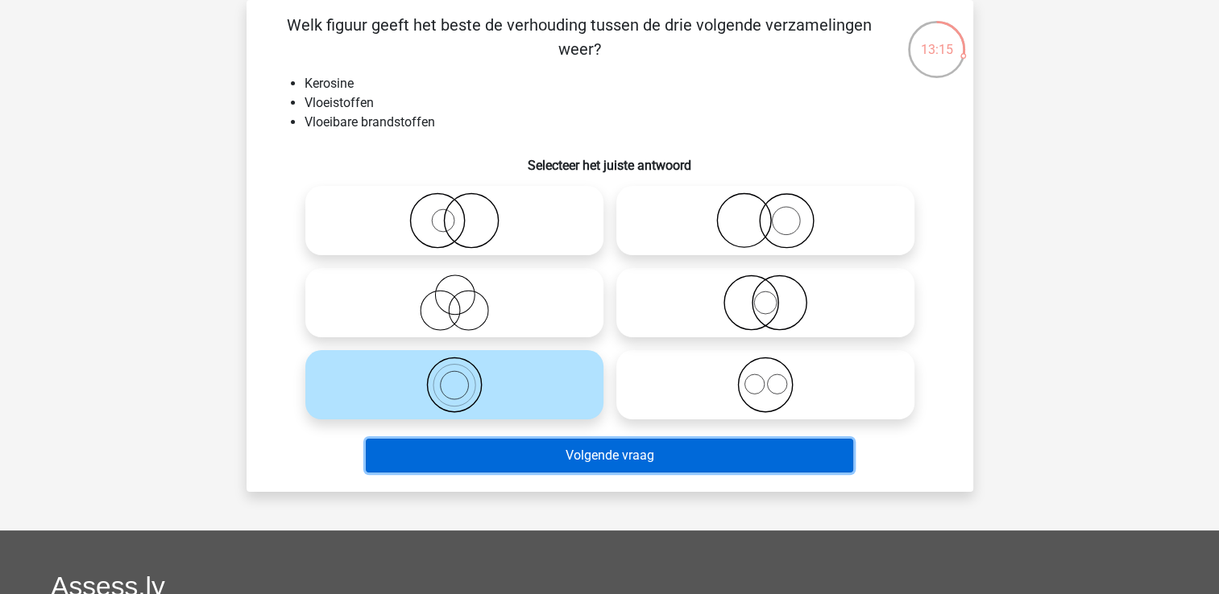
click at [551, 455] on button "Volgende vraag" at bounding box center [609, 456] width 487 height 34
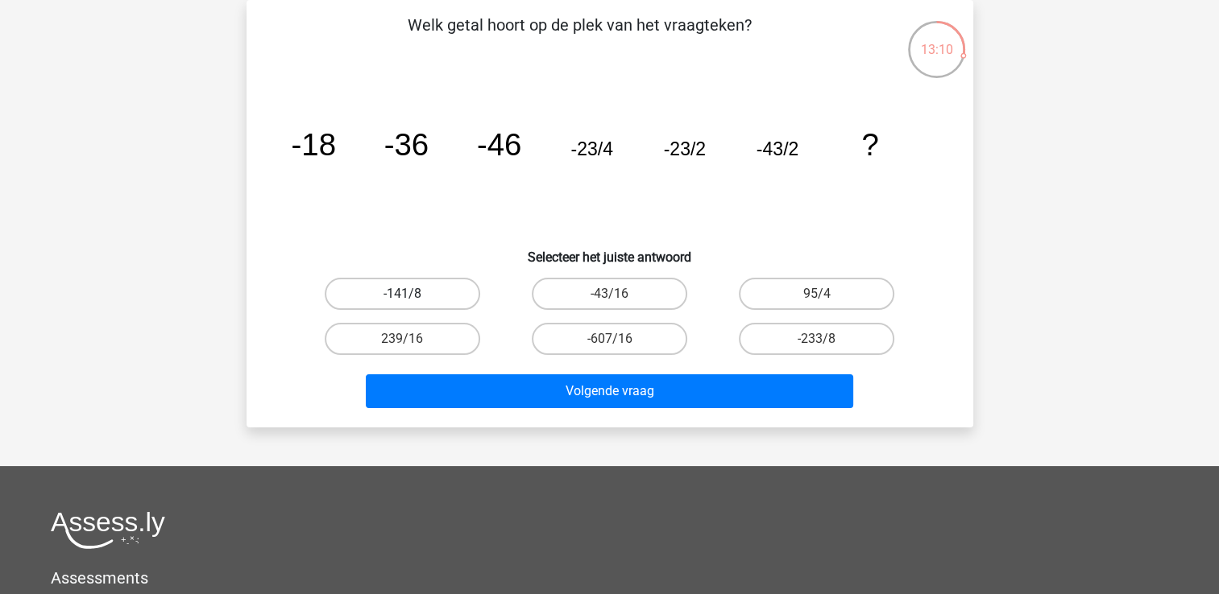
click at [428, 295] on label "-141/8" at bounding box center [402, 294] width 155 height 32
click at [412, 295] on input "-141/8" at bounding box center [407, 299] width 10 height 10
radio input "true"
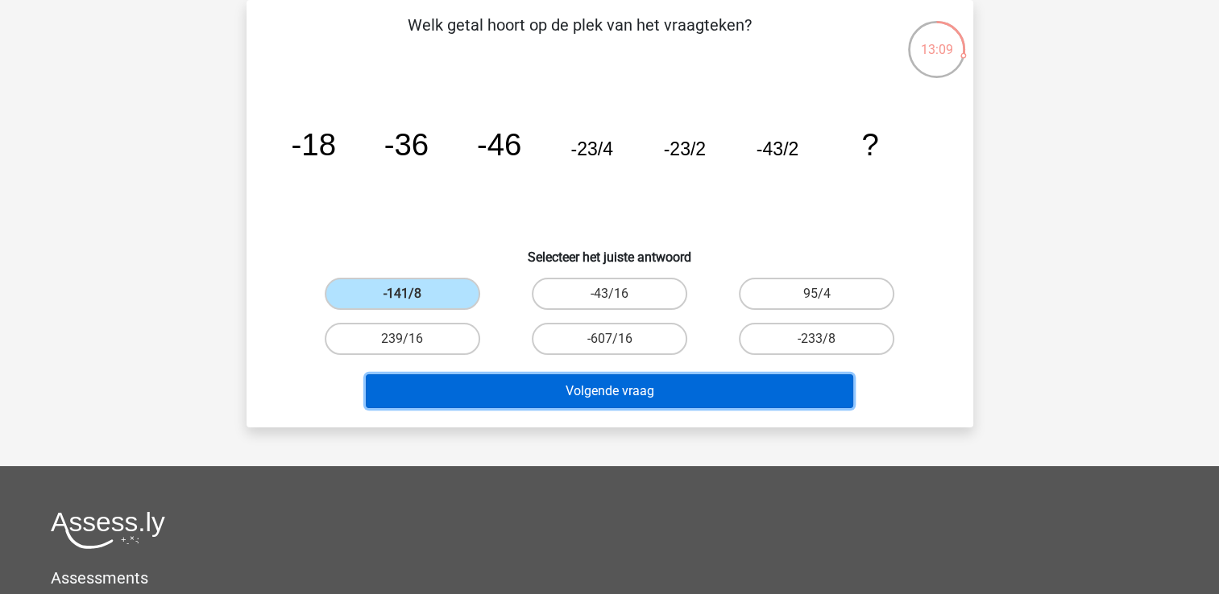
click at [599, 393] on button "Volgende vraag" at bounding box center [609, 392] width 487 height 34
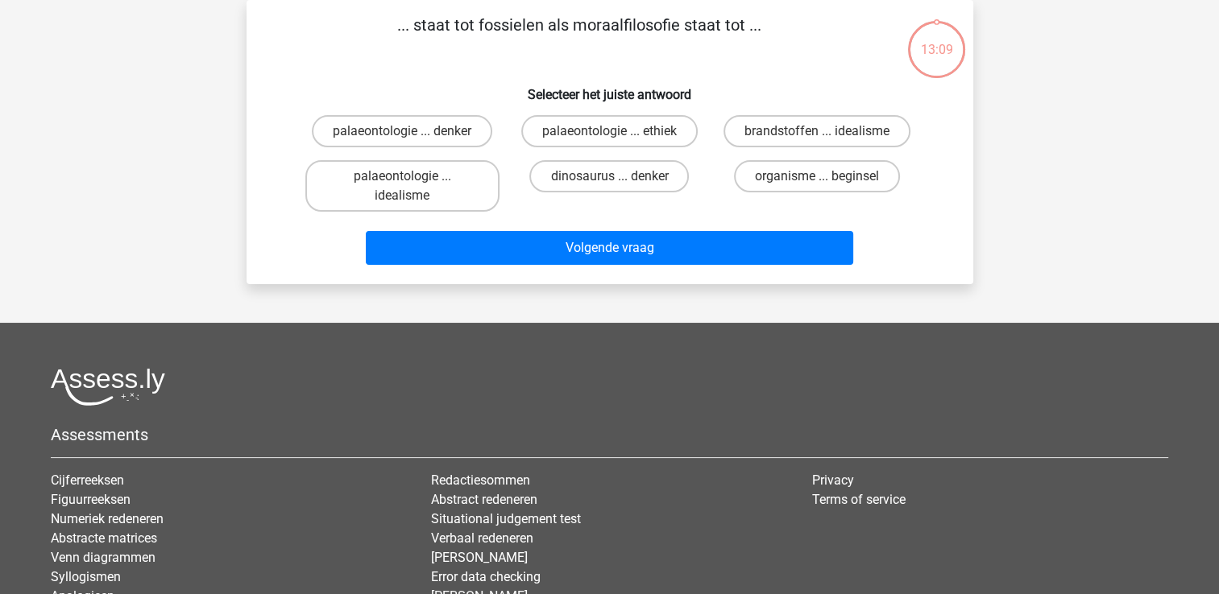
scroll to position [0, 0]
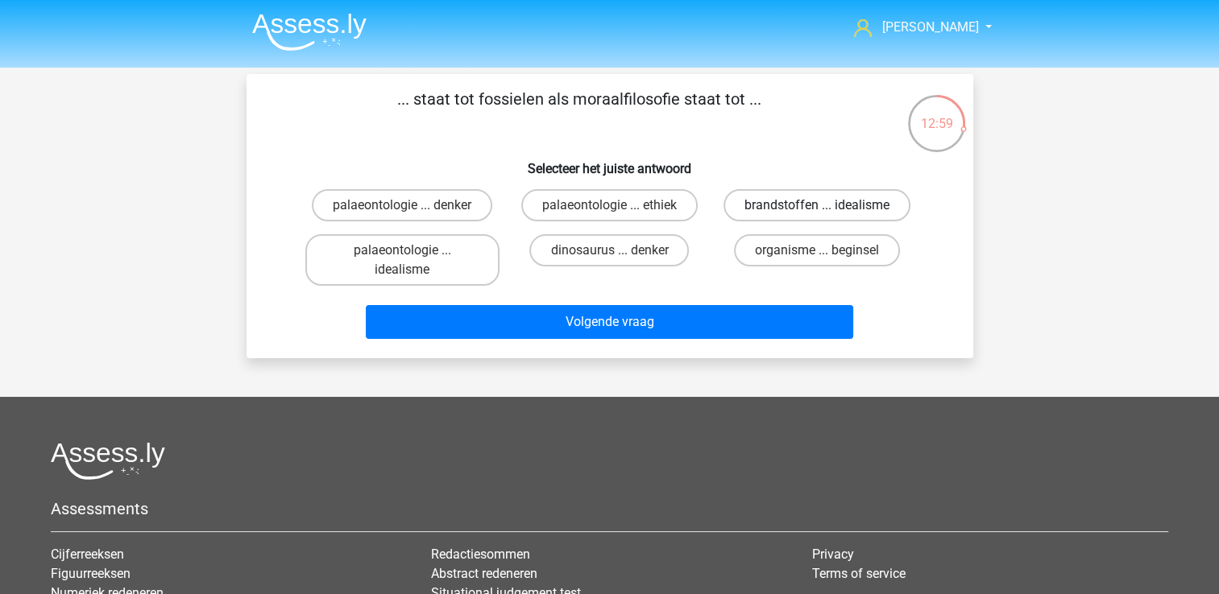
click at [828, 208] on label "brandstoffen ... idealisme" at bounding box center [816, 205] width 187 height 32
click at [827, 208] on input "brandstoffen ... idealisme" at bounding box center [822, 210] width 10 height 10
radio input "true"
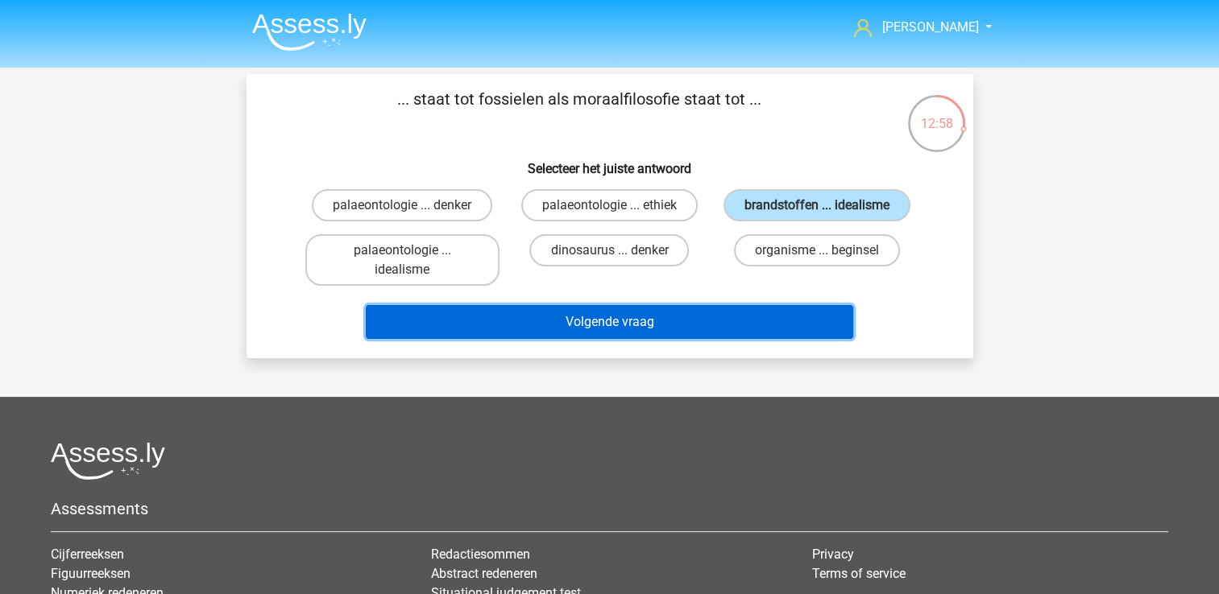
click at [619, 322] on button "Volgende vraag" at bounding box center [609, 322] width 487 height 34
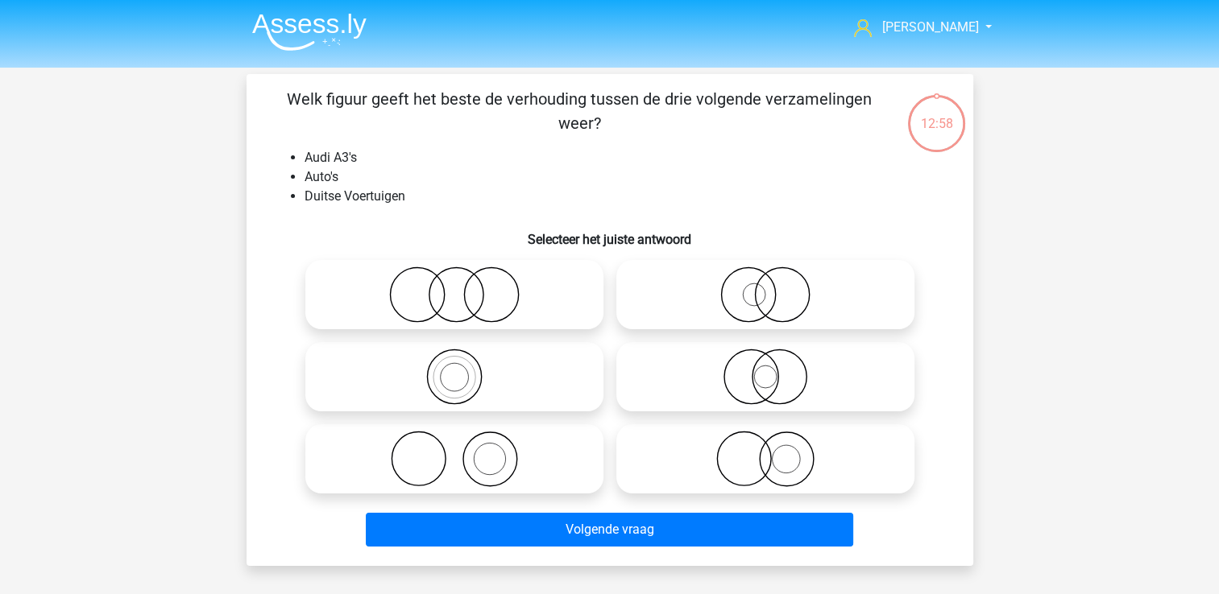
scroll to position [74, 0]
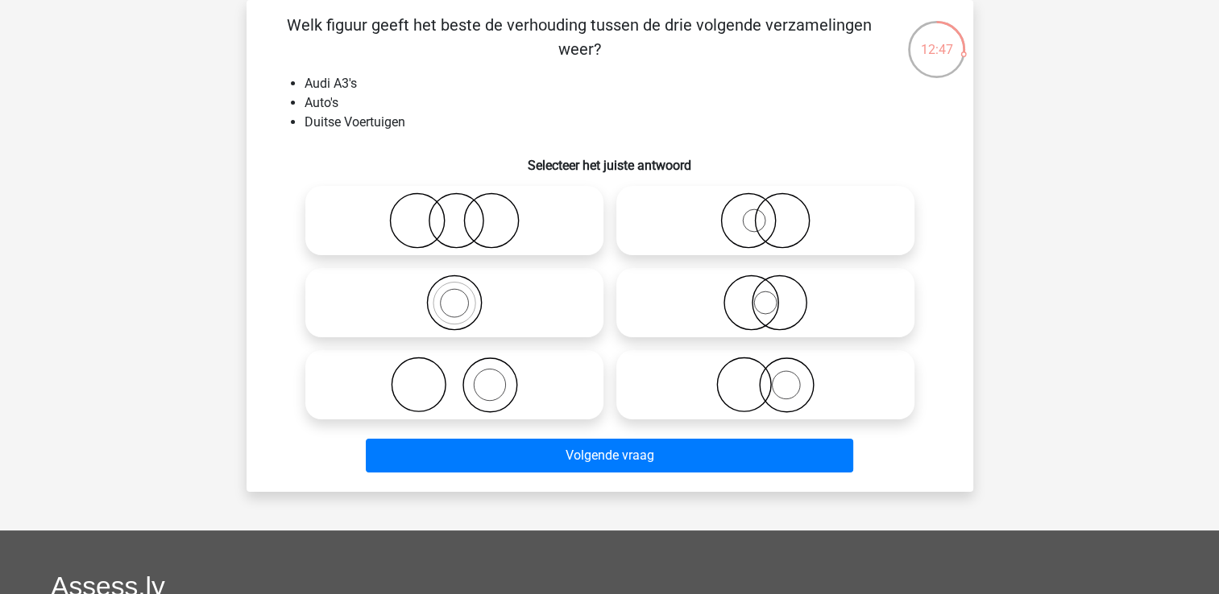
click at [462, 222] on icon at bounding box center [454, 221] width 285 height 56
click at [462, 213] on input "radio" at bounding box center [459, 207] width 10 height 10
radio input "true"
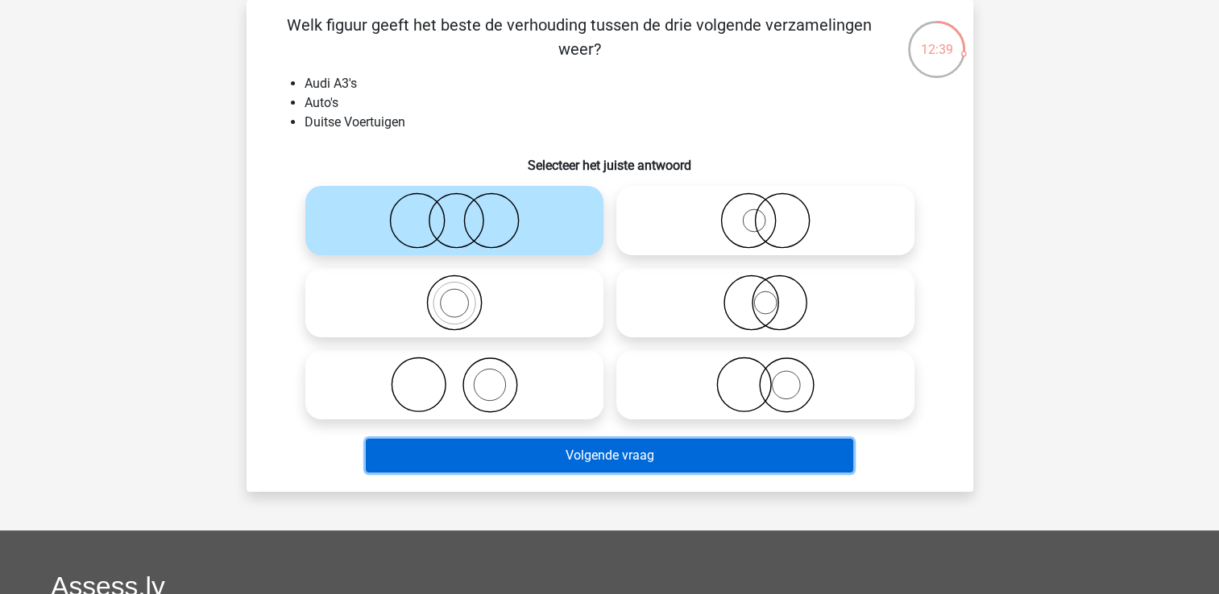
click at [605, 456] on button "Volgende vraag" at bounding box center [609, 456] width 487 height 34
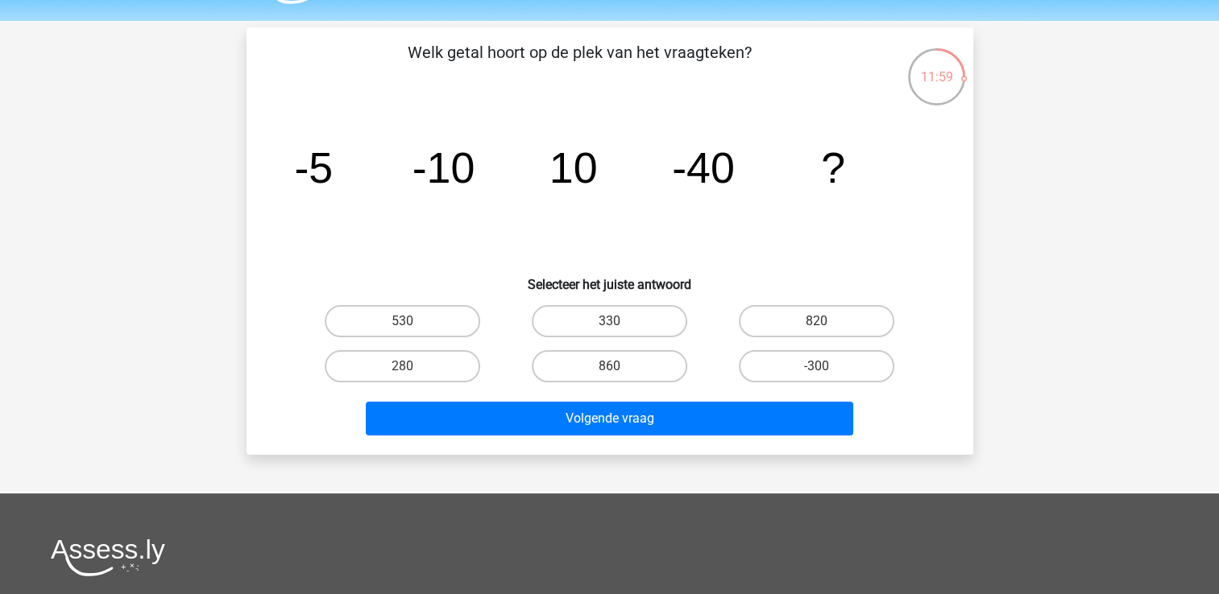
scroll to position [0, 0]
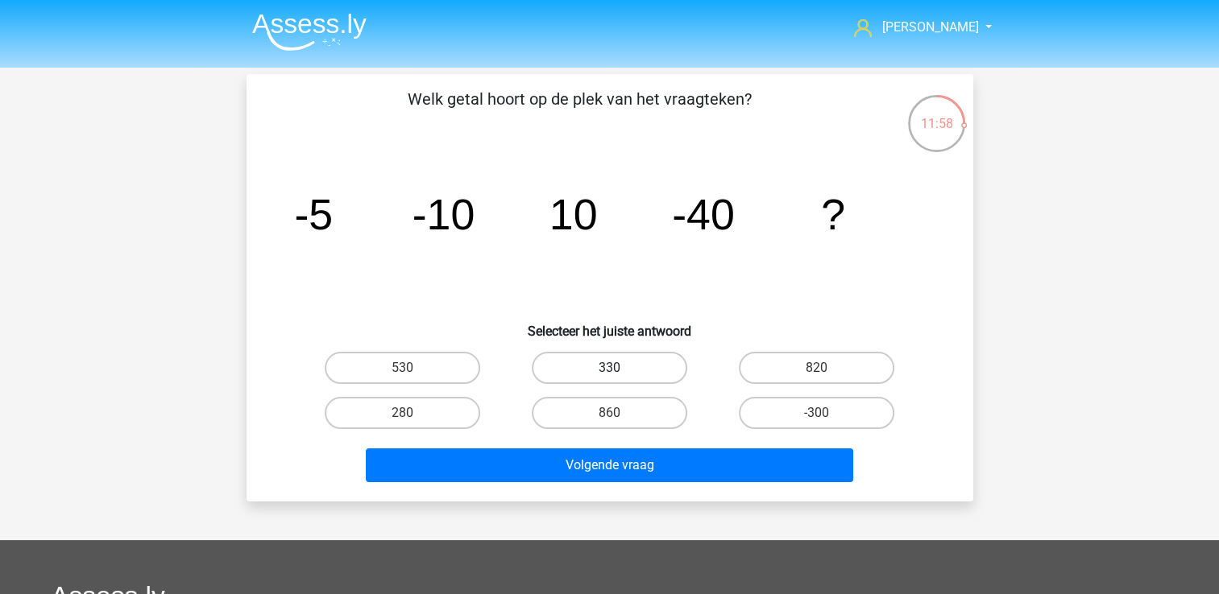
click at [580, 369] on label "330" at bounding box center [609, 368] width 155 height 32
click at [609, 369] on input "330" at bounding box center [614, 373] width 10 height 10
radio input "true"
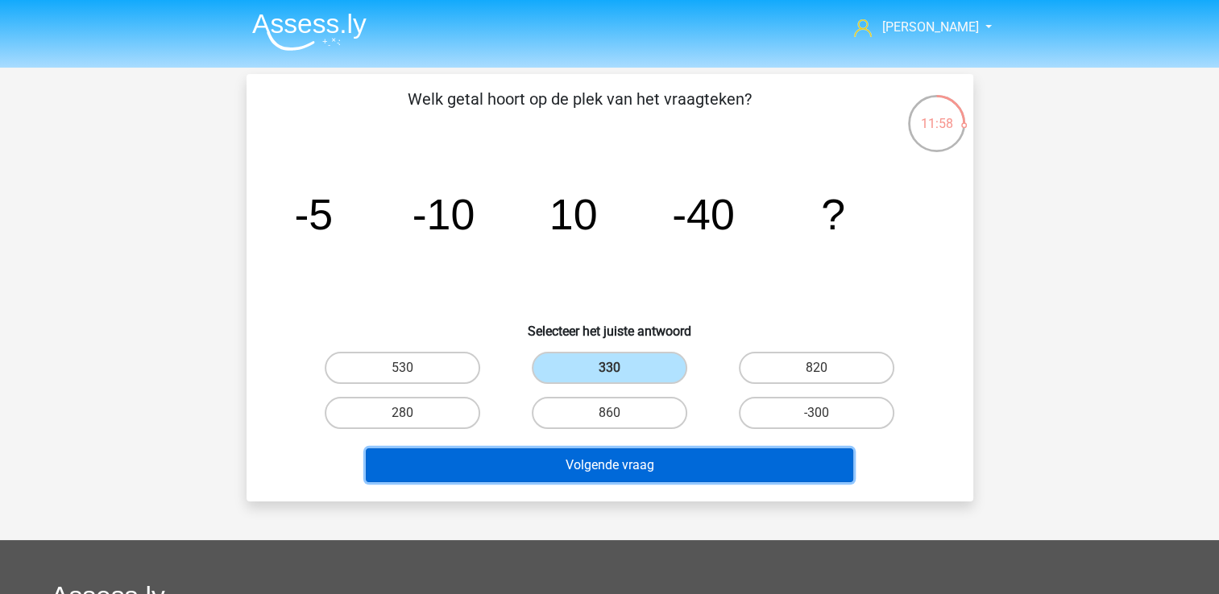
click at [586, 452] on button "Volgende vraag" at bounding box center [609, 466] width 487 height 34
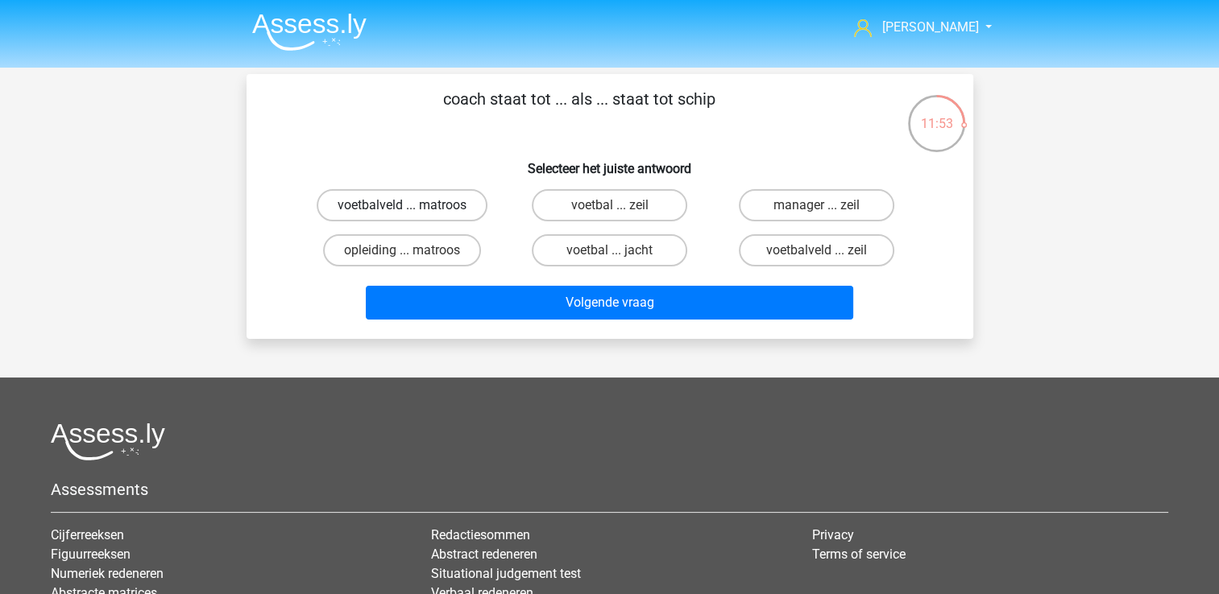
click at [421, 203] on label "voetbalveld ... matroos" at bounding box center [402, 205] width 171 height 32
click at [412, 205] on input "voetbalveld ... matroos" at bounding box center [407, 210] width 10 height 10
radio input "true"
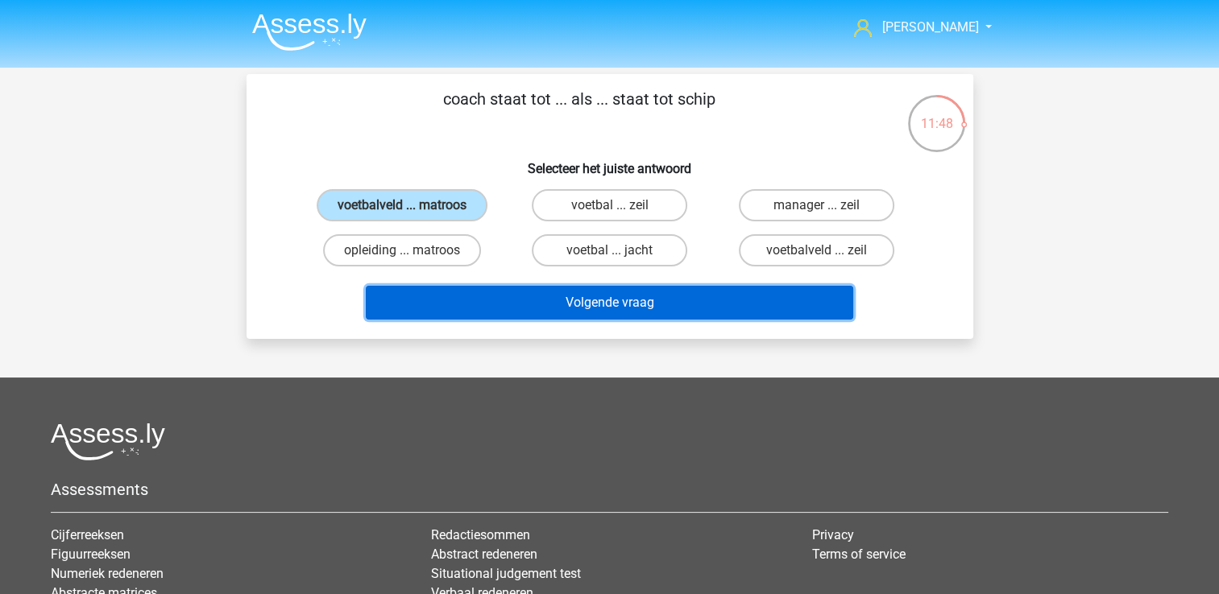
click at [605, 296] on button "Volgende vraag" at bounding box center [609, 303] width 487 height 34
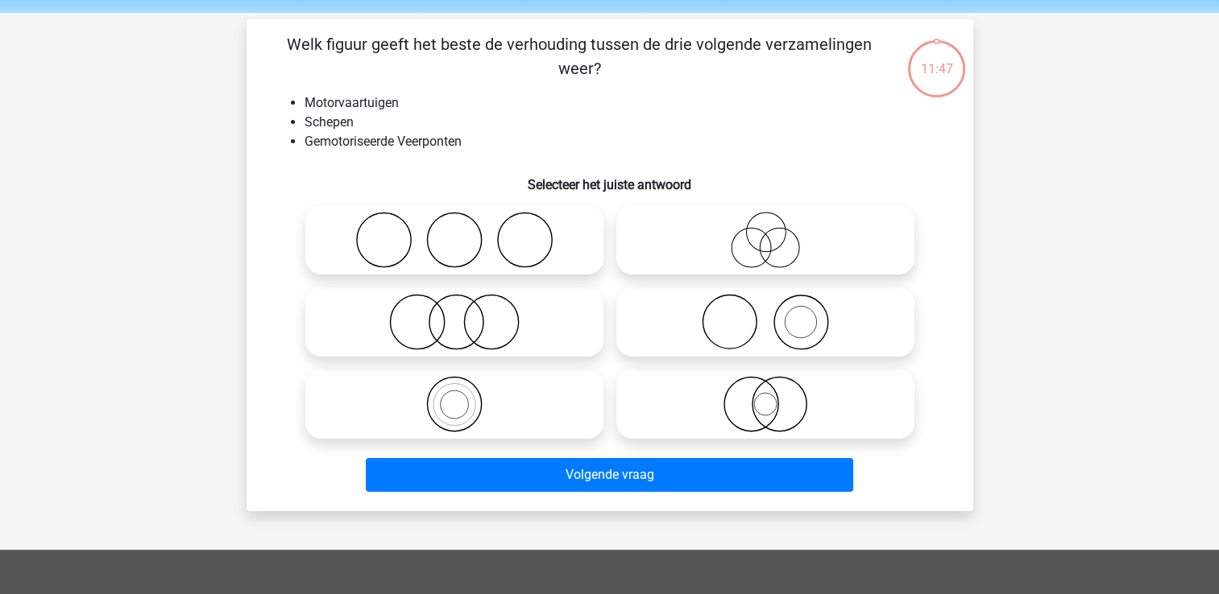
scroll to position [74, 0]
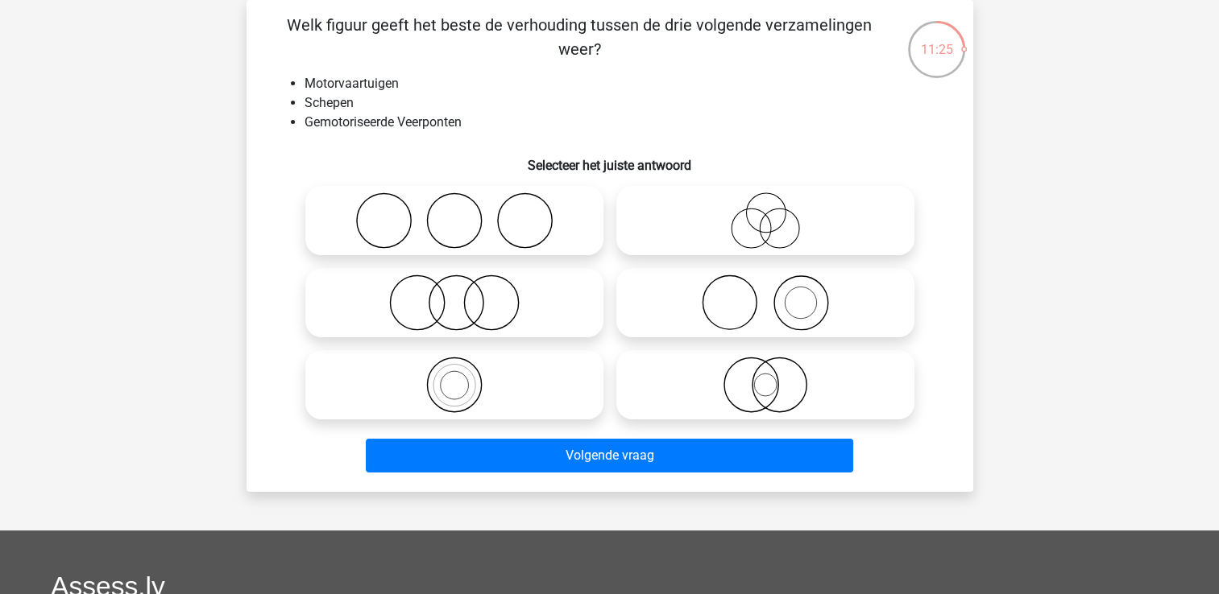
click at [461, 308] on icon at bounding box center [454, 303] width 285 height 56
click at [461, 295] on input "radio" at bounding box center [459, 289] width 10 height 10
radio input "true"
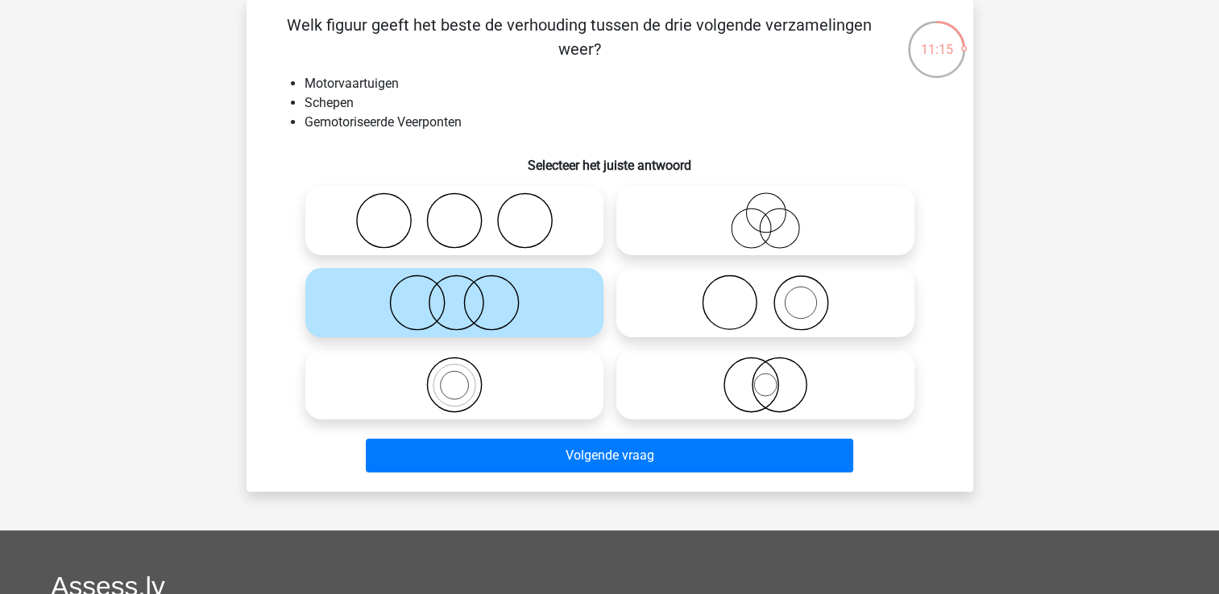
click at [458, 391] on icon at bounding box center [454, 385] width 285 height 56
click at [458, 377] on input "radio" at bounding box center [459, 371] width 10 height 10
radio input "true"
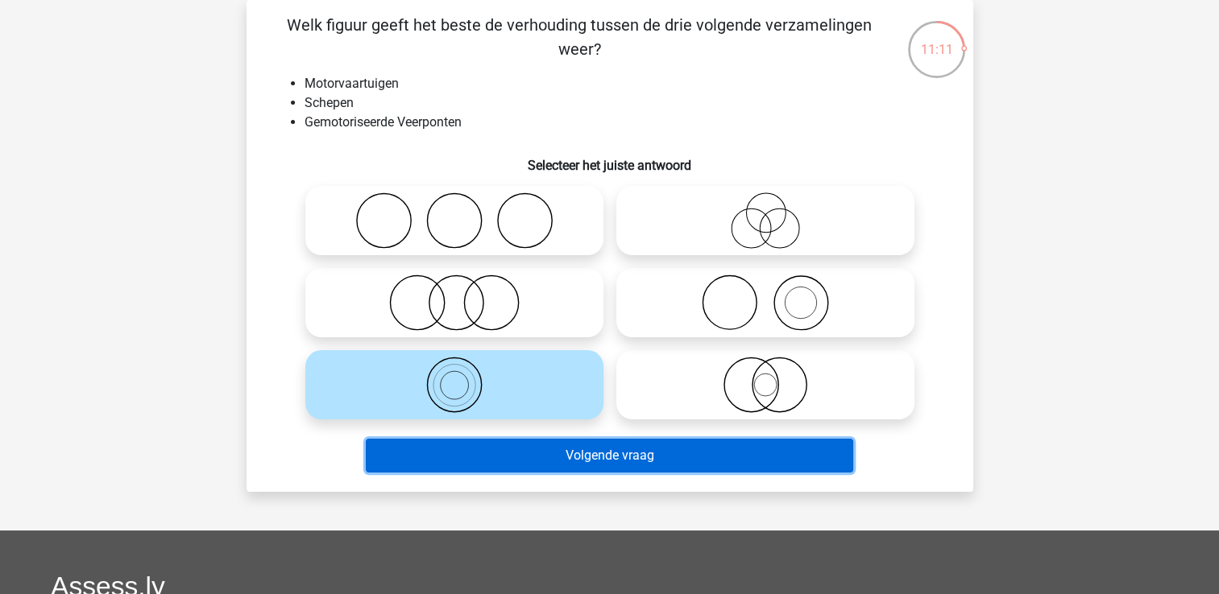
click at [586, 451] on button "Volgende vraag" at bounding box center [609, 456] width 487 height 34
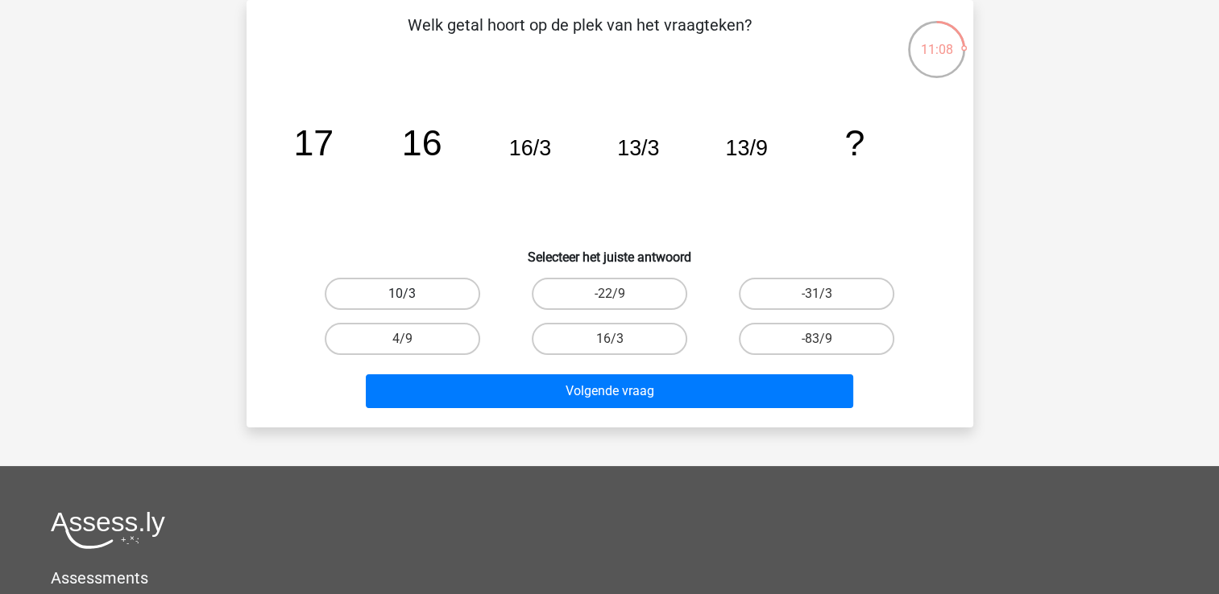
click at [435, 299] on label "10/3" at bounding box center [402, 294] width 155 height 32
click at [412, 299] on input "10/3" at bounding box center [407, 299] width 10 height 10
radio input "true"
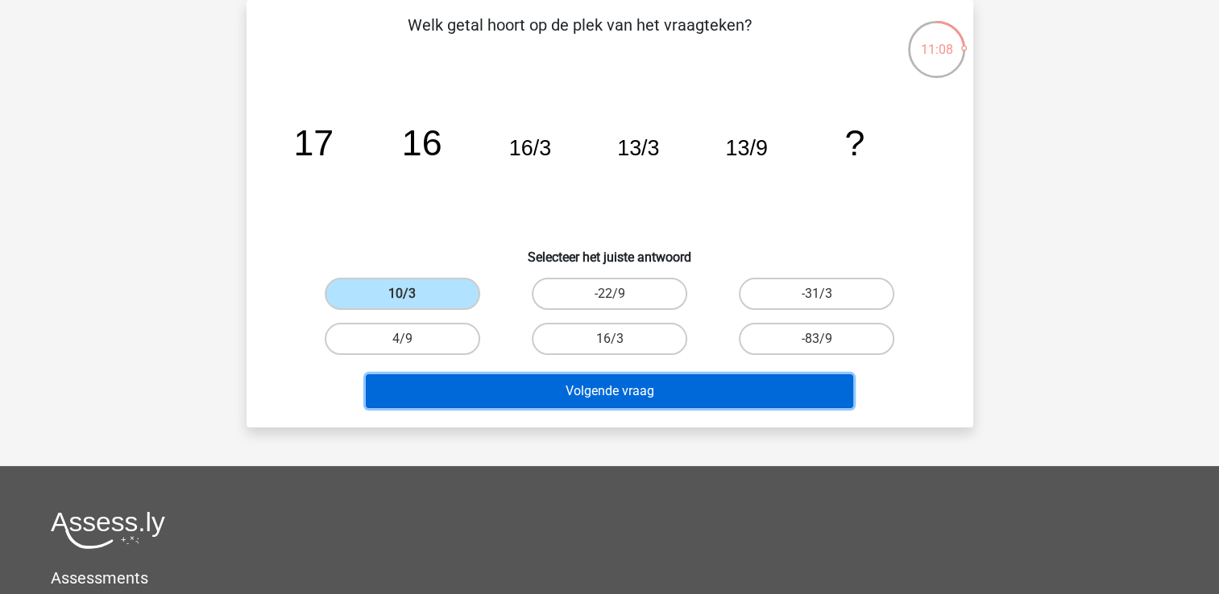
click at [506, 391] on button "Volgende vraag" at bounding box center [609, 392] width 487 height 34
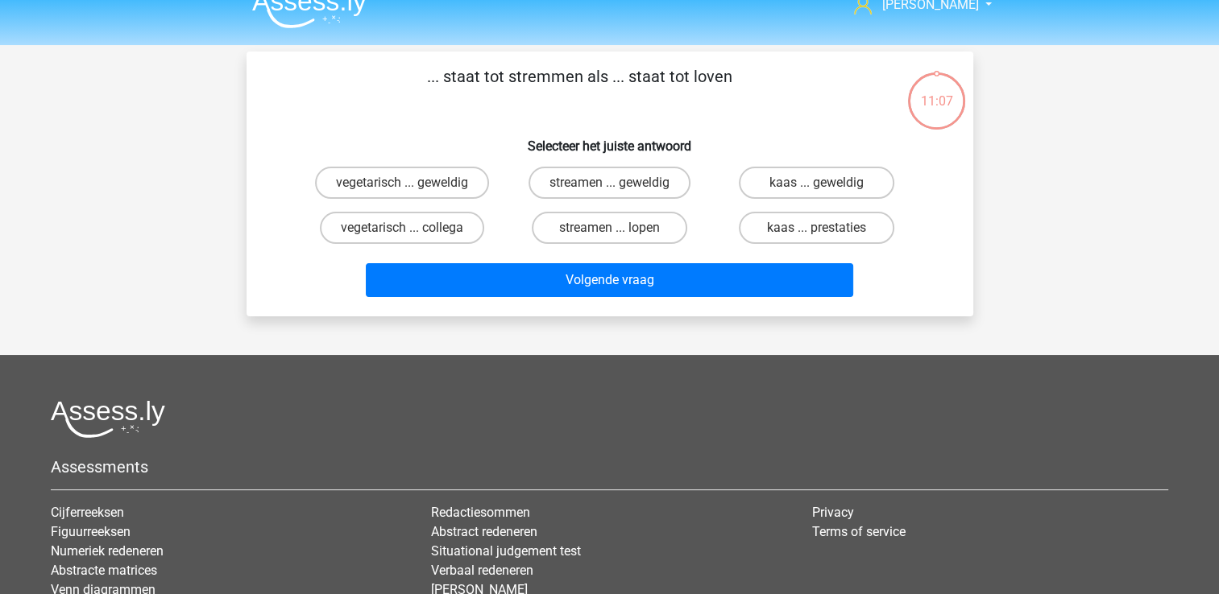
scroll to position [0, 0]
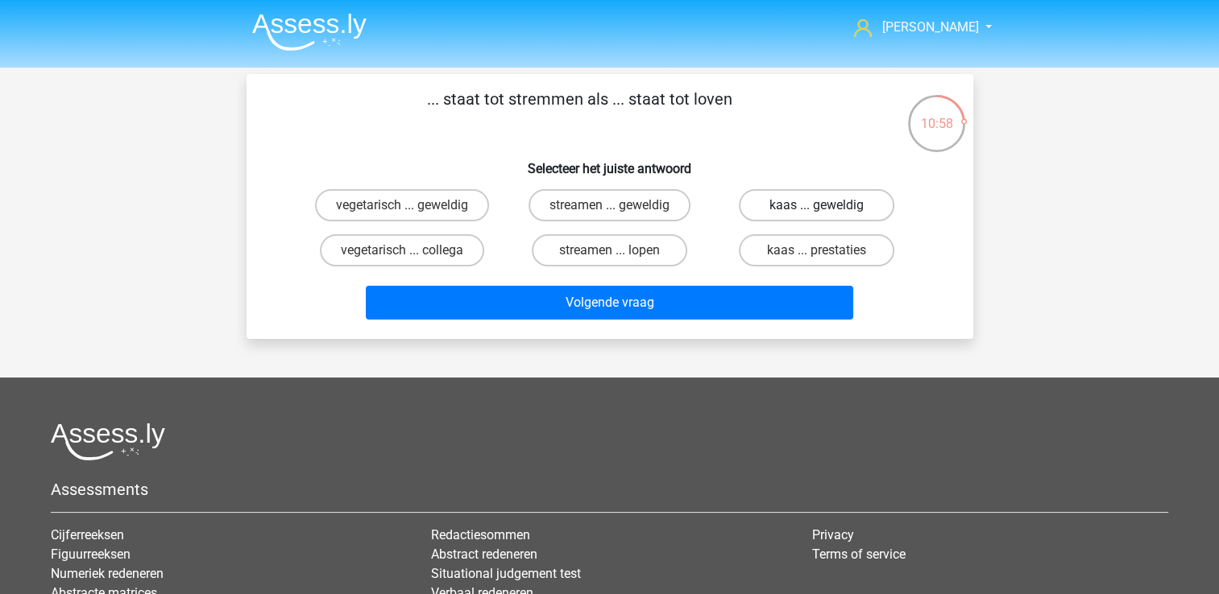
click at [811, 208] on label "kaas ... geweldig" at bounding box center [816, 205] width 155 height 32
click at [817, 208] on input "kaas ... geweldig" at bounding box center [822, 210] width 10 height 10
radio input "true"
click at [615, 253] on input "streamen ... lopen" at bounding box center [614, 256] width 10 height 10
radio input "true"
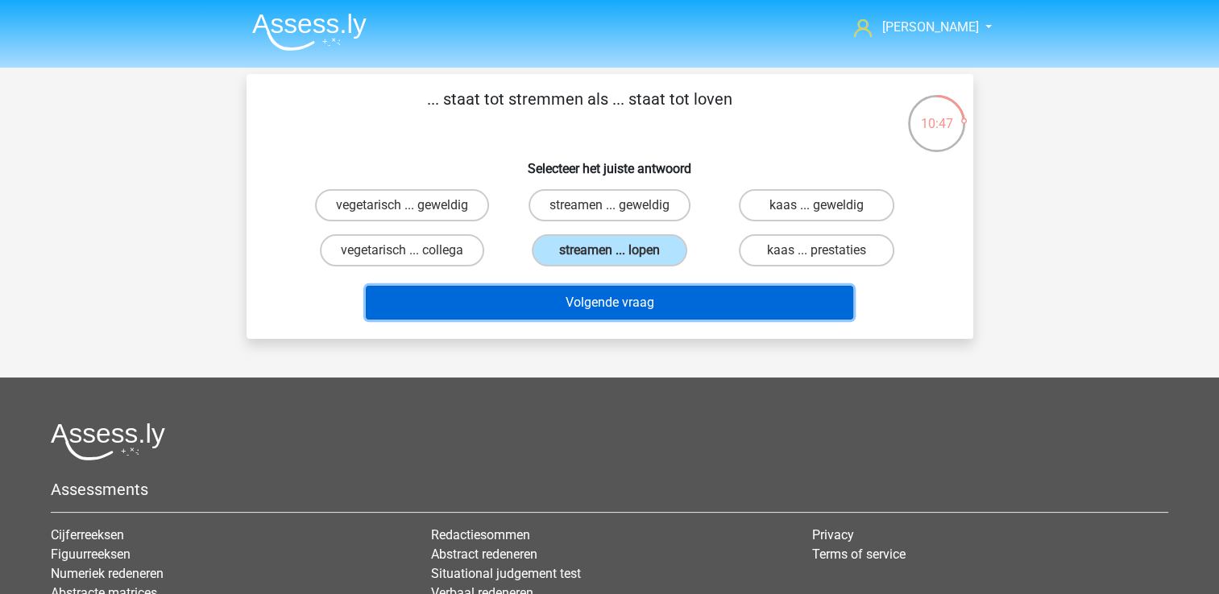
click at [651, 306] on button "Volgende vraag" at bounding box center [609, 303] width 487 height 34
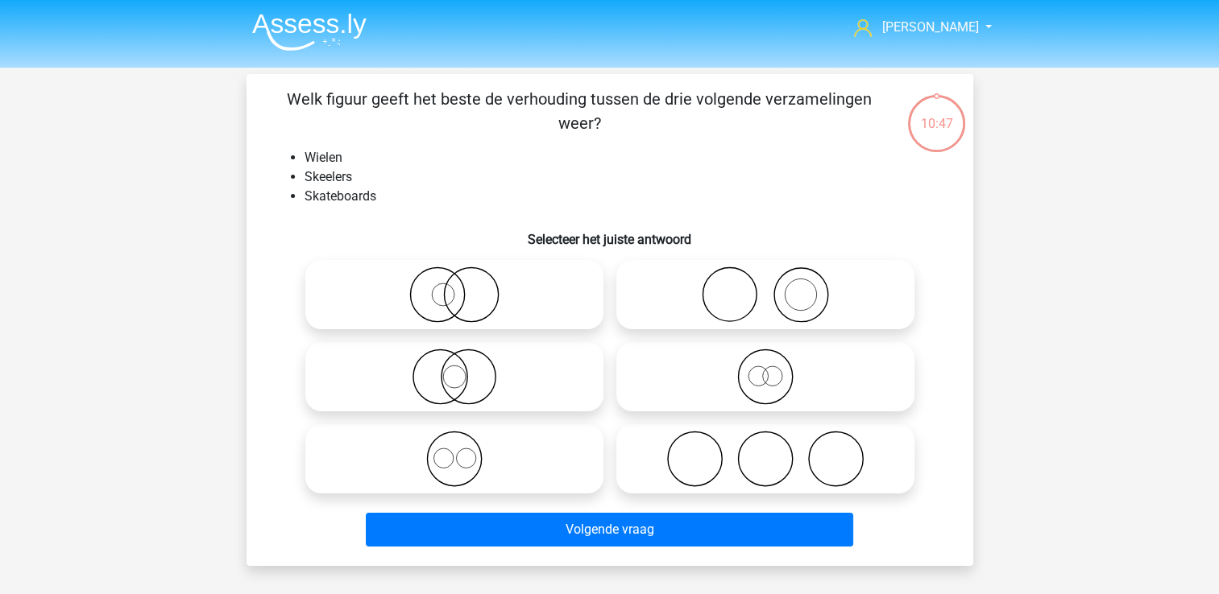
scroll to position [74, 0]
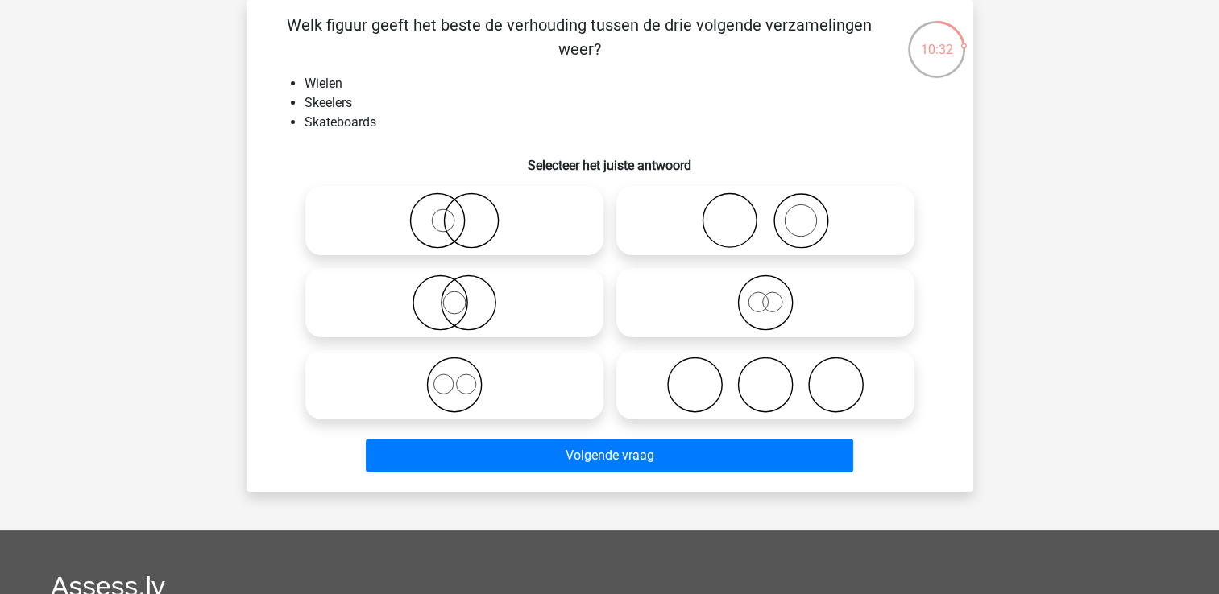
click at [436, 385] on icon at bounding box center [454, 385] width 285 height 56
click at [454, 377] on input "radio" at bounding box center [459, 371] width 10 height 10
radio input "true"
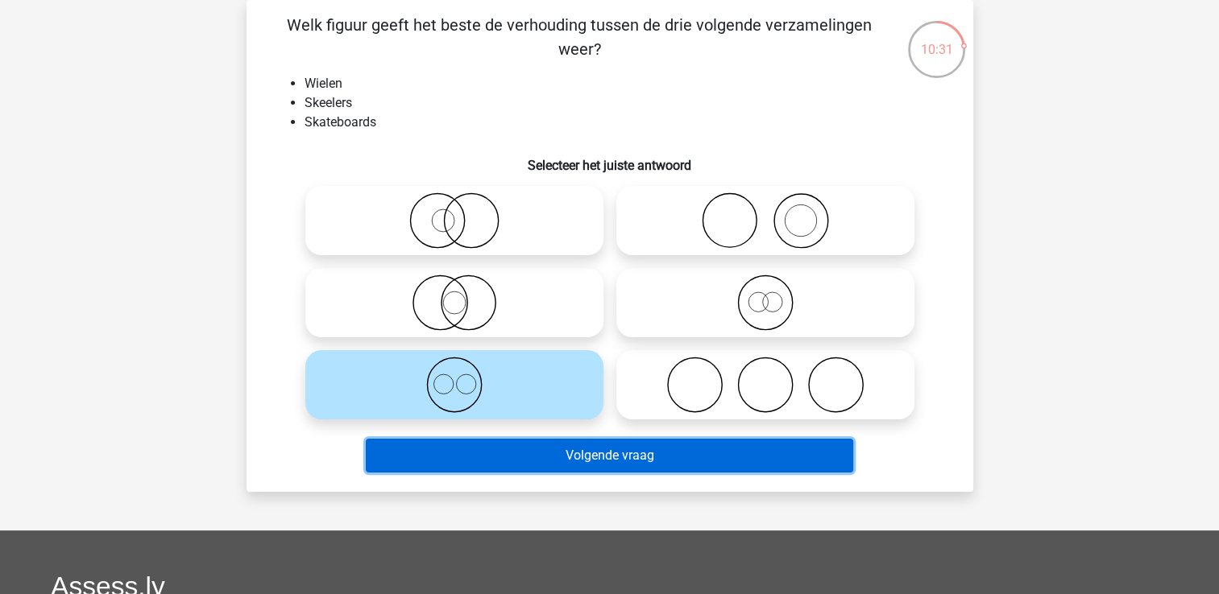
click at [612, 458] on button "Volgende vraag" at bounding box center [609, 456] width 487 height 34
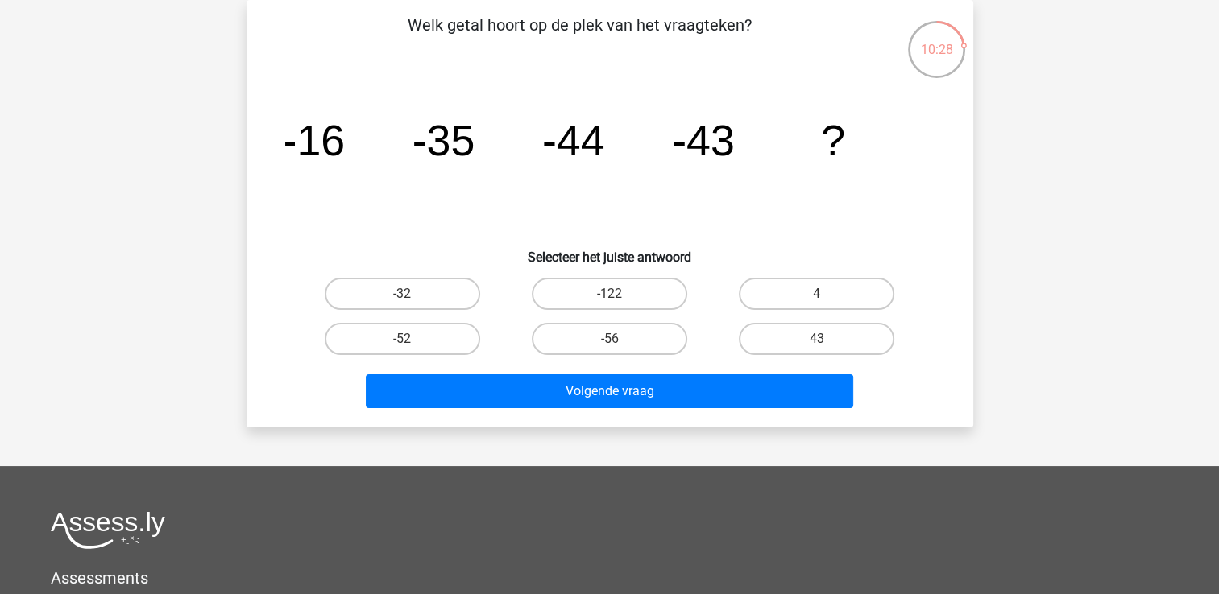
click at [825, 295] on input "4" at bounding box center [822, 299] width 10 height 10
radio input "true"
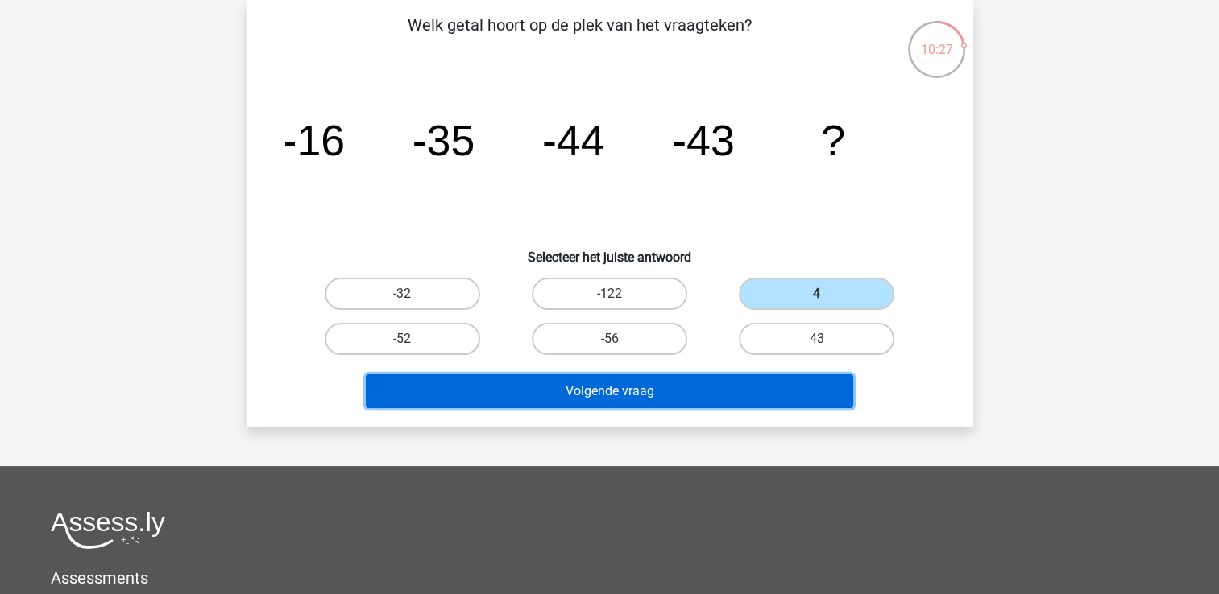
click at [673, 391] on button "Volgende vraag" at bounding box center [609, 392] width 487 height 34
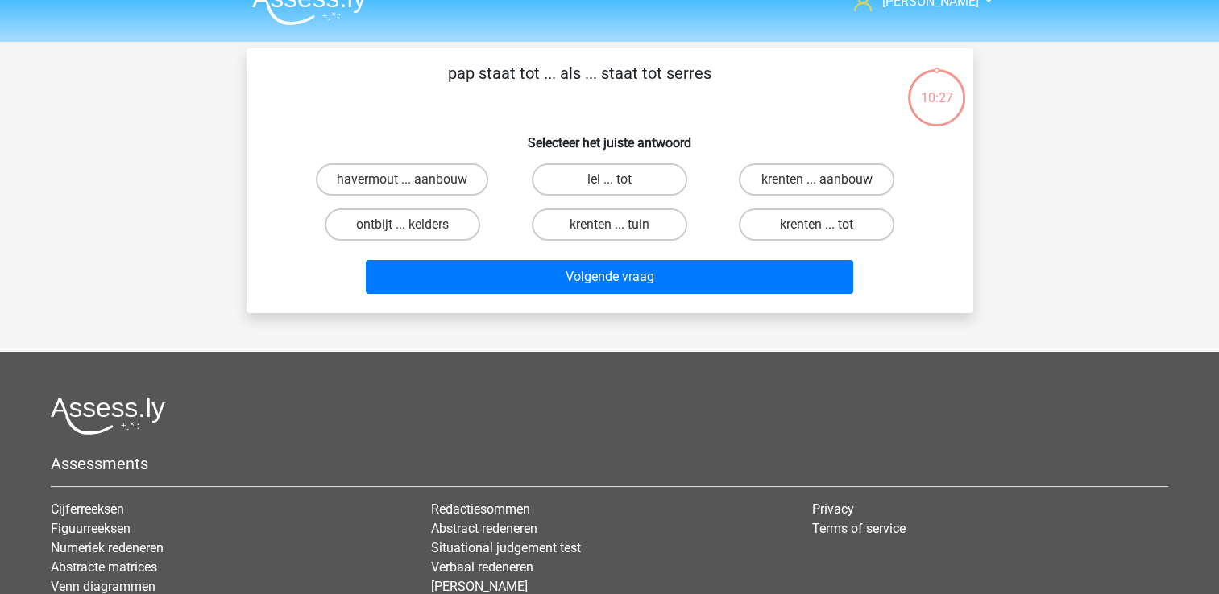
scroll to position [0, 0]
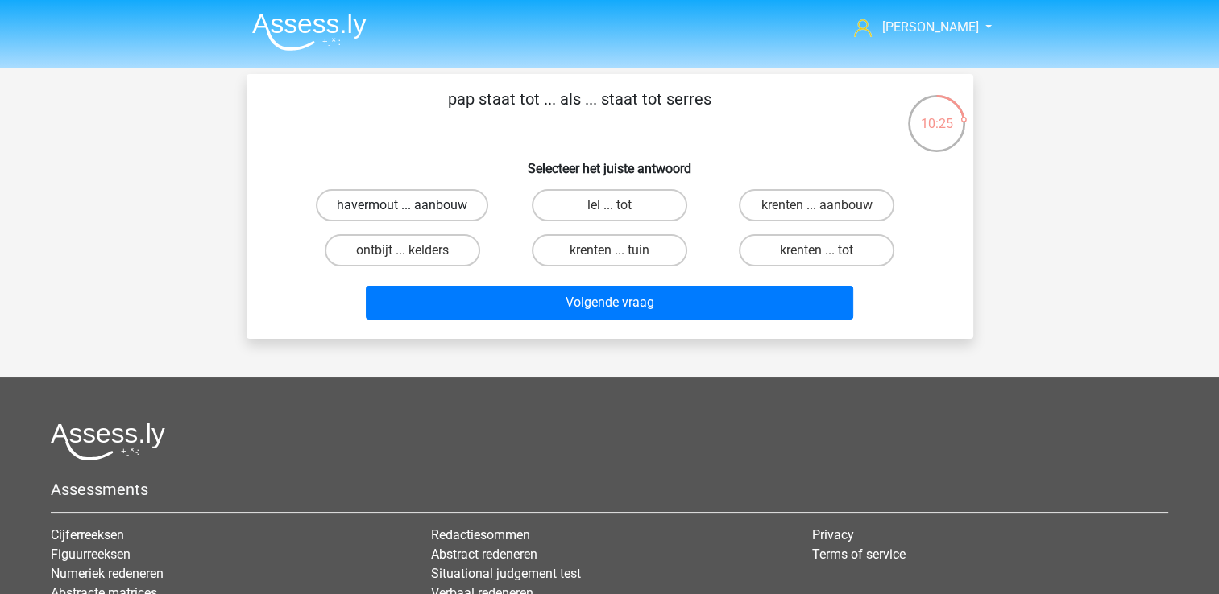
click at [432, 210] on label "havermout ... aanbouw" at bounding box center [402, 205] width 172 height 32
click at [412, 210] on input "havermout ... aanbouw" at bounding box center [407, 210] width 10 height 10
radio input "true"
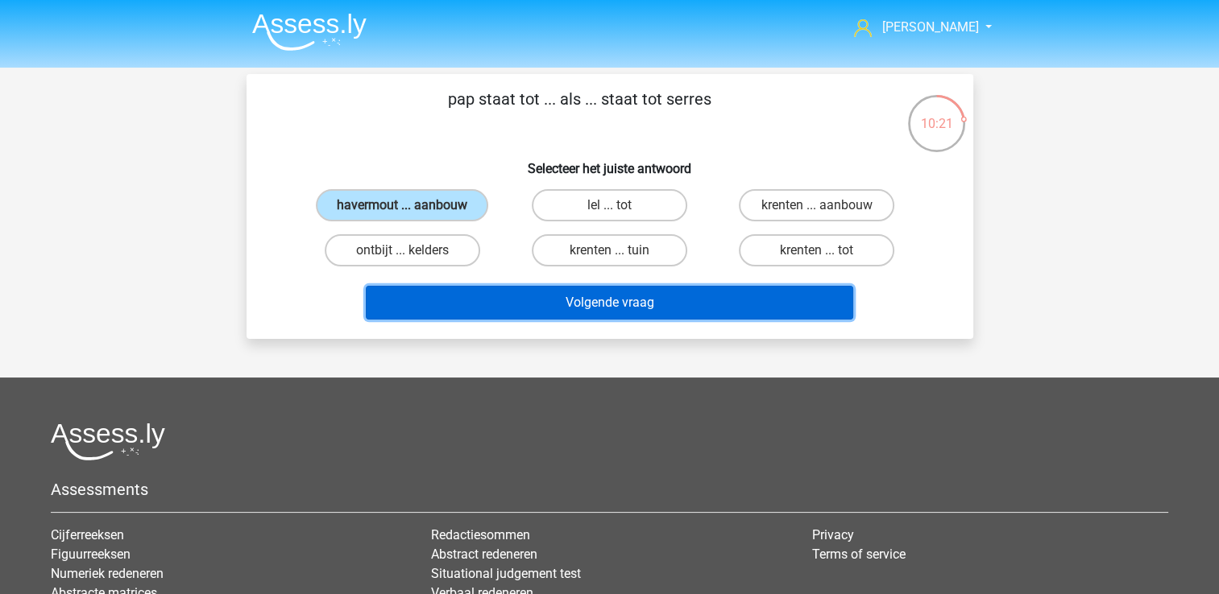
click at [594, 300] on button "Volgende vraag" at bounding box center [609, 303] width 487 height 34
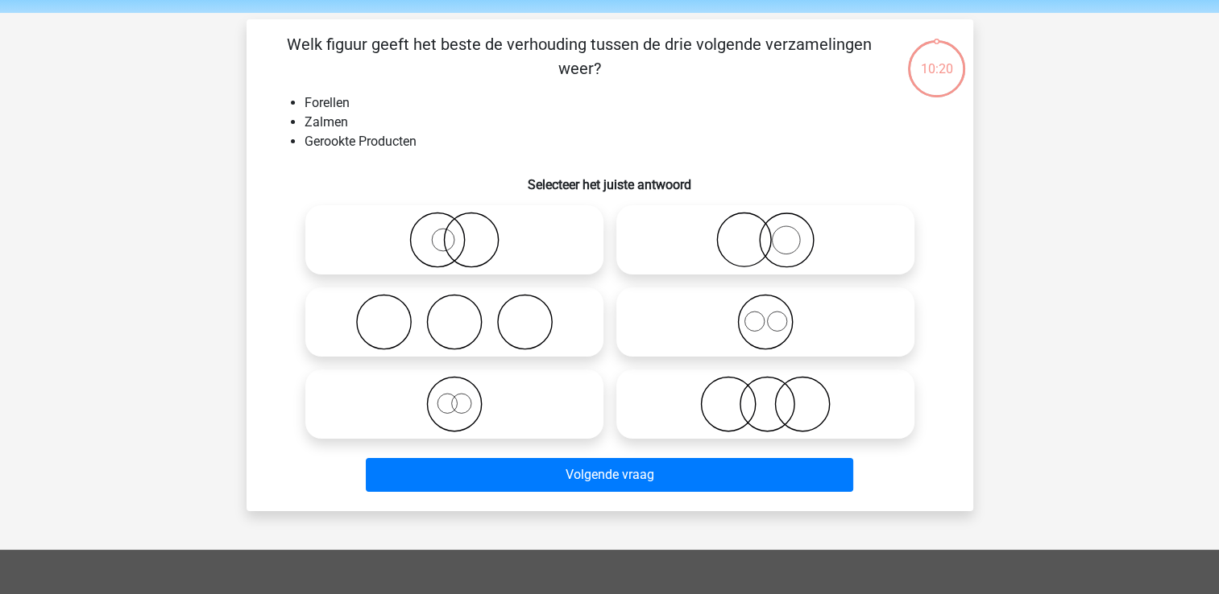
scroll to position [74, 0]
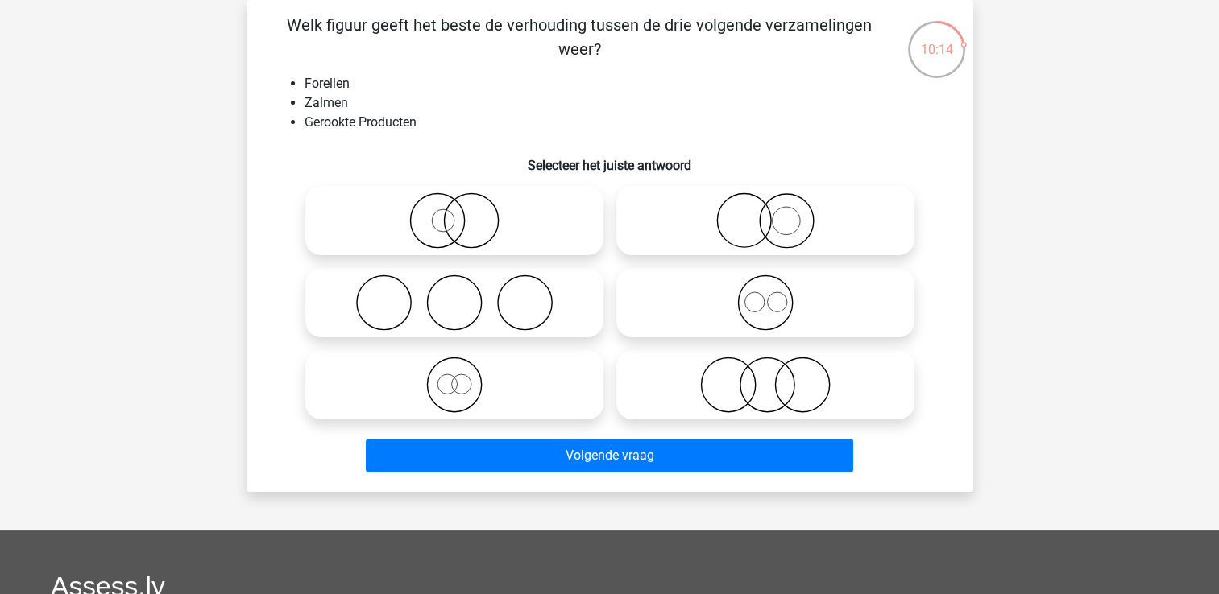
click at [768, 304] on icon at bounding box center [765, 303] width 285 height 56
click at [768, 295] on input "radio" at bounding box center [770, 289] width 10 height 10
radio input "true"
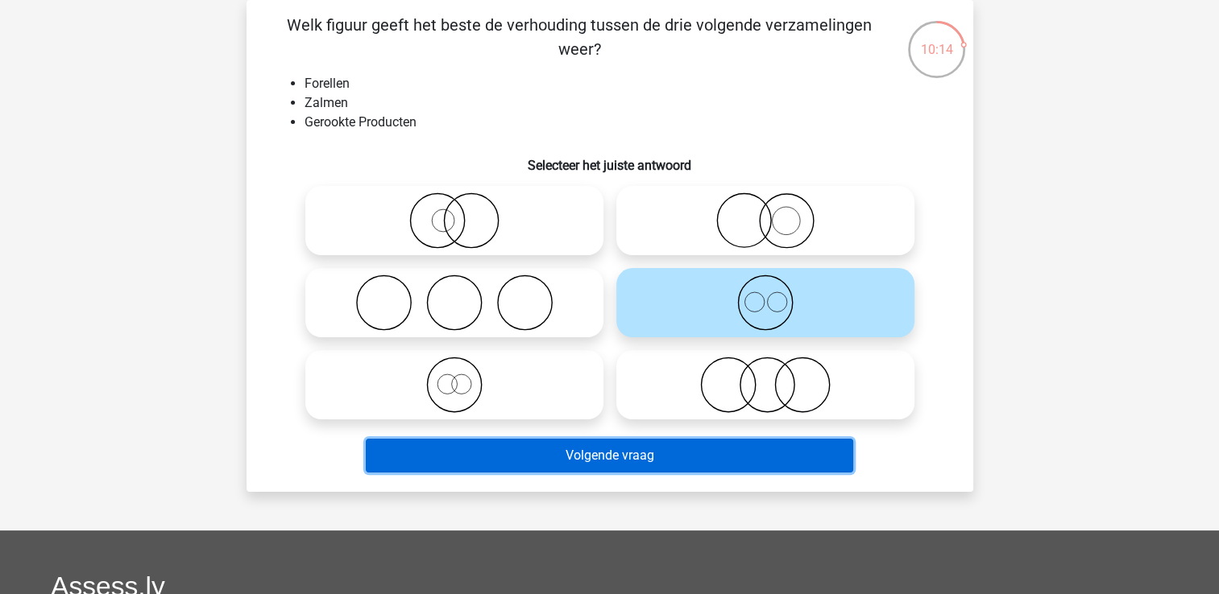
click at [652, 446] on button "Volgende vraag" at bounding box center [609, 456] width 487 height 34
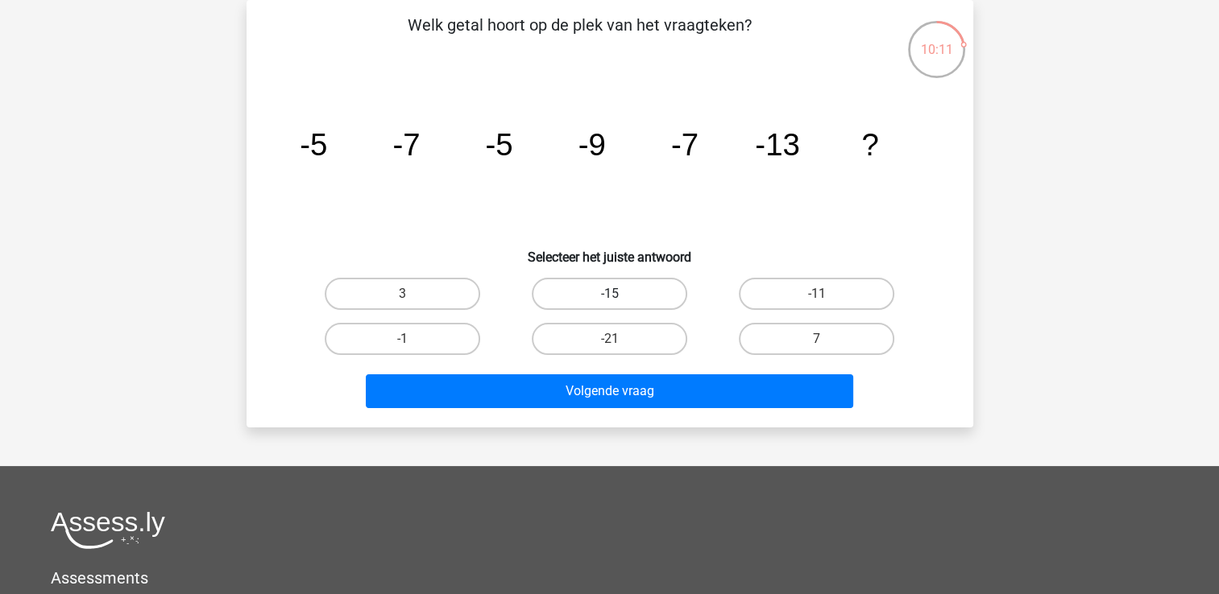
click at [610, 290] on label "-15" at bounding box center [609, 294] width 155 height 32
click at [610, 294] on input "-15" at bounding box center [614, 299] width 10 height 10
radio input "true"
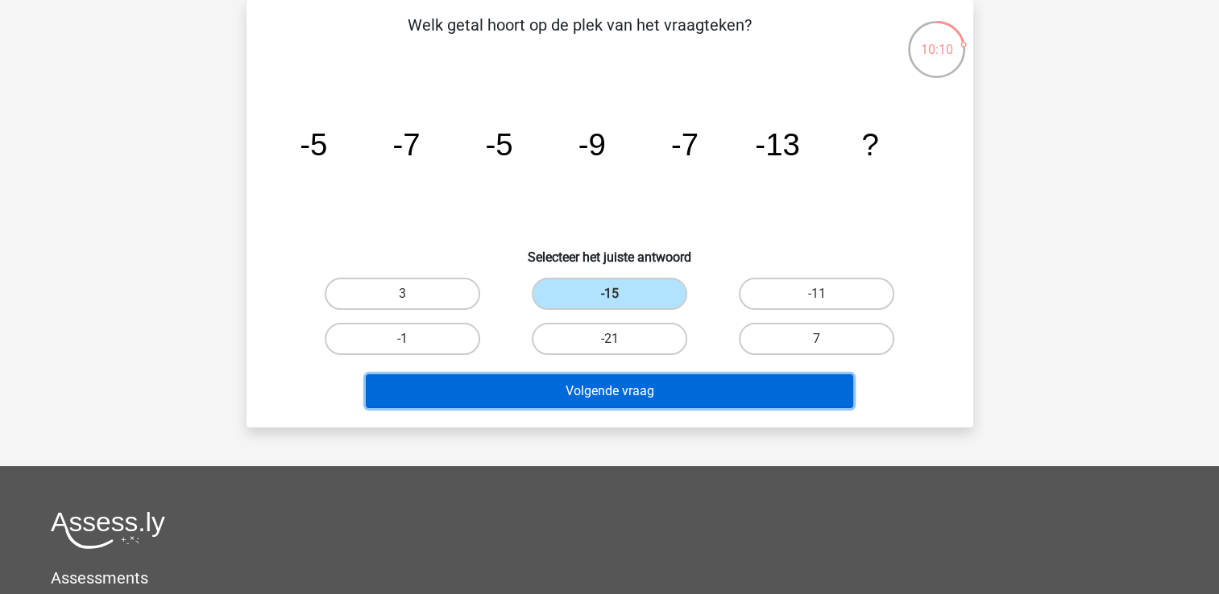
click at [584, 378] on button "Volgende vraag" at bounding box center [609, 392] width 487 height 34
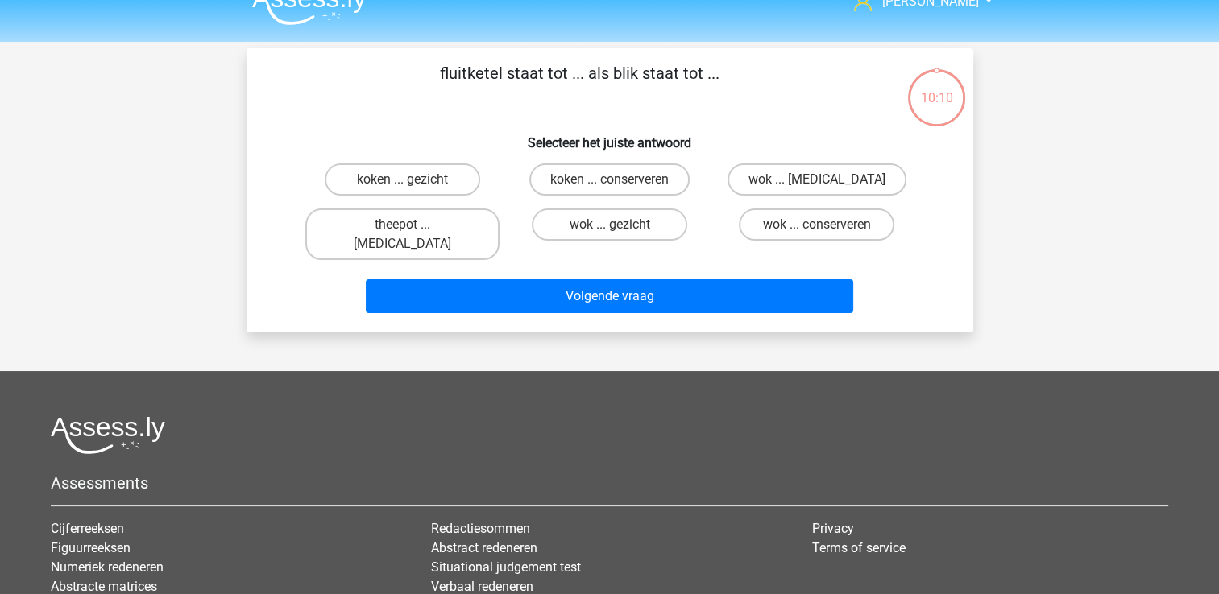
scroll to position [0, 0]
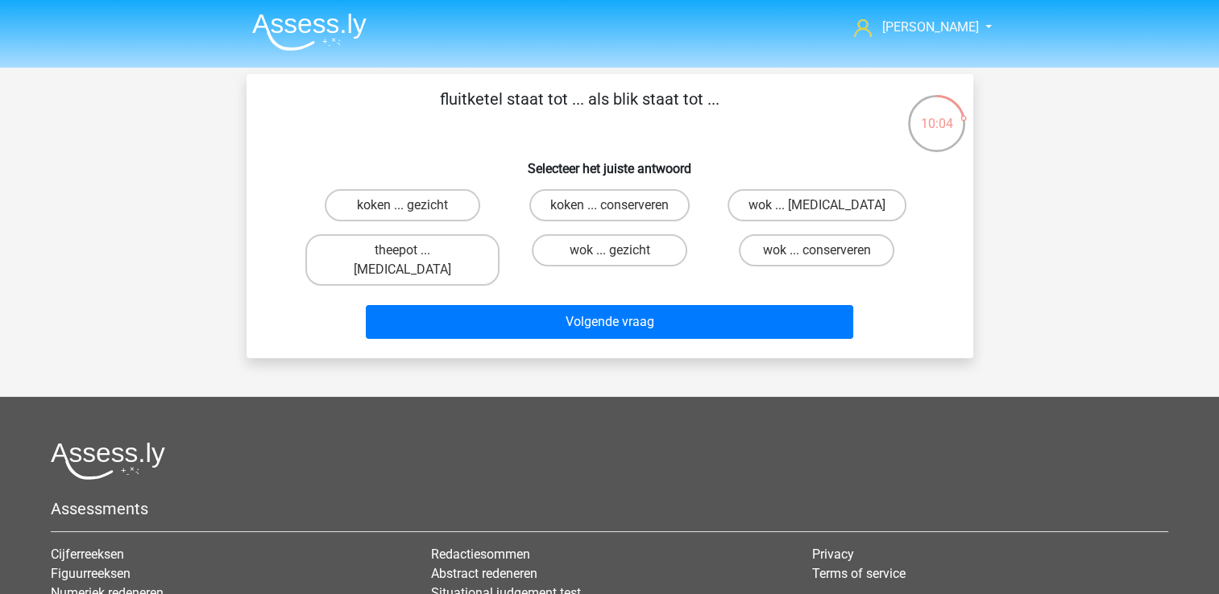
click at [612, 206] on input "koken ... conserveren" at bounding box center [614, 210] width 10 height 10
radio input "true"
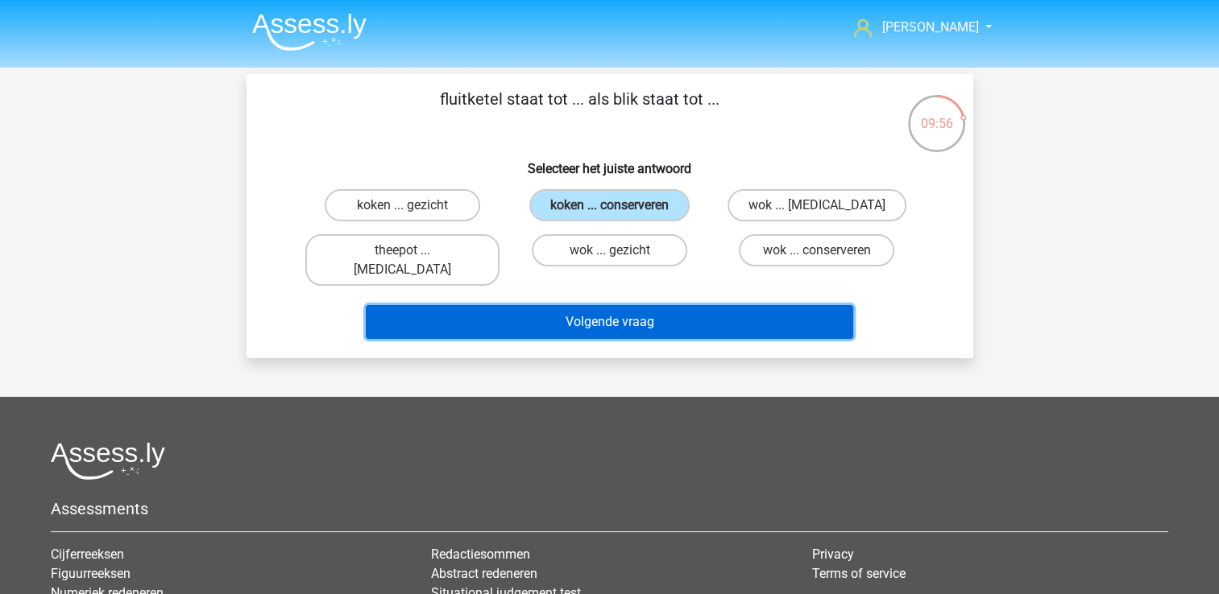
click at [639, 305] on button "Volgende vraag" at bounding box center [609, 322] width 487 height 34
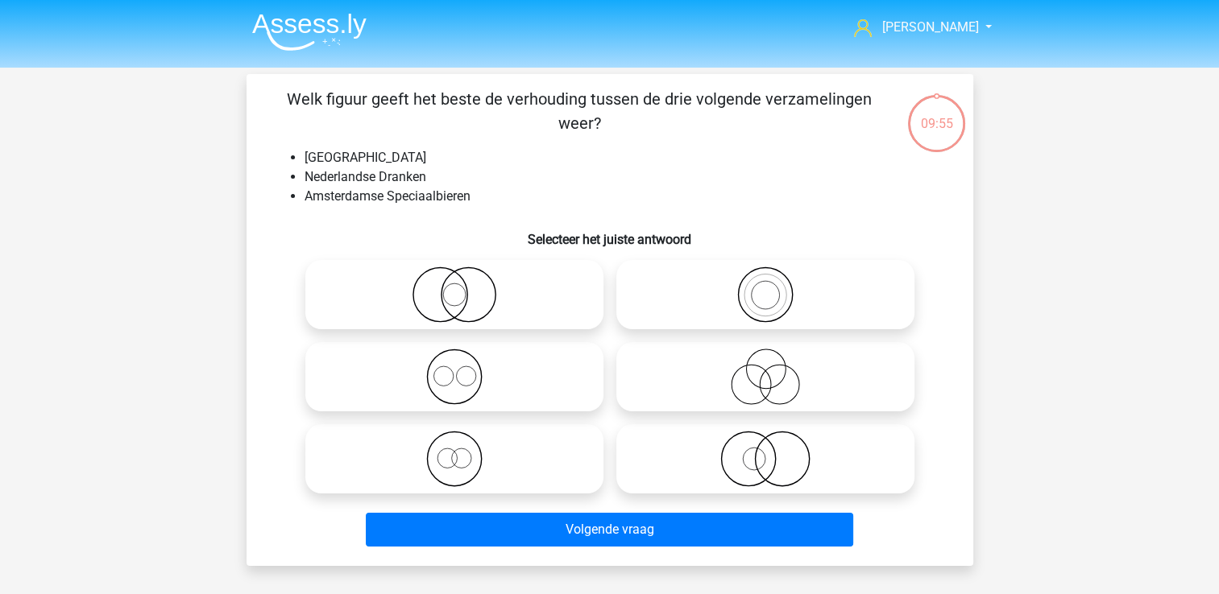
scroll to position [74, 0]
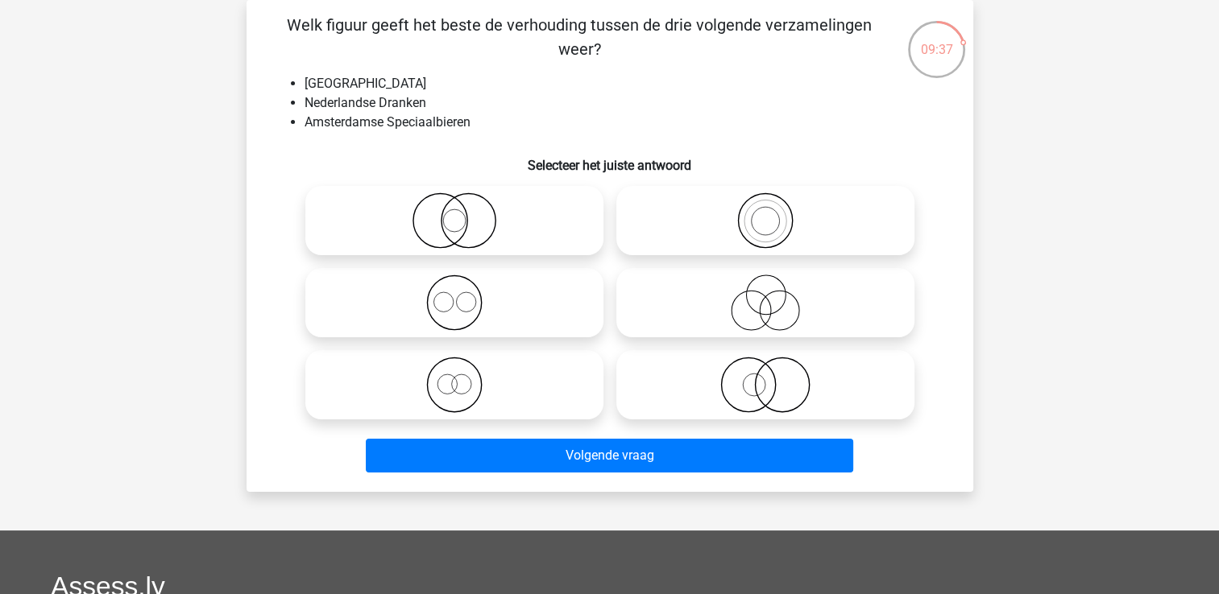
click at [462, 385] on icon at bounding box center [454, 385] width 285 height 56
click at [462, 377] on input "radio" at bounding box center [459, 371] width 10 height 10
radio input "true"
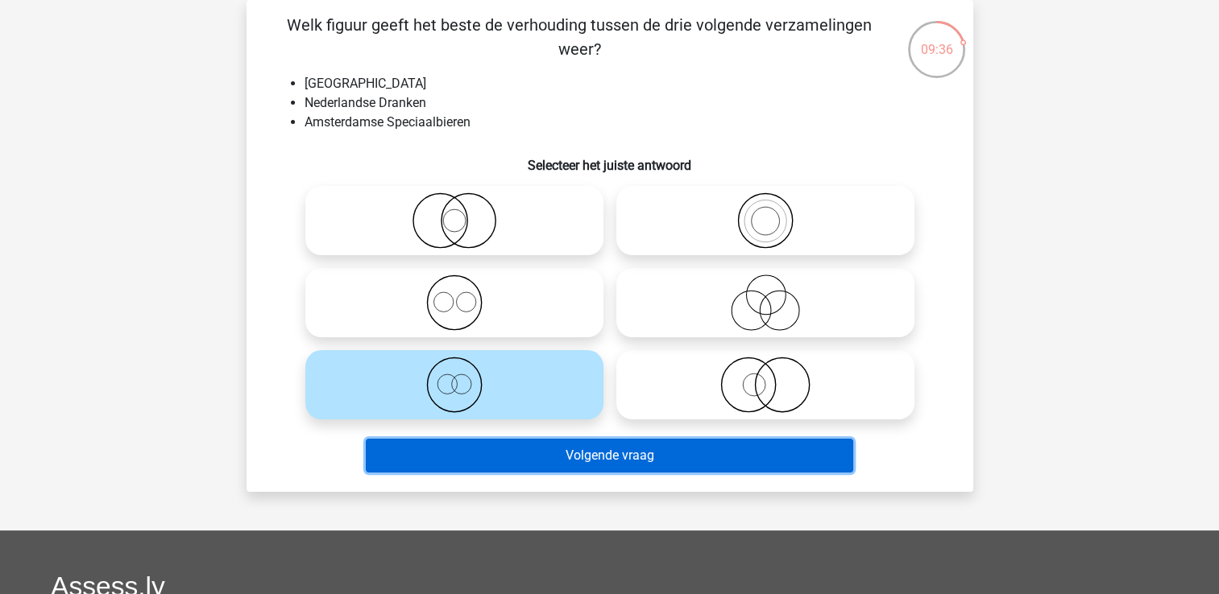
click at [548, 460] on button "Volgende vraag" at bounding box center [609, 456] width 487 height 34
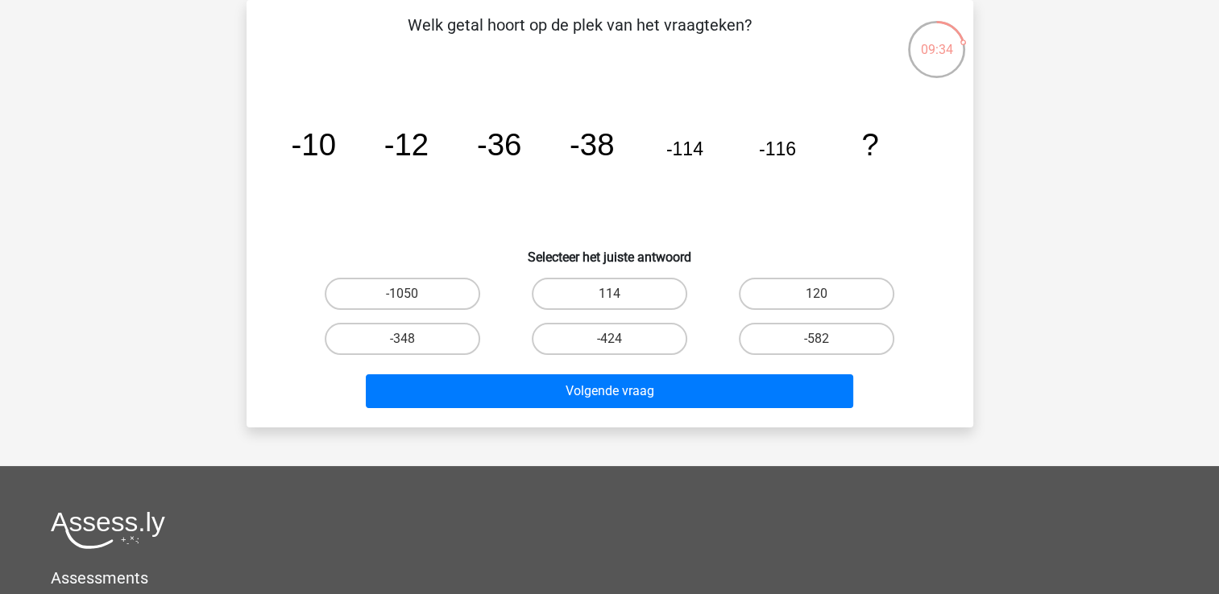
drag, startPoint x: 824, startPoint y: 300, endPoint x: 702, endPoint y: 432, distance: 180.1
click at [822, 299] on input "120" at bounding box center [822, 299] width 10 height 10
radio input "true"
click at [425, 348] on label "-348" at bounding box center [402, 339] width 155 height 32
click at [412, 348] on input "-348" at bounding box center [407, 344] width 10 height 10
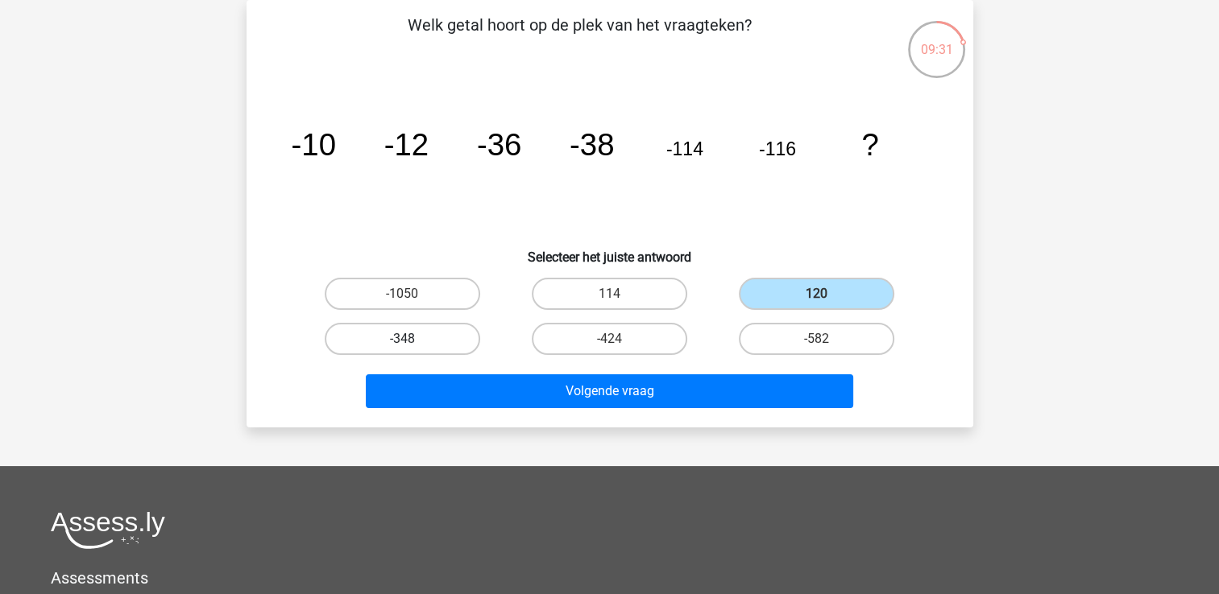
radio input "true"
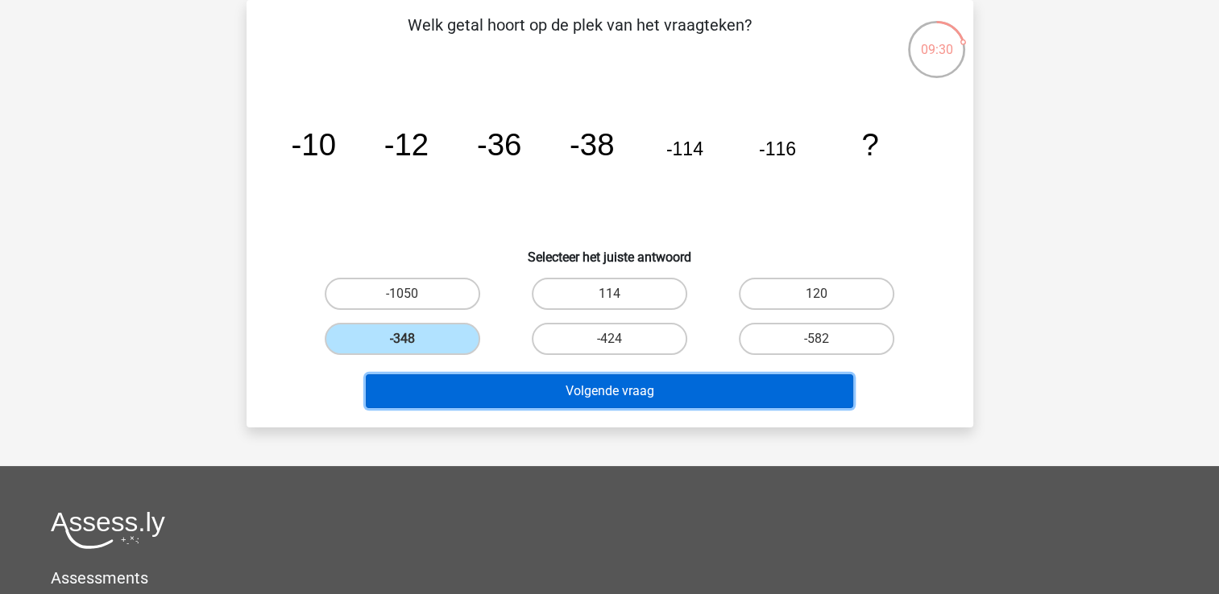
click at [589, 394] on button "Volgende vraag" at bounding box center [609, 392] width 487 height 34
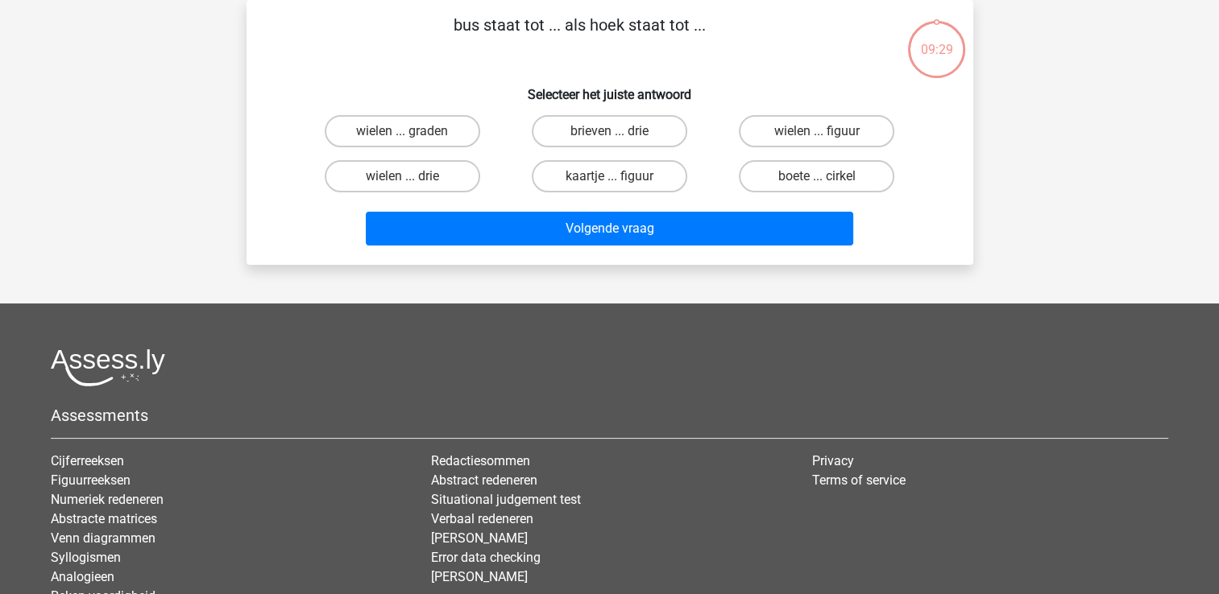
scroll to position [0, 0]
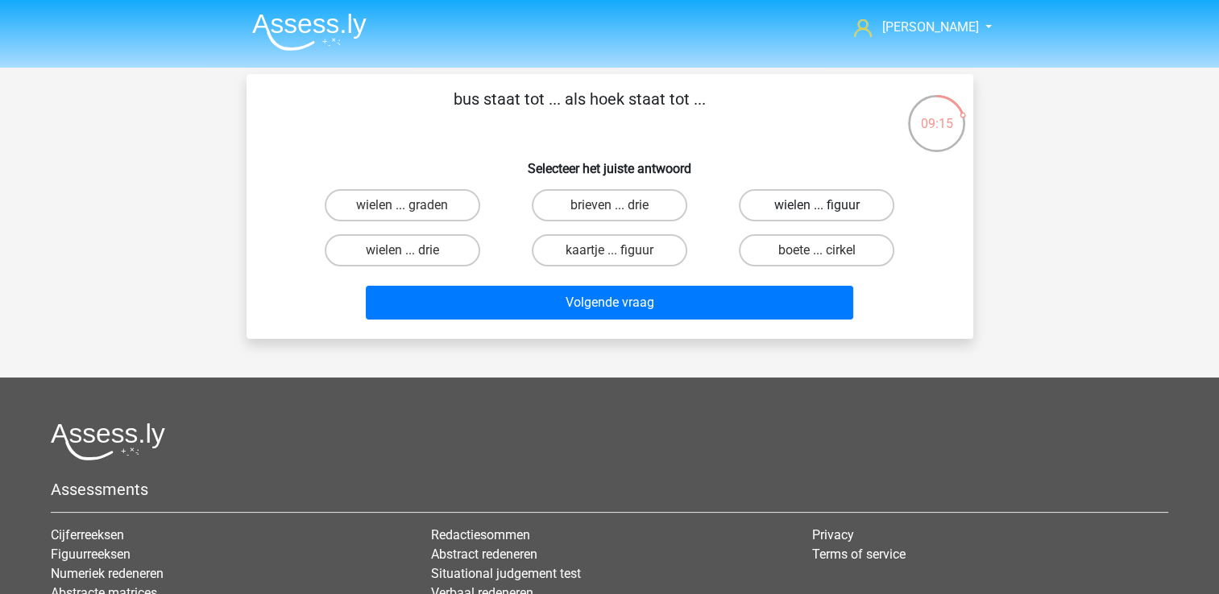
click at [849, 211] on label "wielen ... figuur" at bounding box center [816, 205] width 155 height 32
click at [827, 211] on input "wielen ... figuur" at bounding box center [822, 210] width 10 height 10
radio input "true"
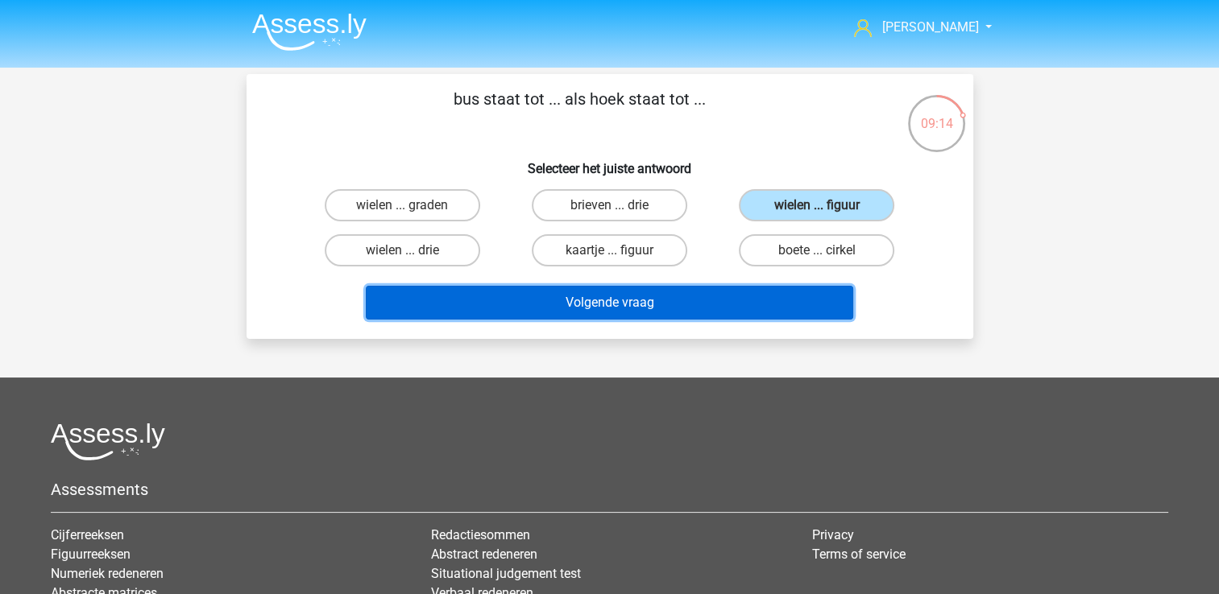
click at [647, 308] on button "Volgende vraag" at bounding box center [609, 303] width 487 height 34
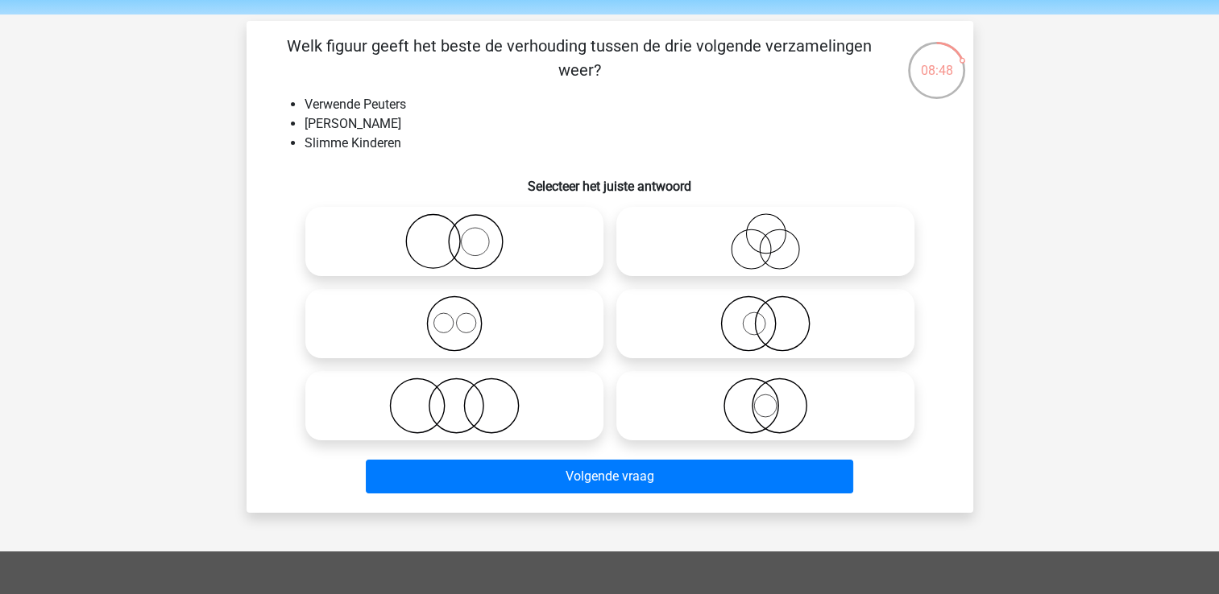
scroll to position [81, 0]
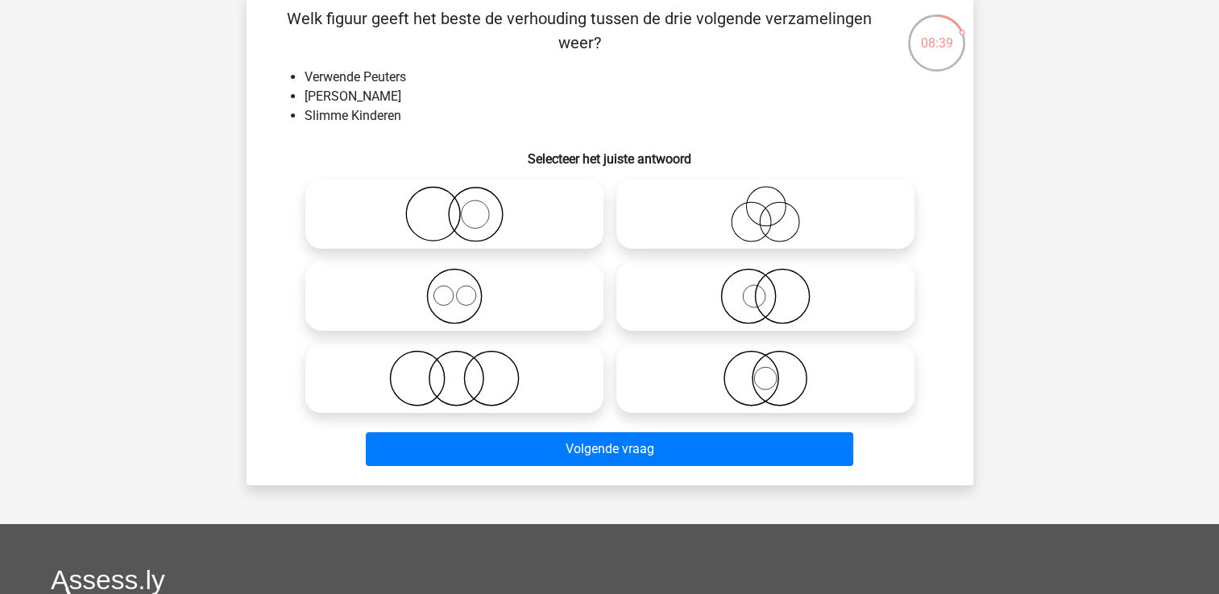
click at [466, 387] on icon at bounding box center [454, 378] width 285 height 56
click at [465, 371] on input "radio" at bounding box center [459, 365] width 10 height 10
radio input "true"
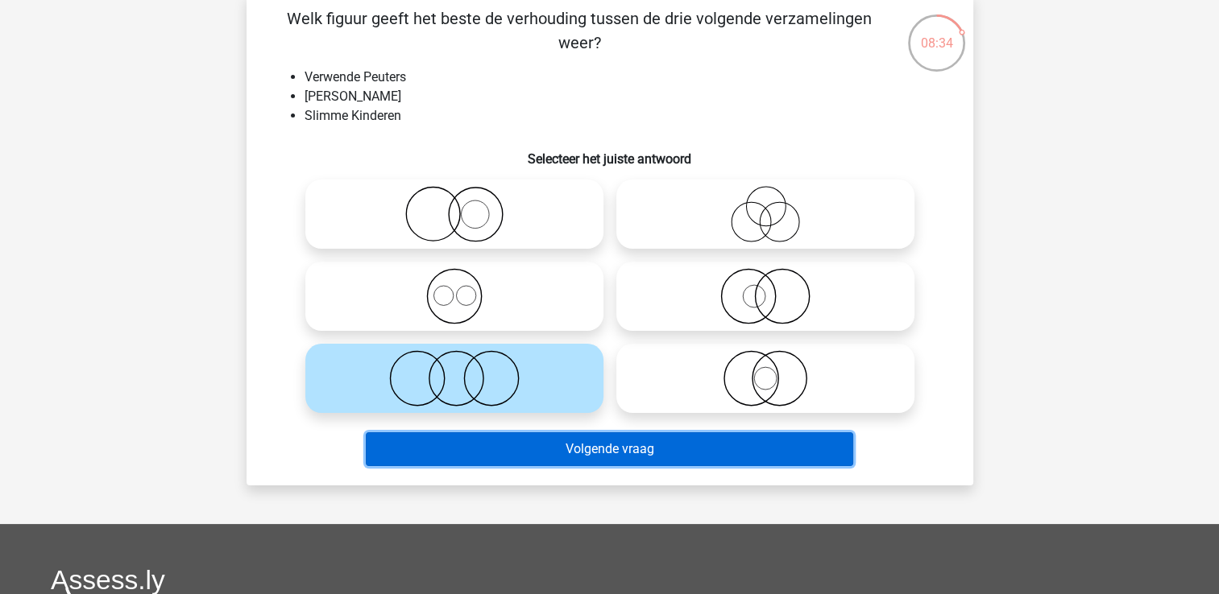
click at [580, 448] on button "Volgende vraag" at bounding box center [609, 450] width 487 height 34
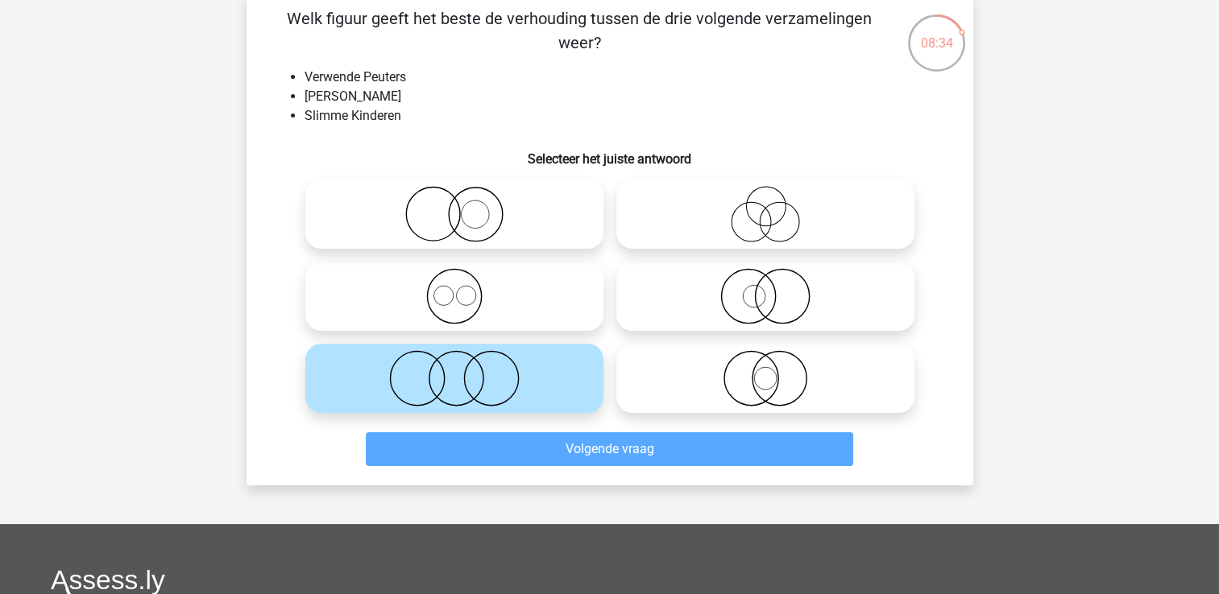
scroll to position [74, 0]
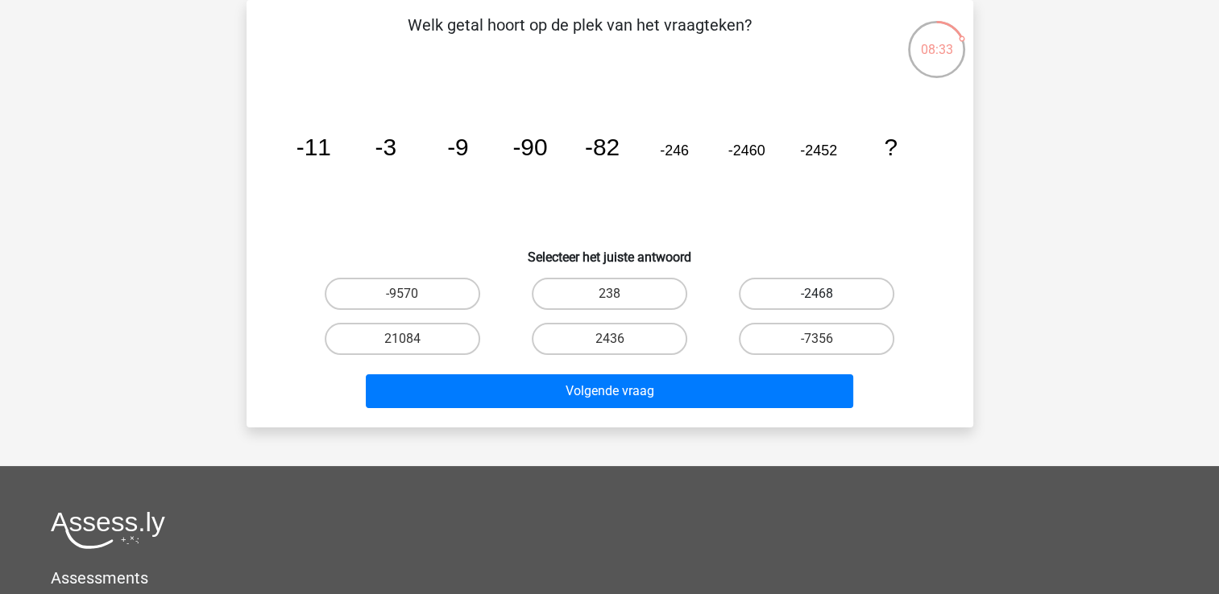
click at [791, 295] on label "-2468" at bounding box center [816, 294] width 155 height 32
click at [817, 295] on input "-2468" at bounding box center [822, 299] width 10 height 10
radio input "true"
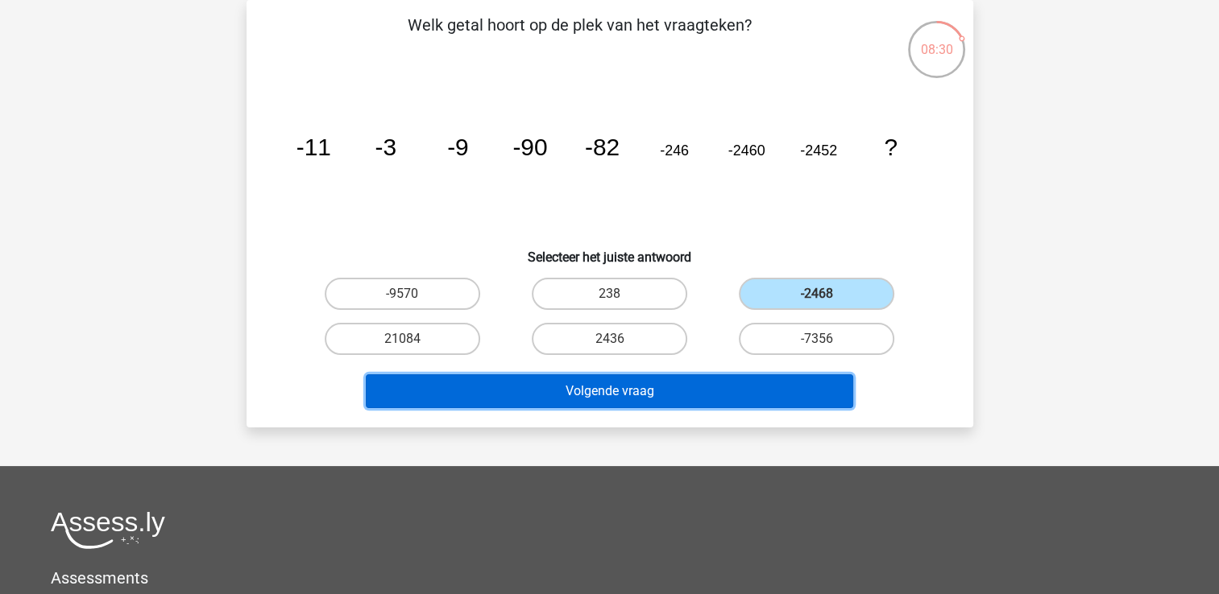
click at [678, 391] on button "Volgende vraag" at bounding box center [609, 392] width 487 height 34
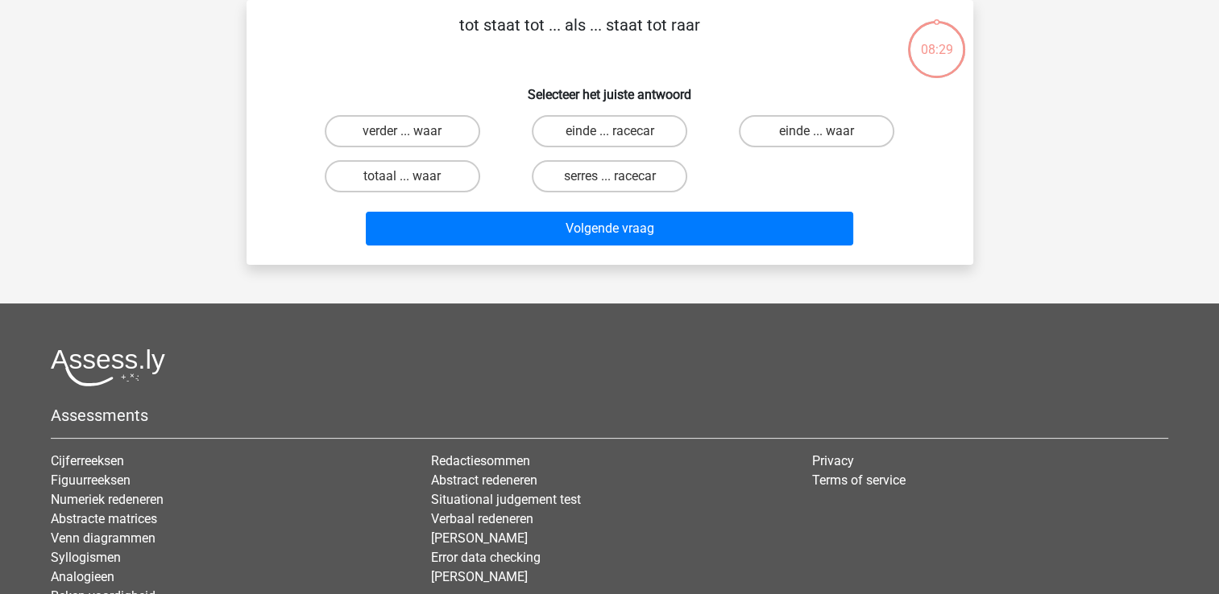
scroll to position [0, 0]
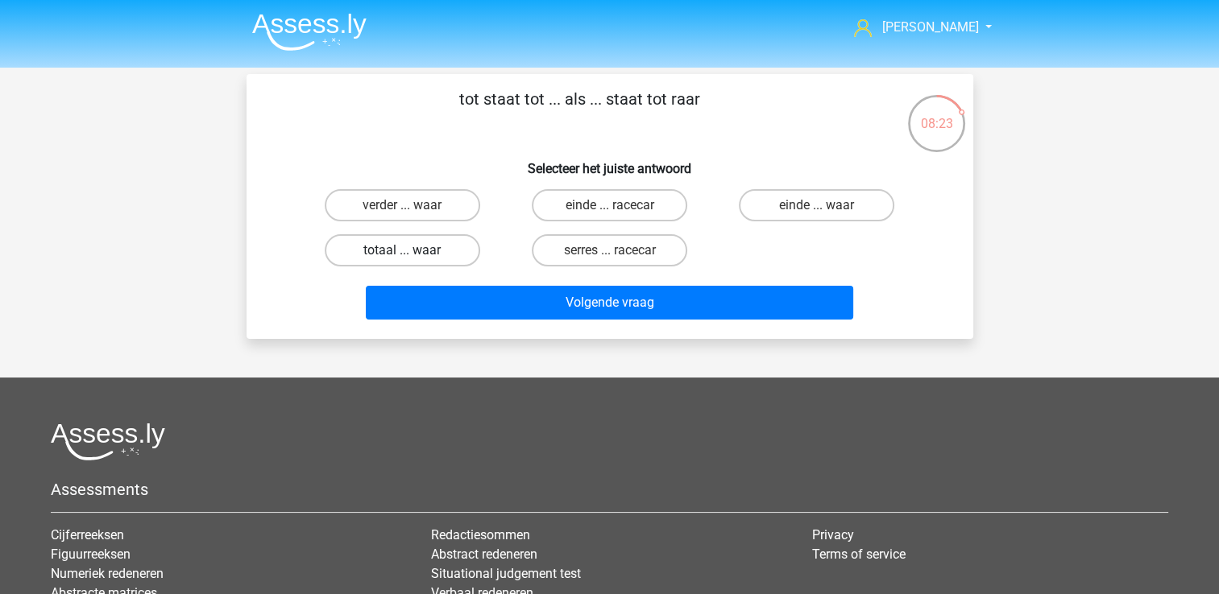
click at [421, 240] on label "totaal ... waar" at bounding box center [402, 250] width 155 height 32
click at [412, 251] on input "totaal ... waar" at bounding box center [407, 256] width 10 height 10
radio input "true"
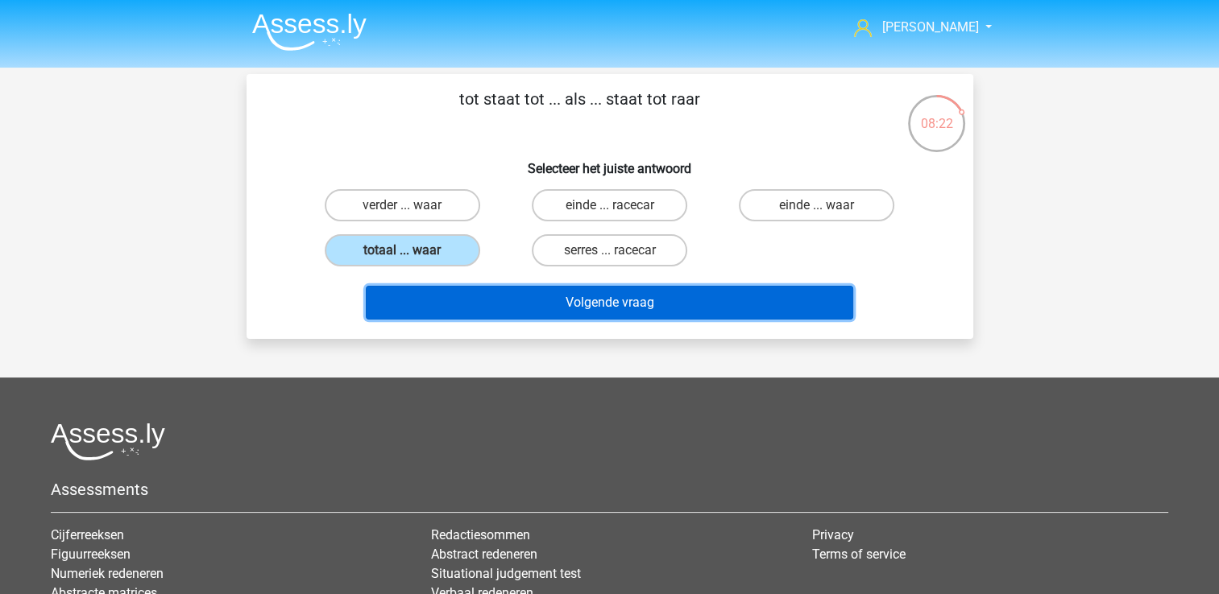
click at [580, 300] on button "Volgende vraag" at bounding box center [609, 303] width 487 height 34
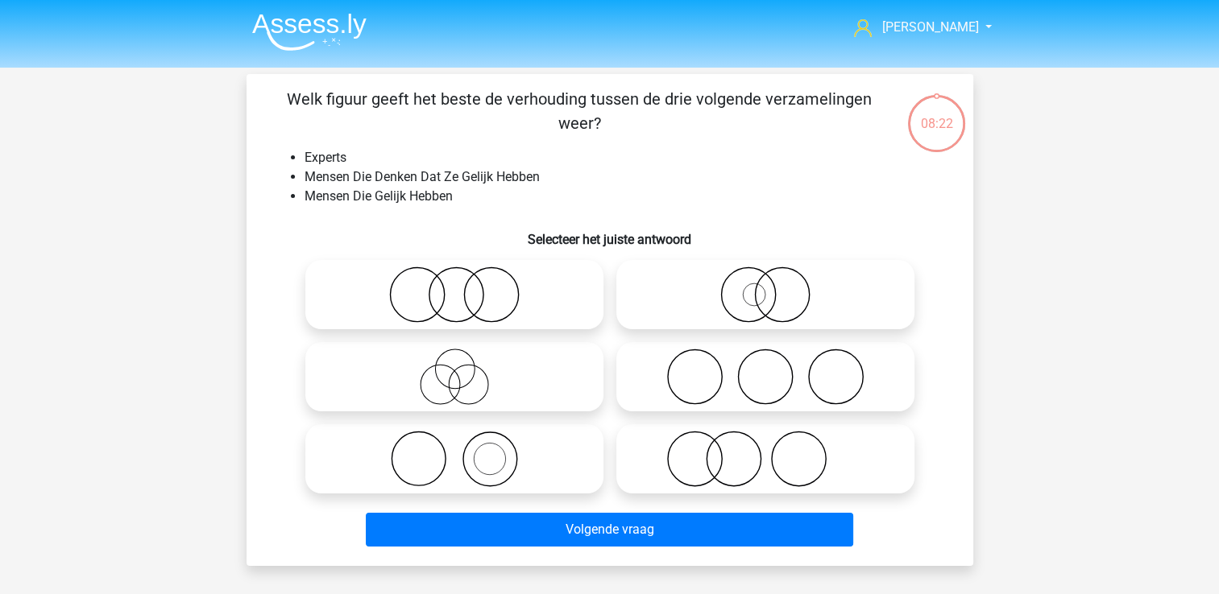
scroll to position [74, 0]
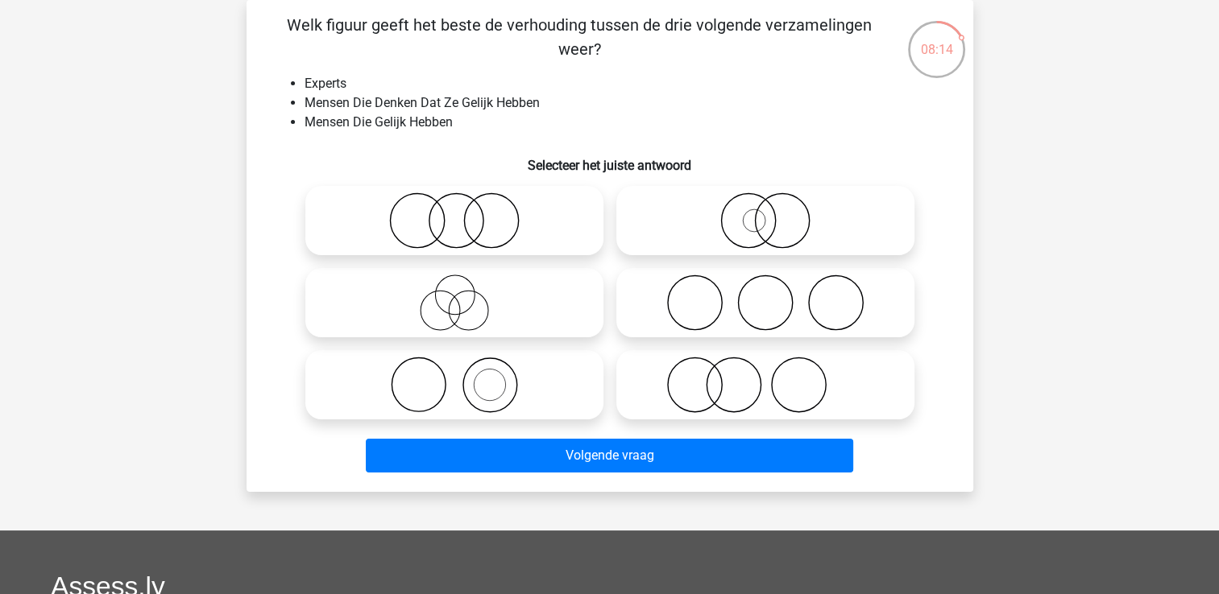
click at [503, 388] on icon at bounding box center [454, 385] width 285 height 56
click at [465, 377] on input "radio" at bounding box center [459, 371] width 10 height 10
radio input "true"
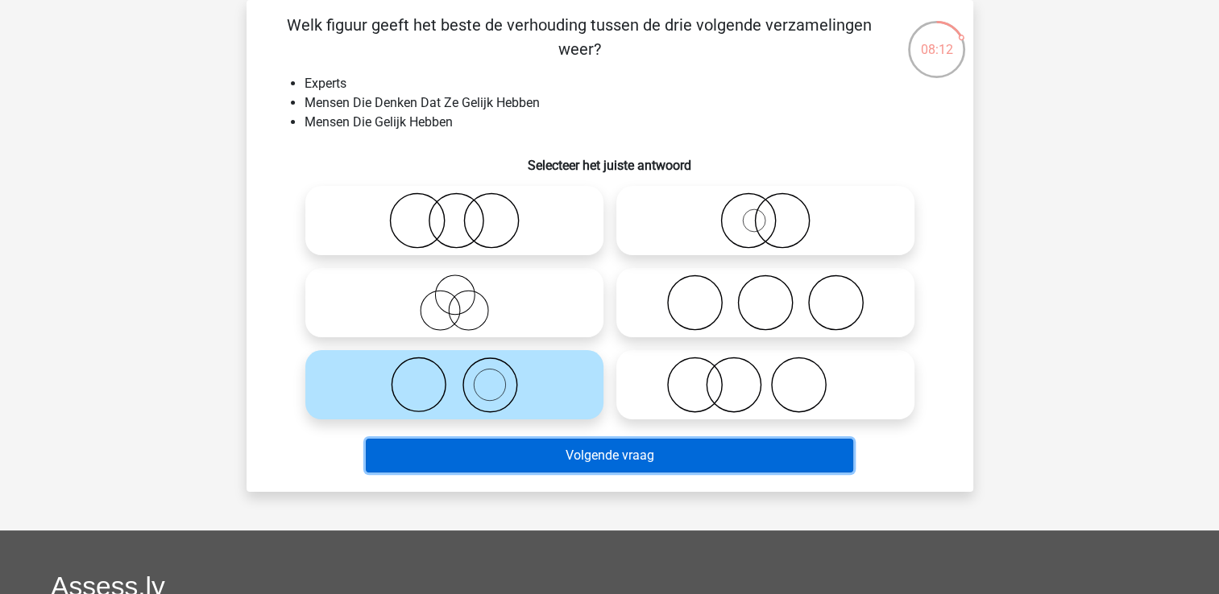
click at [606, 449] on button "Volgende vraag" at bounding box center [609, 456] width 487 height 34
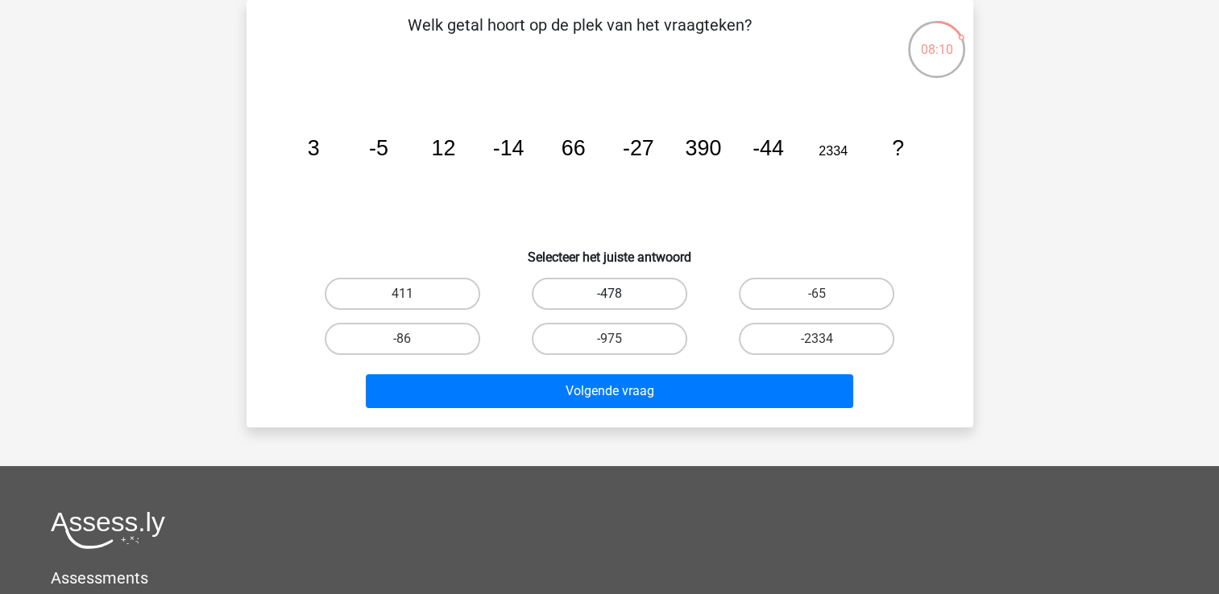
click at [598, 295] on label "-478" at bounding box center [609, 294] width 155 height 32
click at [609, 295] on input "-478" at bounding box center [614, 299] width 10 height 10
radio input "true"
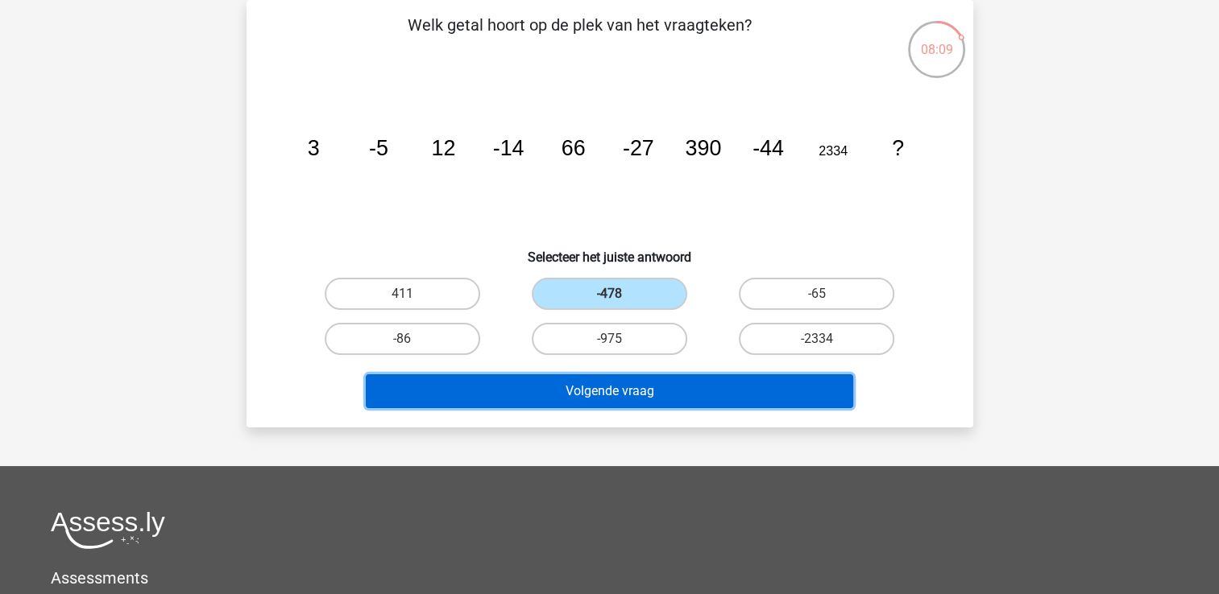
click at [599, 384] on button "Volgende vraag" at bounding box center [609, 392] width 487 height 34
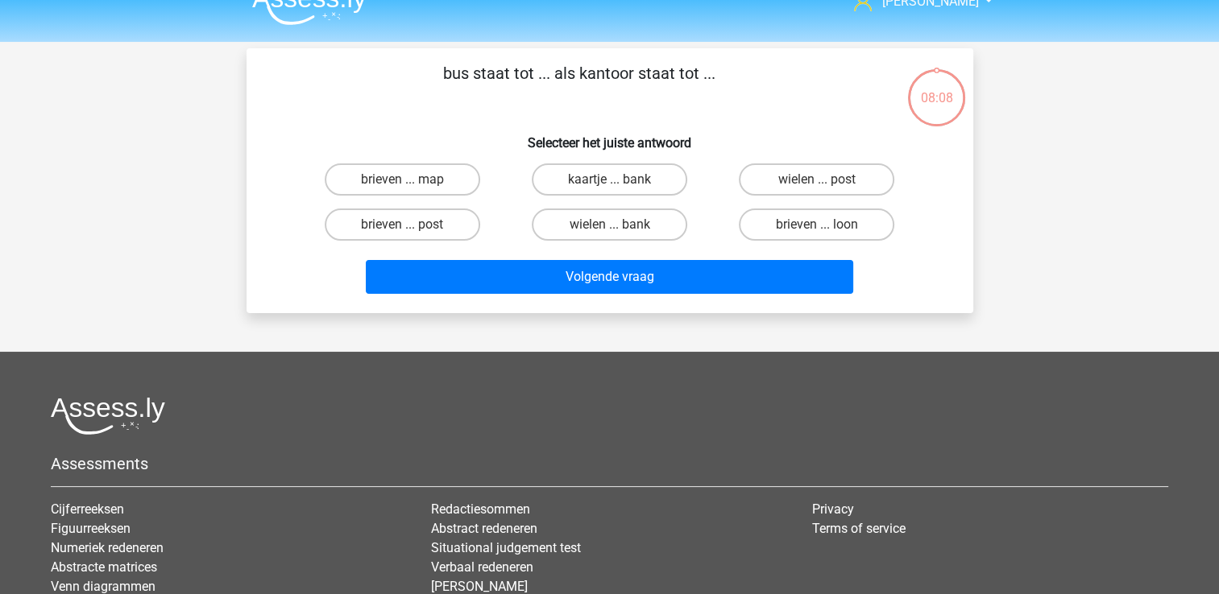
scroll to position [0, 0]
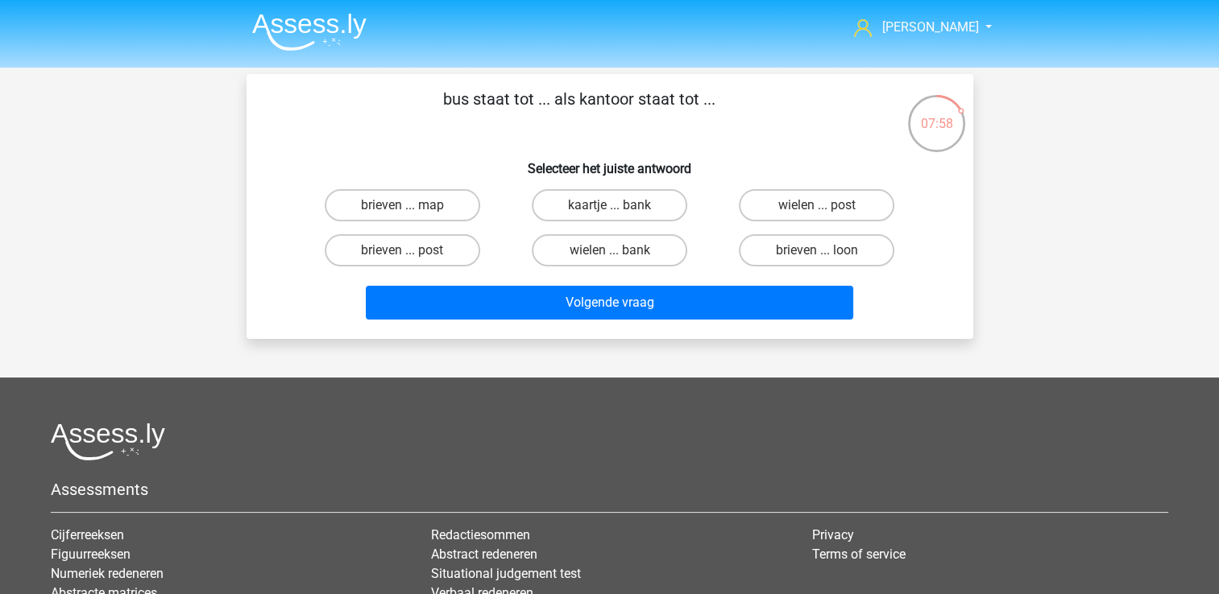
click at [412, 255] on input "brieven ... post" at bounding box center [407, 256] width 10 height 10
radio input "true"
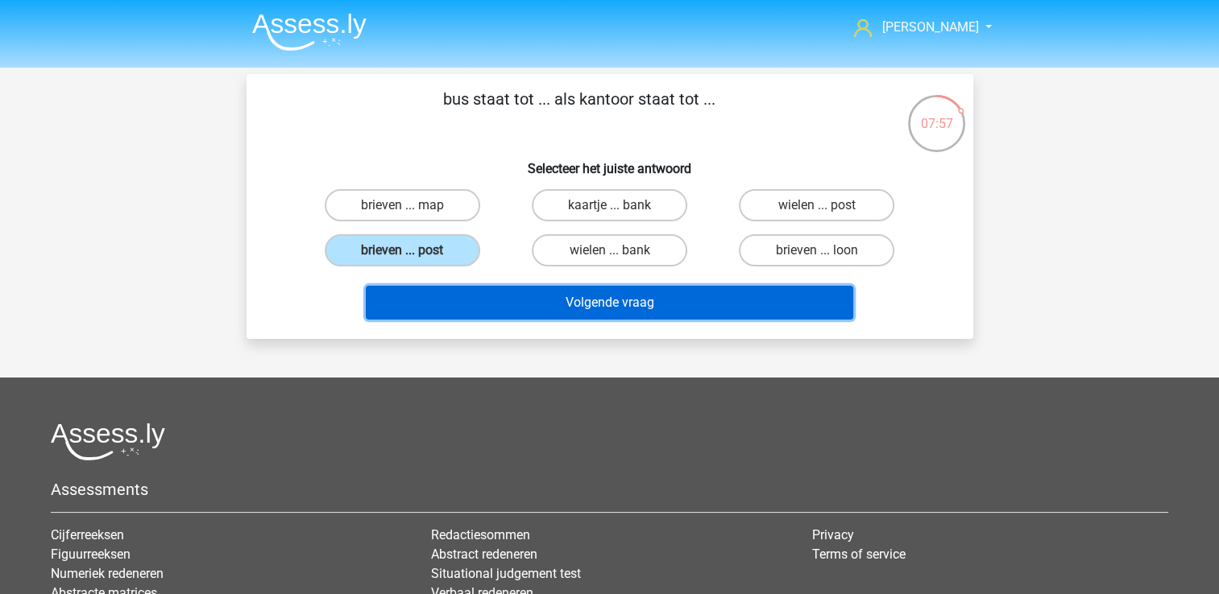
click at [519, 304] on button "Volgende vraag" at bounding box center [609, 303] width 487 height 34
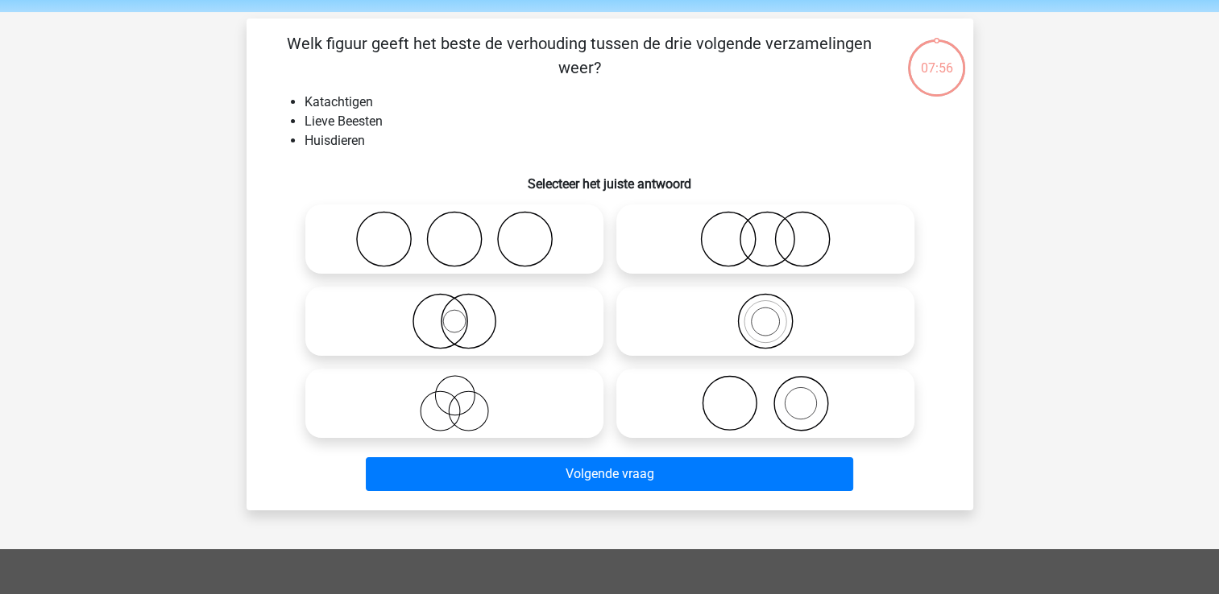
scroll to position [74, 0]
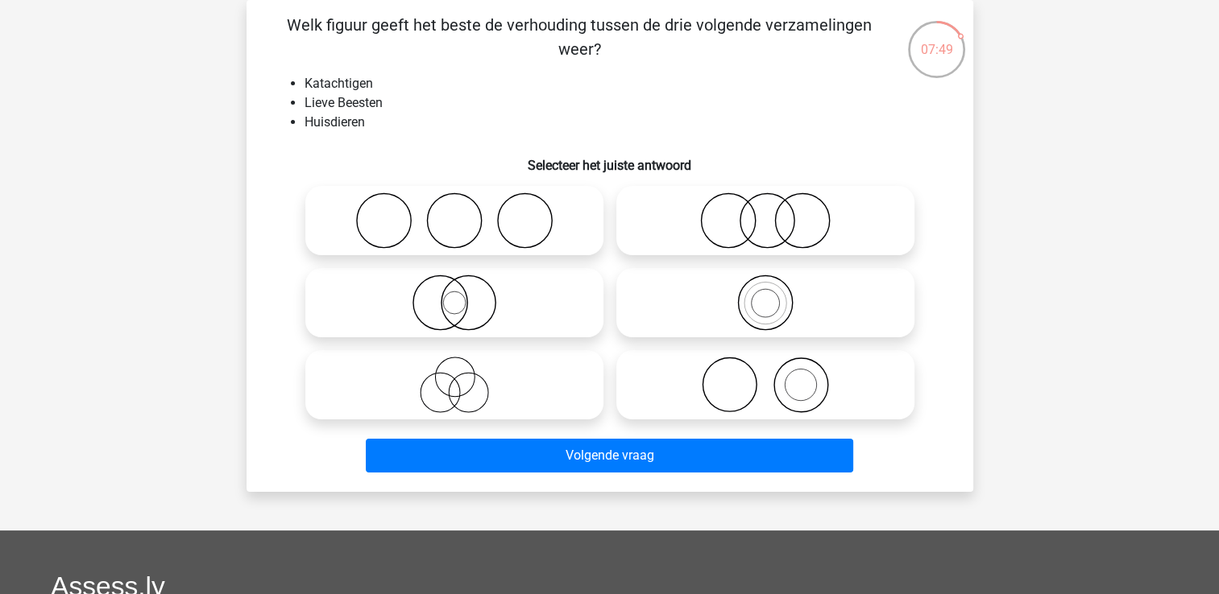
click at [722, 221] on icon at bounding box center [765, 221] width 285 height 56
click at [765, 213] on input "radio" at bounding box center [770, 207] width 10 height 10
radio input "true"
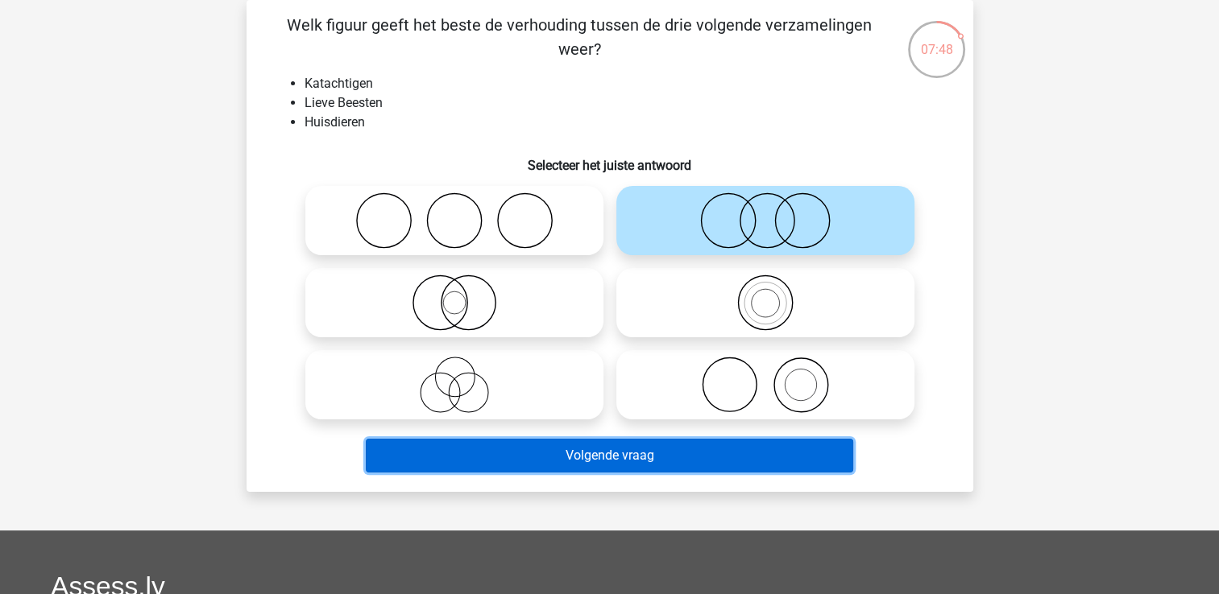
click at [604, 450] on button "Volgende vraag" at bounding box center [609, 456] width 487 height 34
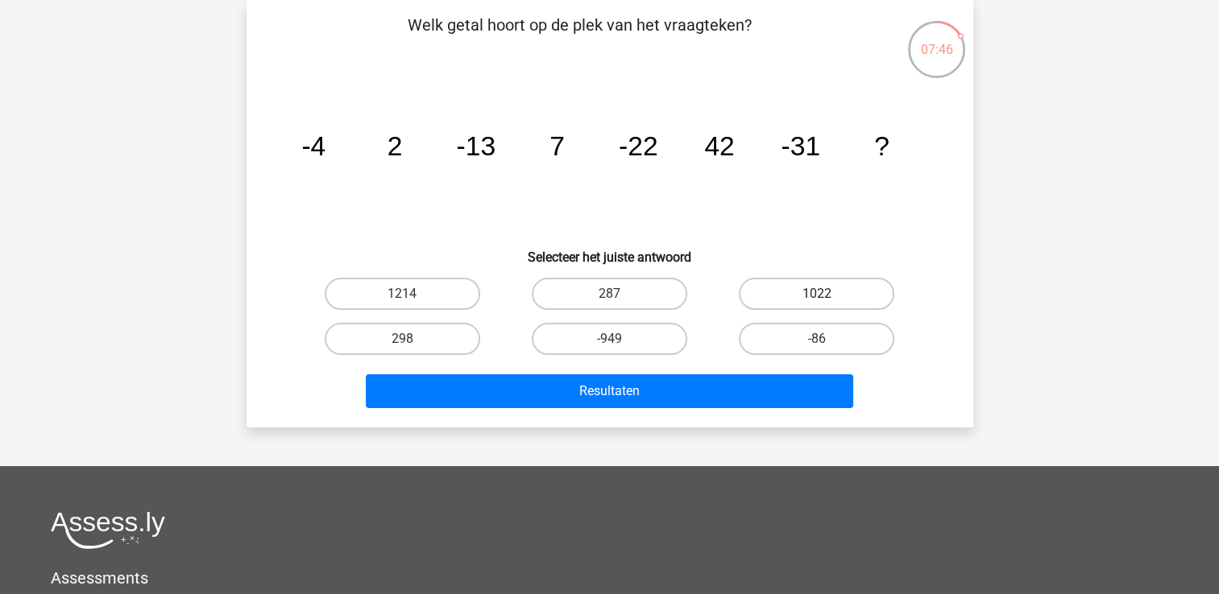
click at [788, 288] on label "1022" at bounding box center [816, 294] width 155 height 32
click at [817, 294] on input "1022" at bounding box center [822, 299] width 10 height 10
radio input "true"
click at [419, 340] on label "298" at bounding box center [402, 339] width 155 height 32
click at [412, 340] on input "298" at bounding box center [407, 344] width 10 height 10
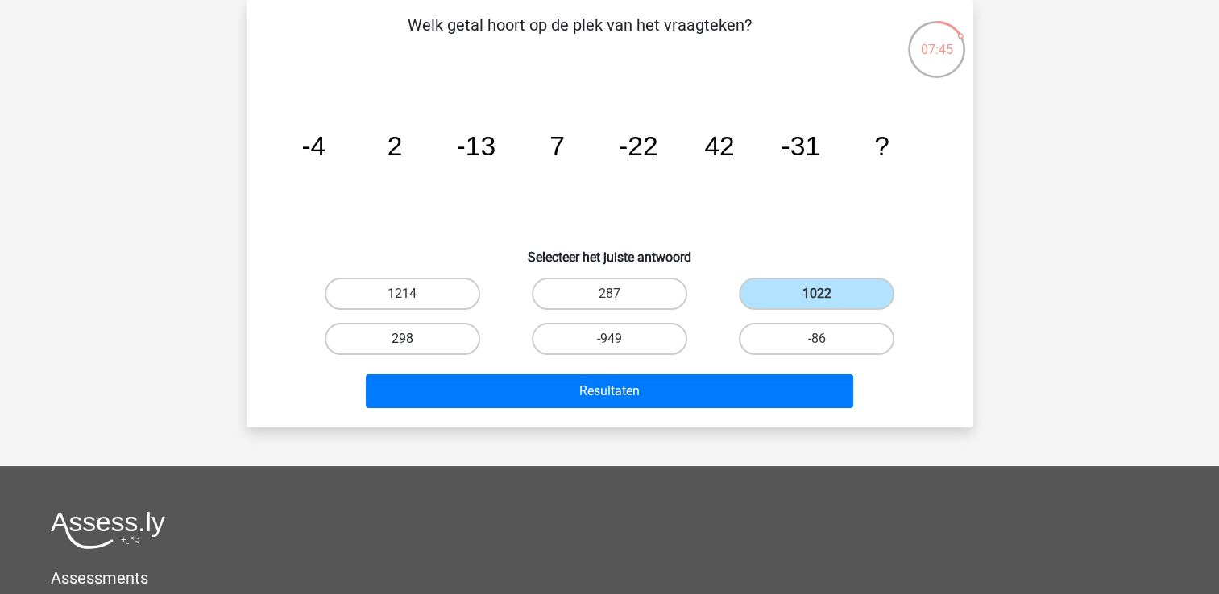
radio input "true"
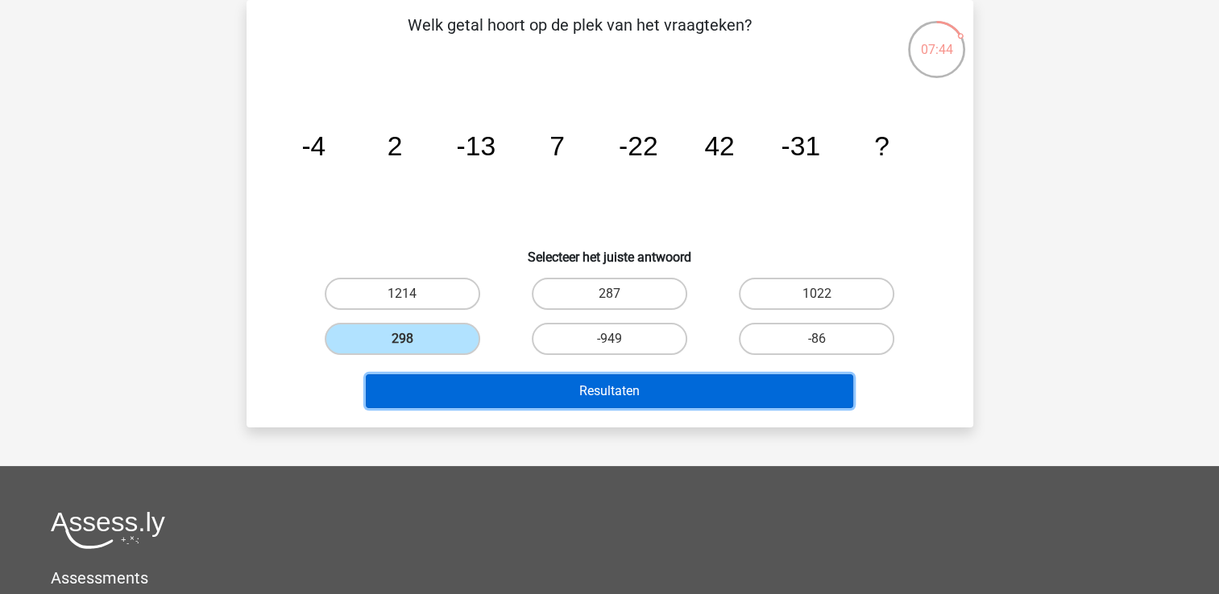
click at [634, 393] on button "Resultaten" at bounding box center [609, 392] width 487 height 34
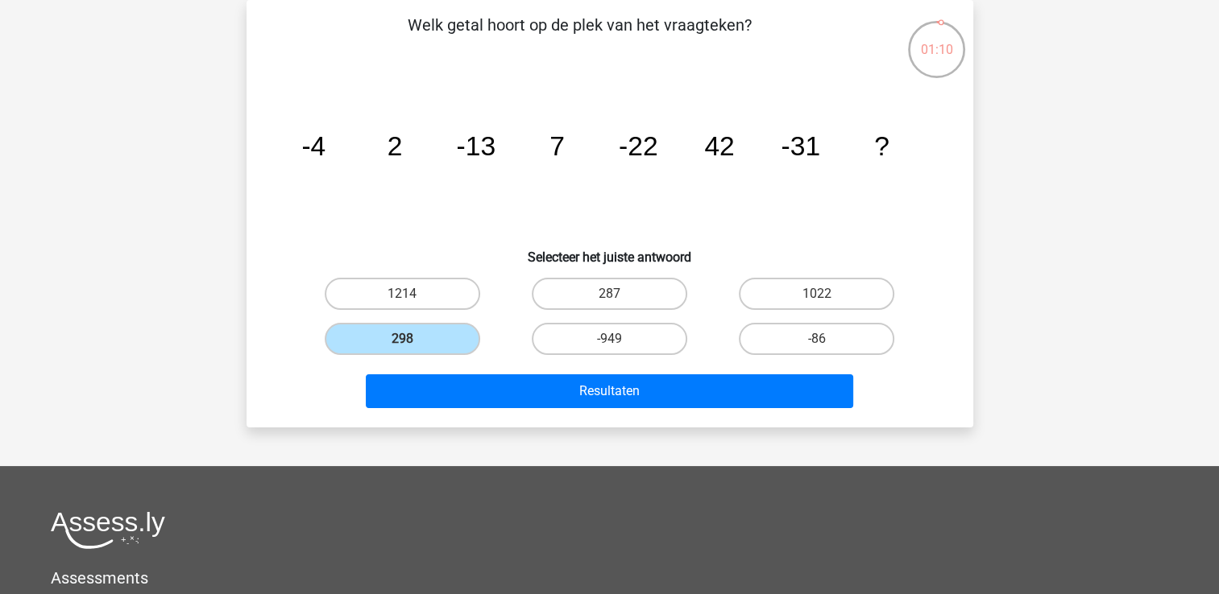
scroll to position [0, 0]
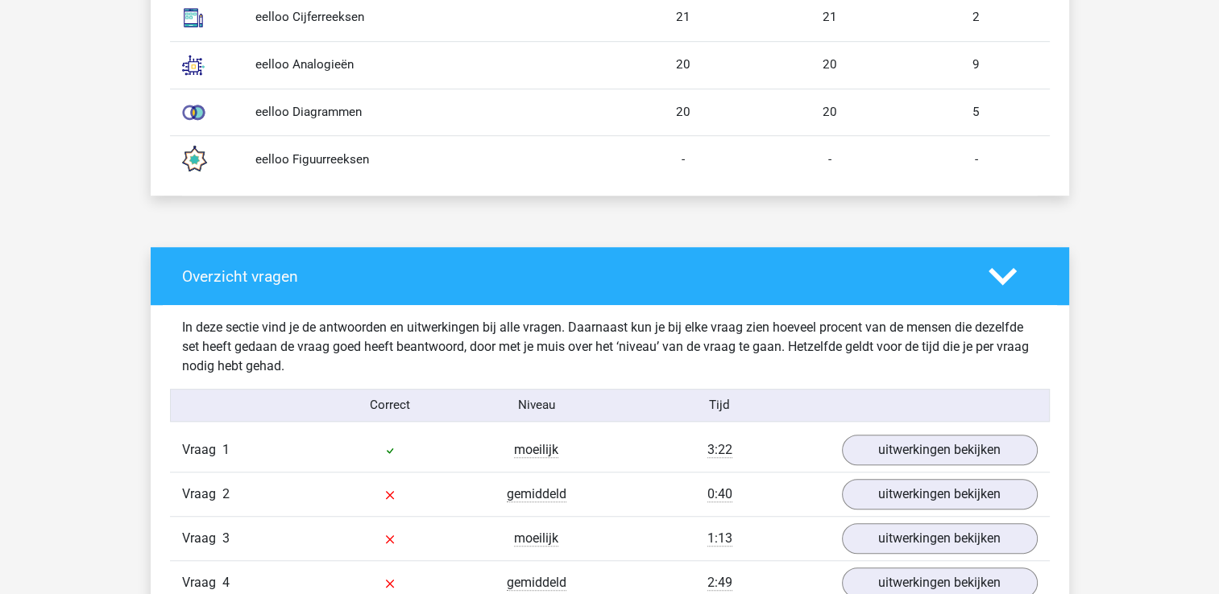
scroll to position [1160, 0]
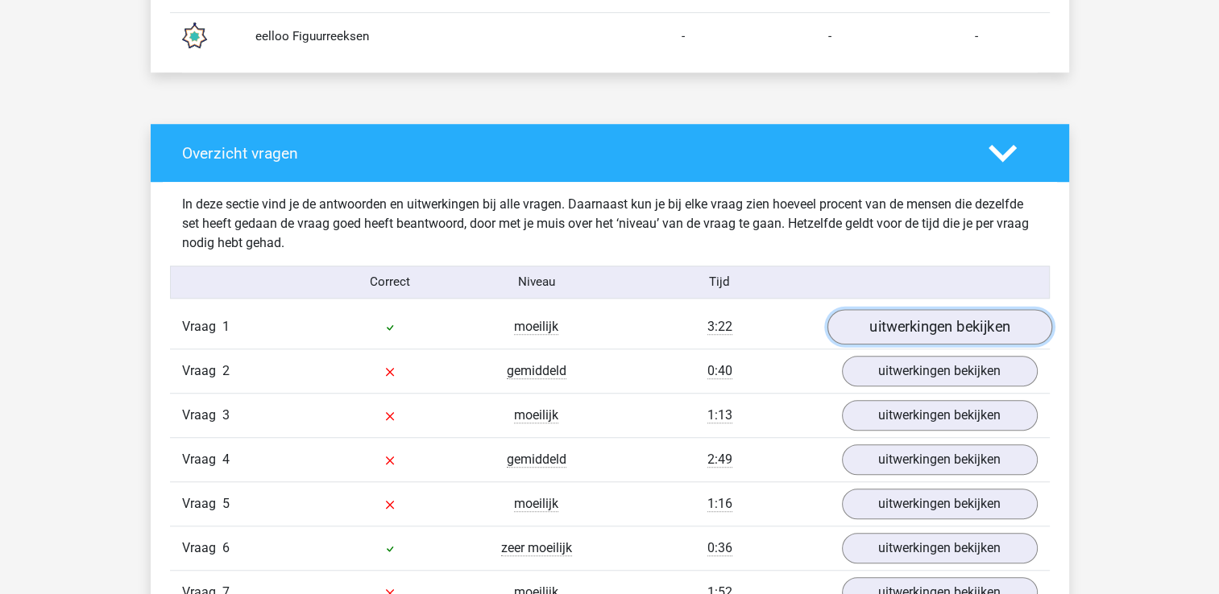
click at [959, 321] on link "uitwerkingen bekijken" at bounding box center [938, 326] width 225 height 35
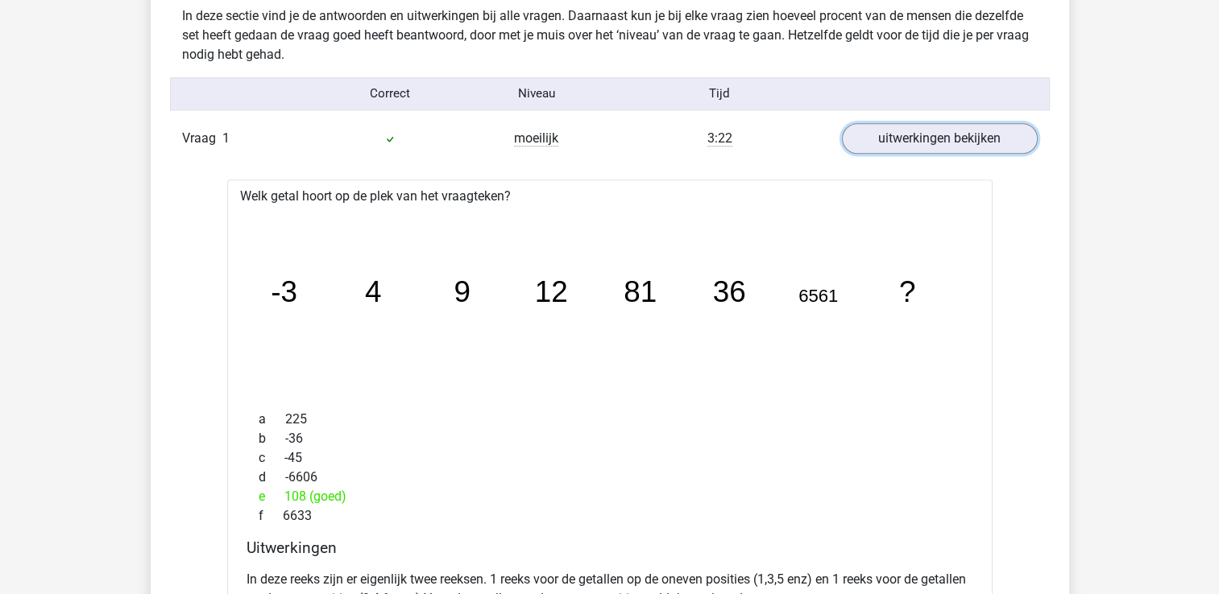
scroll to position [1643, 0]
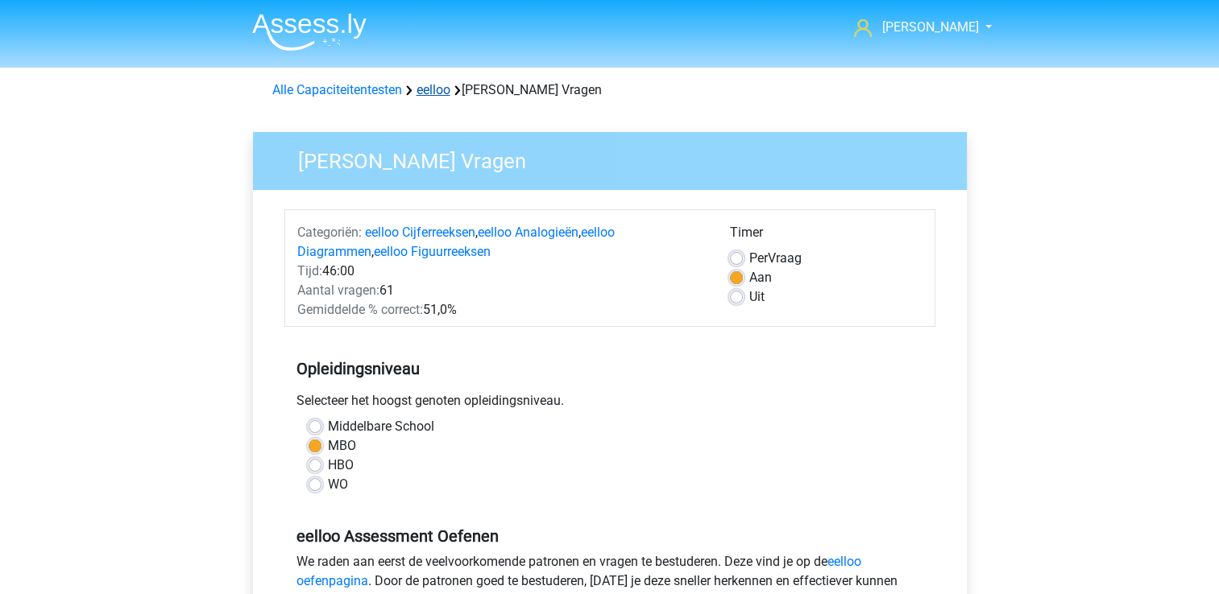
click at [434, 93] on link "eelloo" at bounding box center [433, 89] width 34 height 15
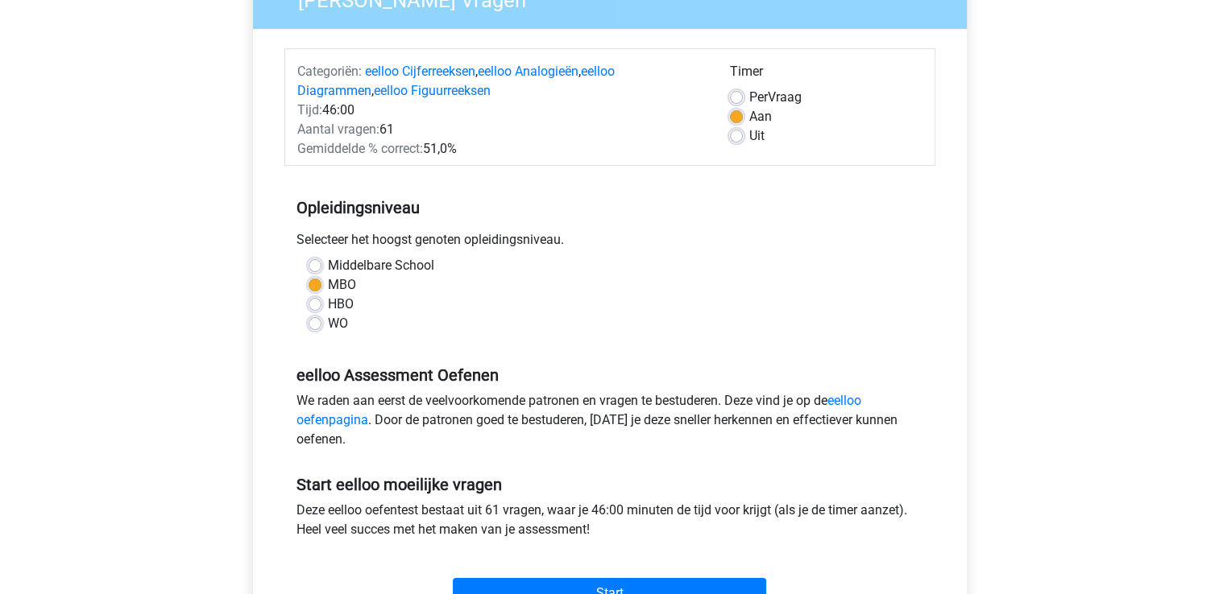
scroll to position [322, 0]
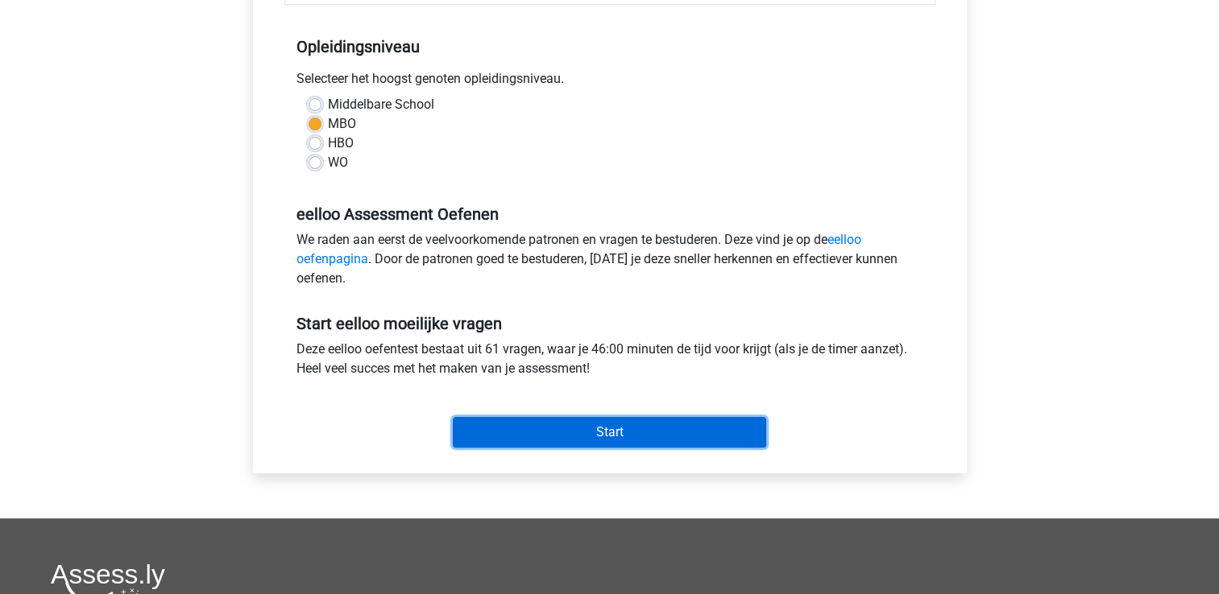
click at [580, 430] on input "Start" at bounding box center [609, 432] width 313 height 31
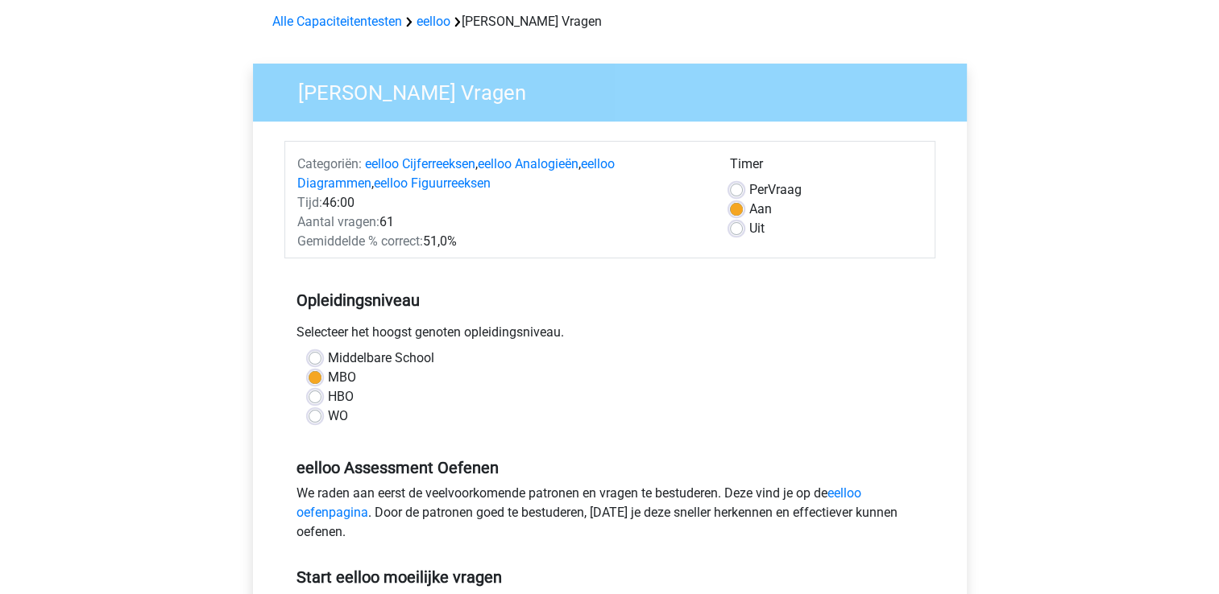
scroll to position [0, 0]
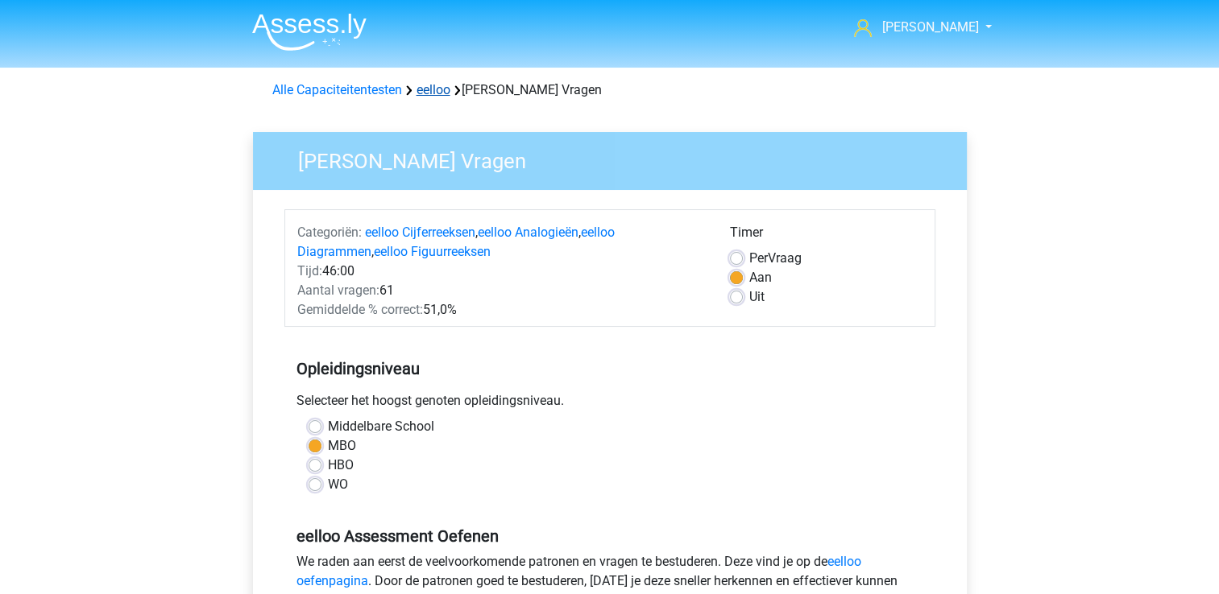
click at [429, 89] on link "eelloo" at bounding box center [433, 89] width 34 height 15
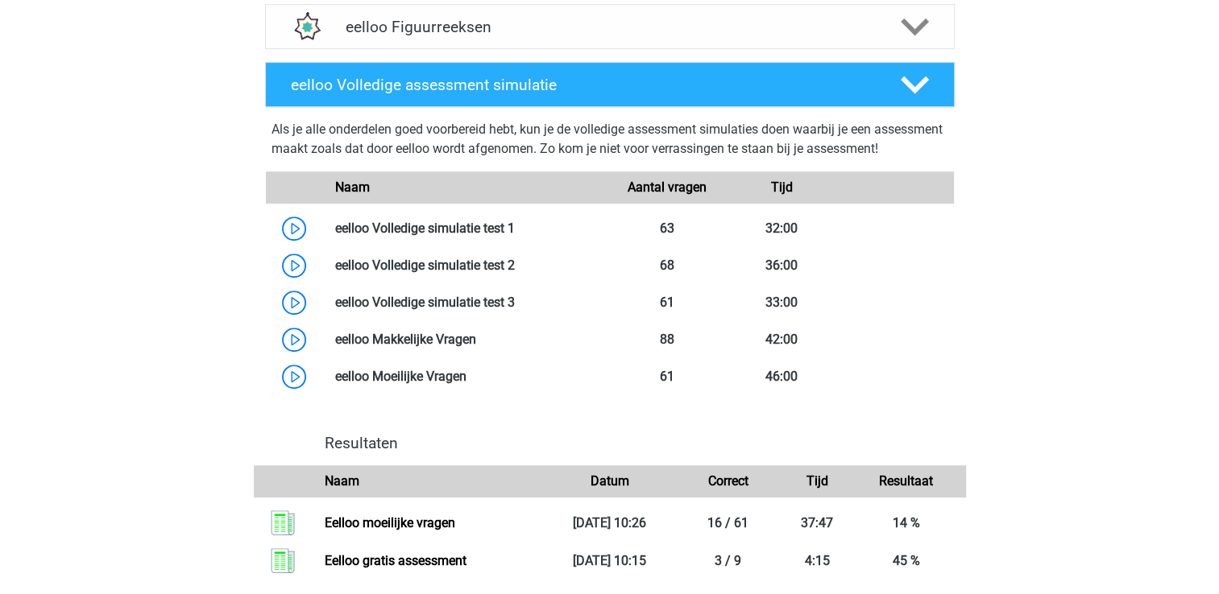
scroll to position [967, 0]
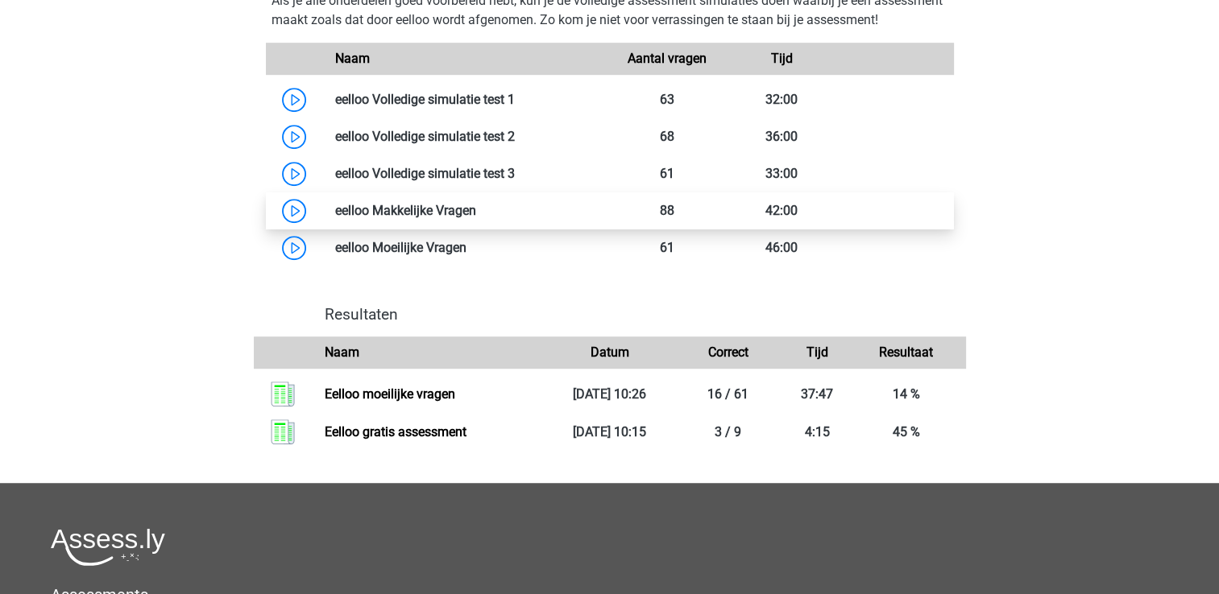
click at [476, 218] on link at bounding box center [476, 210] width 0 height 15
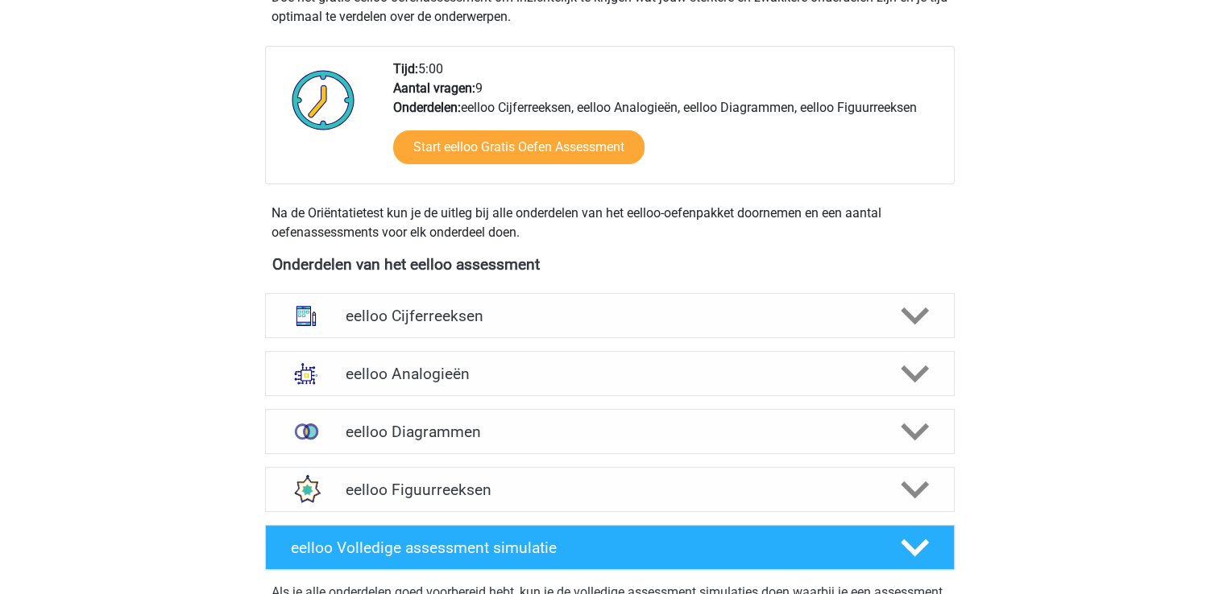
scroll to position [403, 0]
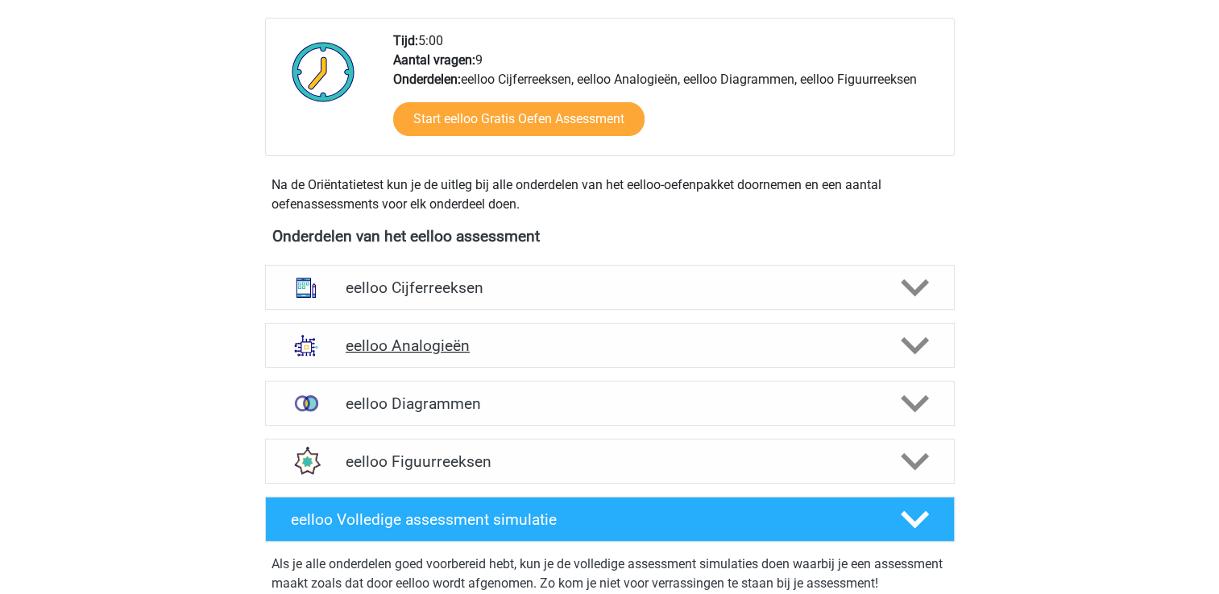
click at [449, 348] on h4 "eelloo Analogieën" at bounding box center [610, 346] width 528 height 19
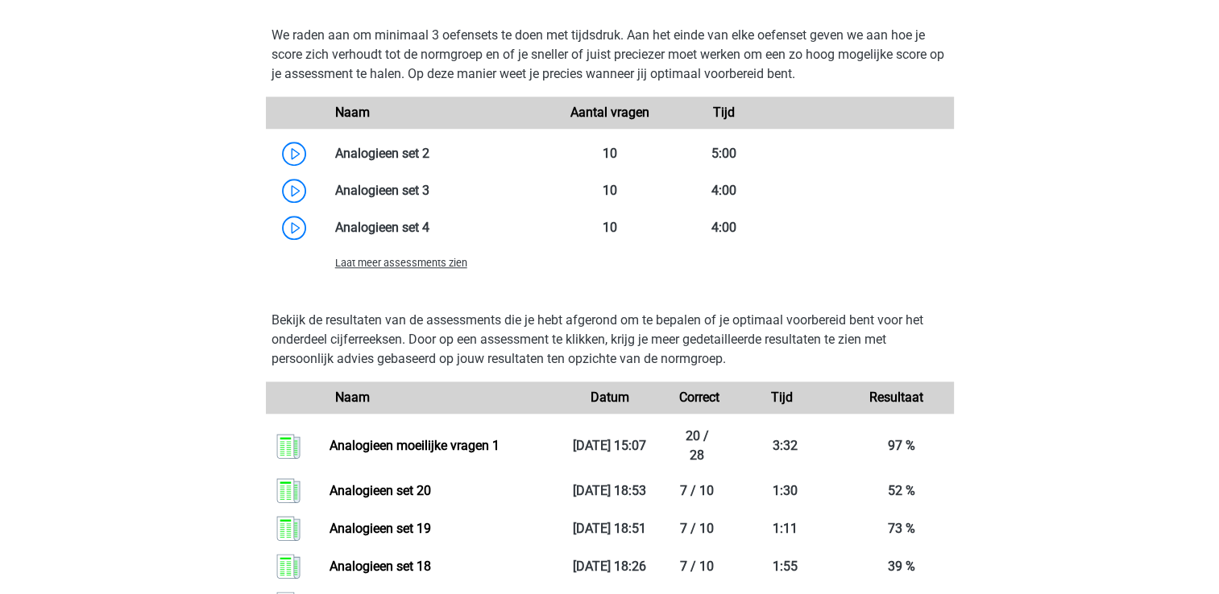
scroll to position [1047, 0]
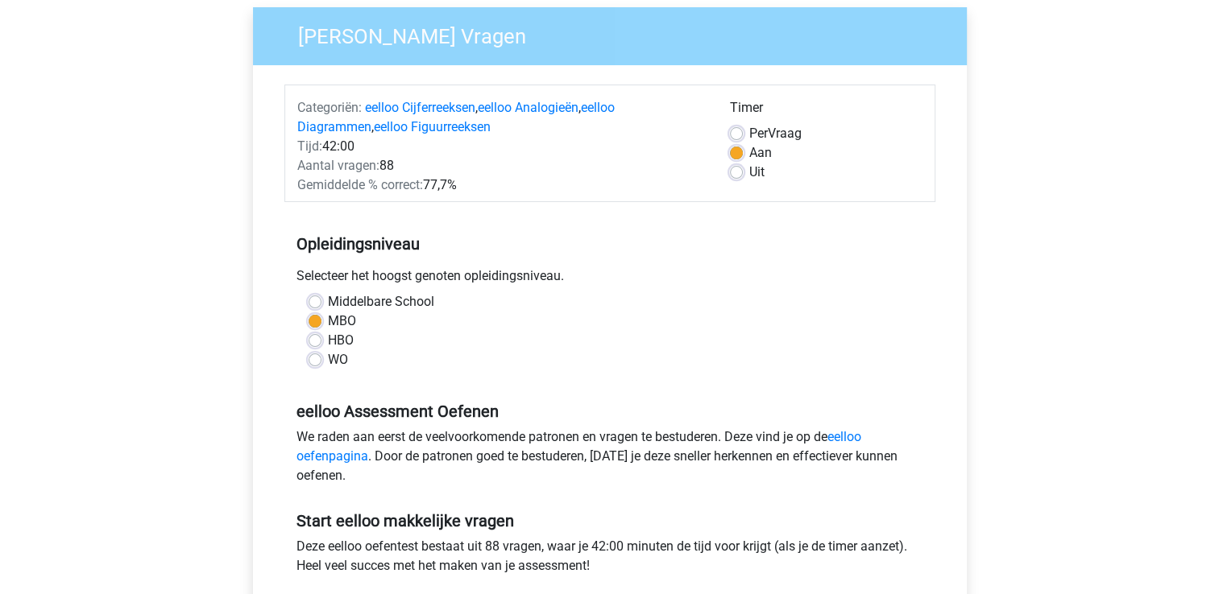
scroll to position [242, 0]
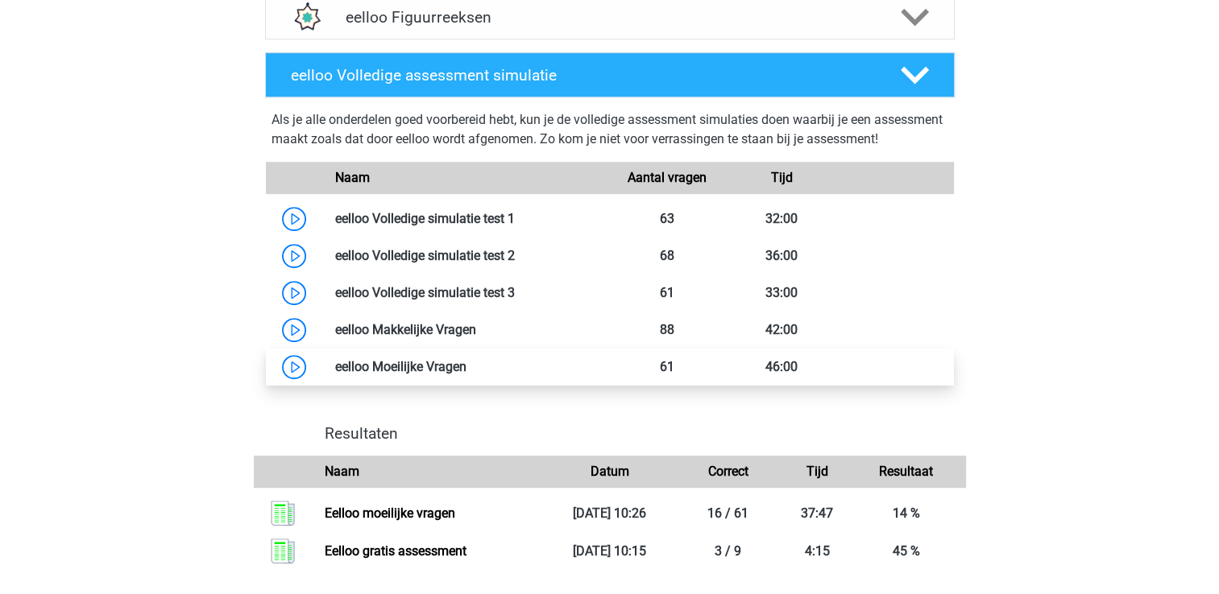
scroll to position [967, 0]
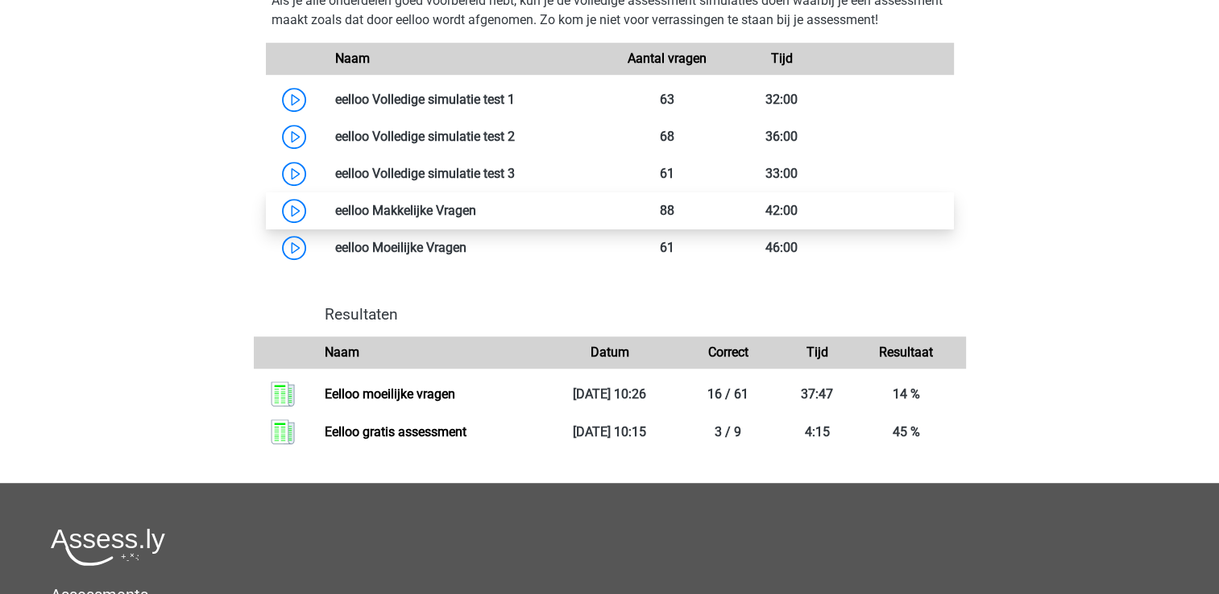
click at [476, 218] on link at bounding box center [476, 210] width 0 height 15
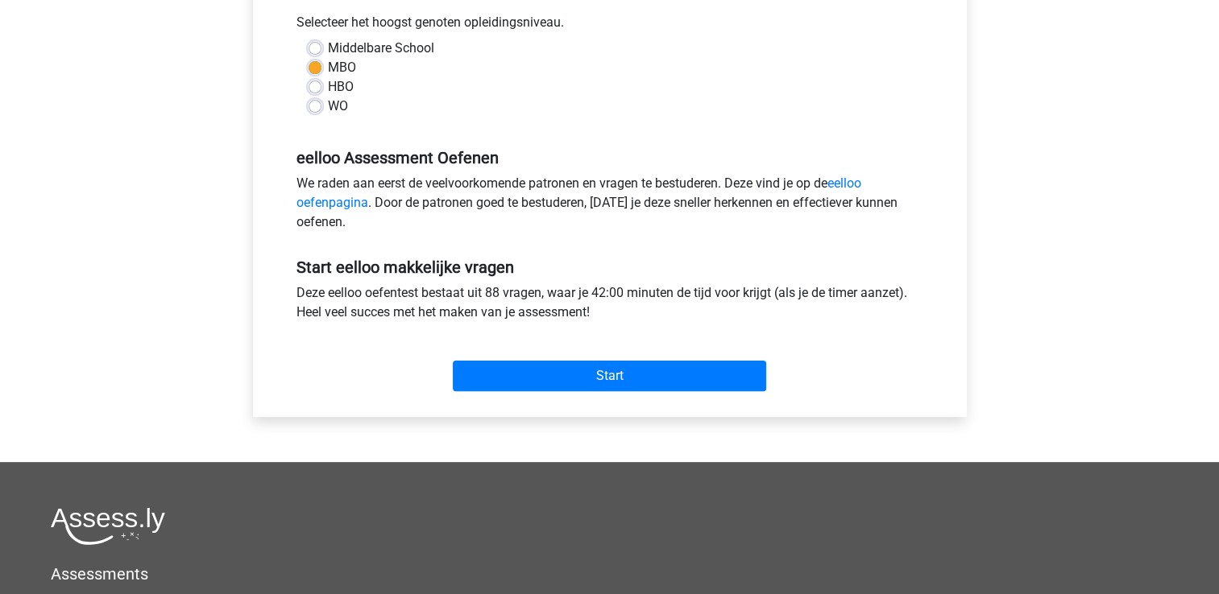
scroll to position [403, 0]
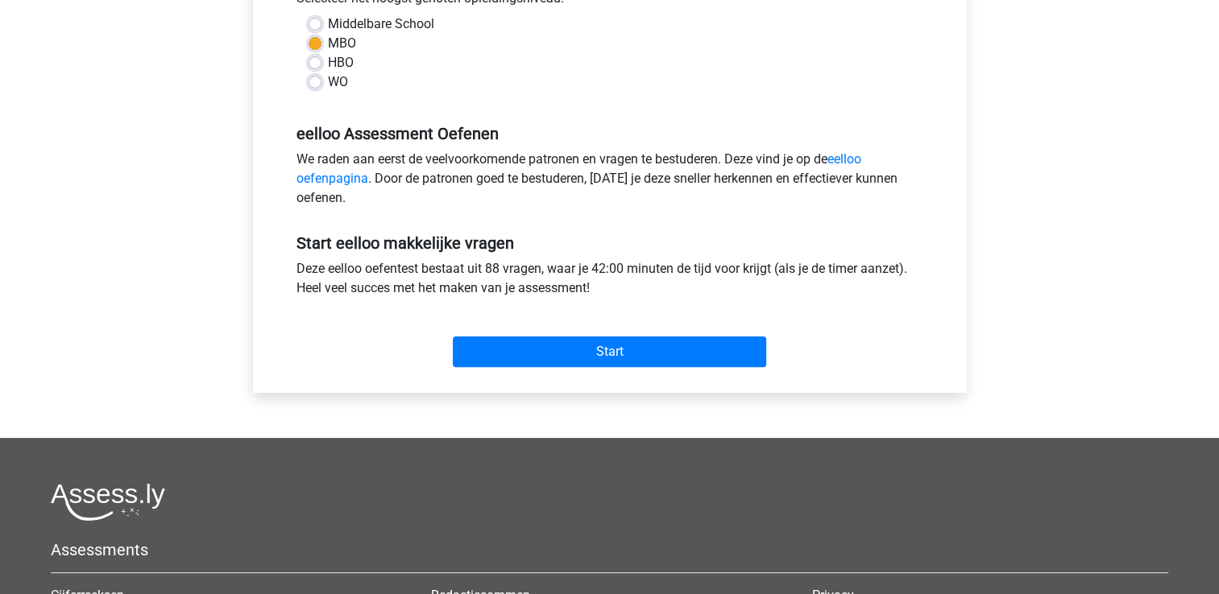
click at [831, 488] on div at bounding box center [609, 502] width 1117 height 38
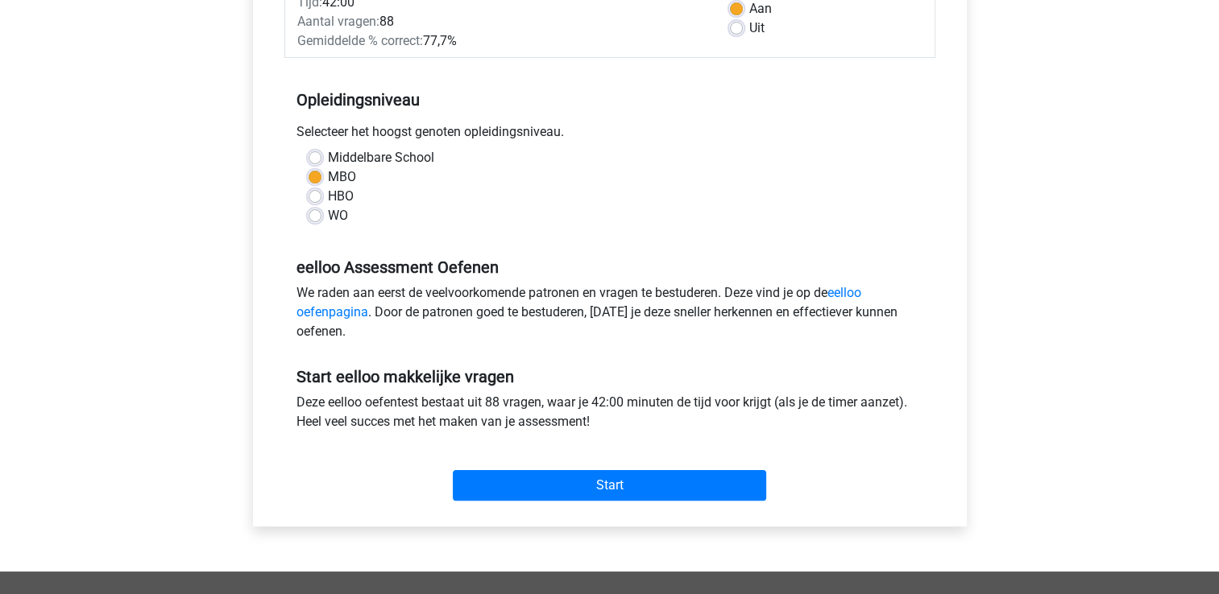
scroll to position [242, 0]
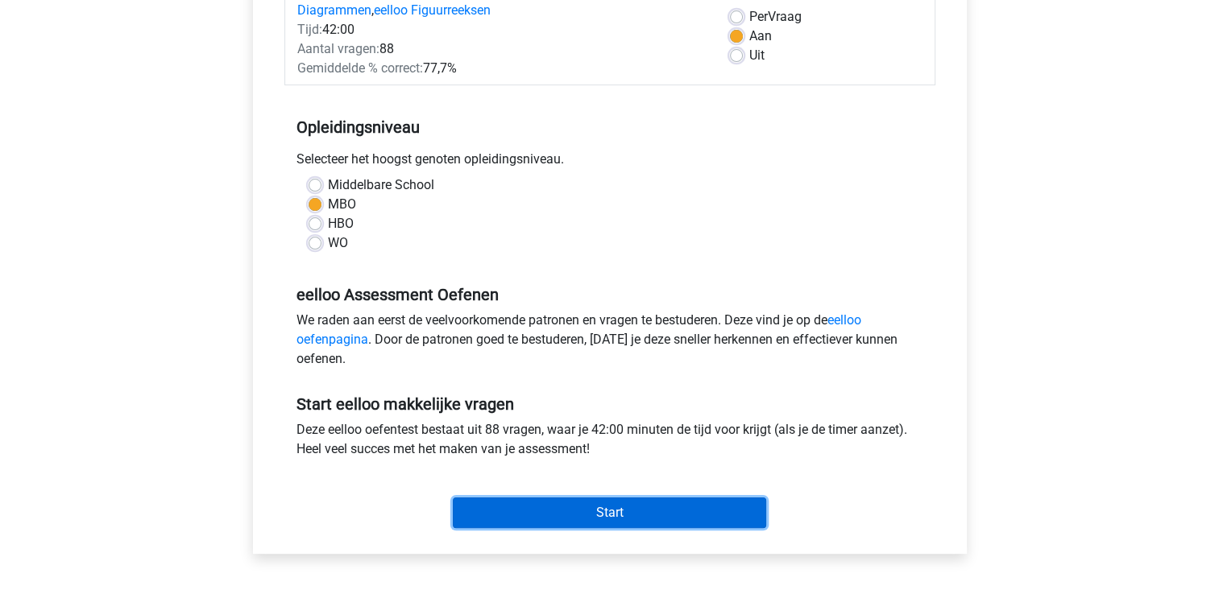
click at [615, 503] on input "Start" at bounding box center [609, 513] width 313 height 31
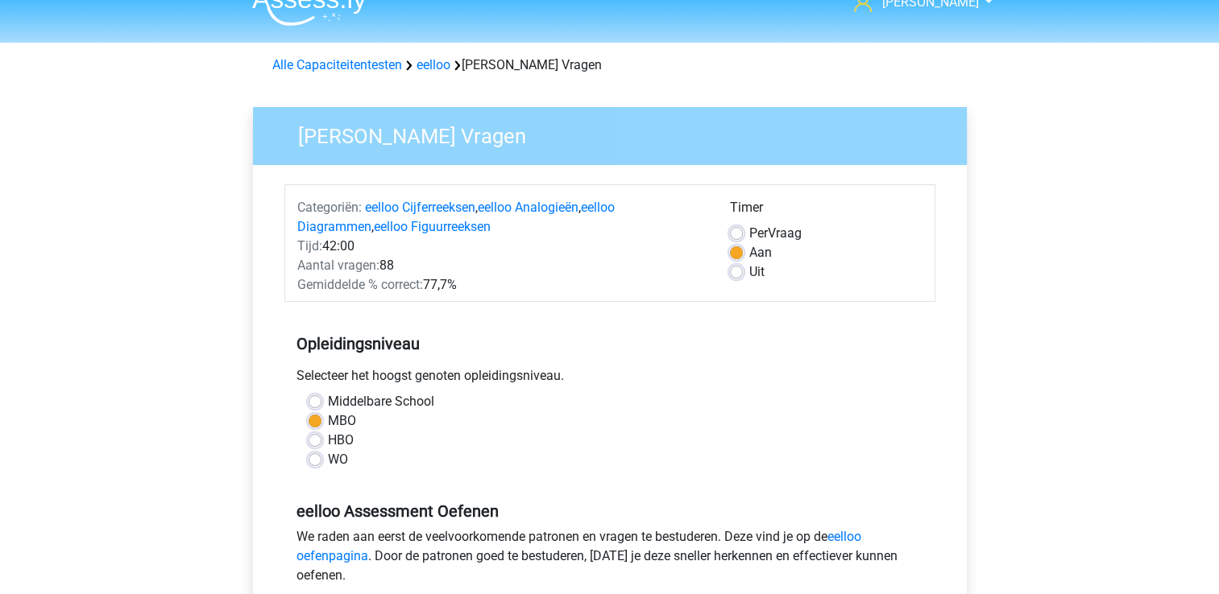
scroll to position [0, 0]
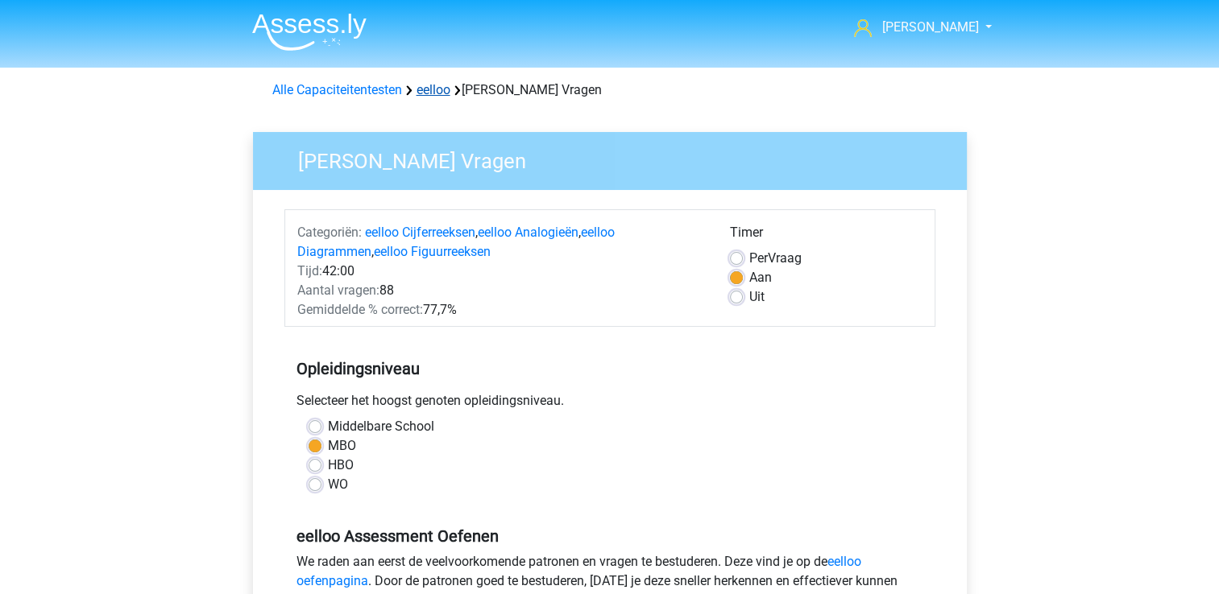
click at [439, 93] on link "eelloo" at bounding box center [433, 89] width 34 height 15
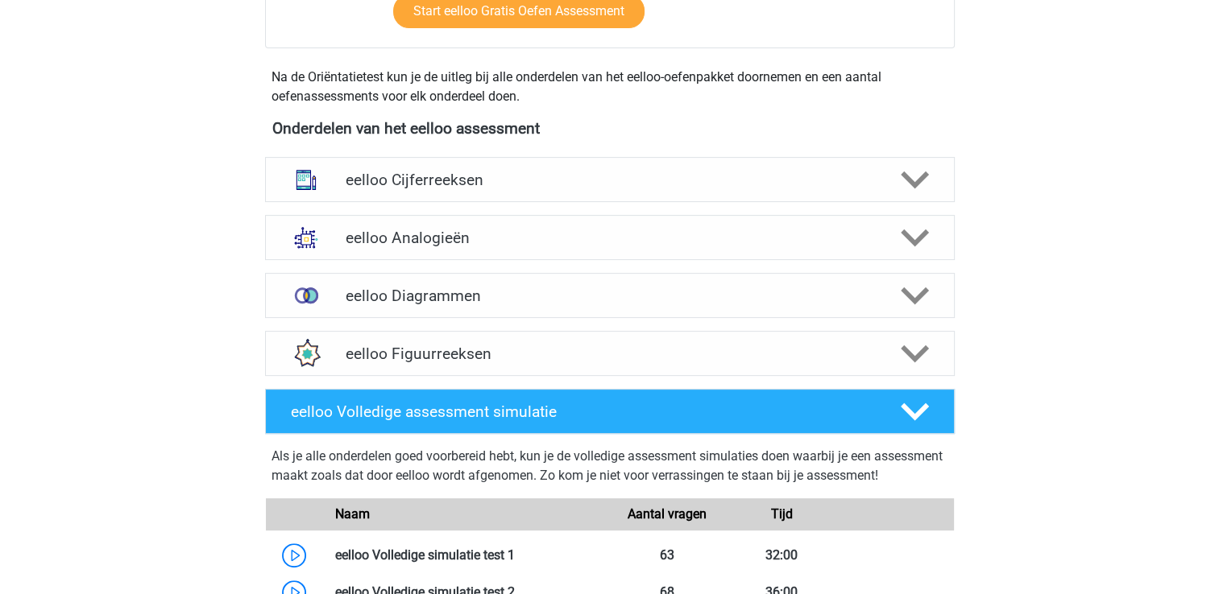
scroll to position [483, 0]
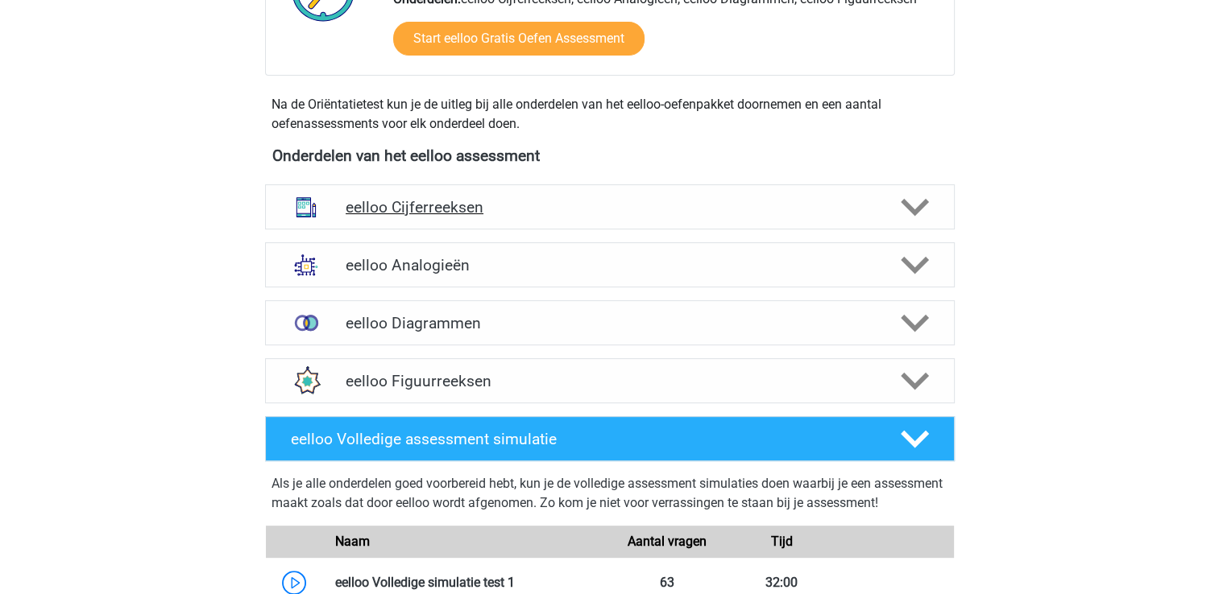
click at [484, 204] on h4 "eelloo Cijferreeksen" at bounding box center [610, 207] width 528 height 19
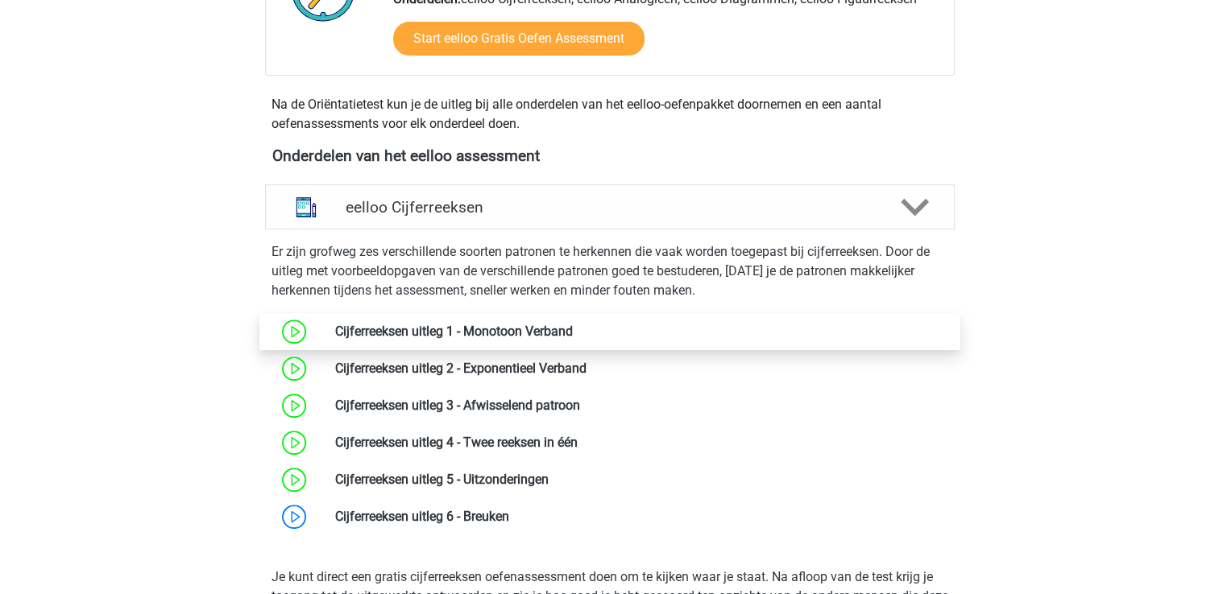
click at [573, 333] on link at bounding box center [573, 331] width 0 height 15
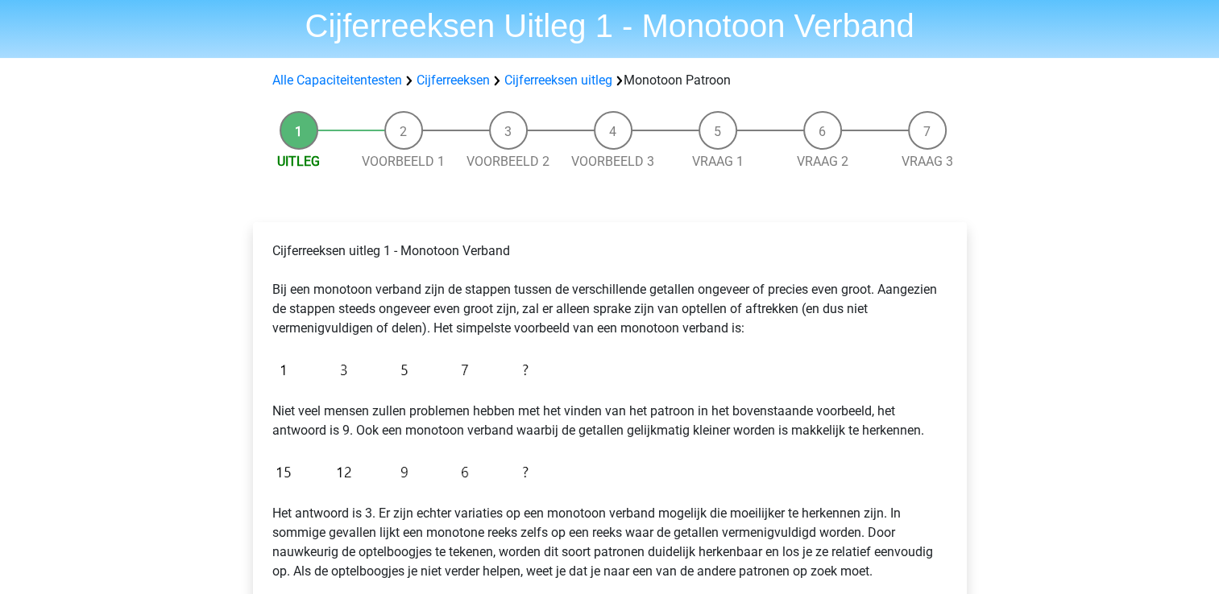
scroll to position [81, 0]
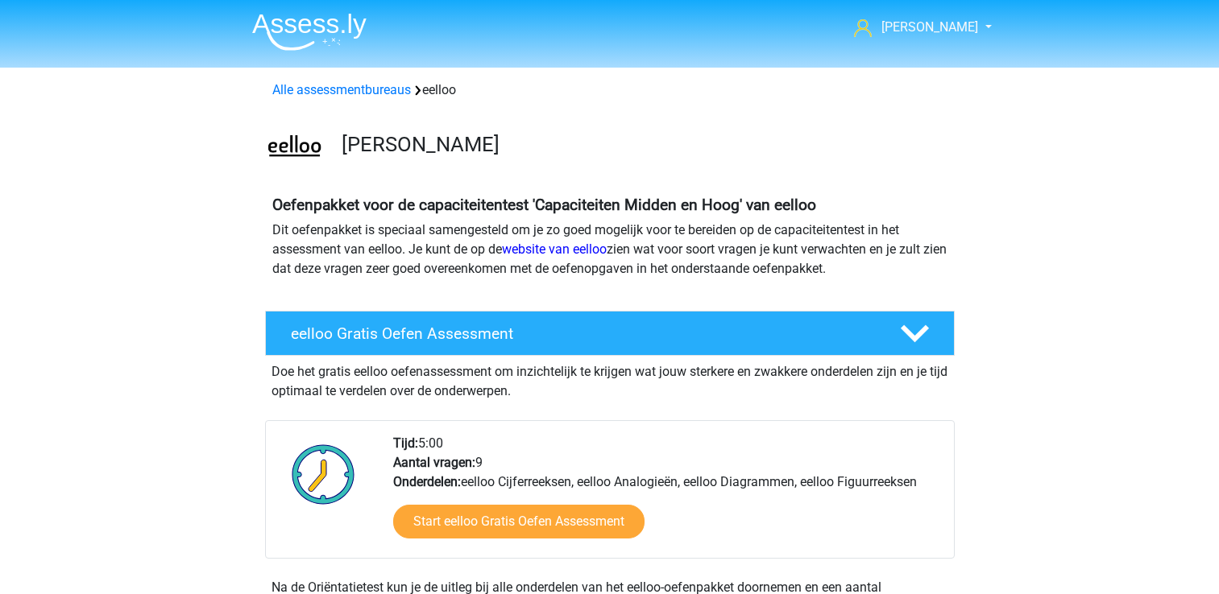
scroll to position [483, 0]
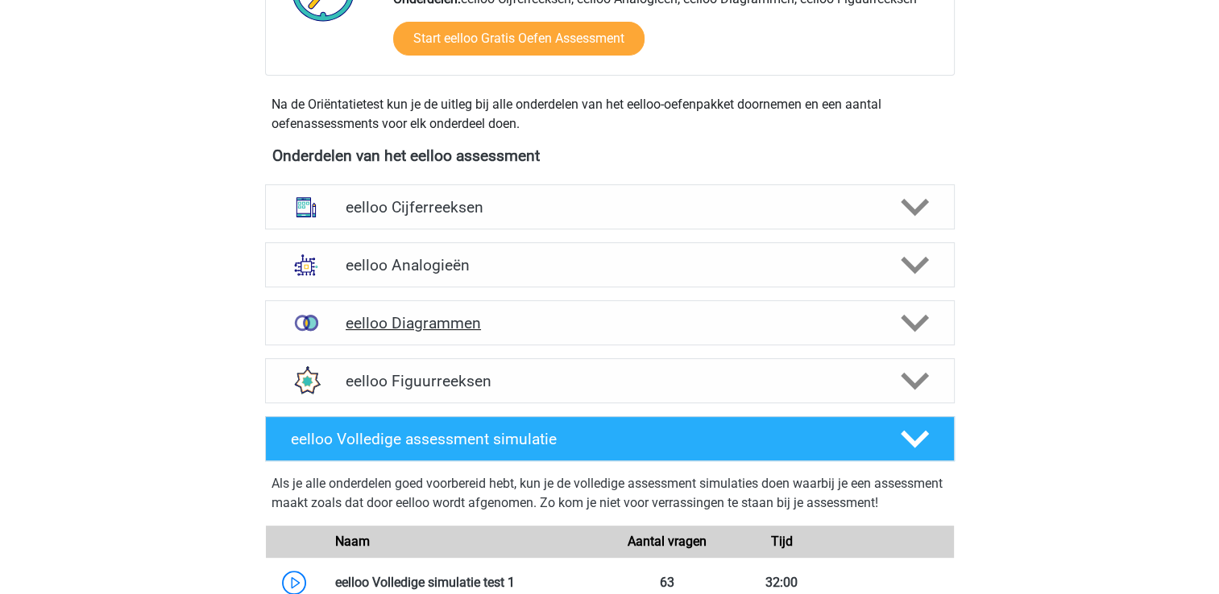
click at [432, 326] on h4 "eelloo Diagrammen" at bounding box center [610, 323] width 528 height 19
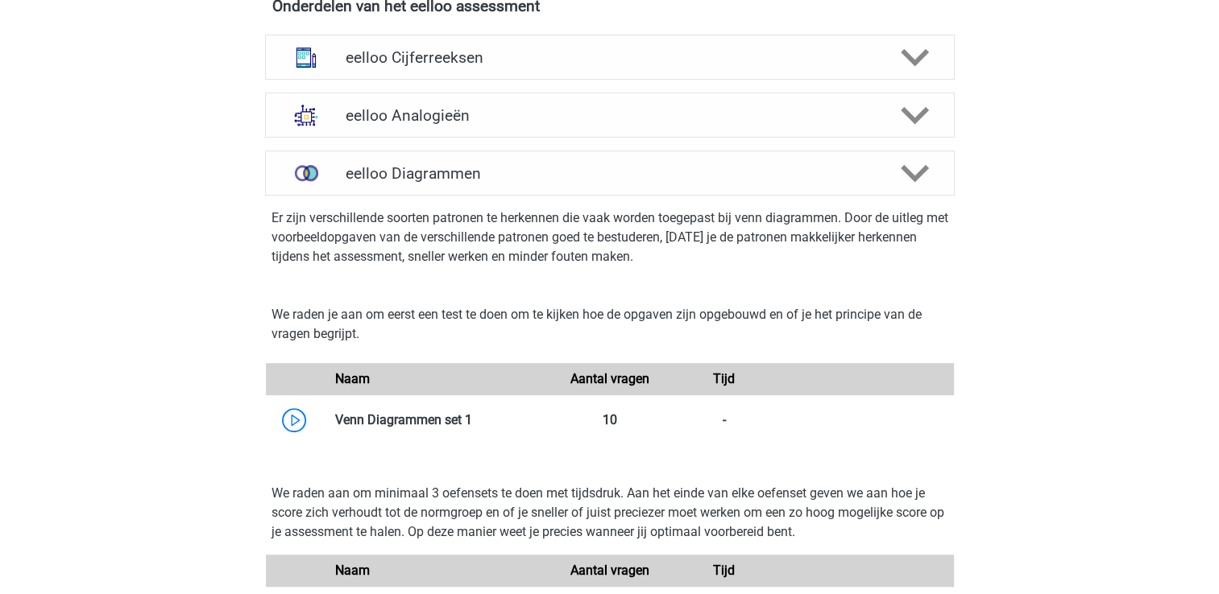
scroll to position [564, 0]
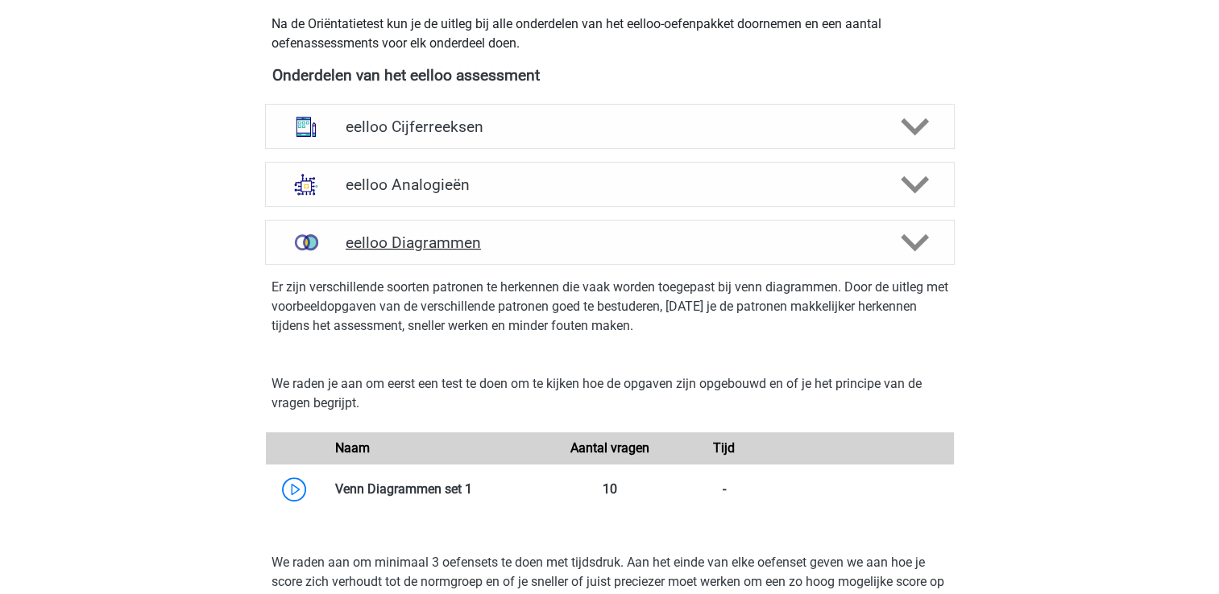
click at [904, 238] on polygon at bounding box center [915, 243] width 28 height 18
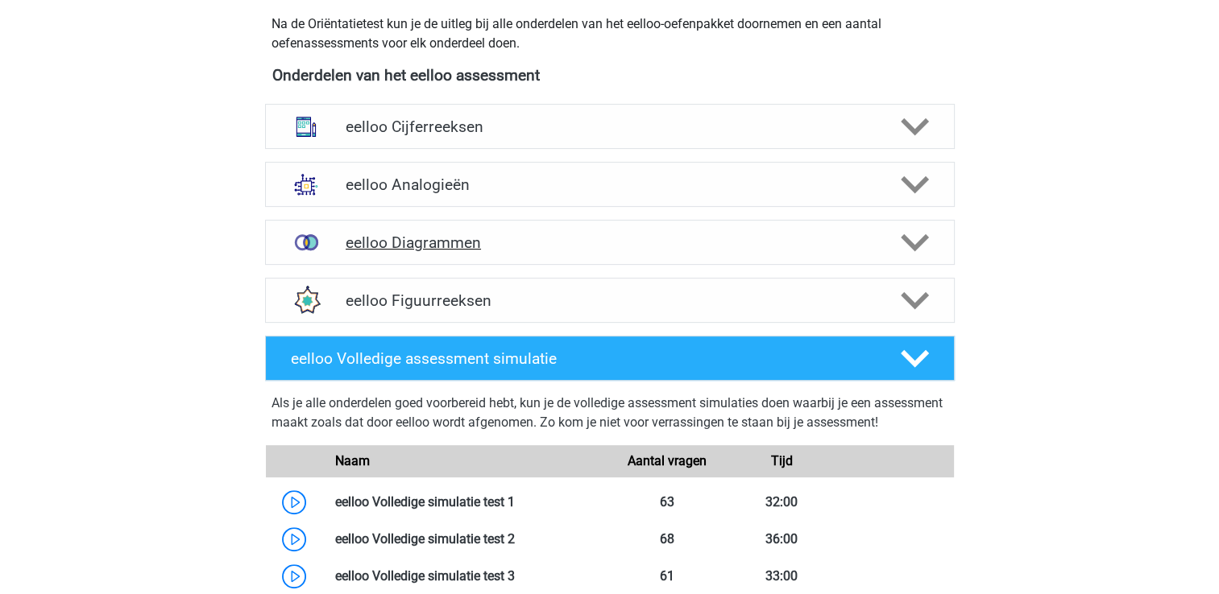
click at [909, 238] on icon at bounding box center [915, 243] width 28 height 28
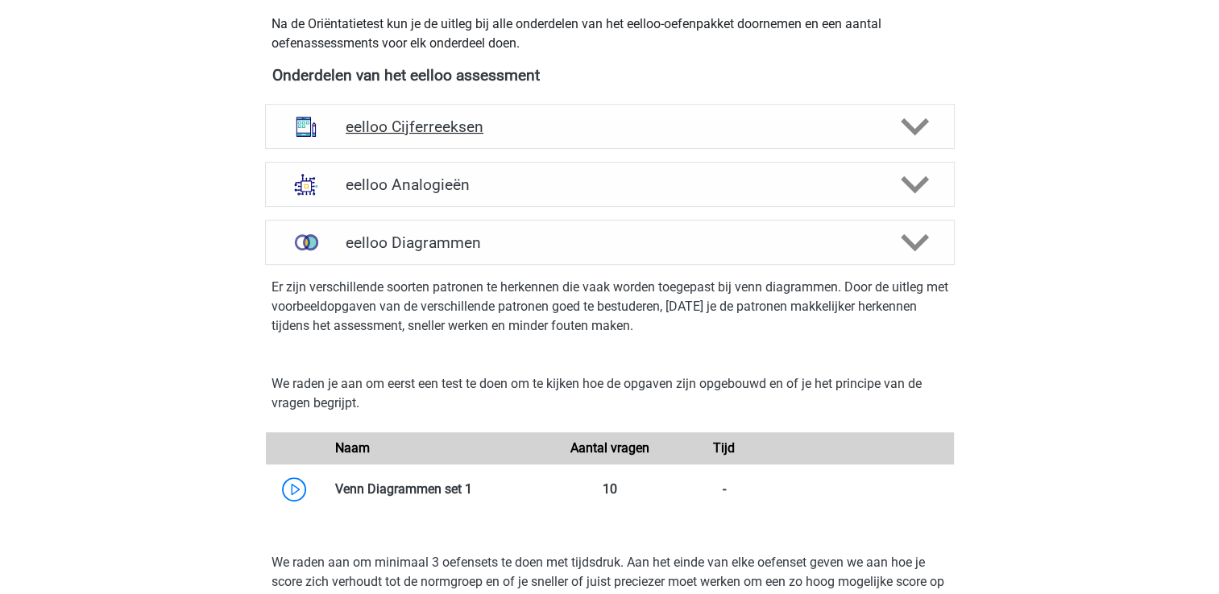
click at [877, 135] on div "eelloo Cijferreeksen" at bounding box center [609, 127] width 552 height 19
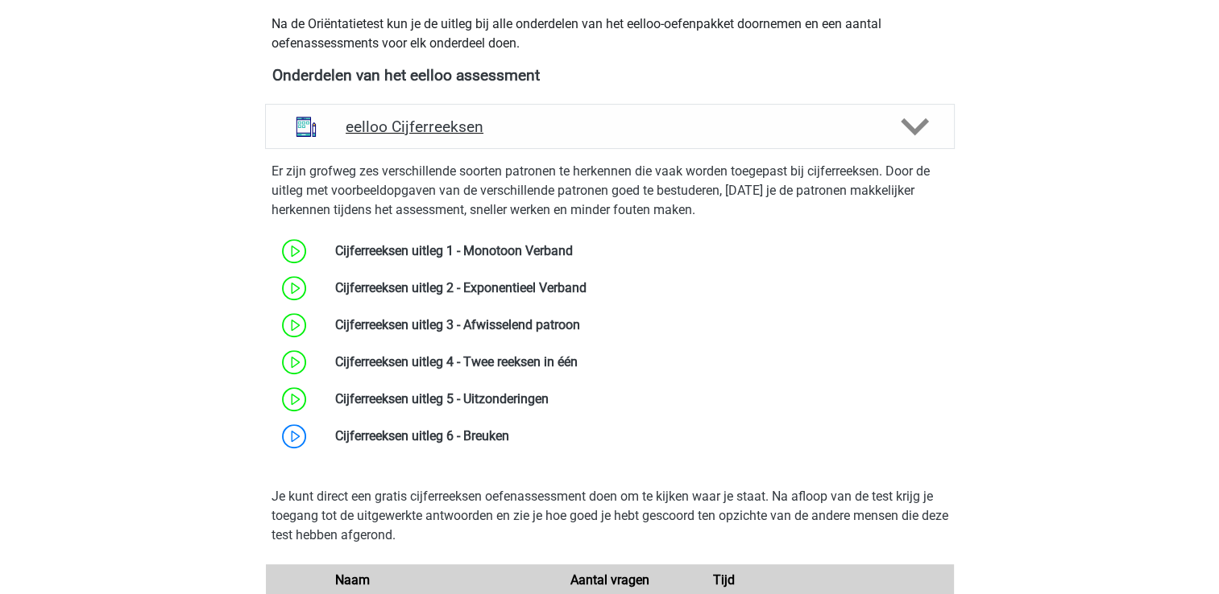
click at [877, 135] on div "eelloo Cijferreeksen" at bounding box center [609, 127] width 552 height 19
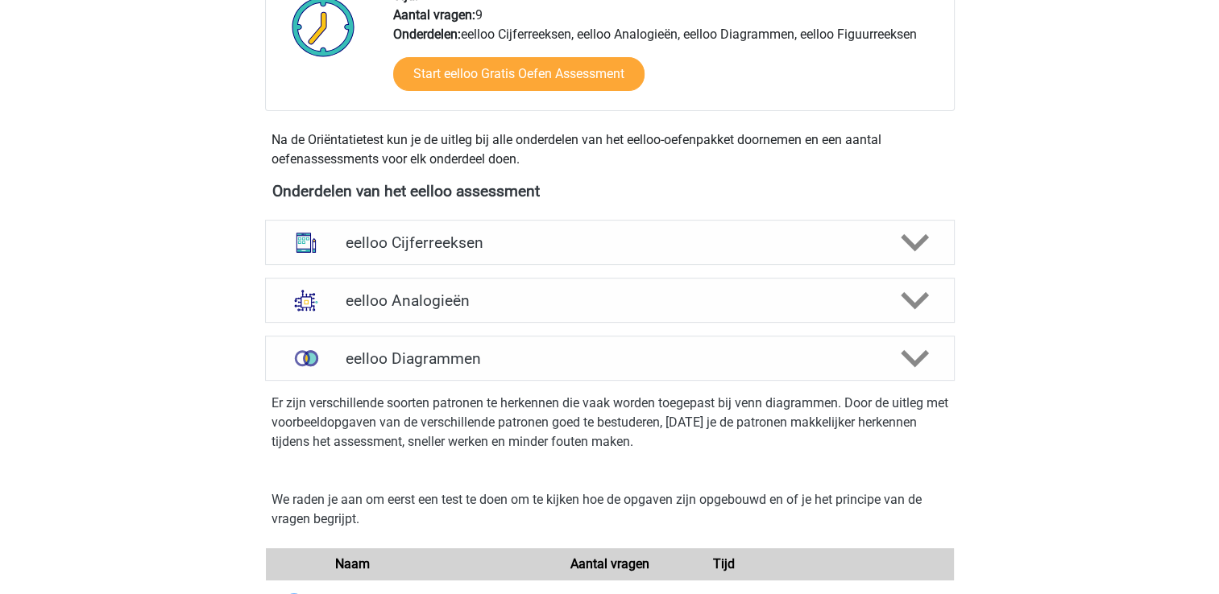
scroll to position [322, 0]
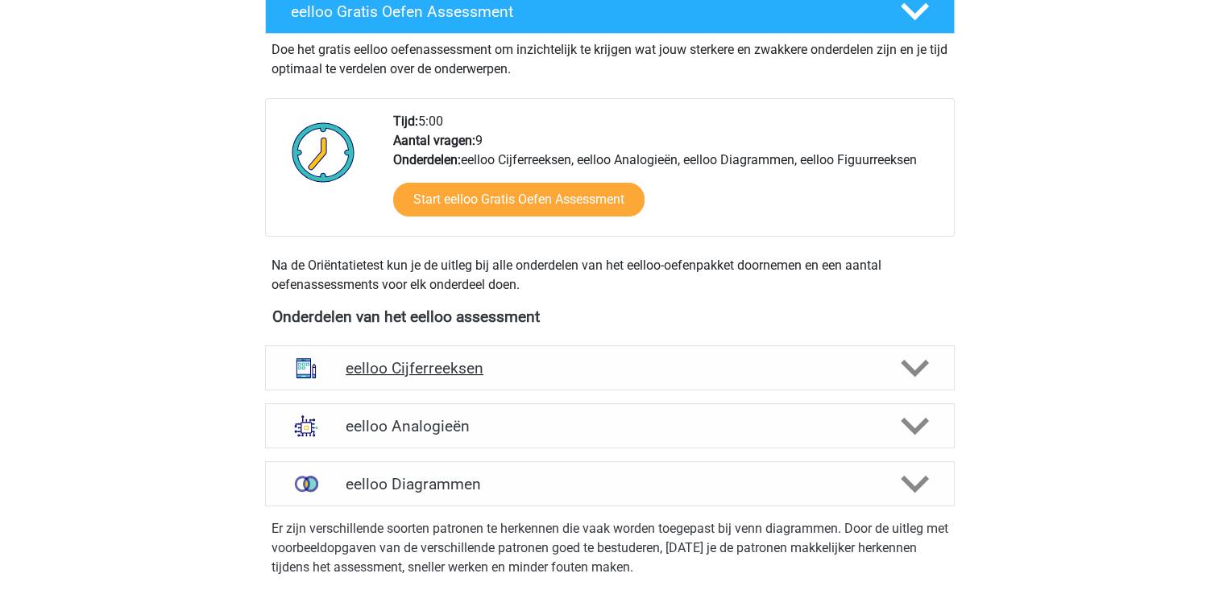
click at [444, 356] on div "eelloo Cijferreeksen" at bounding box center [609, 368] width 689 height 45
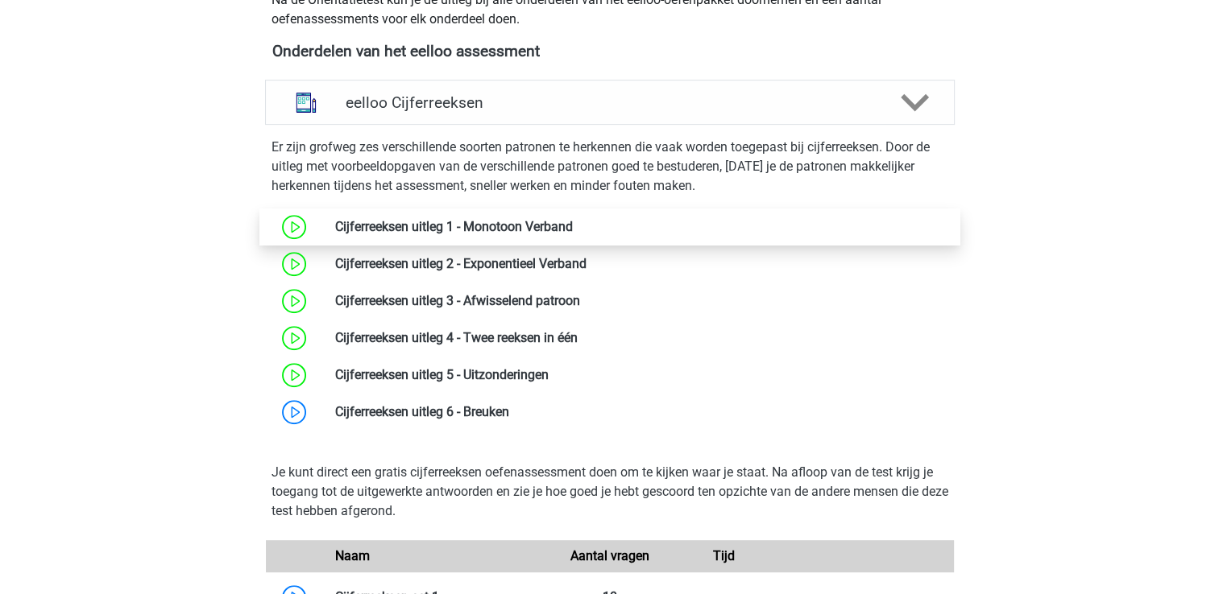
scroll to position [564, 0]
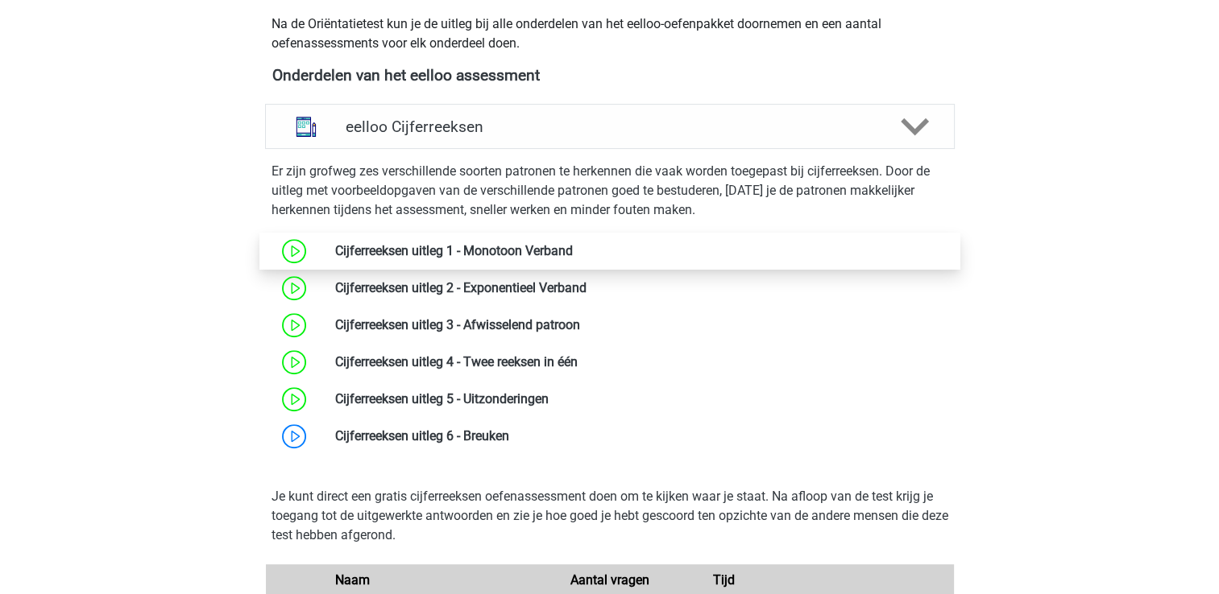
click at [573, 256] on link at bounding box center [573, 250] width 0 height 15
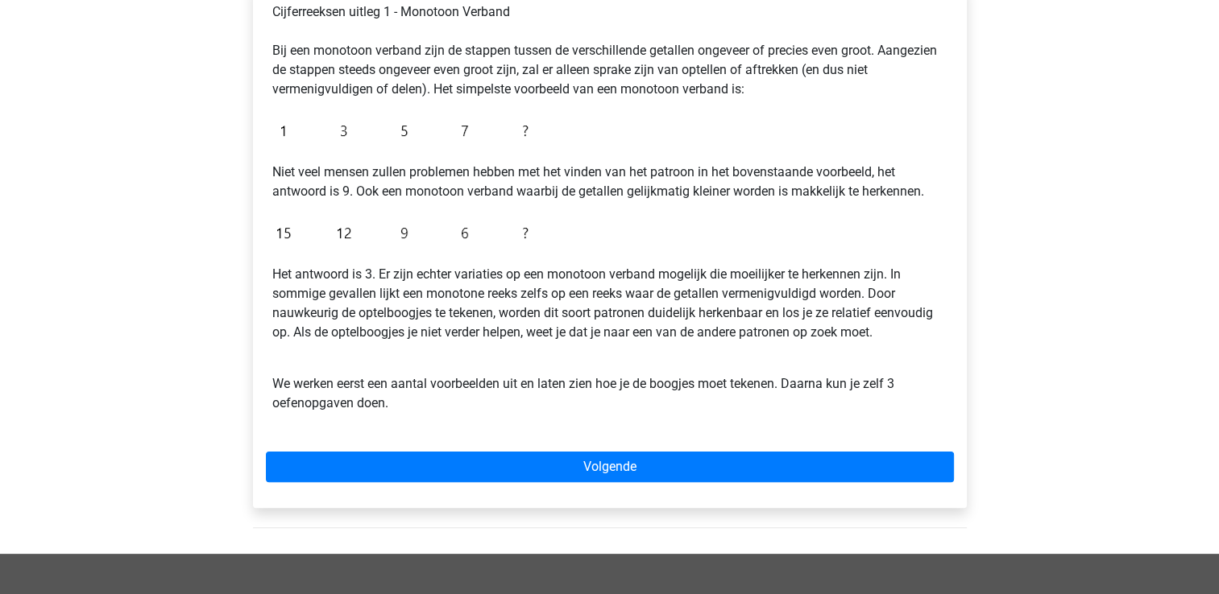
scroll to position [322, 0]
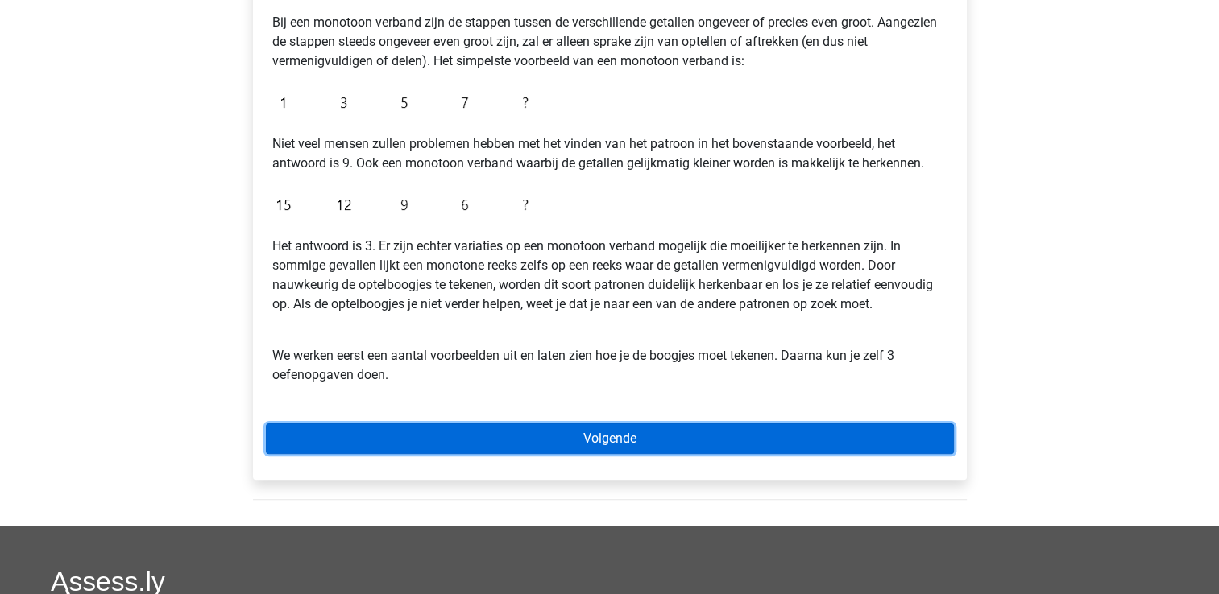
click at [470, 436] on link "Volgende" at bounding box center [610, 439] width 688 height 31
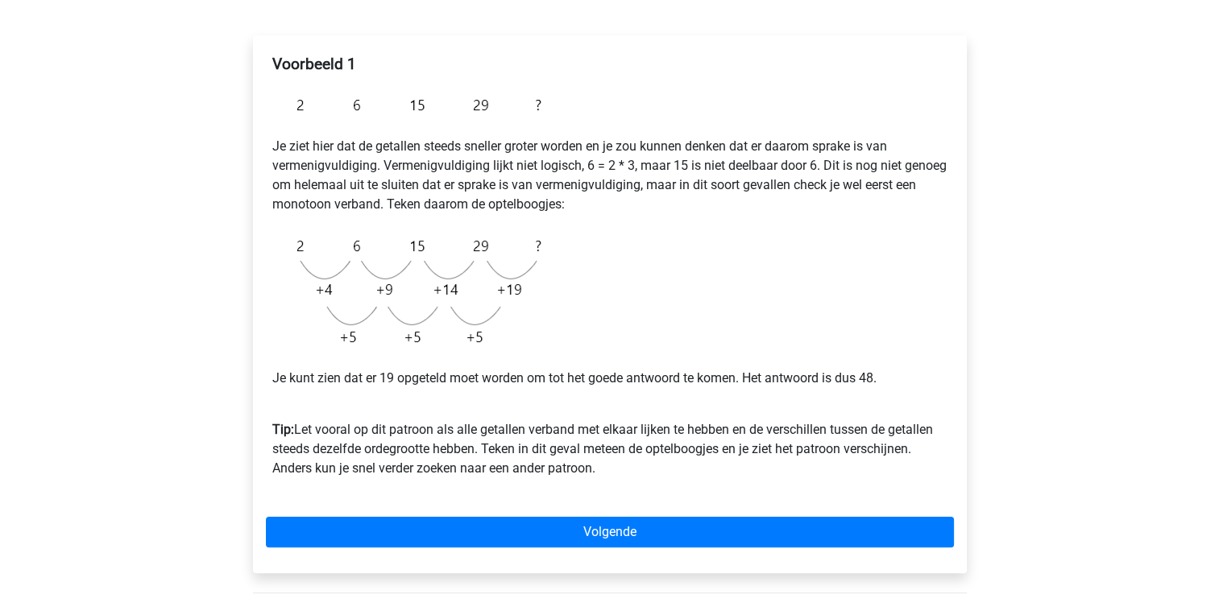
scroll to position [322, 0]
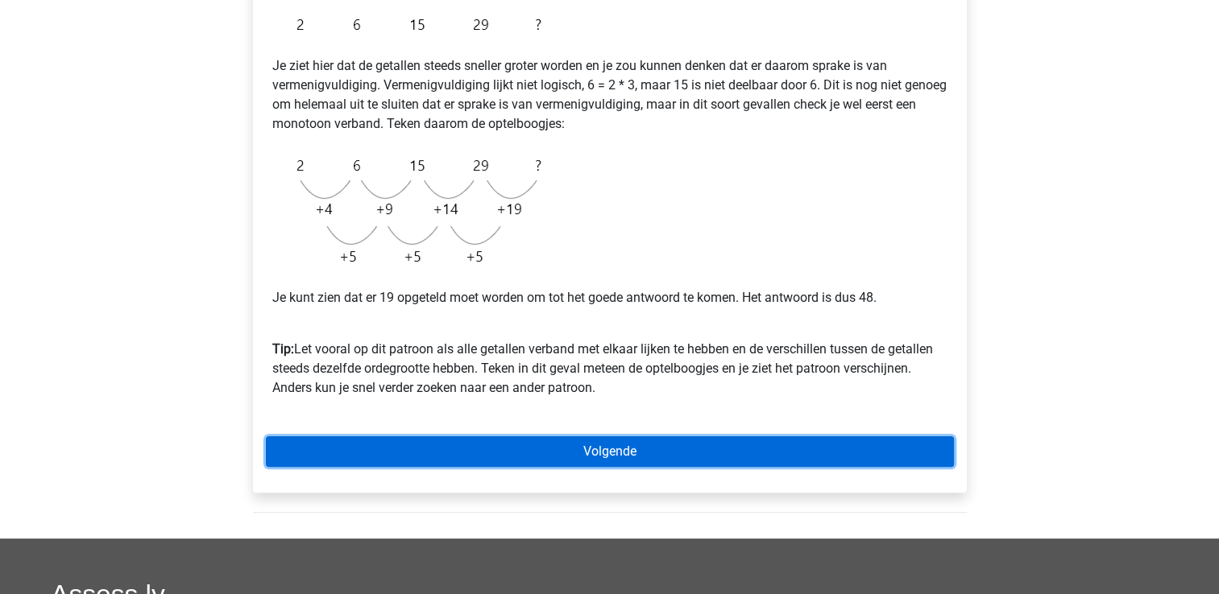
click at [598, 456] on link "Volgende" at bounding box center [610, 452] width 688 height 31
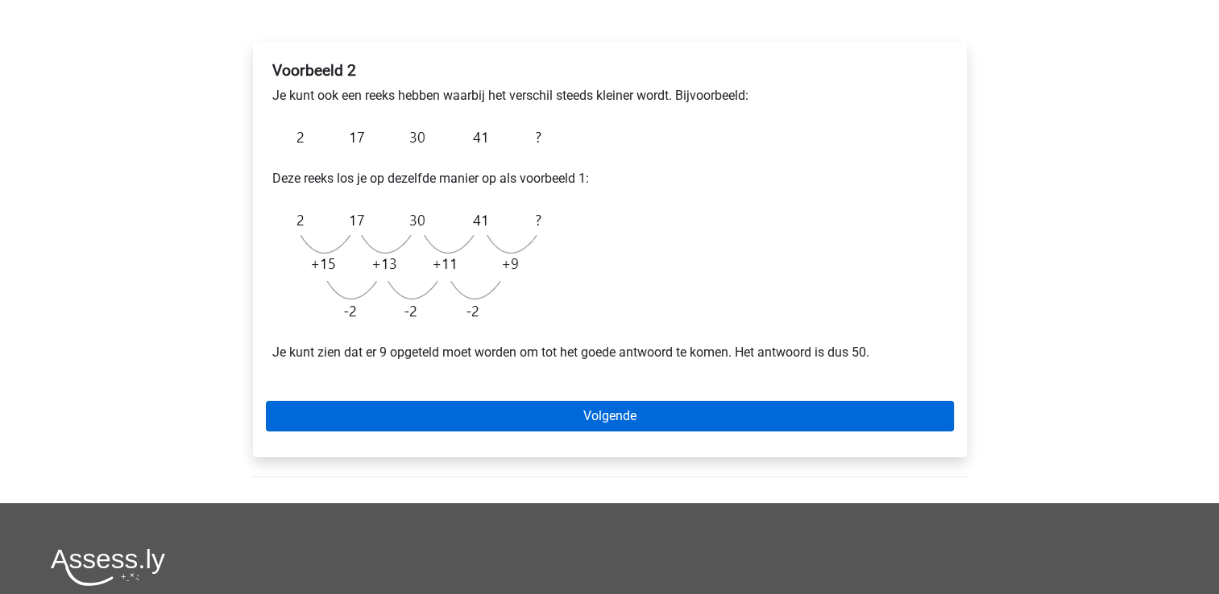
scroll to position [242, 0]
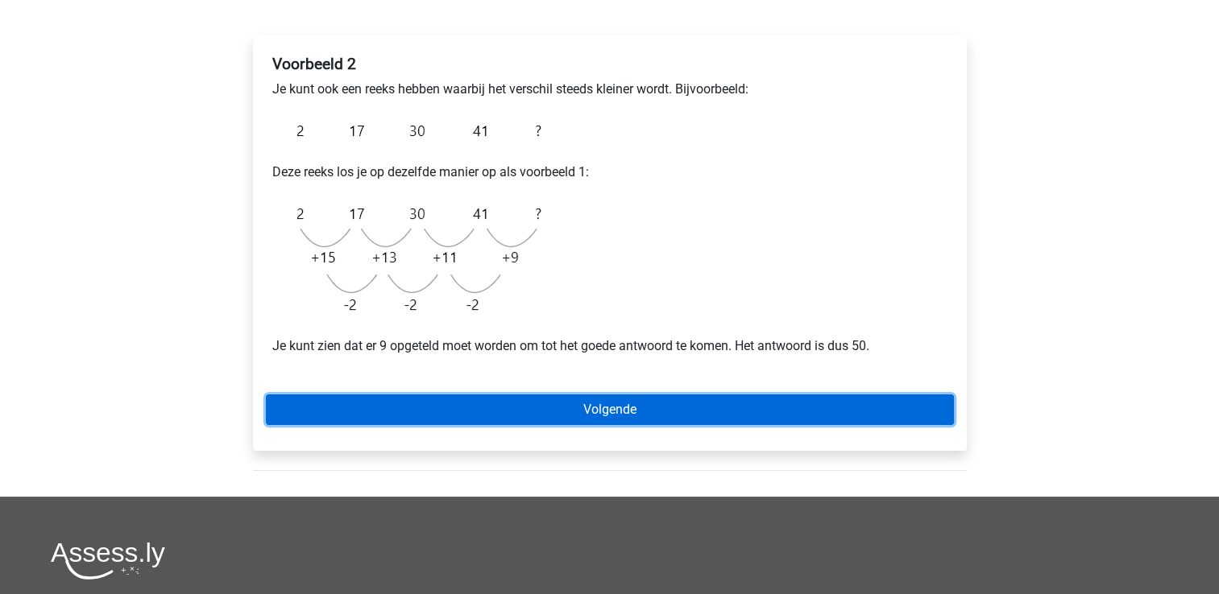
click at [546, 407] on link "Volgende" at bounding box center [610, 410] width 688 height 31
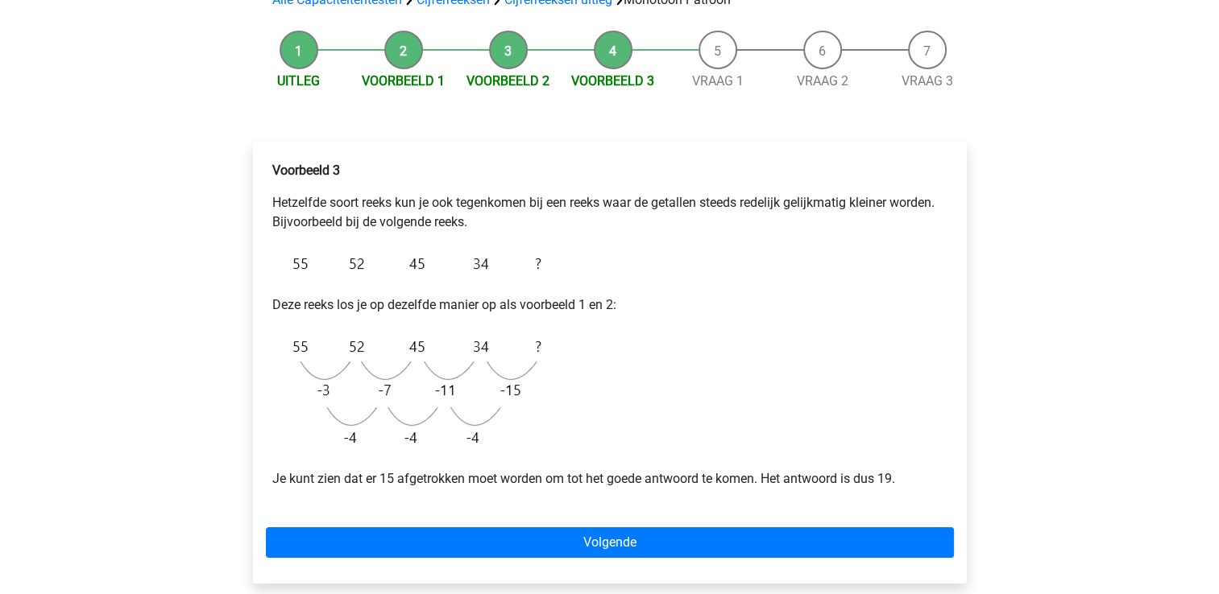
scroll to position [161, 0]
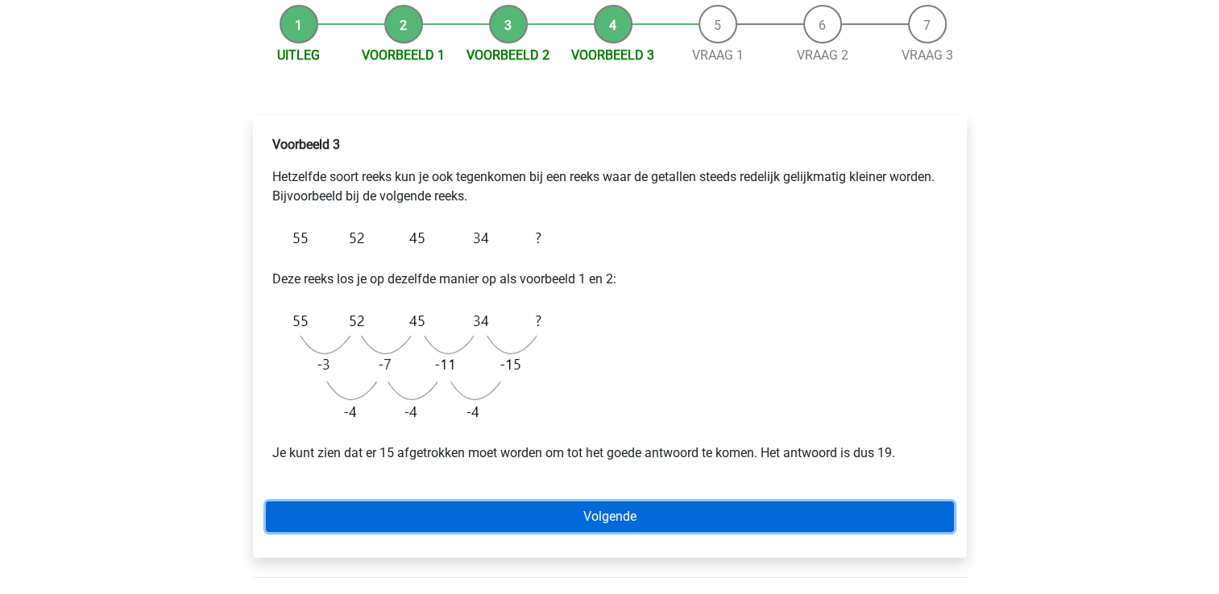
click at [583, 527] on link "Volgende" at bounding box center [610, 517] width 688 height 31
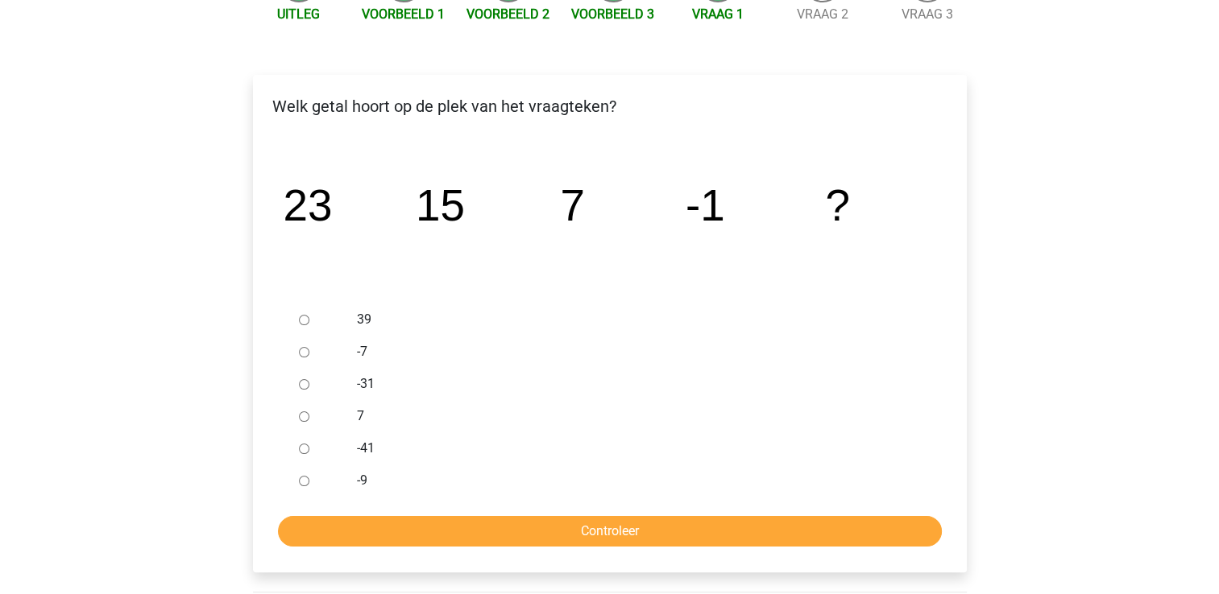
scroll to position [242, 0]
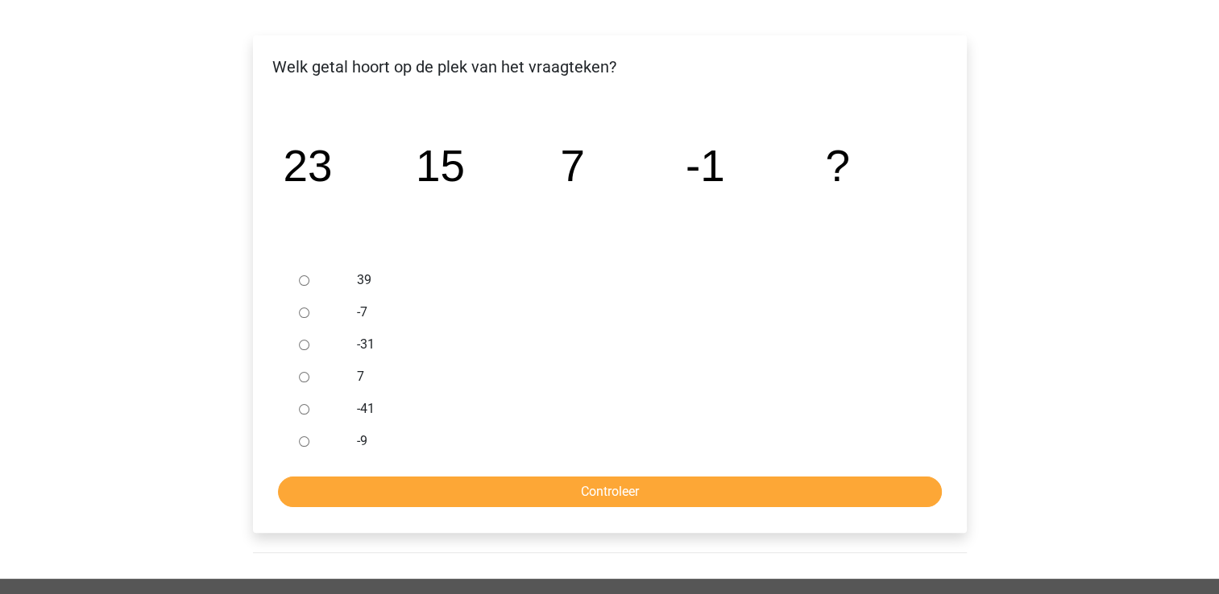
click at [306, 441] on input "-9" at bounding box center [304, 442] width 10 height 10
radio input "true"
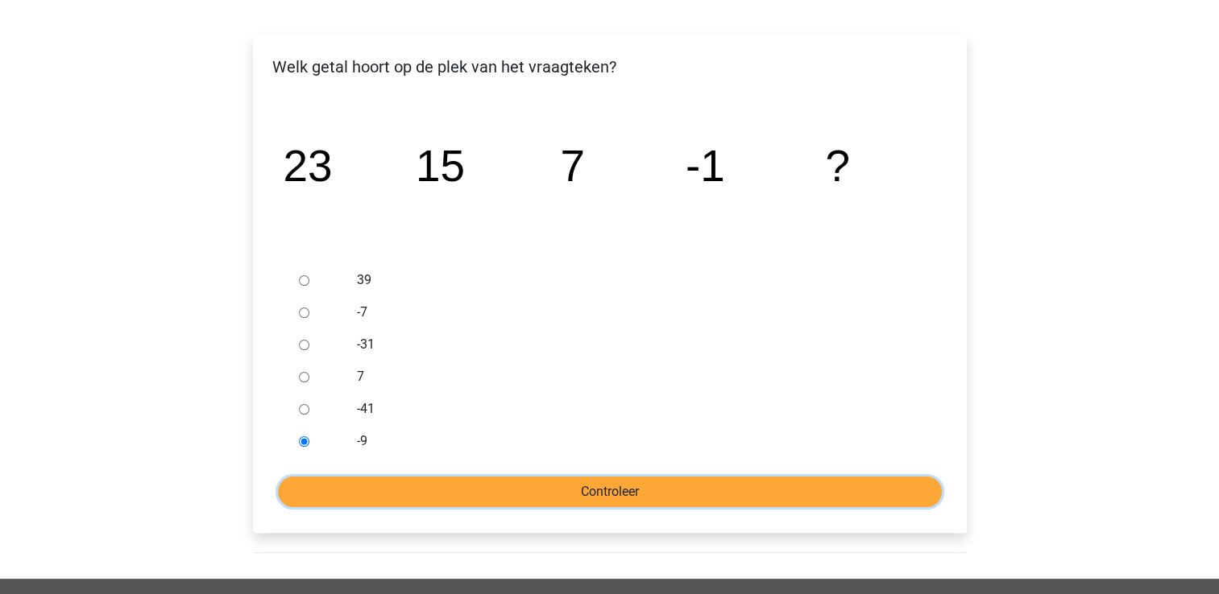
click at [544, 497] on input "Controleer" at bounding box center [610, 492] width 664 height 31
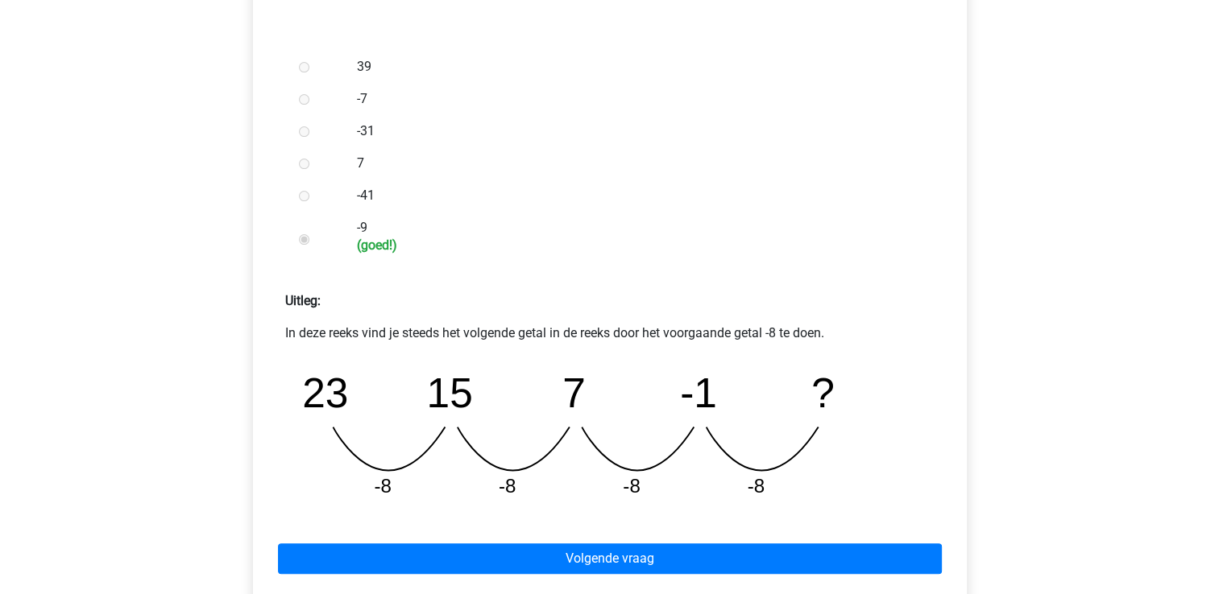
scroll to position [483, 0]
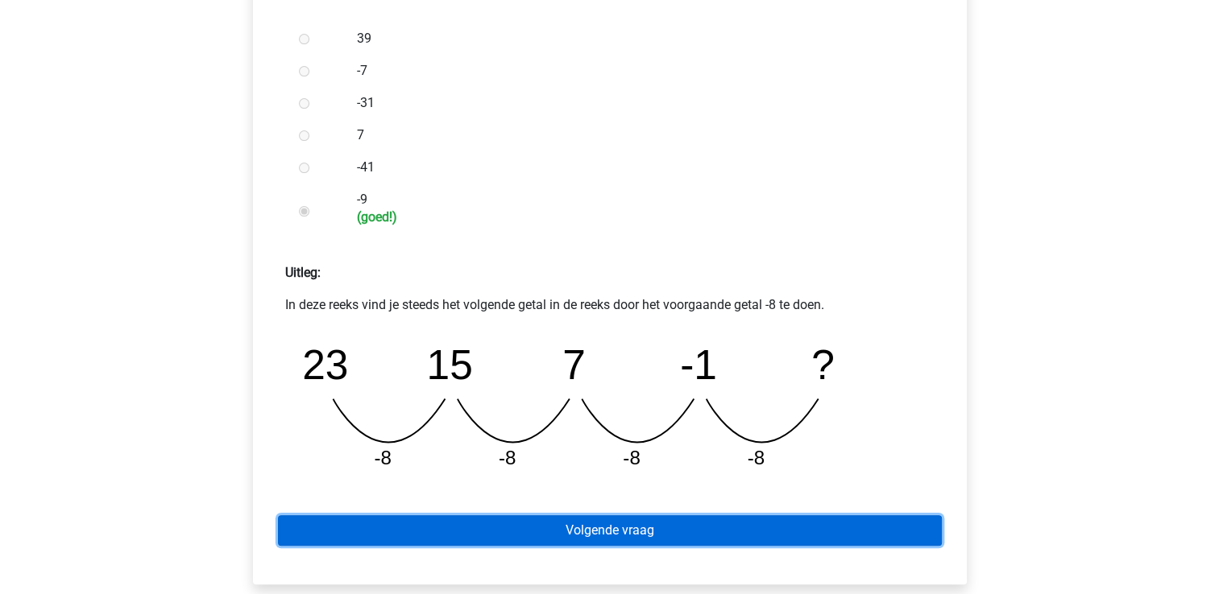
click at [600, 533] on link "Volgende vraag" at bounding box center [610, 531] width 664 height 31
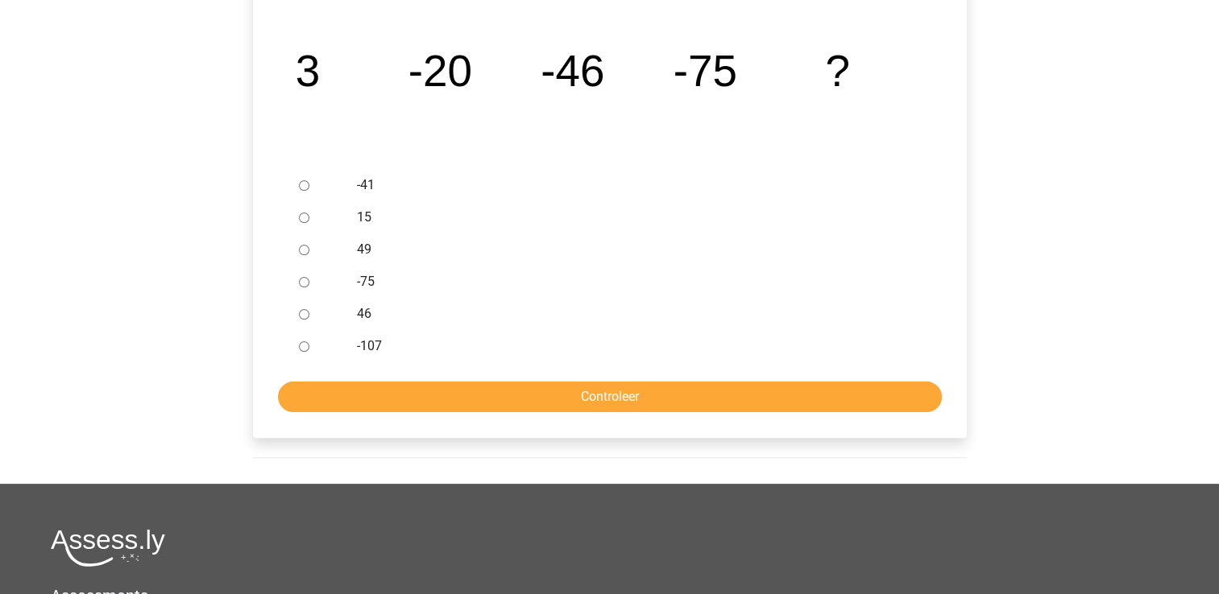
scroll to position [242, 0]
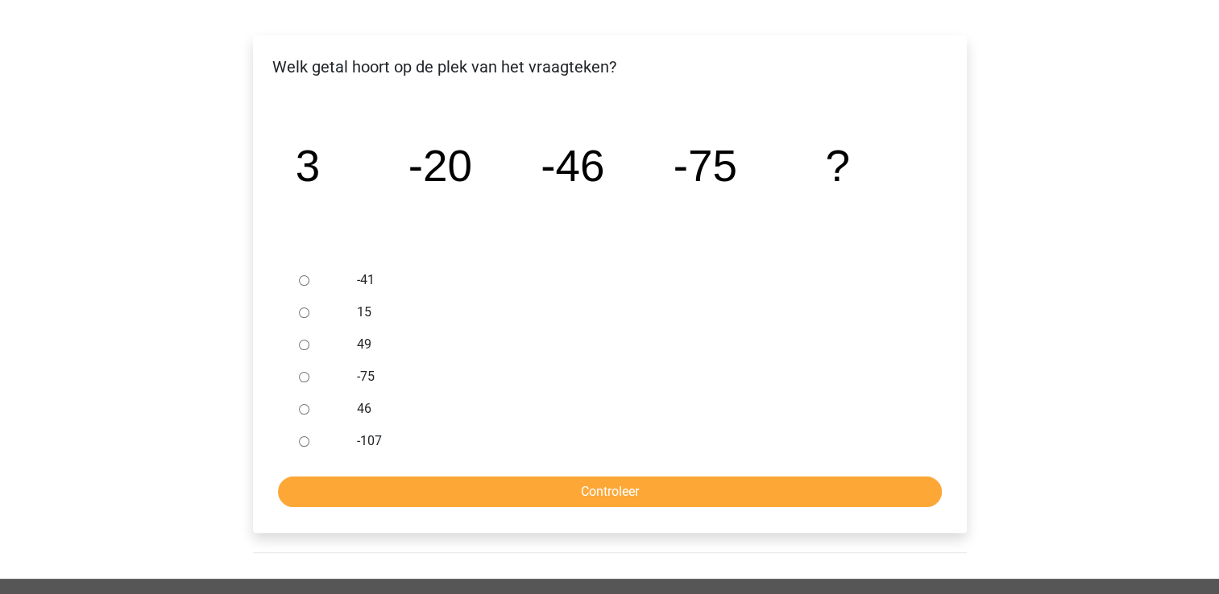
click at [301, 277] on input "-41" at bounding box center [304, 280] width 10 height 10
radio input "true"
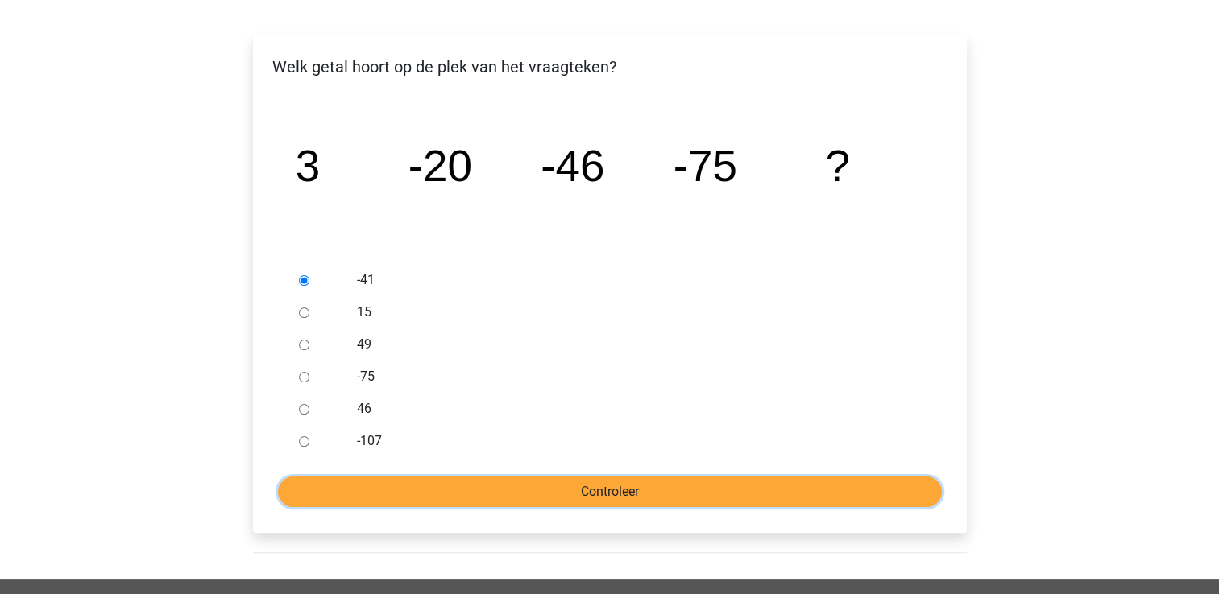
click at [537, 487] on input "Controleer" at bounding box center [610, 492] width 664 height 31
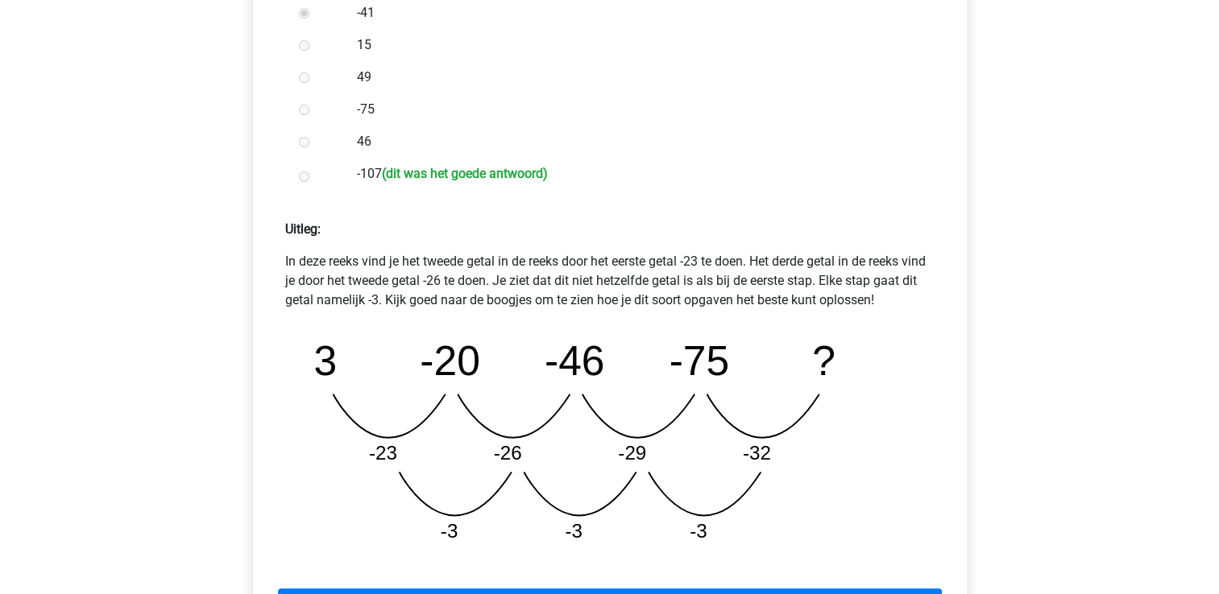
scroll to position [483, 0]
